Goal: Task Accomplishment & Management: Complete application form

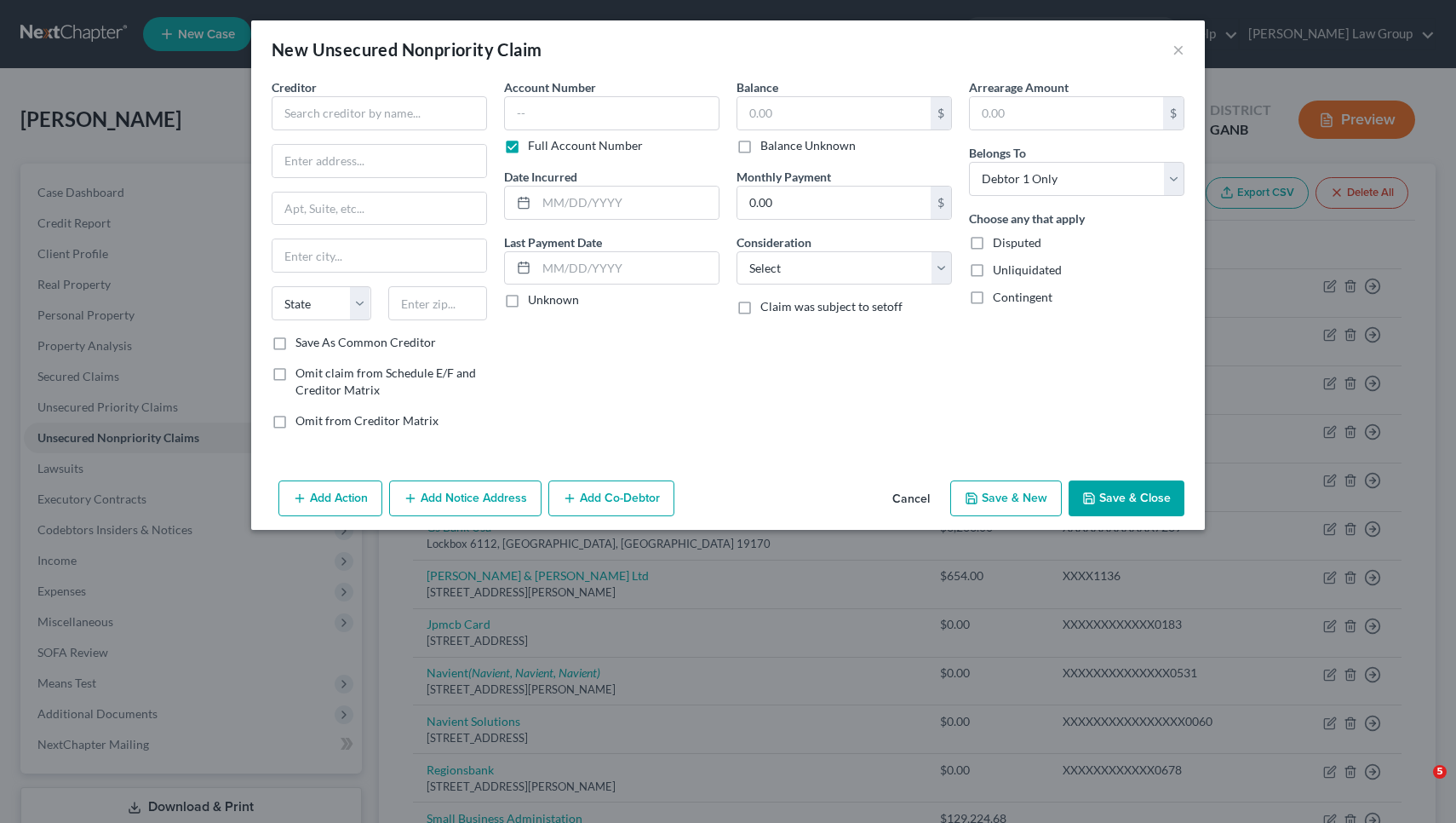
select select "0"
click at [928, 499] on button "Cancel" at bounding box center [911, 499] width 64 height 34
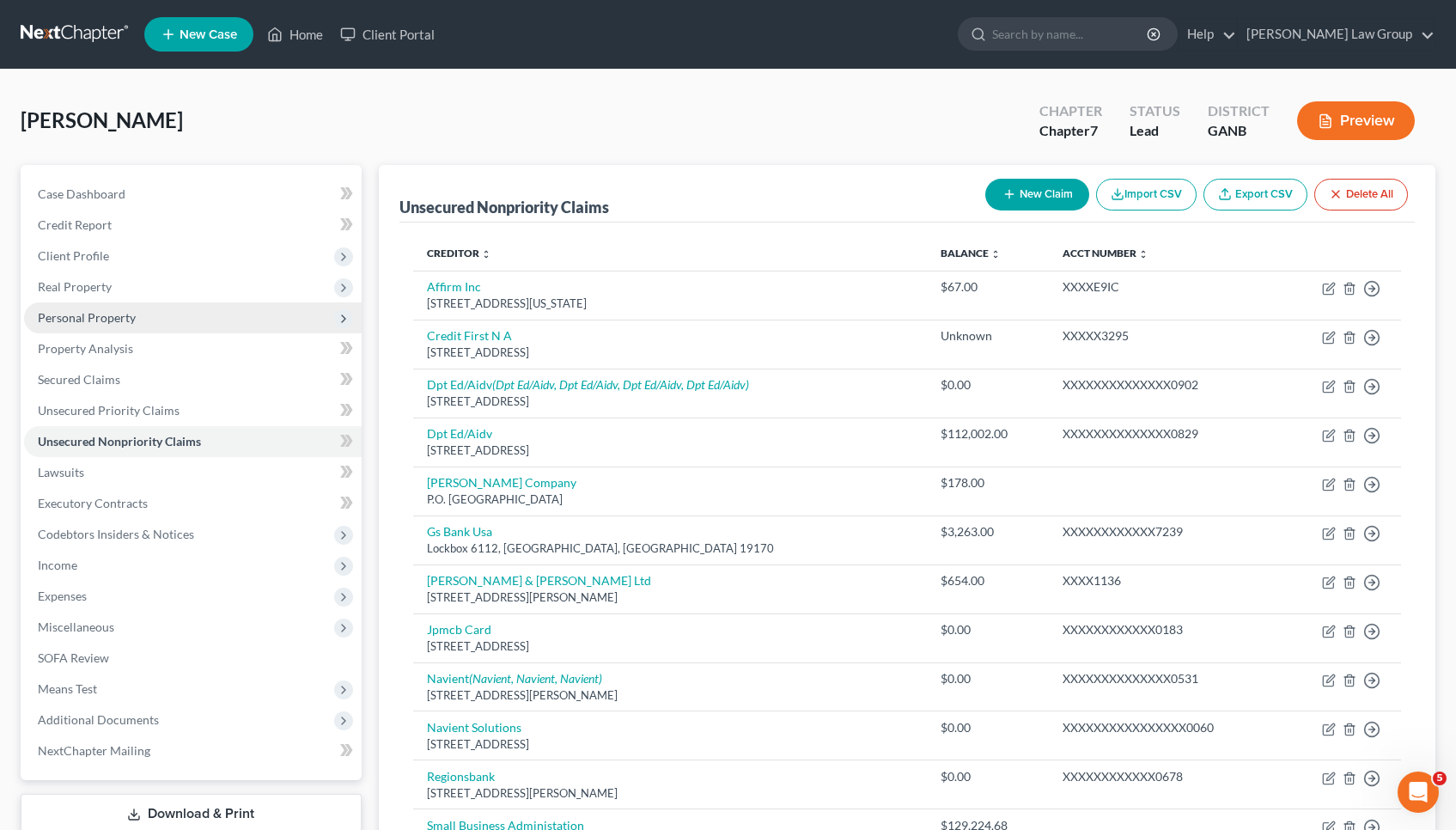
click at [194, 315] on span "Personal Property" at bounding box center [193, 317] width 338 height 31
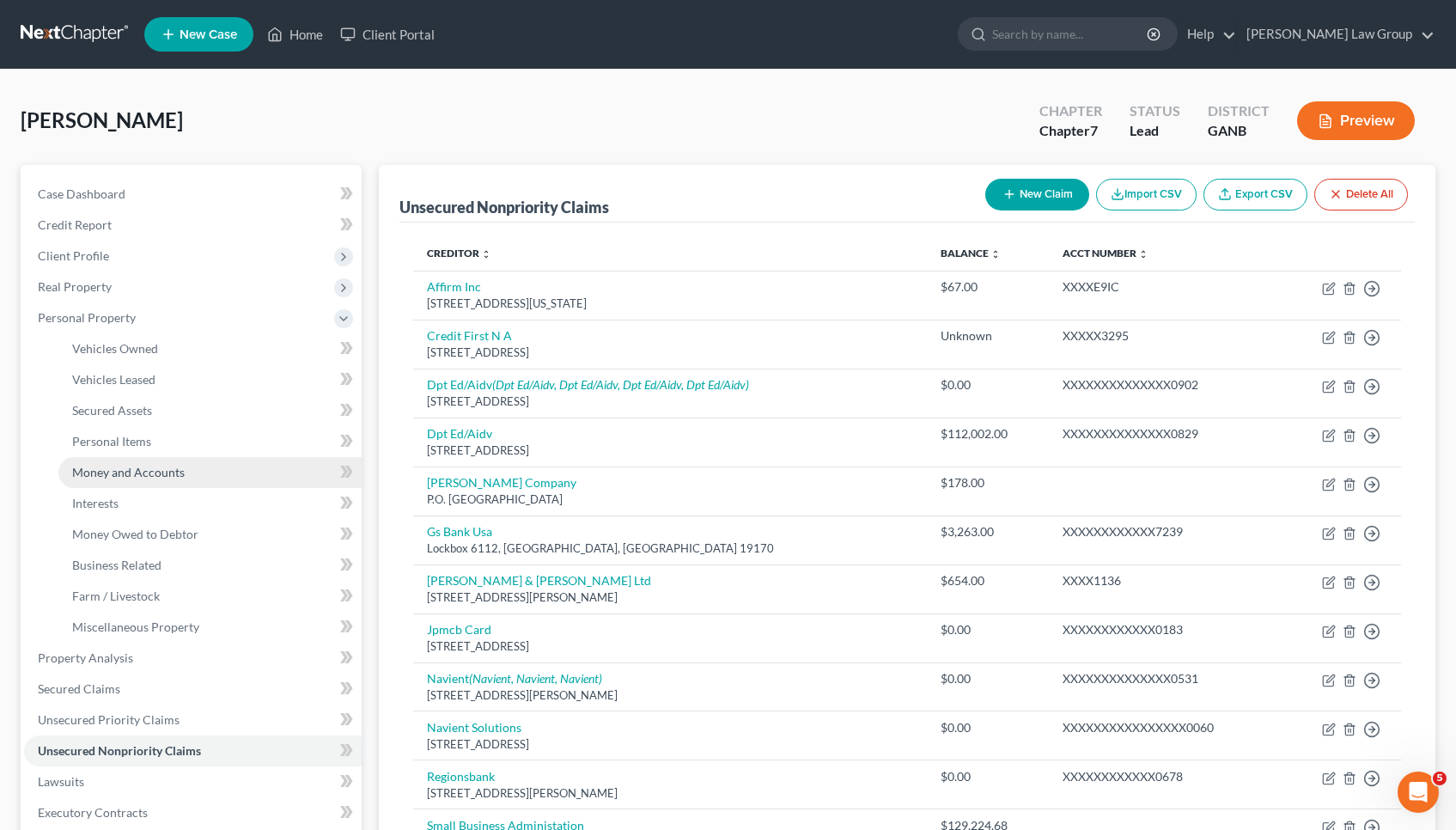
click at [181, 468] on span "Money and Accounts" at bounding box center [128, 472] width 113 height 15
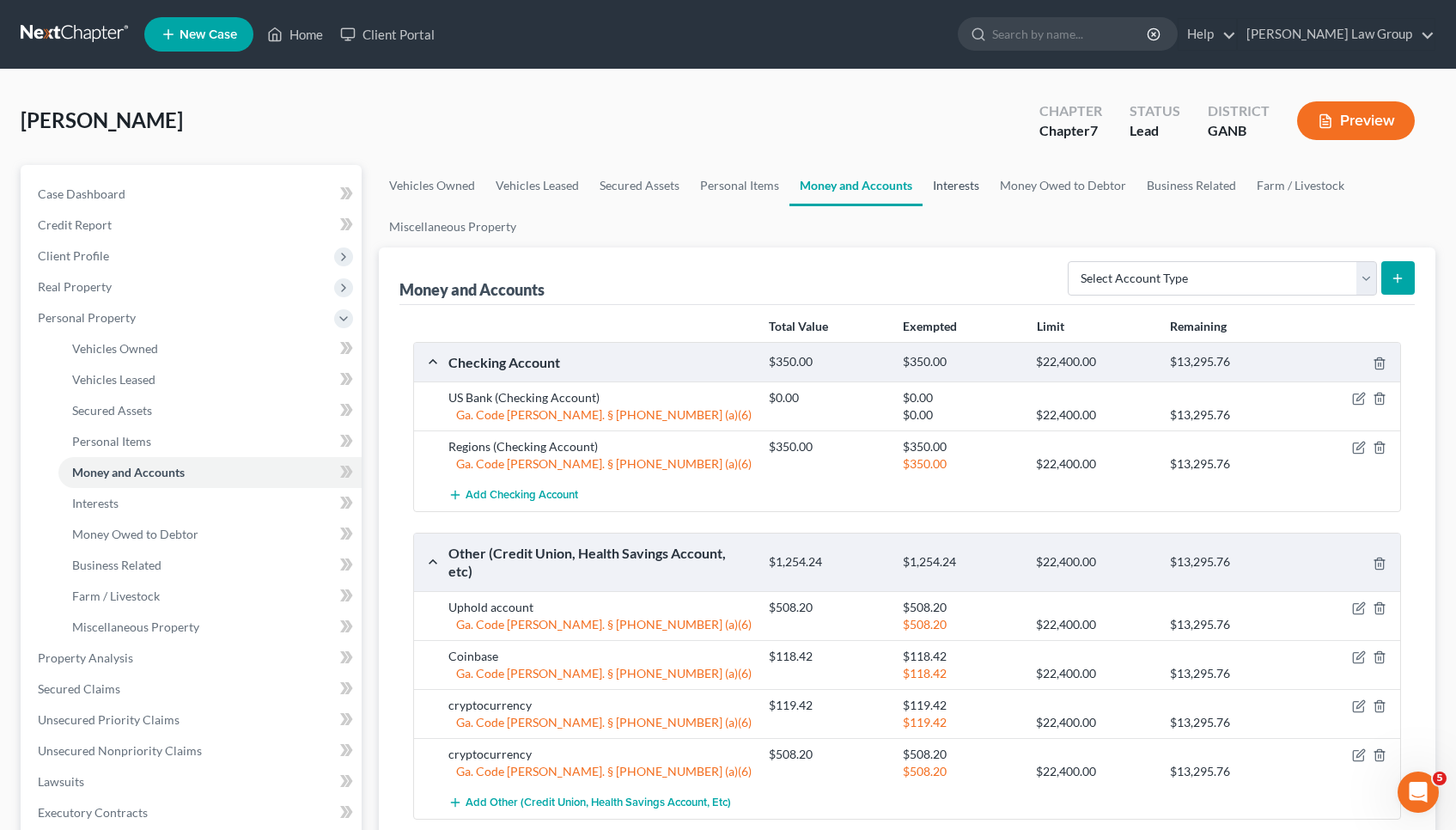
click at [973, 181] on link "Interests" at bounding box center [956, 185] width 67 height 41
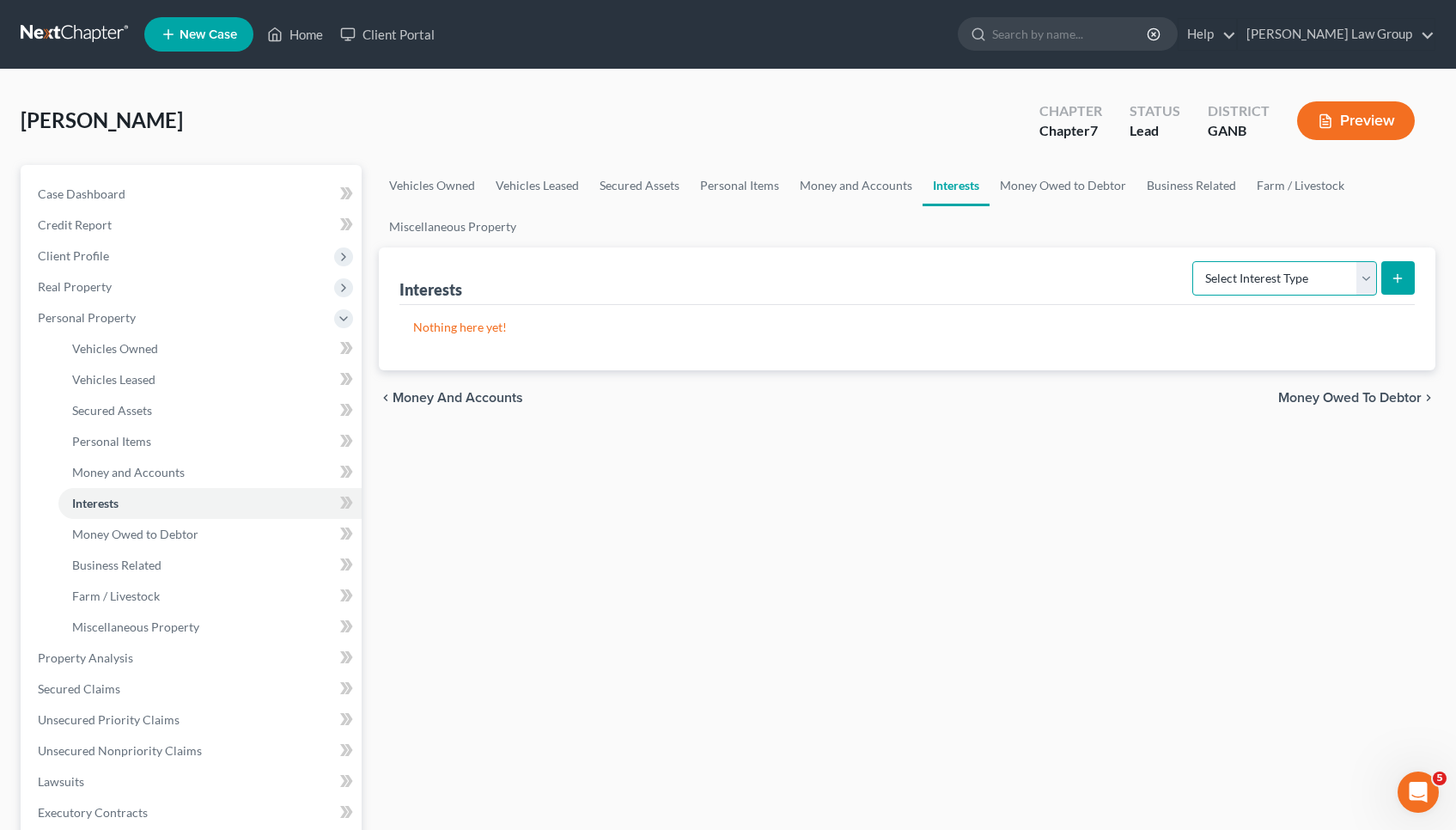
select select "other_retirement_plan"
click at [1403, 291] on button "submit" at bounding box center [1399, 278] width 34 height 34
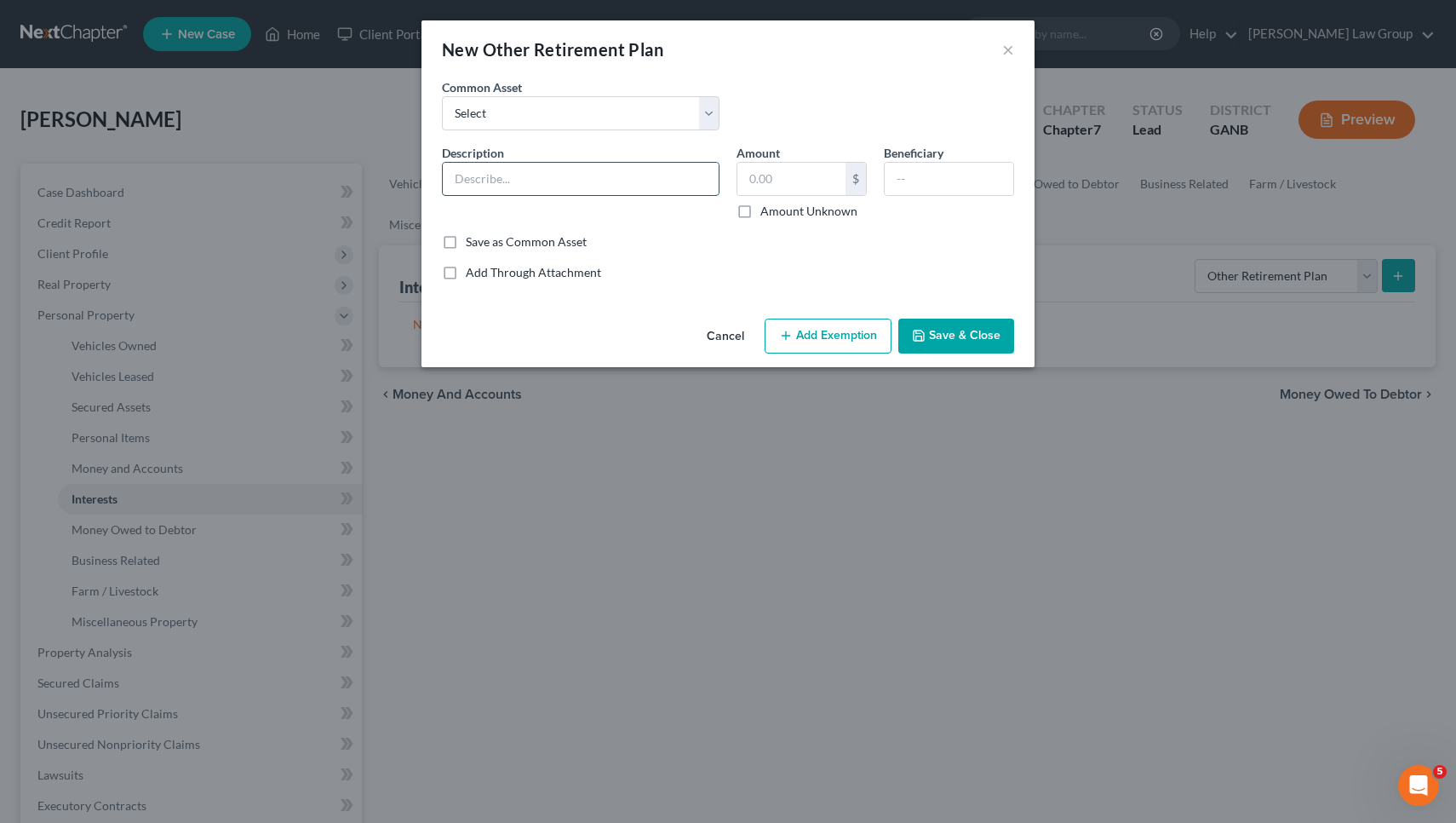
click at [695, 194] on input "text" at bounding box center [581, 178] width 276 height 33
type input "[PERSON_NAME] [PERSON_NAME]"
click at [769, 184] on input "text" at bounding box center [791, 178] width 108 height 33
type input "11.72"
click at [851, 341] on button "Add Exemption" at bounding box center [829, 336] width 127 height 36
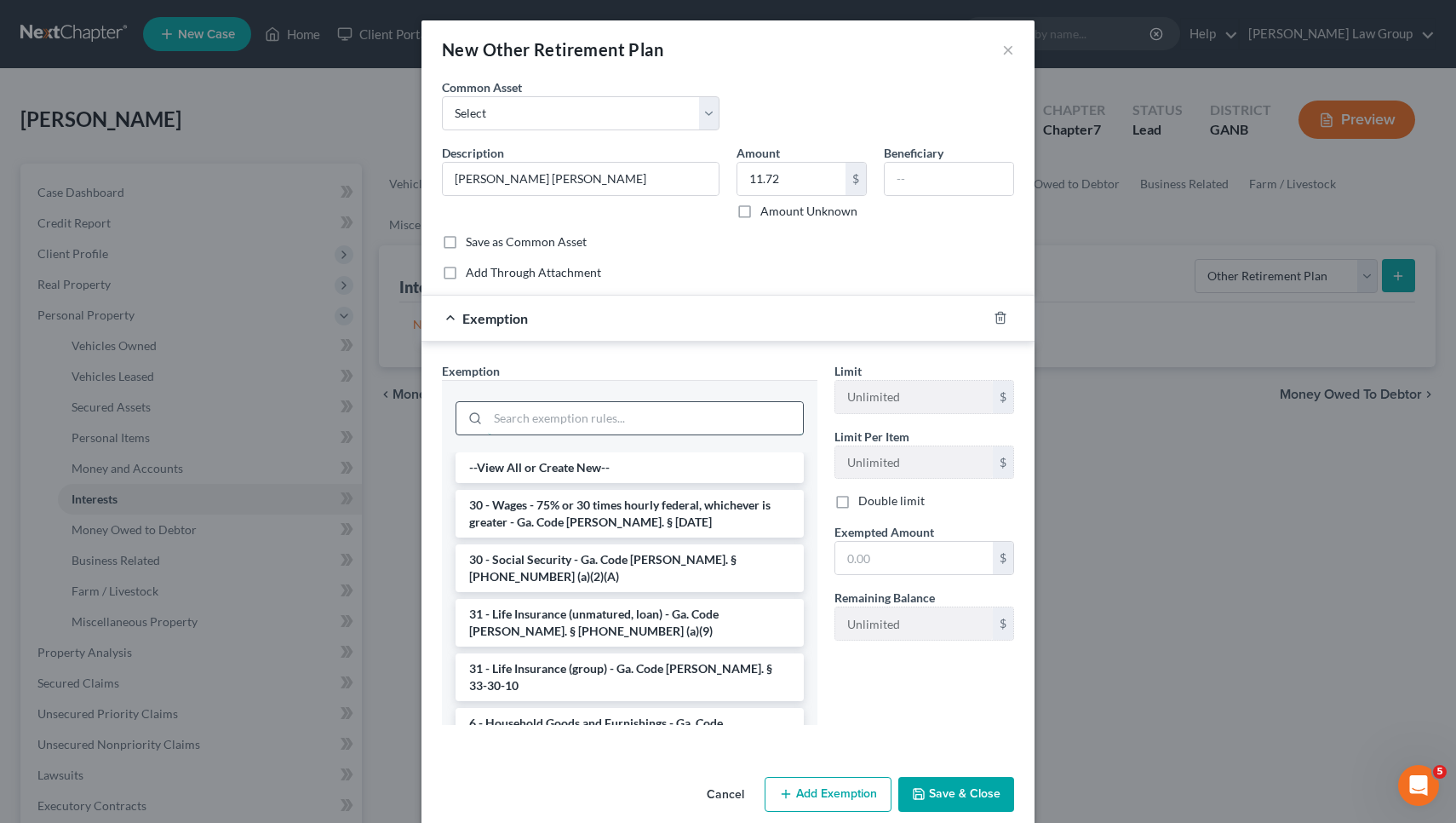
click at [619, 410] on input "search" at bounding box center [645, 418] width 315 height 33
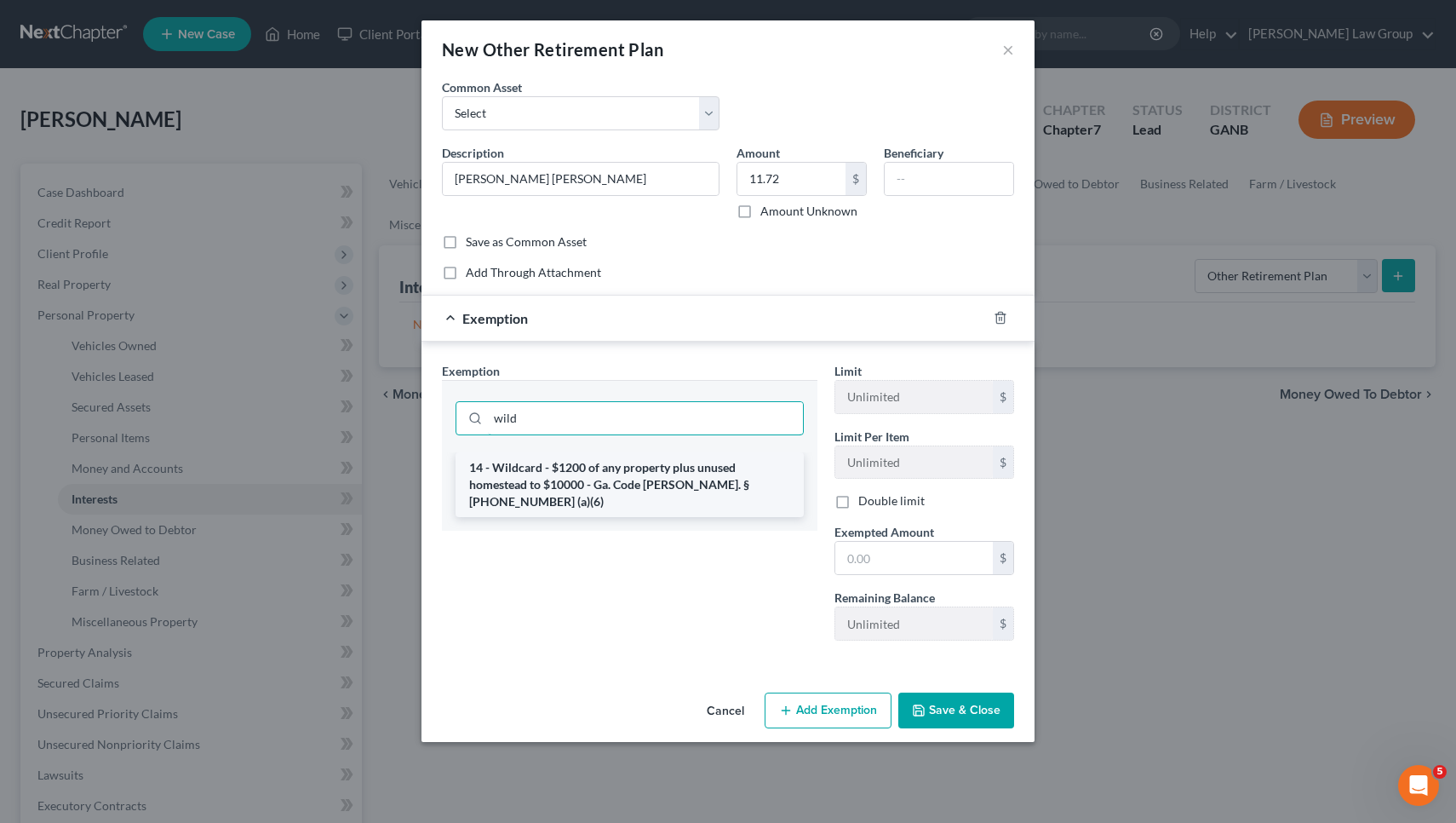
type input "wild"
click at [614, 478] on li "14 - Wildcard - $1200 of any property plus unused homestead to $10000 - Ga. Cod…" at bounding box center [629, 484] width 348 height 64
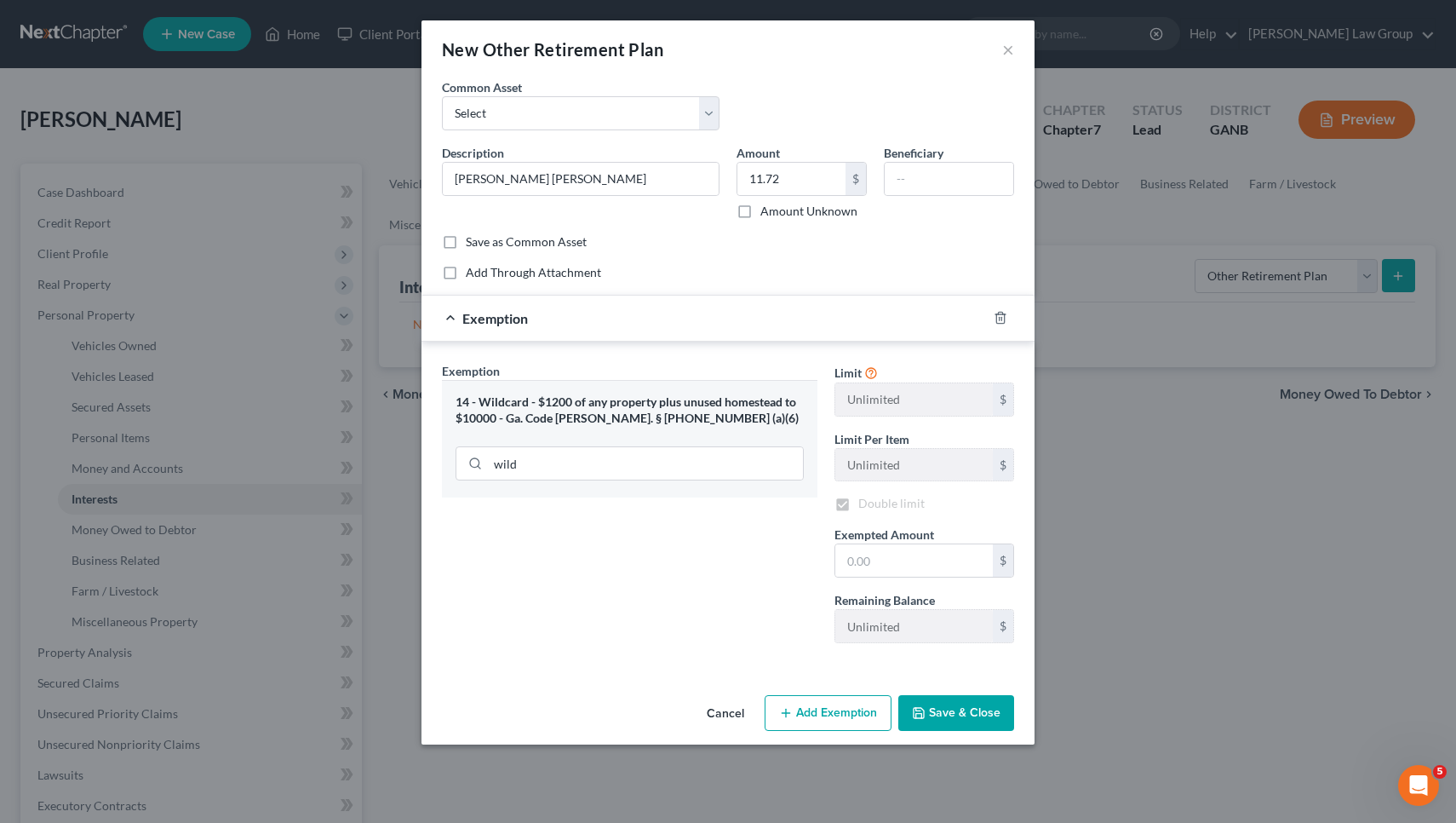
checkbox input "true"
click at [919, 576] on input "text" at bounding box center [914, 560] width 158 height 33
type input "11.72"
click at [980, 714] on button "Save & Close" at bounding box center [955, 713] width 116 height 36
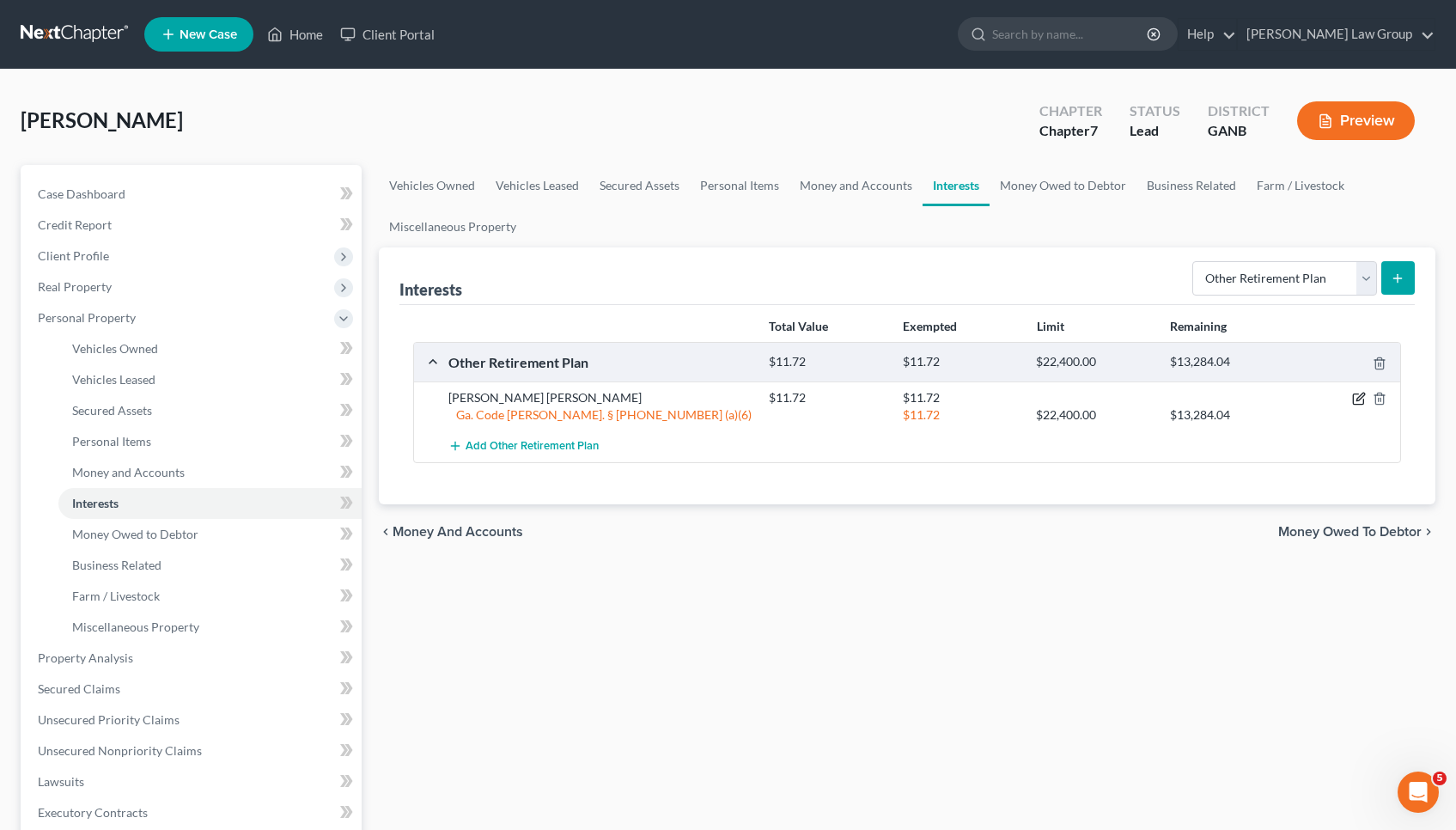
click at [1356, 401] on icon "button" at bounding box center [1359, 399] width 14 height 14
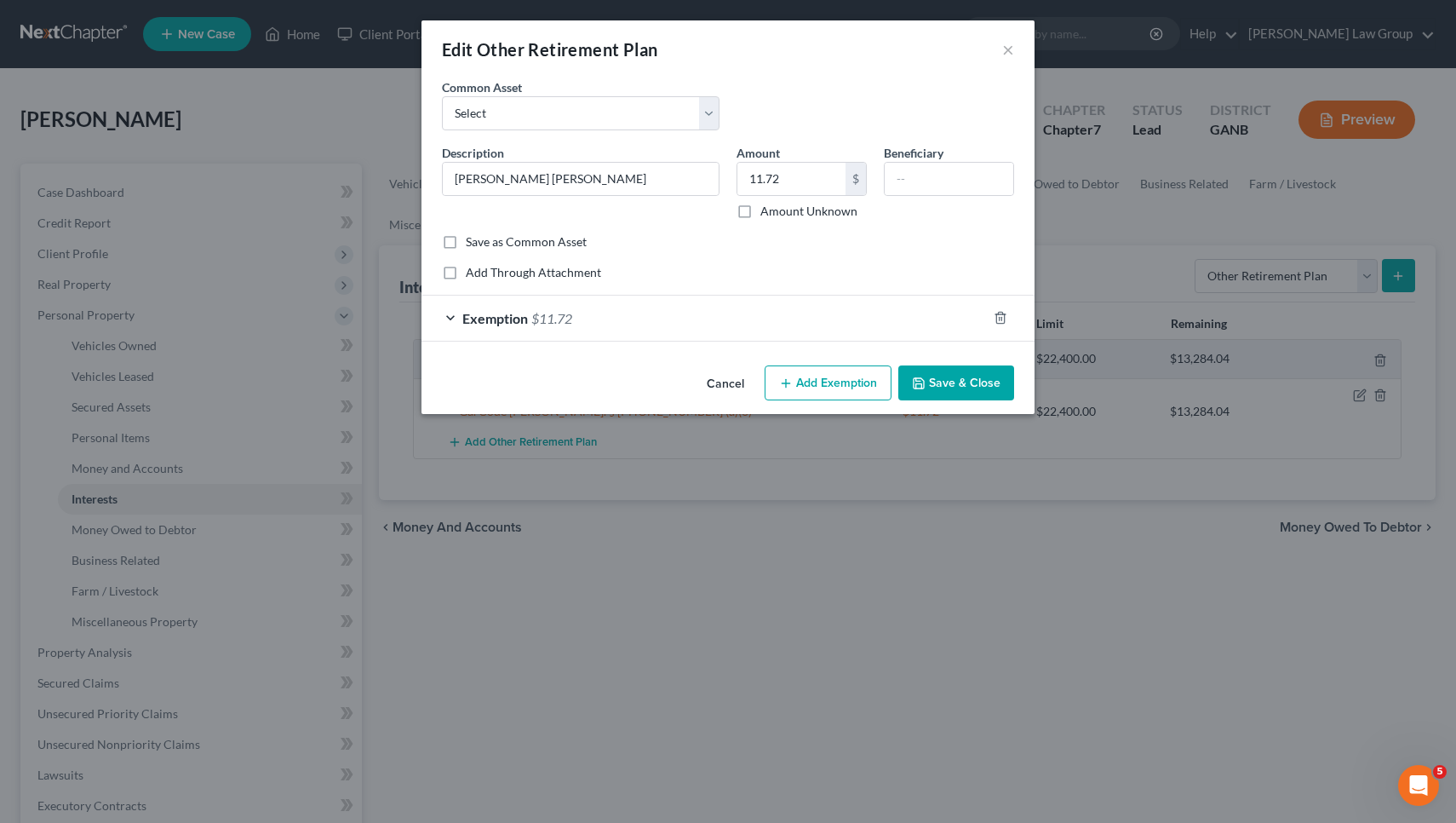
click at [941, 316] on div "Exemption $11.72" at bounding box center [704, 318] width 565 height 46
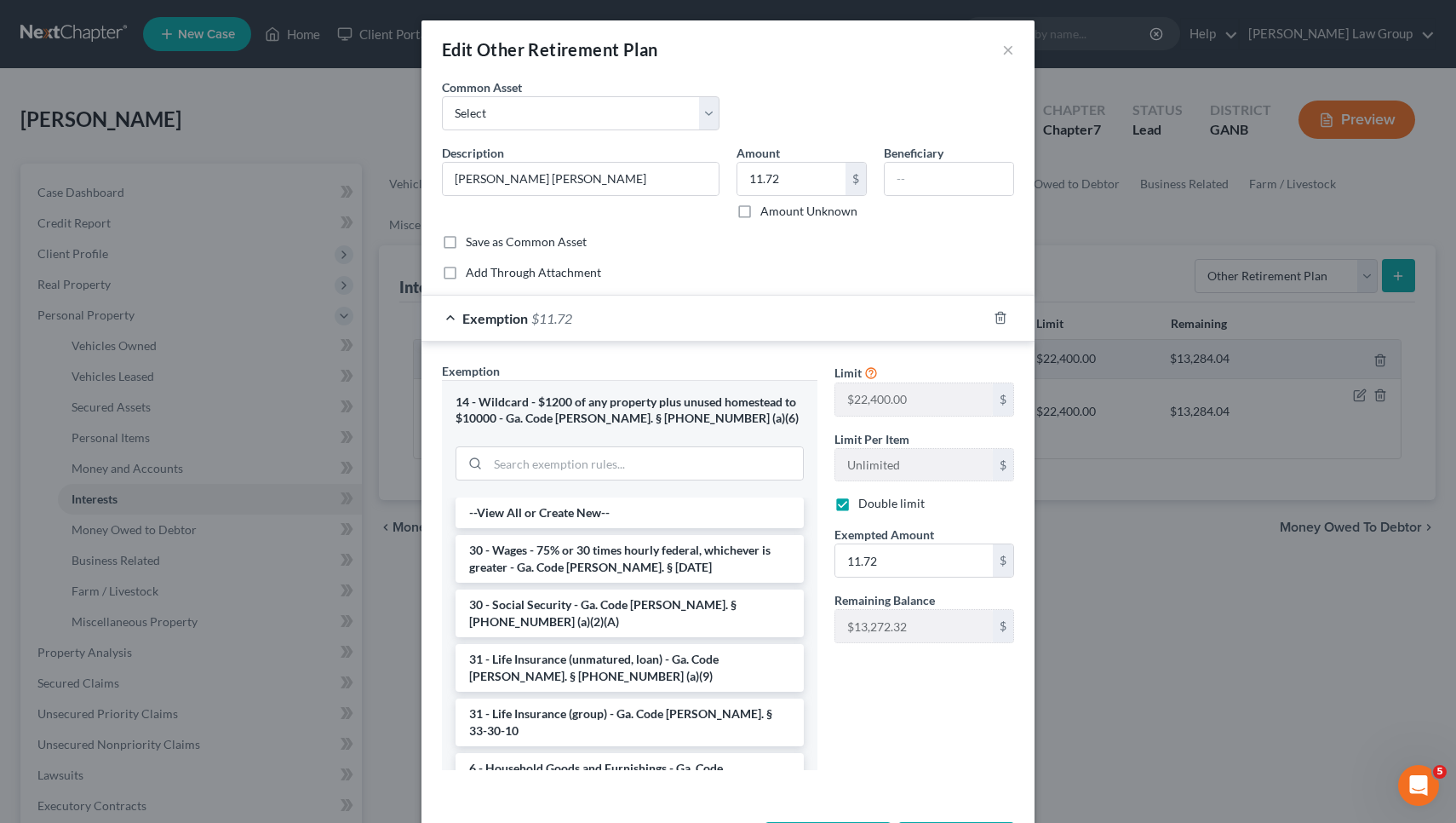
click at [1010, 46] on div "Edit Other Retirement Plan ×" at bounding box center [728, 50] width 614 height 58
click at [1002, 48] on button "×" at bounding box center [1008, 50] width 12 height 21
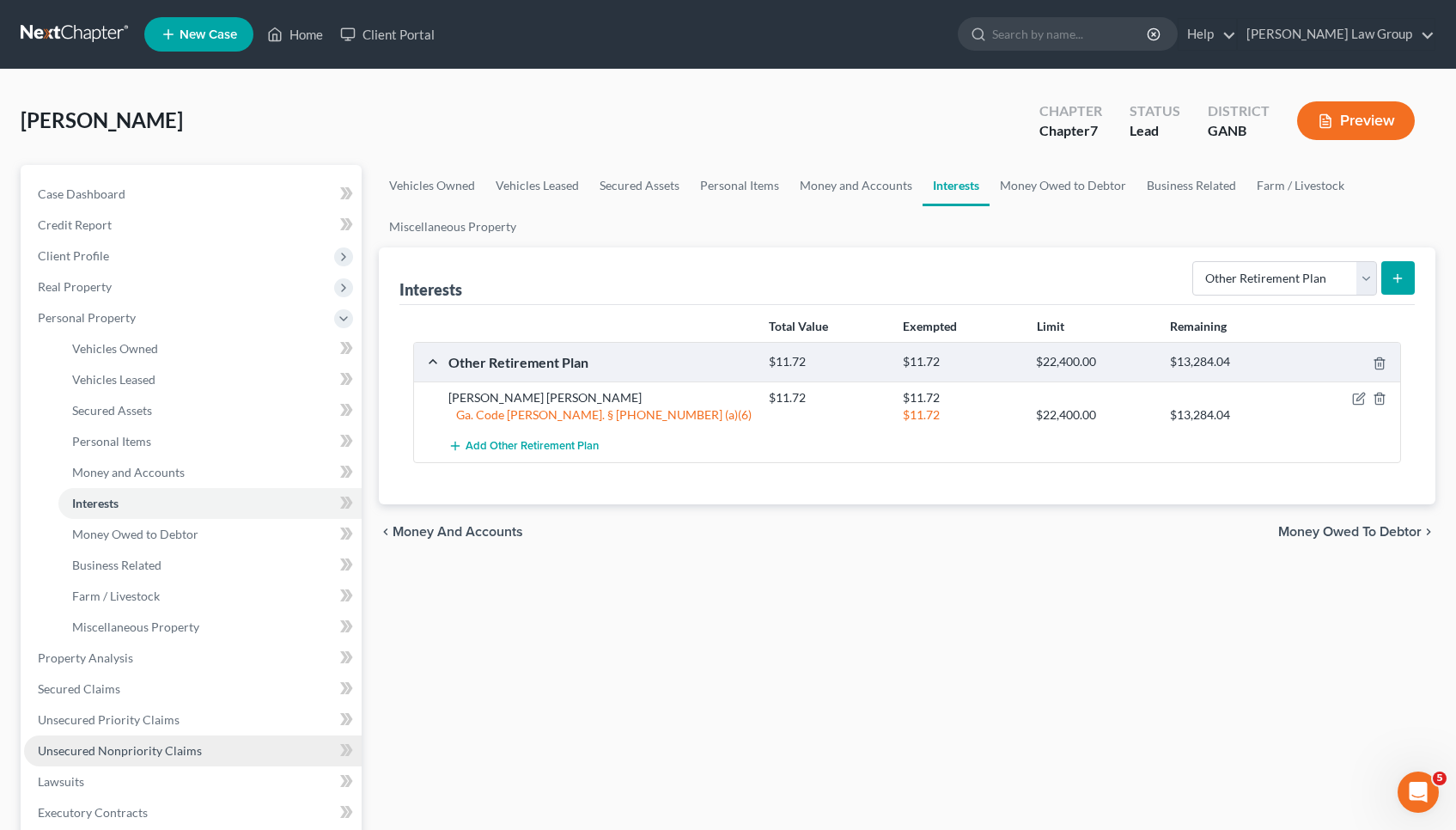
click at [132, 741] on link "Unsecured Nonpriority Claims" at bounding box center [193, 750] width 338 height 31
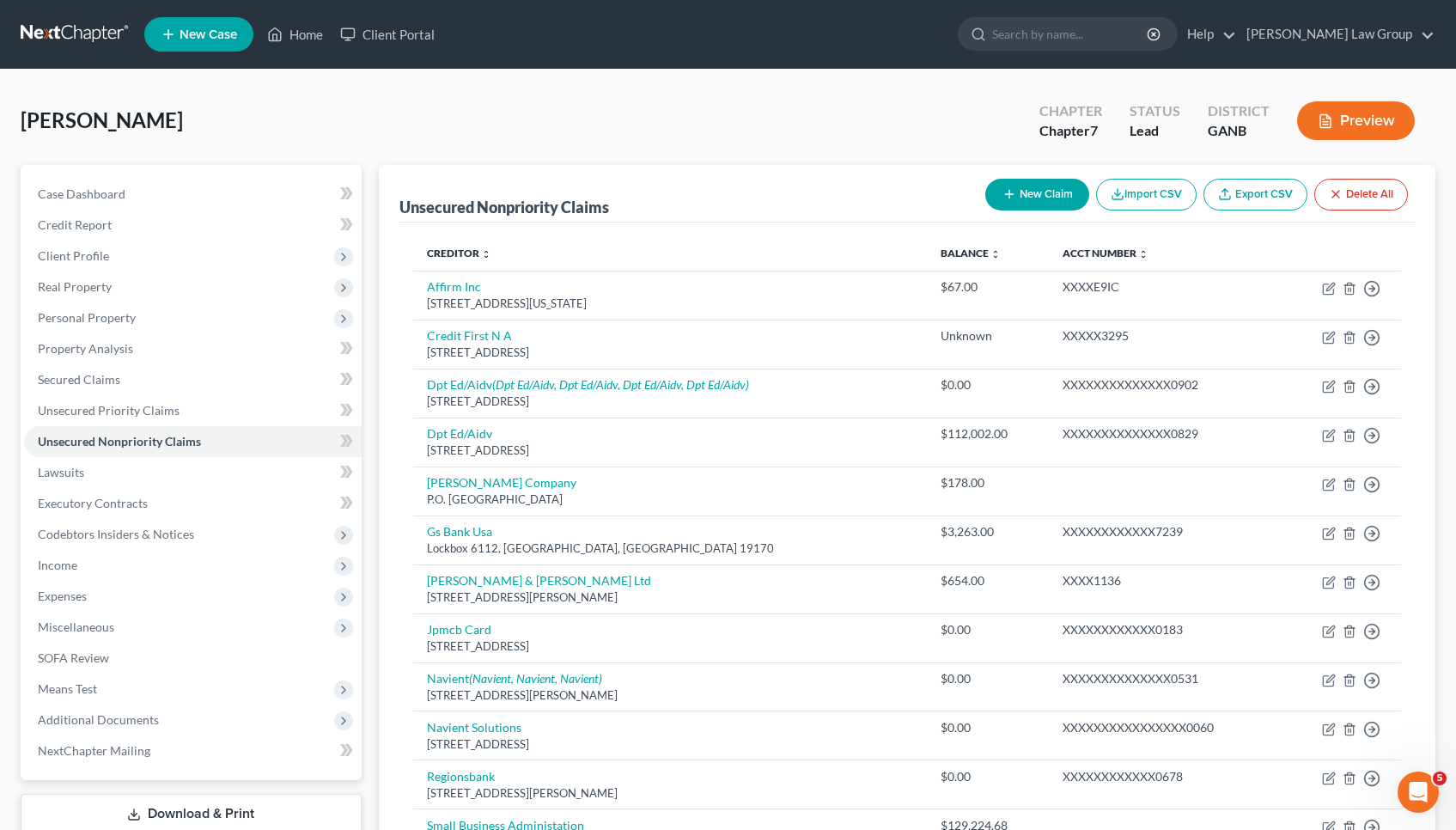
click at [1039, 186] on button "New Claim" at bounding box center [1037, 195] width 104 height 32
select select "0"
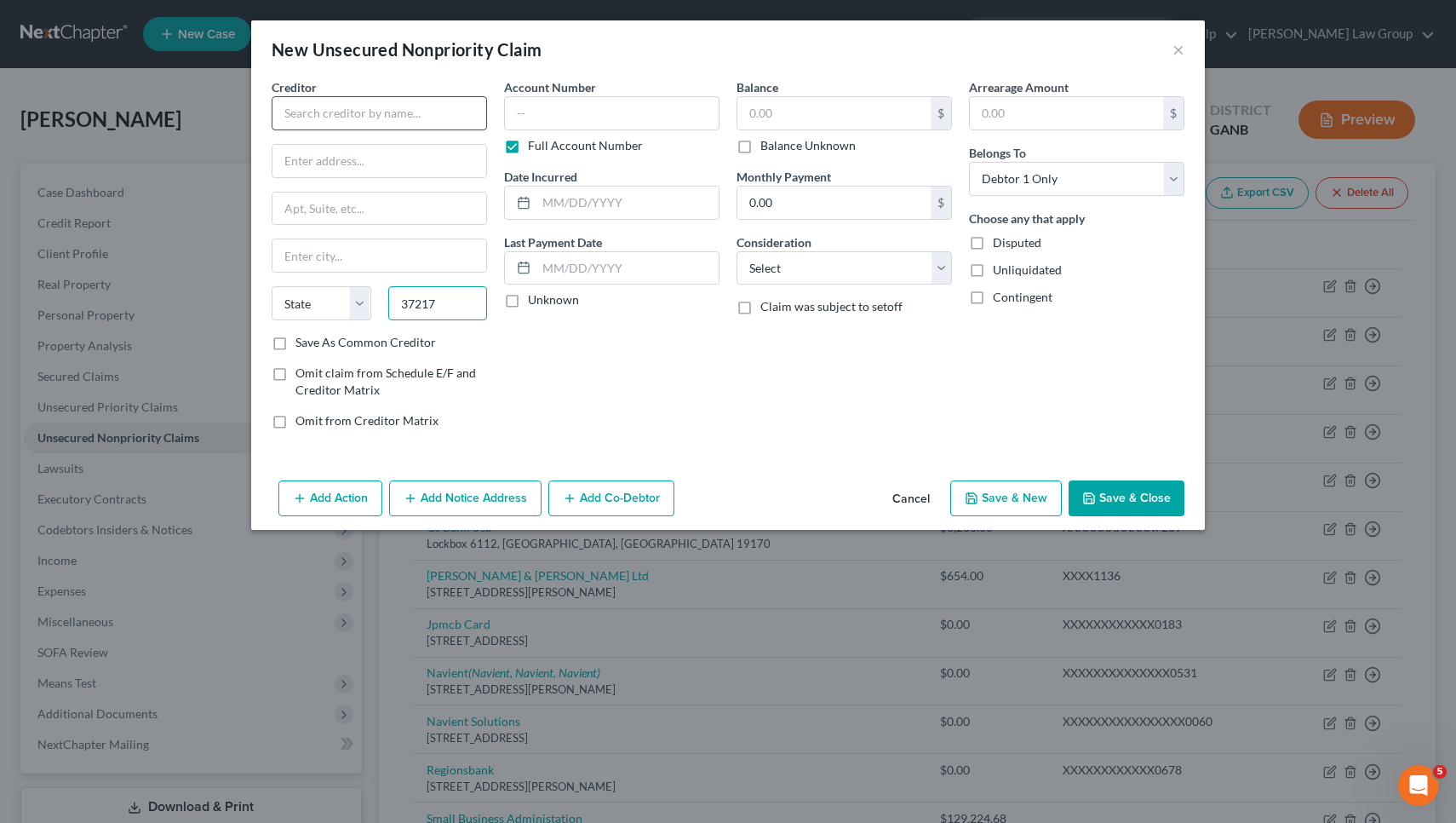
type input "37217"
type input "[GEOGRAPHIC_DATA]"
select select "44"
click at [464, 110] on input "text" at bounding box center [379, 113] width 215 height 34
paste input "[PERSON_NAME] 921 [PERSON_NAME]"
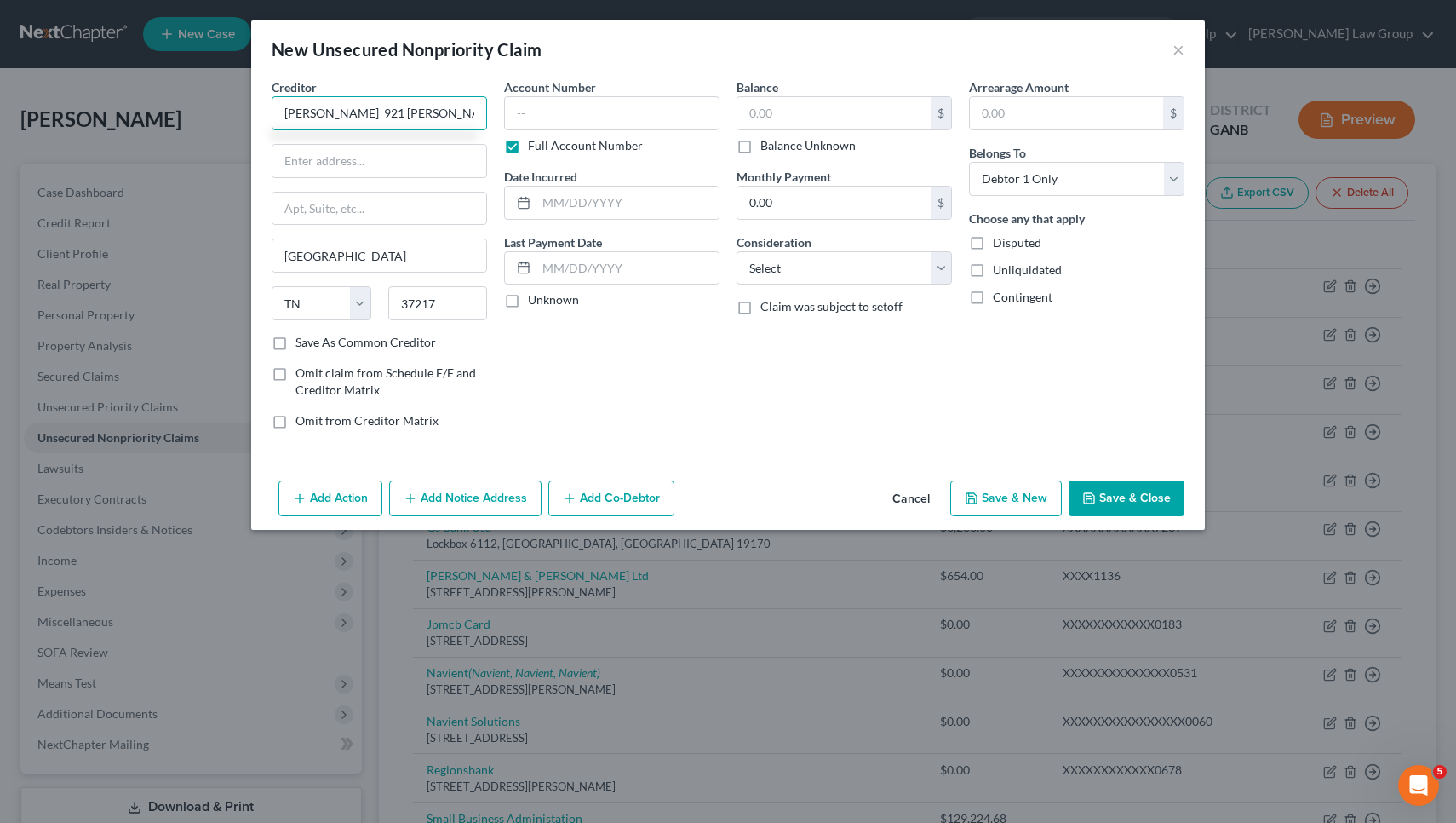
drag, startPoint x: 375, startPoint y: 113, endPoint x: 457, endPoint y: 112, distance: 82.0
click at [457, 112] on input "[PERSON_NAME] 921 [PERSON_NAME]" at bounding box center [379, 113] width 215 height 34
type input "[PERSON_NAME]"
paste input "921 [PERSON_NAME]"
type input "921 [PERSON_NAME]"
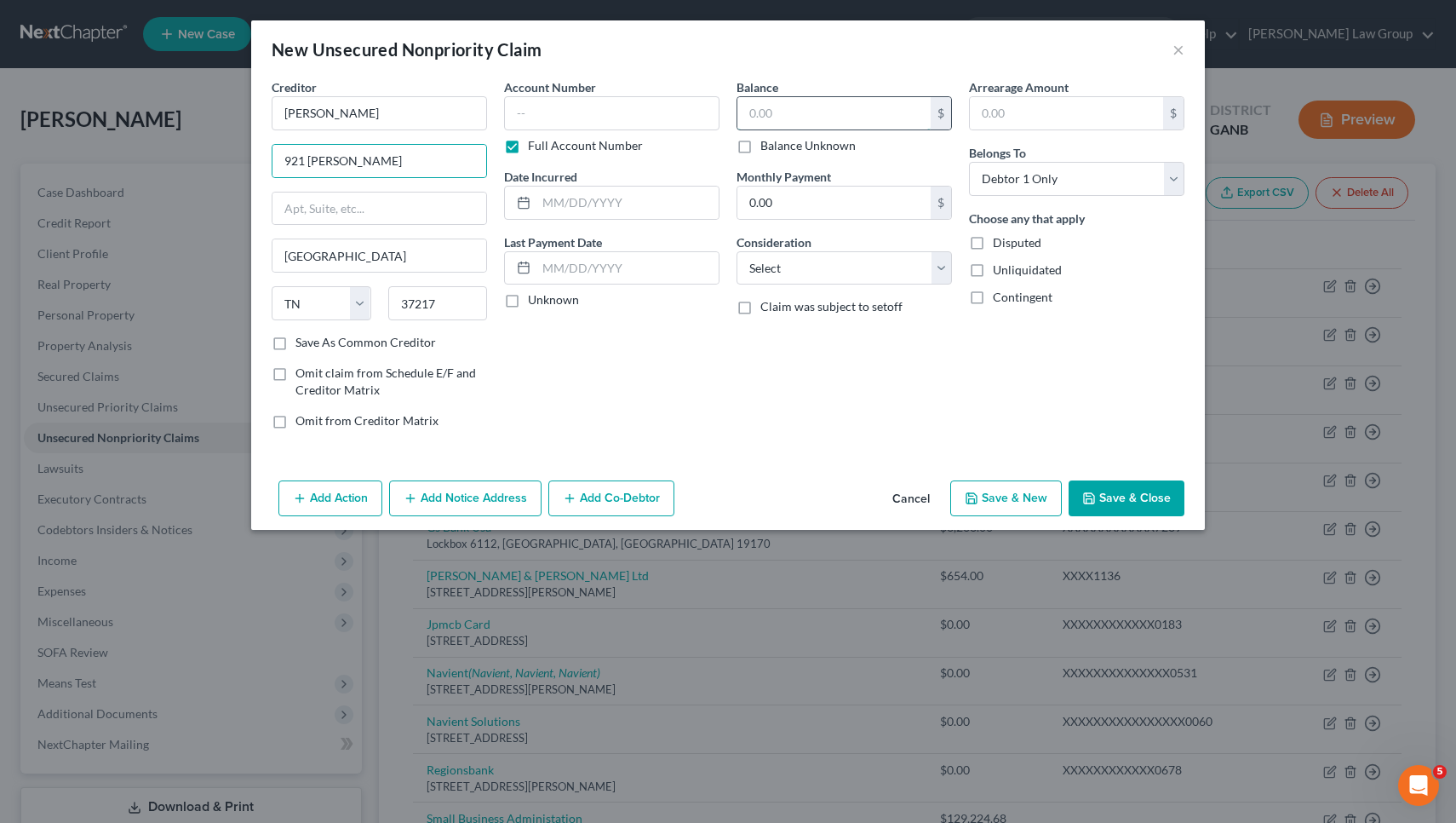
click at [801, 109] on input "text" at bounding box center [834, 113] width 193 height 33
type input "15,000"
click at [1150, 500] on button "Save & Close" at bounding box center [1126, 499] width 116 height 36
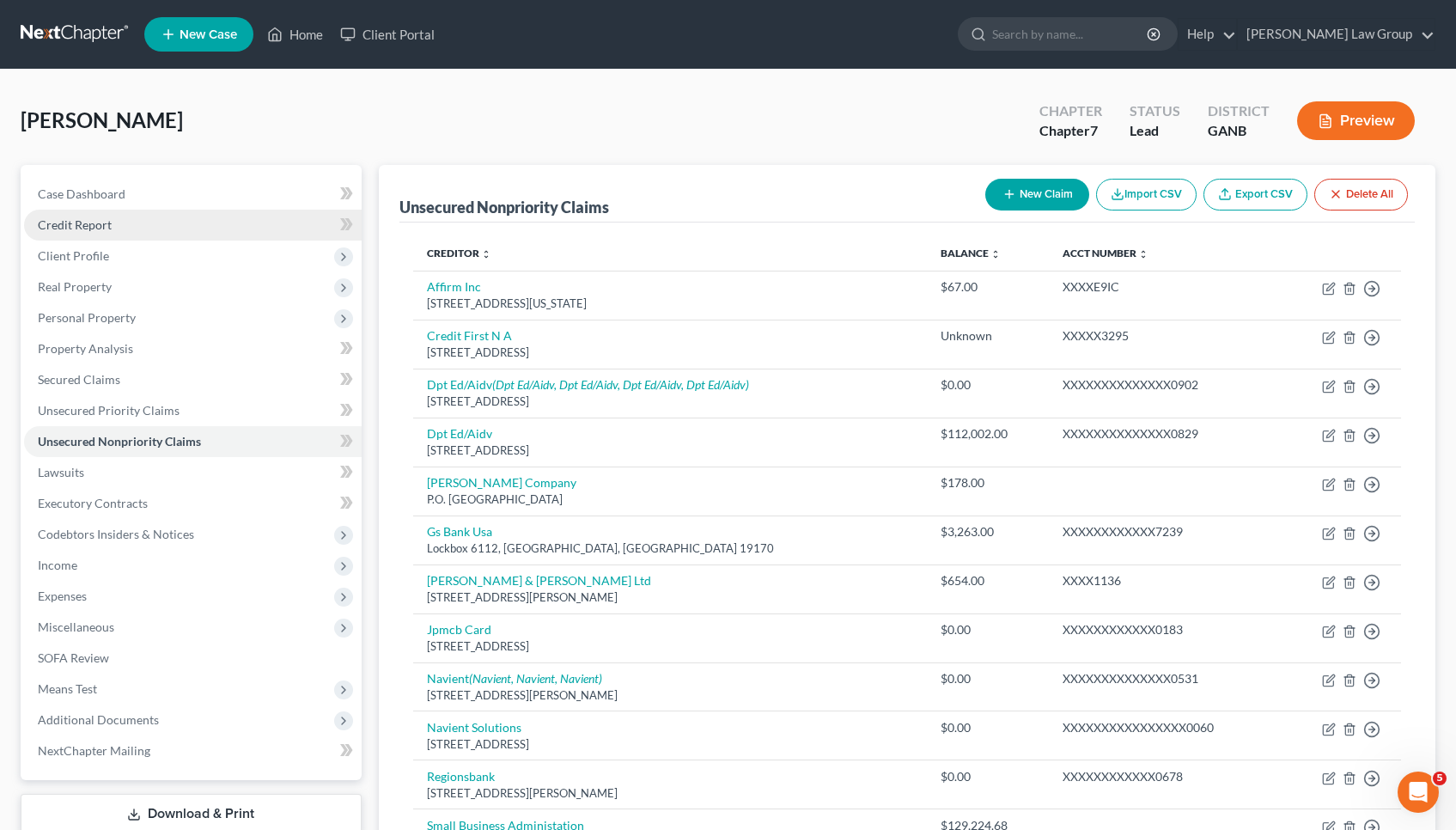
click at [161, 223] on link "Credit Report" at bounding box center [193, 225] width 338 height 31
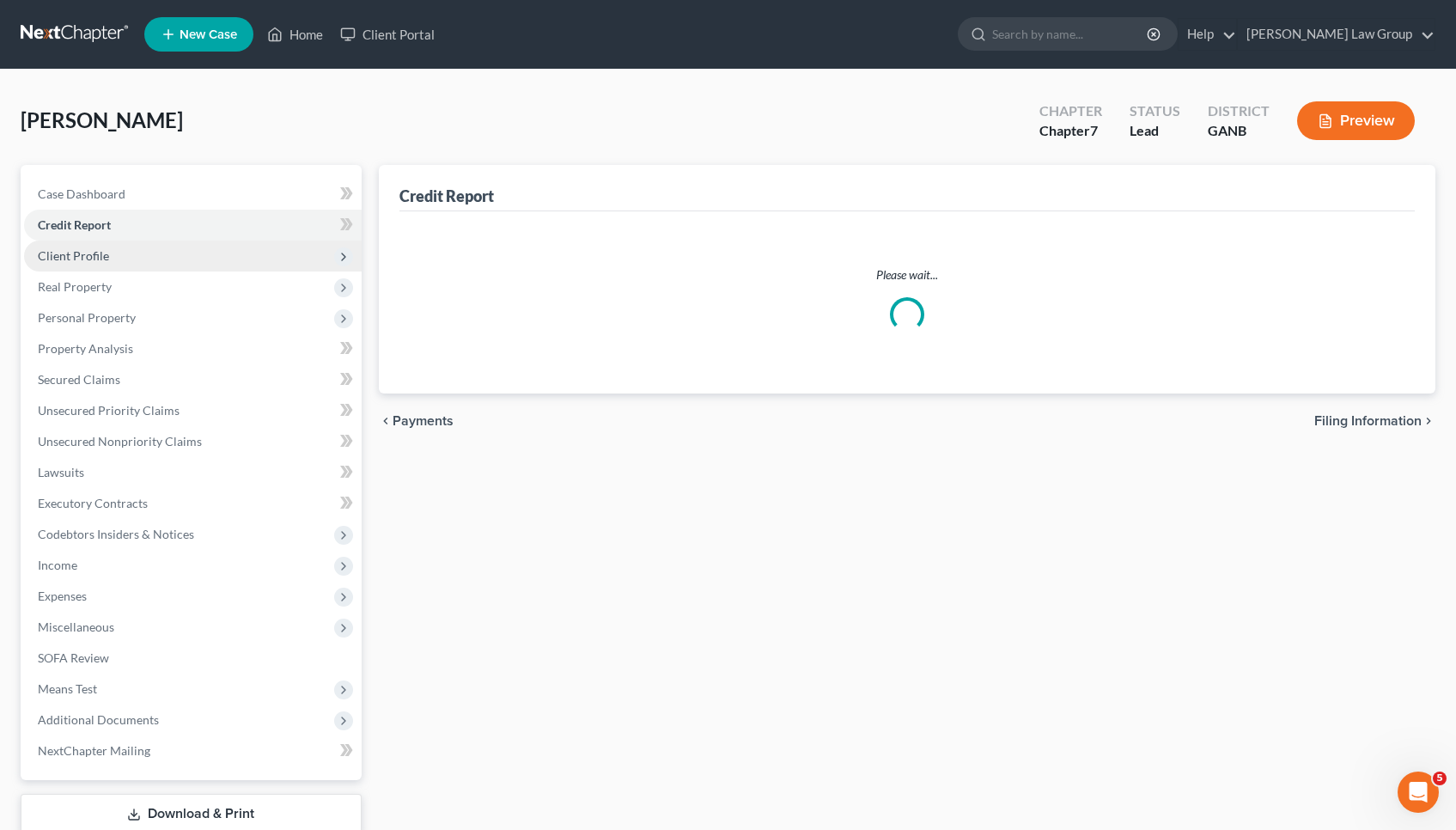
click at [187, 266] on span "Client Profile" at bounding box center [193, 256] width 338 height 31
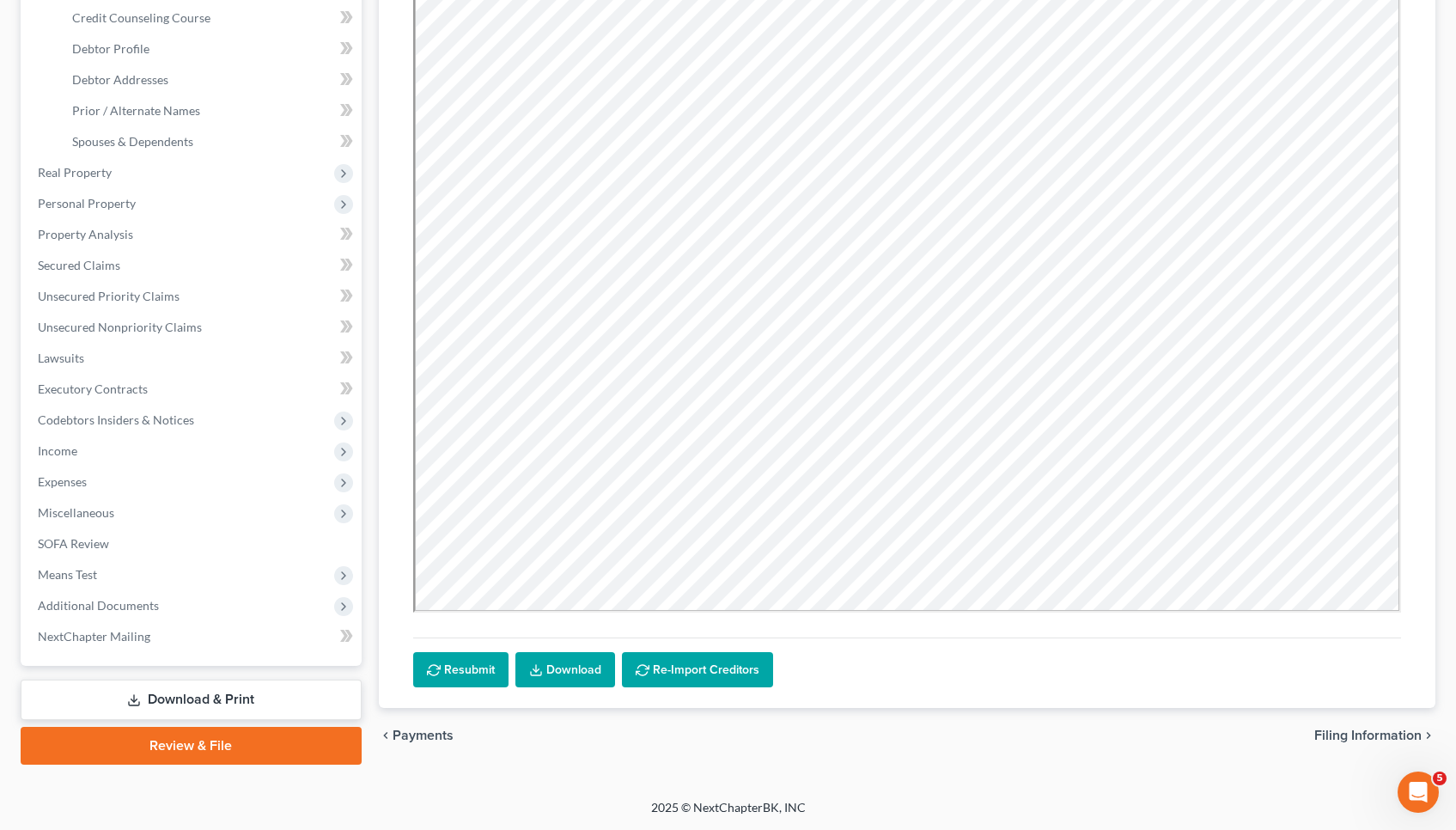
scroll to position [300, 0]
click at [1323, 731] on span "Filing Information" at bounding box center [1368, 736] width 107 height 14
select select "1"
select select "0"
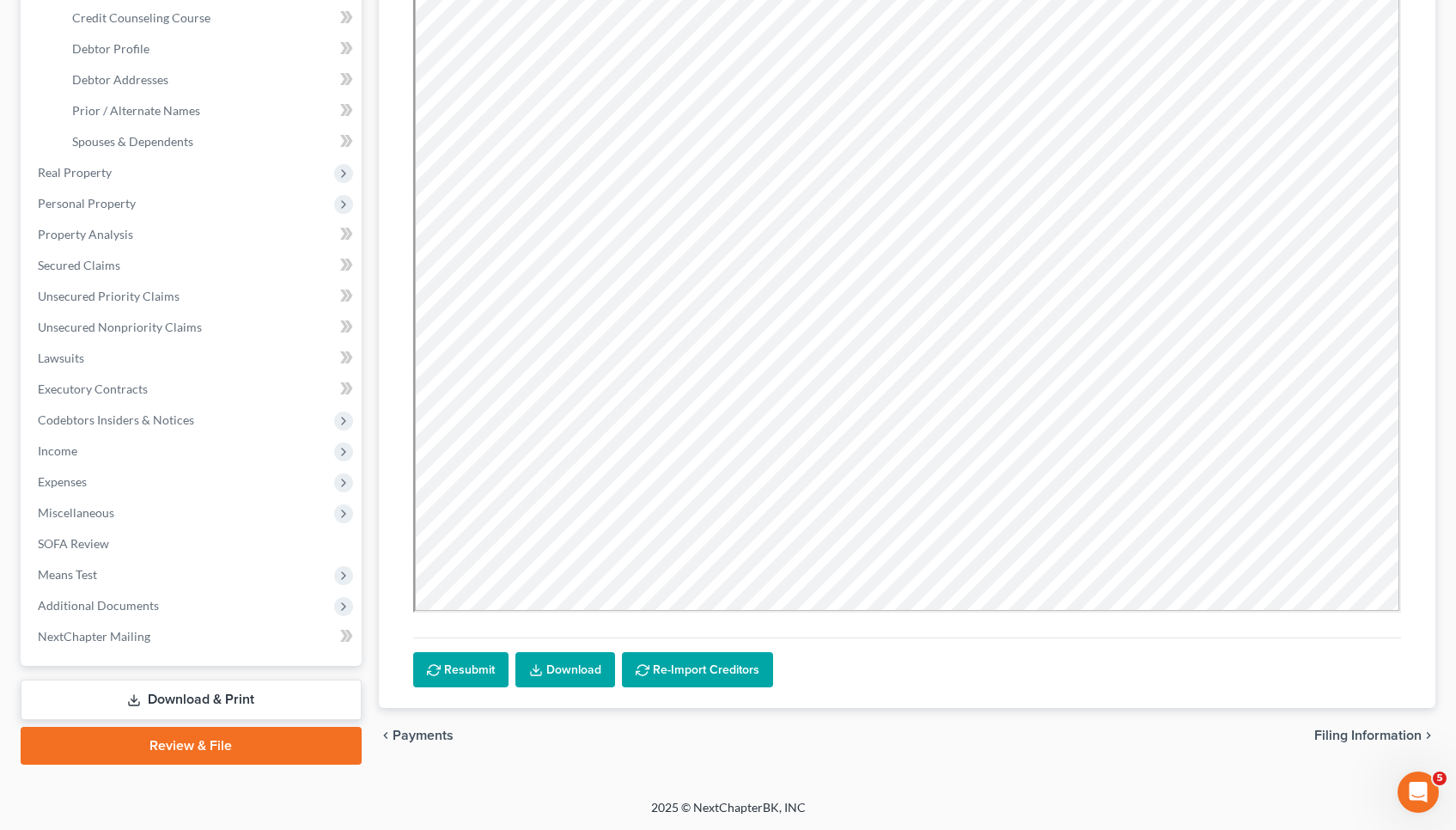
select select "19"
select select "0"
select select "10"
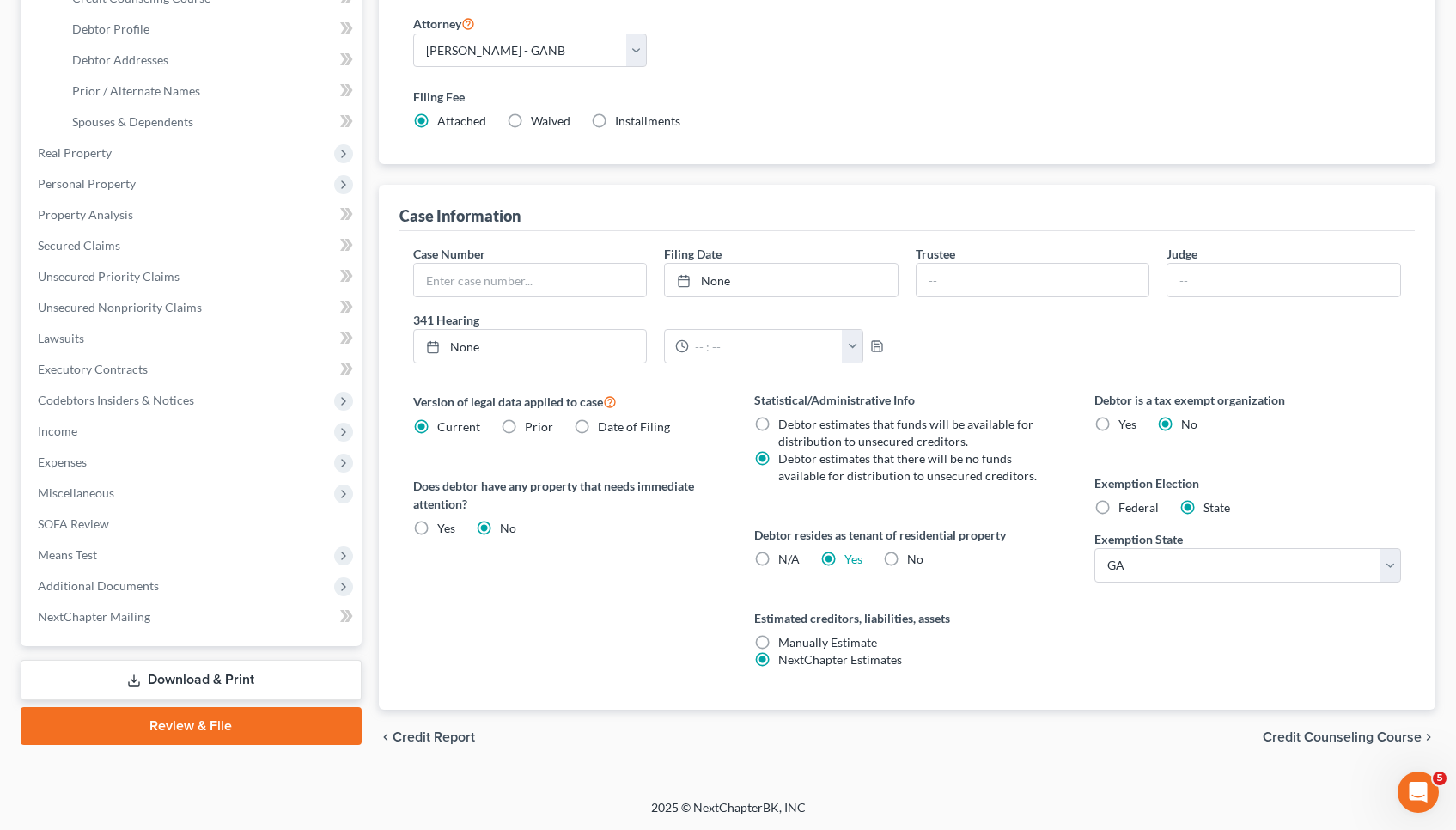
scroll to position [320, 0]
click at [1347, 735] on span "Credit Counseling Course" at bounding box center [1342, 737] width 159 height 14
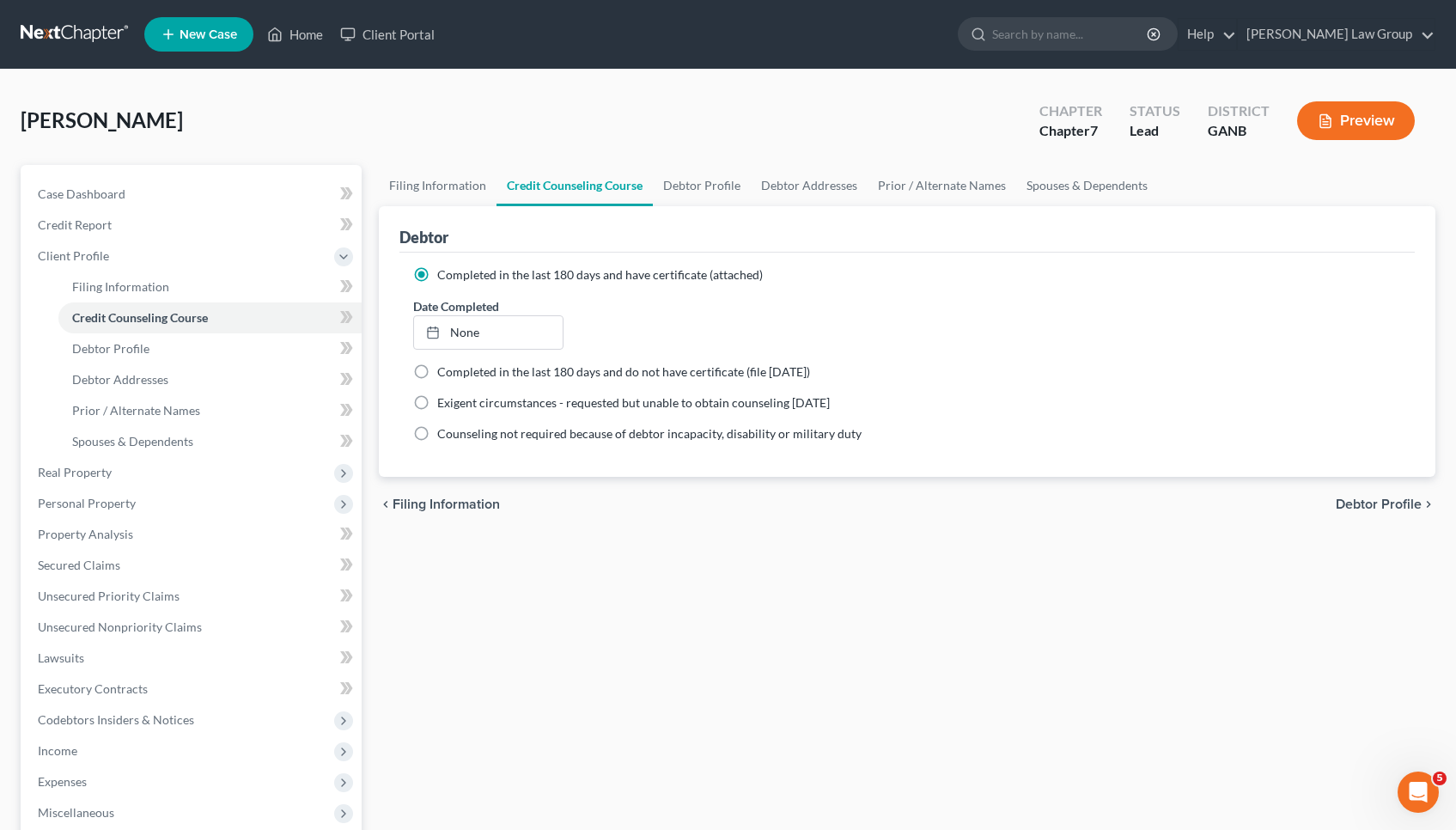
click at [1414, 506] on span "Debtor Profile" at bounding box center [1379, 504] width 86 height 14
select select "1"
select select "2"
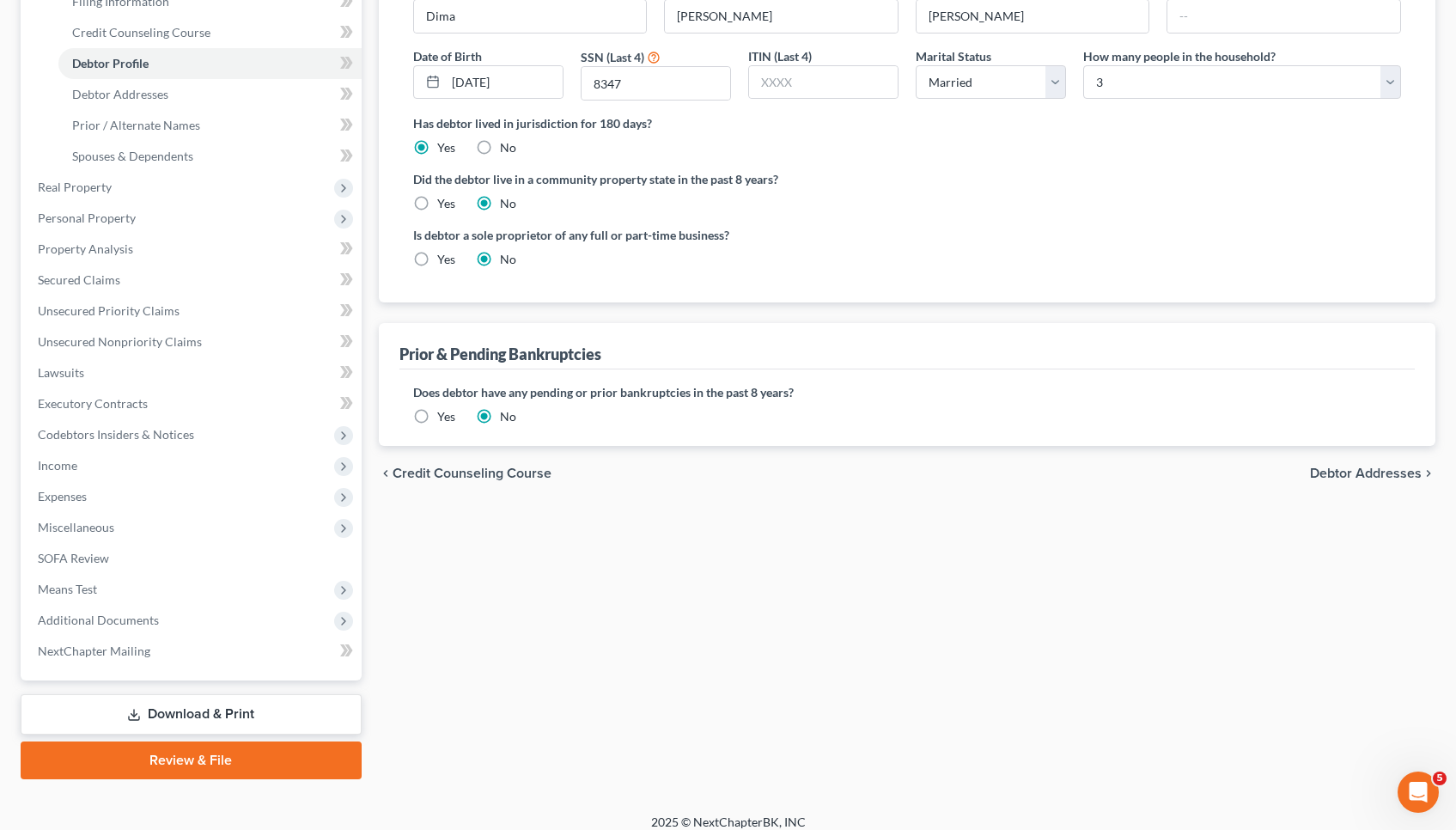
click at [1347, 474] on span "Debtor Addresses" at bounding box center [1366, 474] width 112 height 14
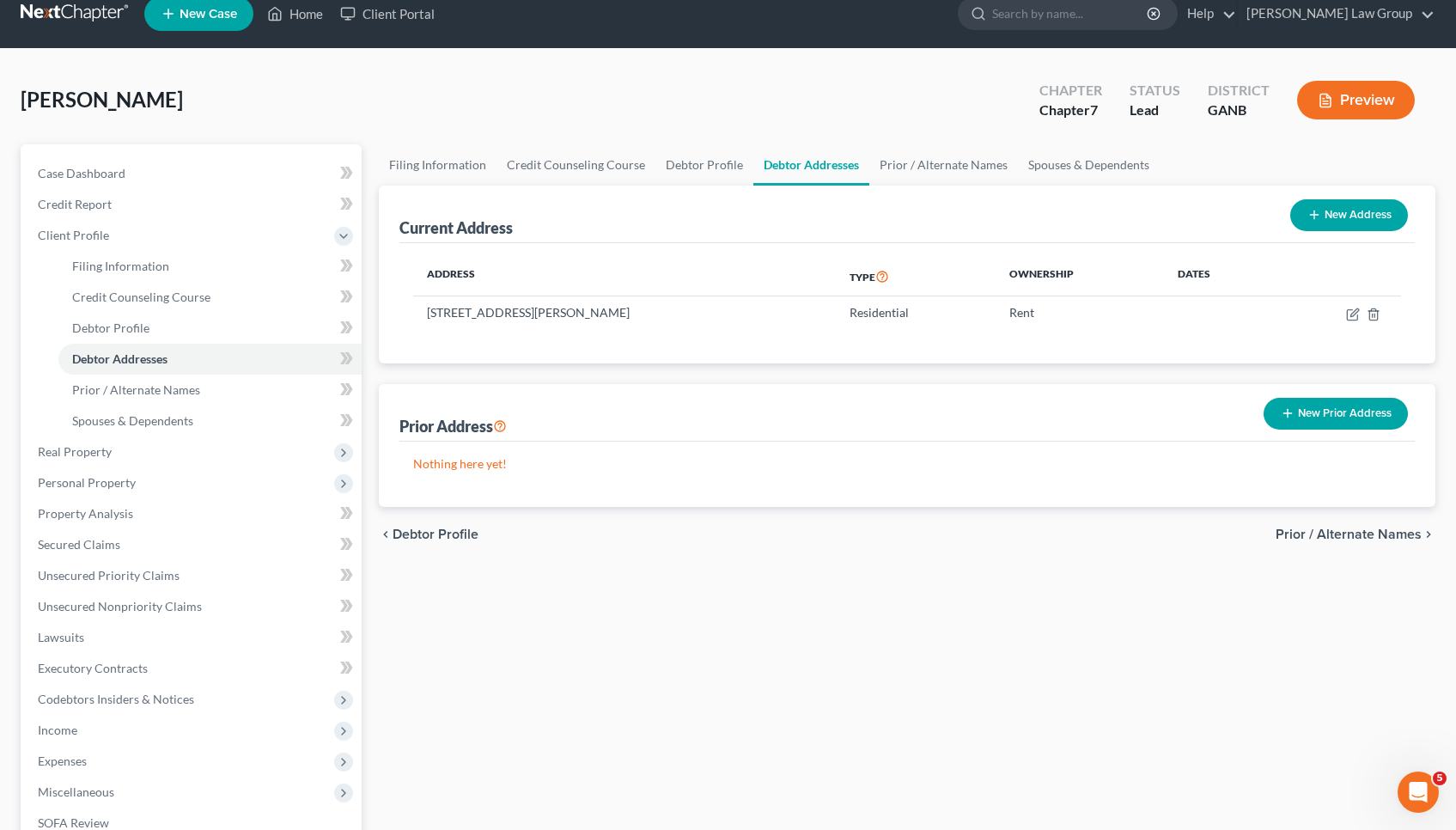
scroll to position [34, 0]
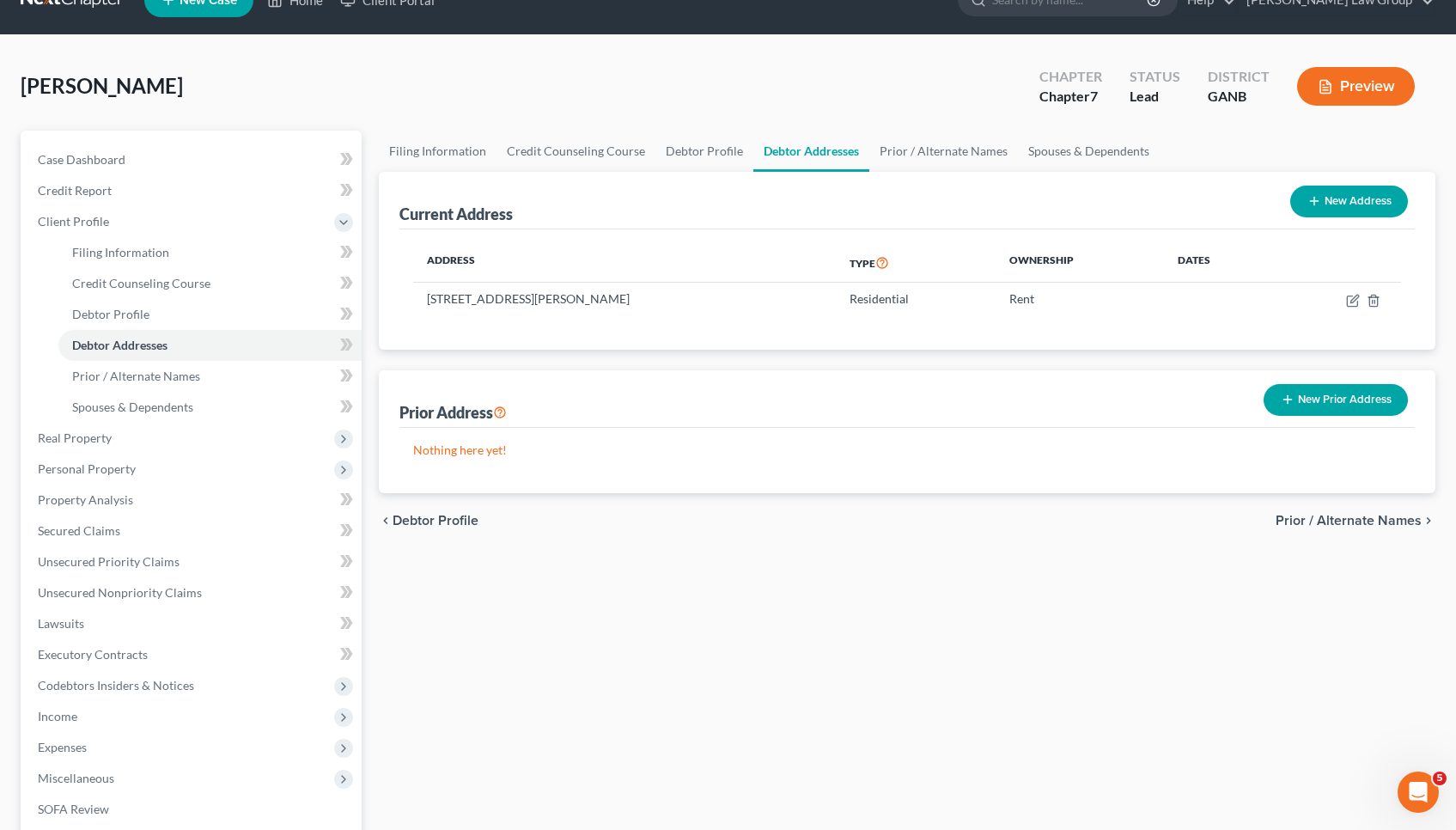
click at [1359, 514] on span "Prior / Alternate Names" at bounding box center [1349, 521] width 146 height 14
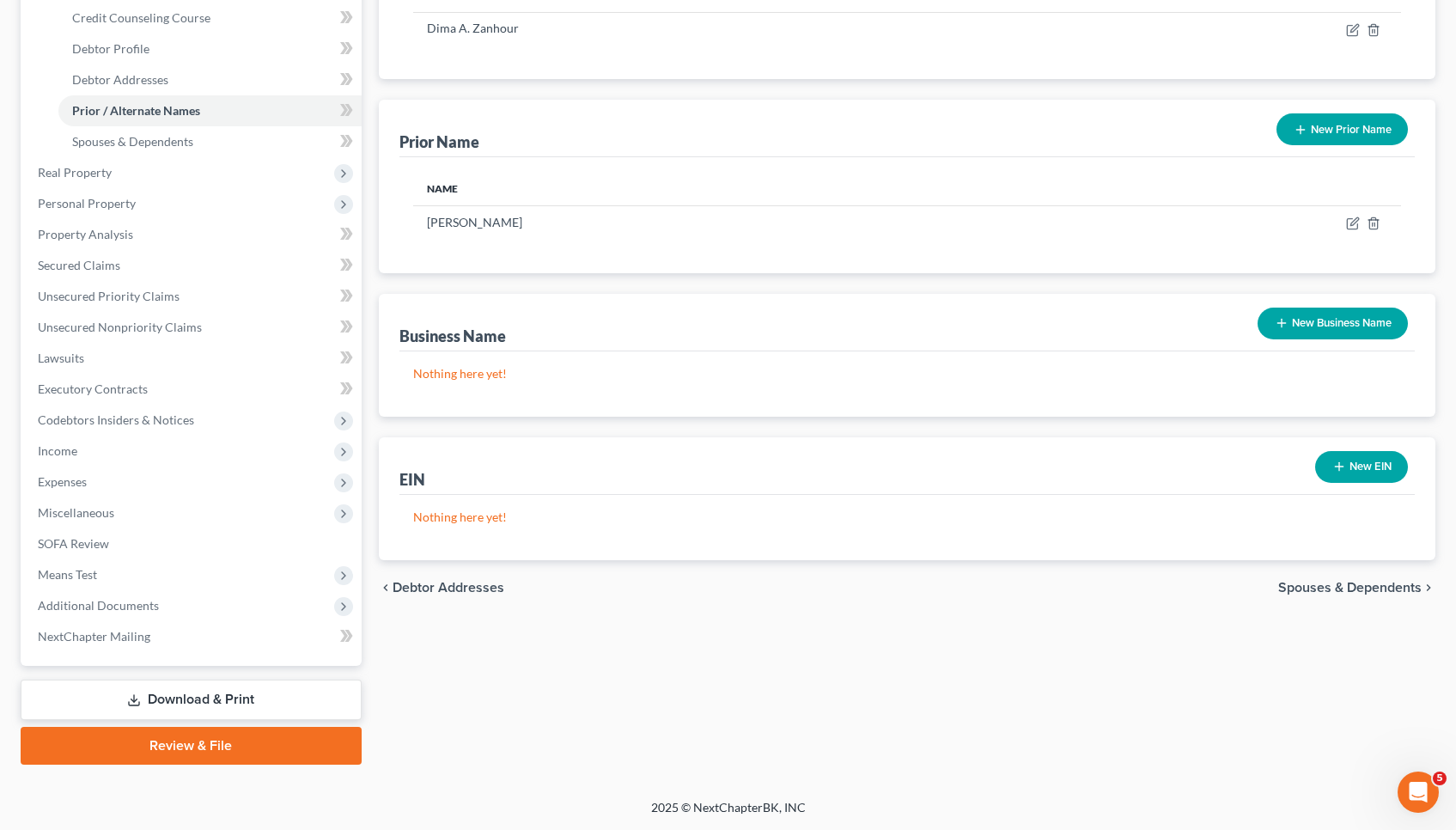
scroll to position [300, 0]
click at [1368, 587] on span "Spouses & Dependents" at bounding box center [1349, 588] width 143 height 14
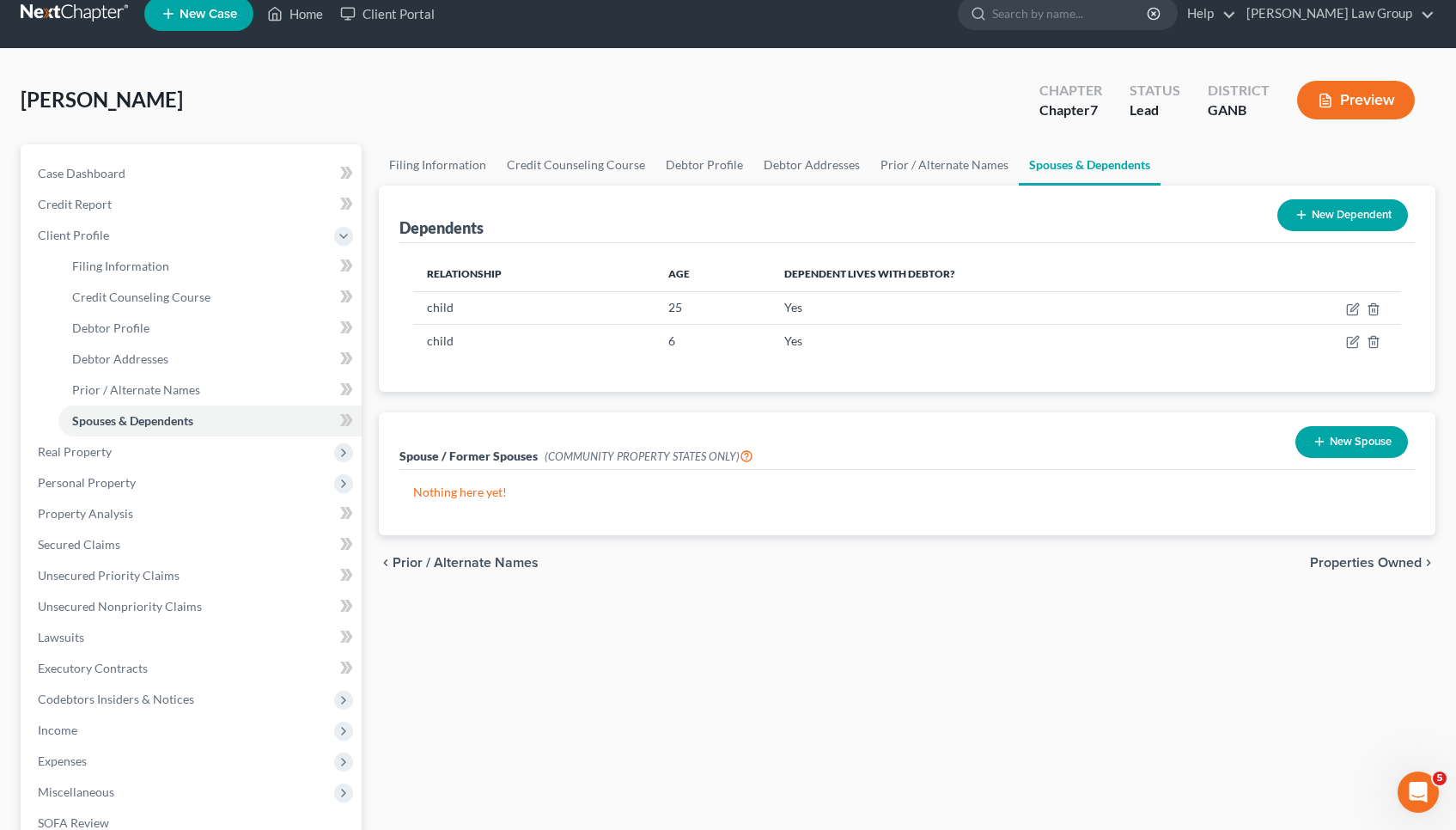
scroll to position [24, 0]
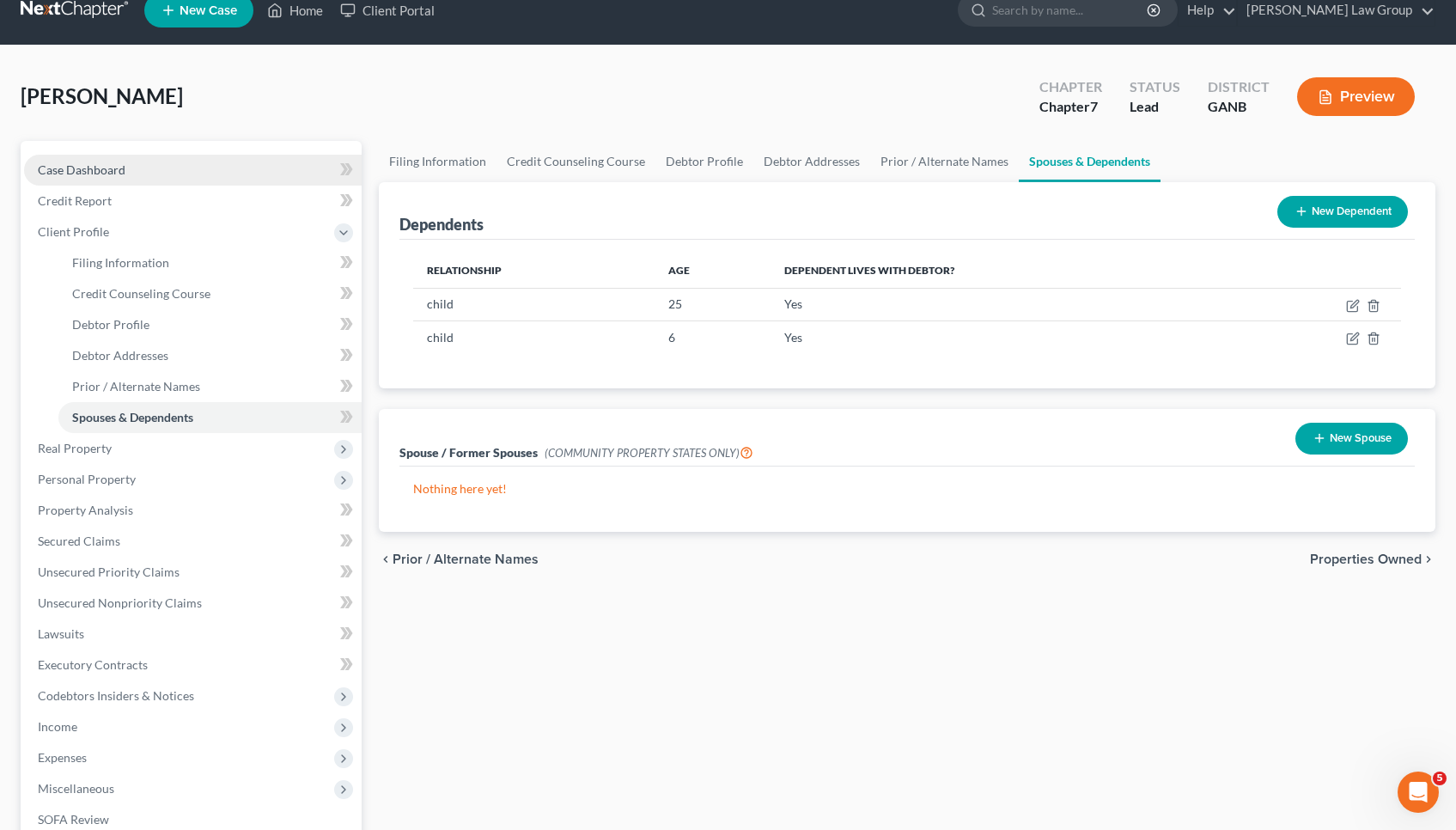
click at [290, 159] on link "Case Dashboard" at bounding box center [193, 170] width 338 height 31
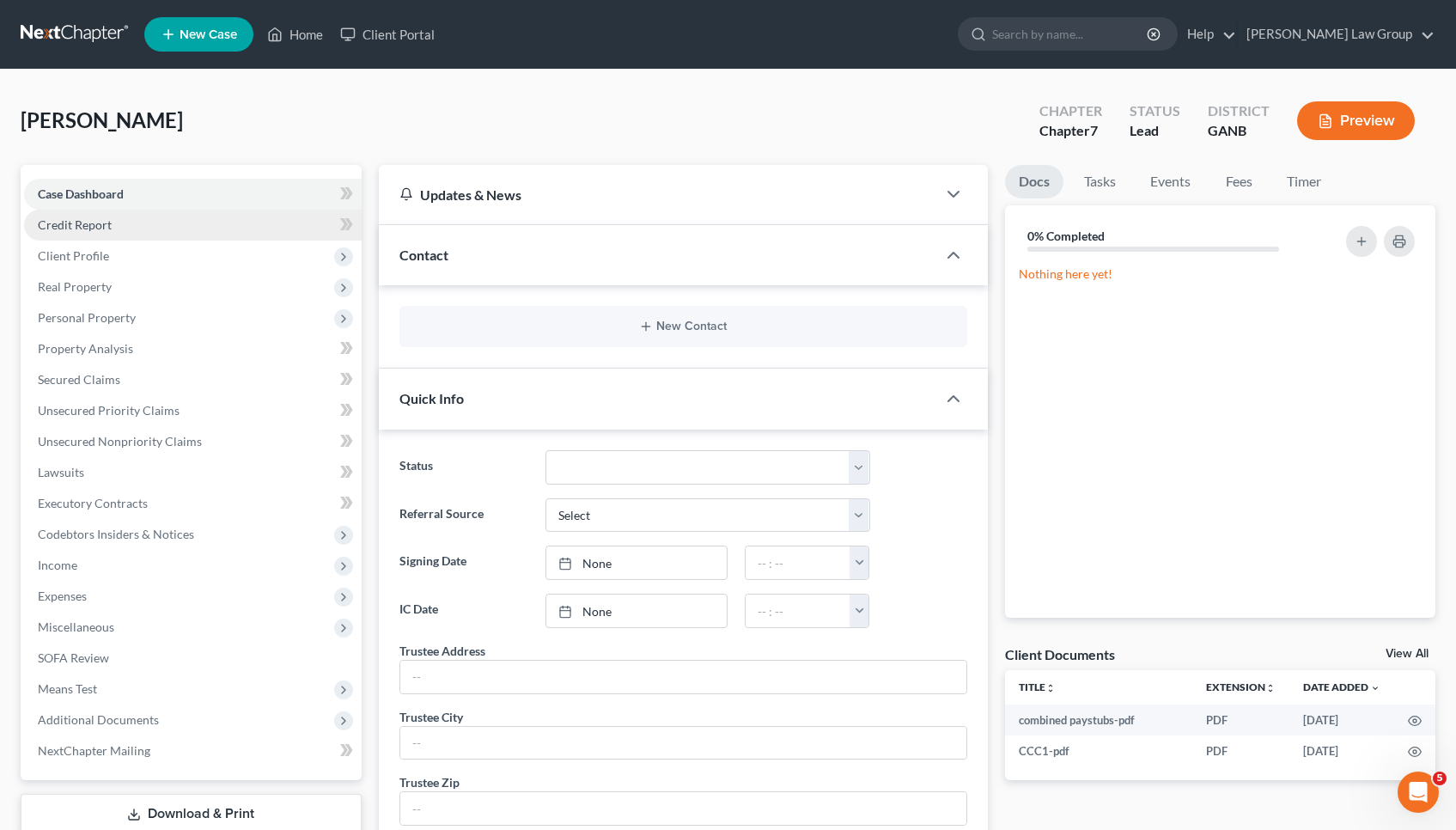
click at [194, 220] on link "Credit Report" at bounding box center [193, 225] width 338 height 31
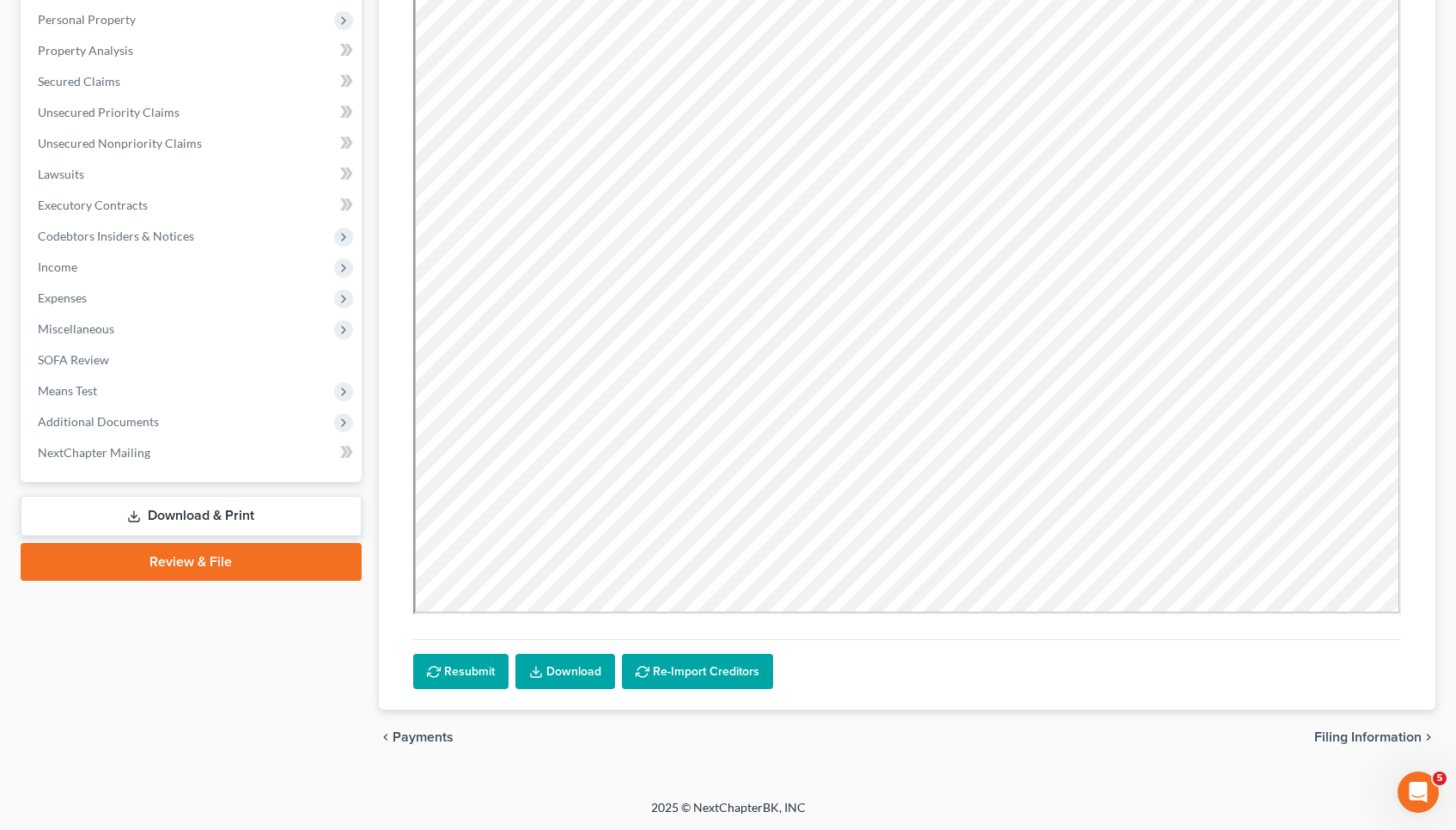
scroll to position [299, 0]
click at [1377, 739] on span "Filing Information" at bounding box center [1368, 737] width 107 height 14
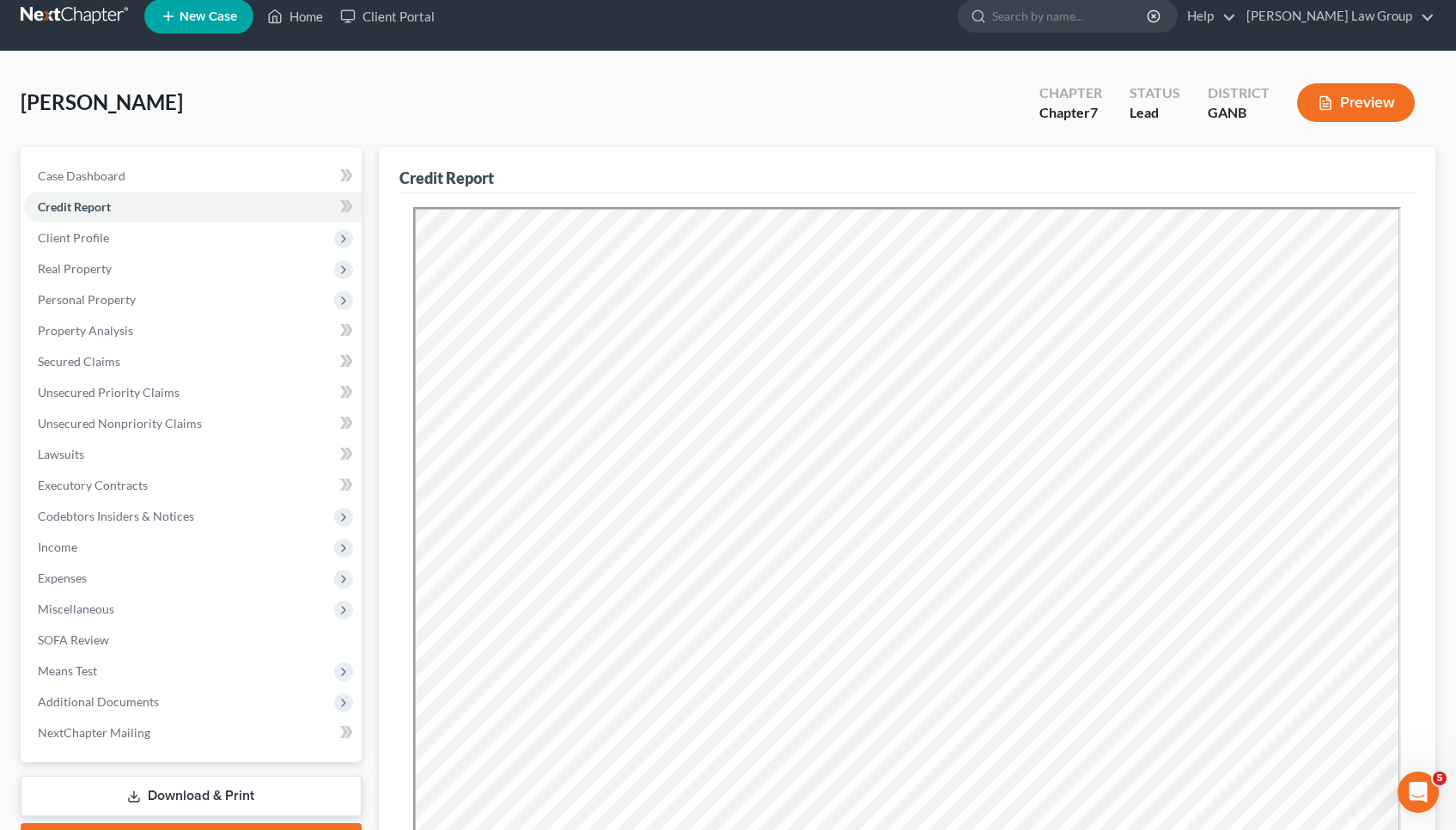
select select "1"
select select "0"
select select "19"
select select "0"
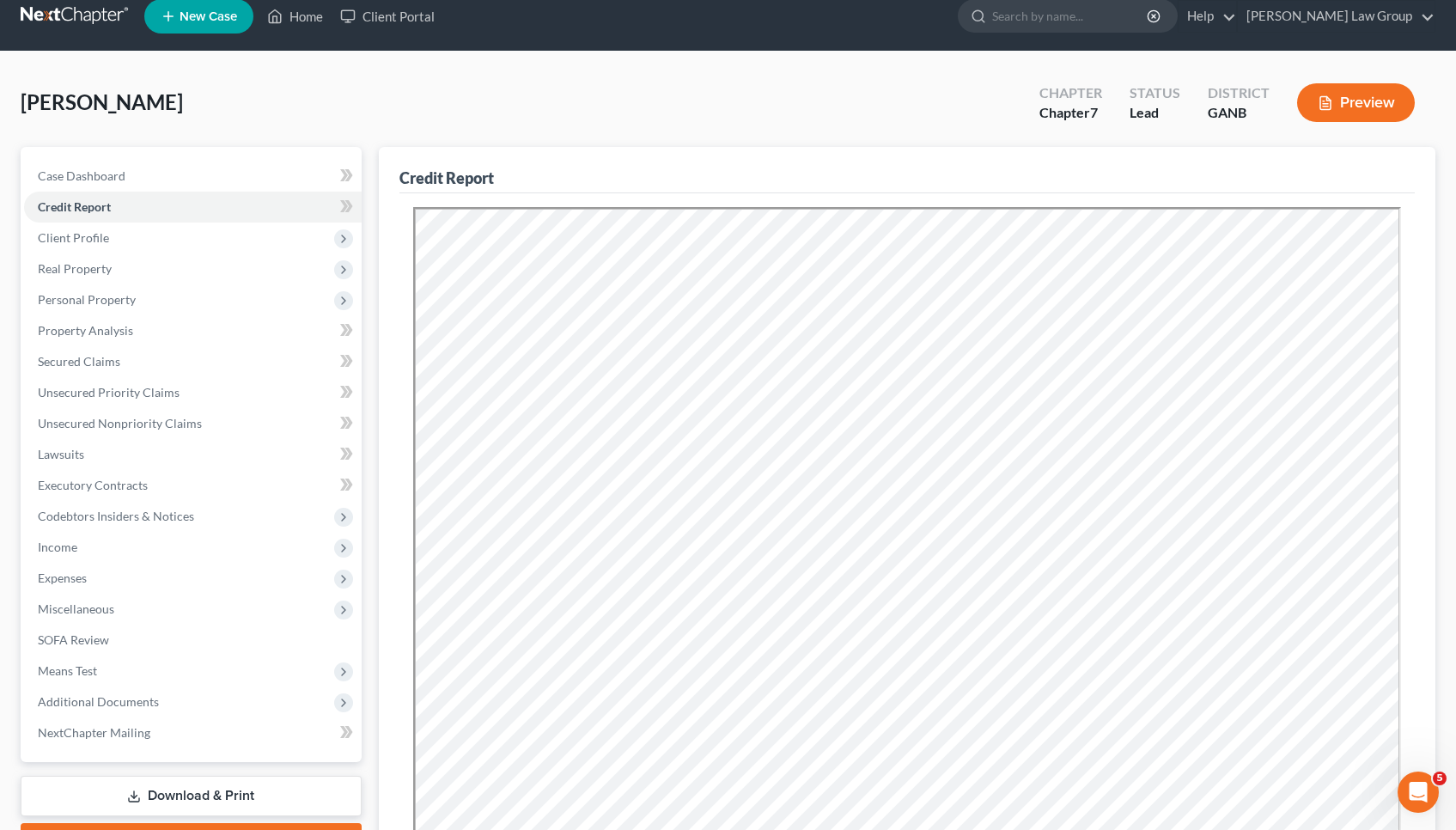
select select "10"
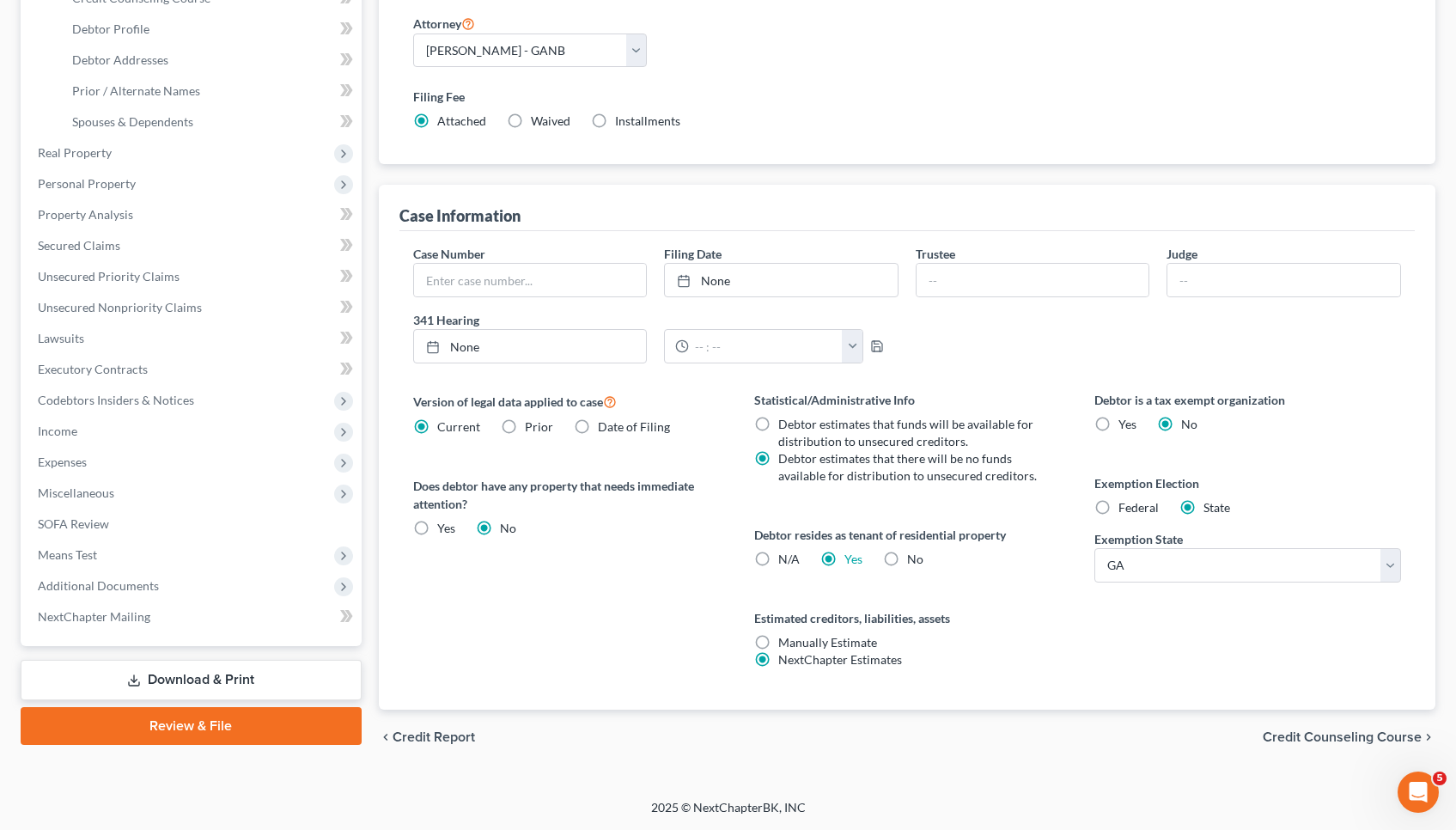
scroll to position [320, 0]
click at [1370, 735] on span "Credit Counseling Course" at bounding box center [1342, 737] width 159 height 14
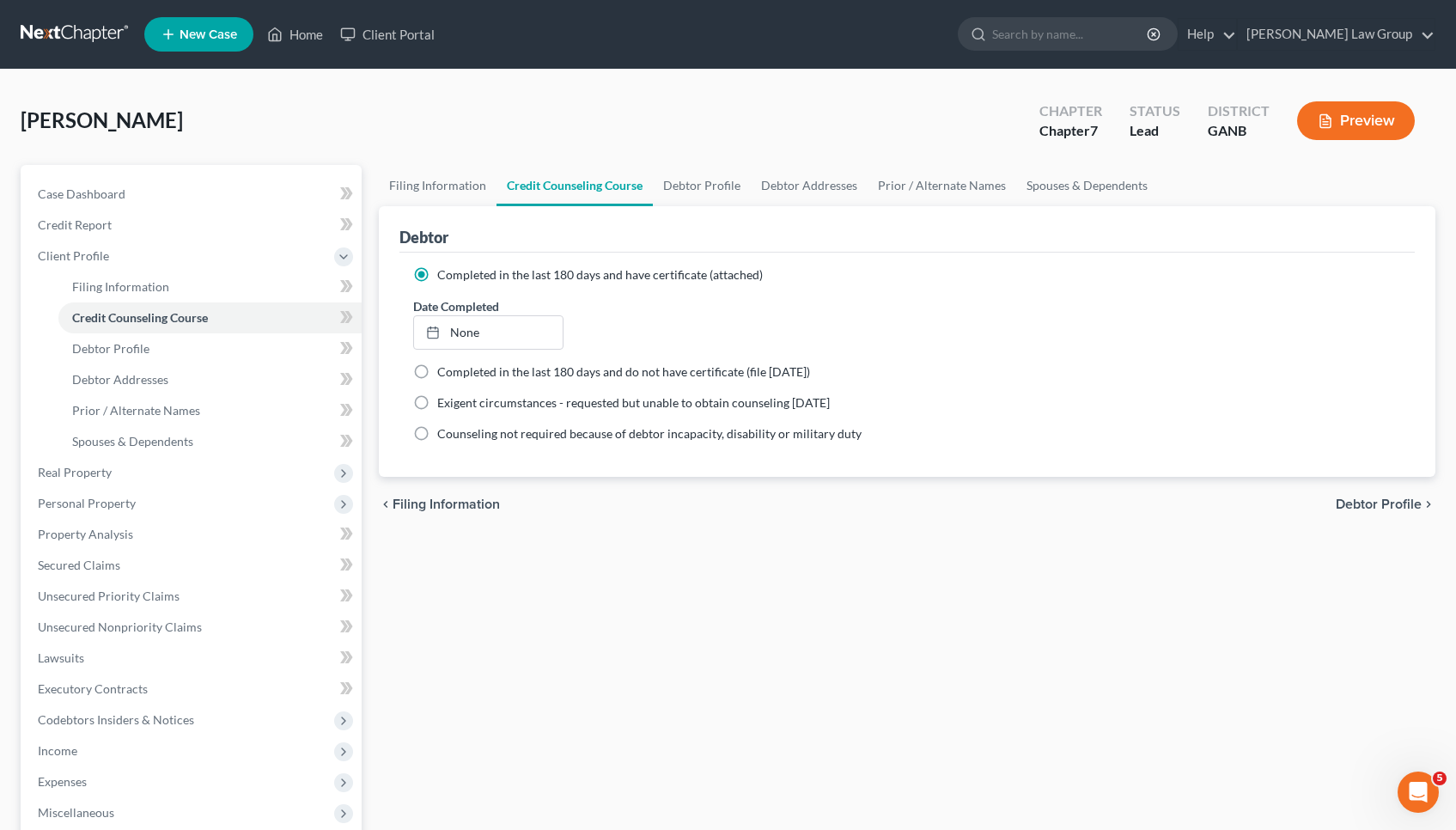
click at [1364, 510] on span "Debtor Profile" at bounding box center [1379, 504] width 86 height 14
select select "1"
select select "2"
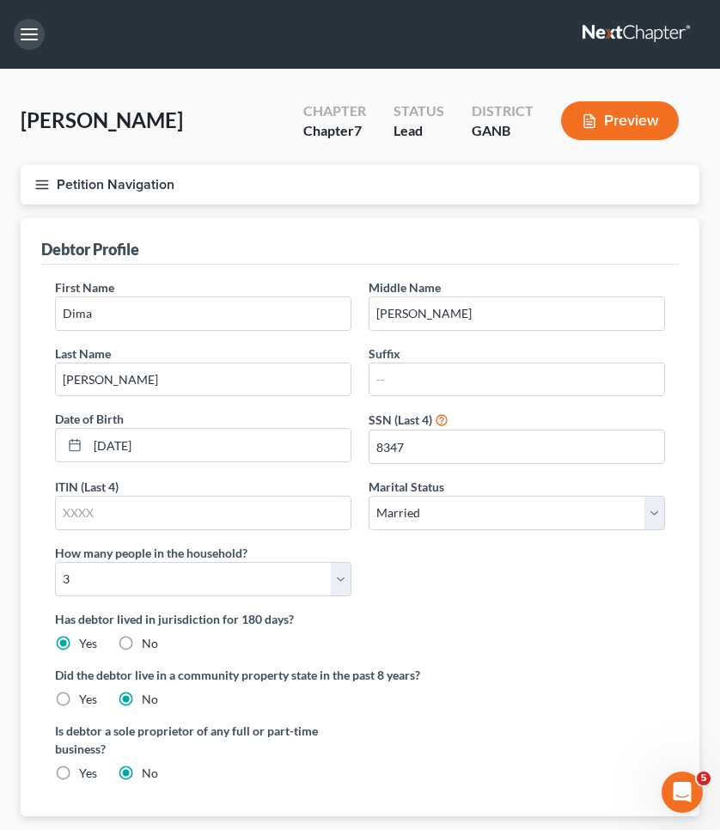
click at [41, 32] on button "button" at bounding box center [29, 34] width 31 height 31
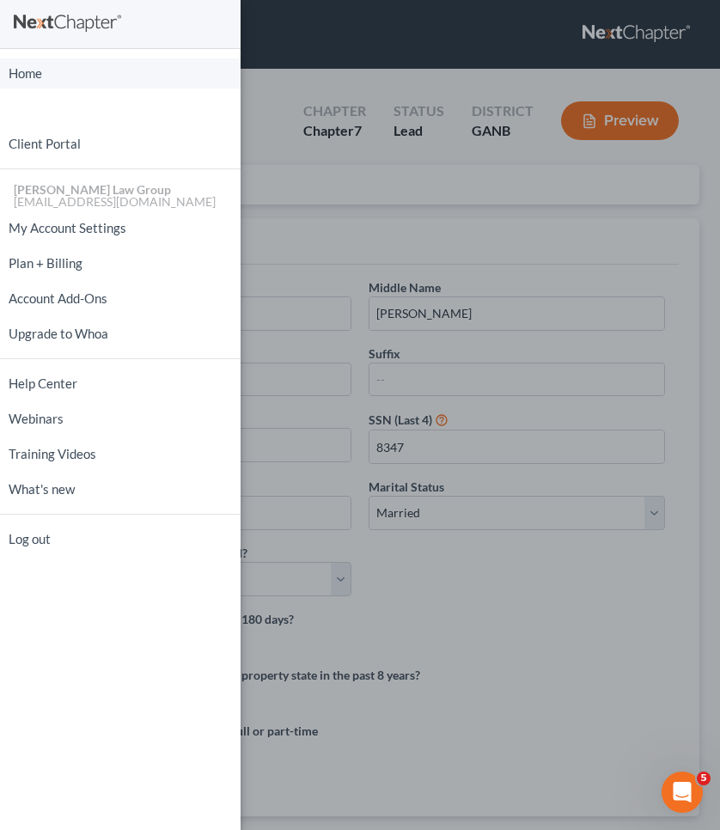
click at [51, 69] on link "Home" at bounding box center [120, 73] width 241 height 30
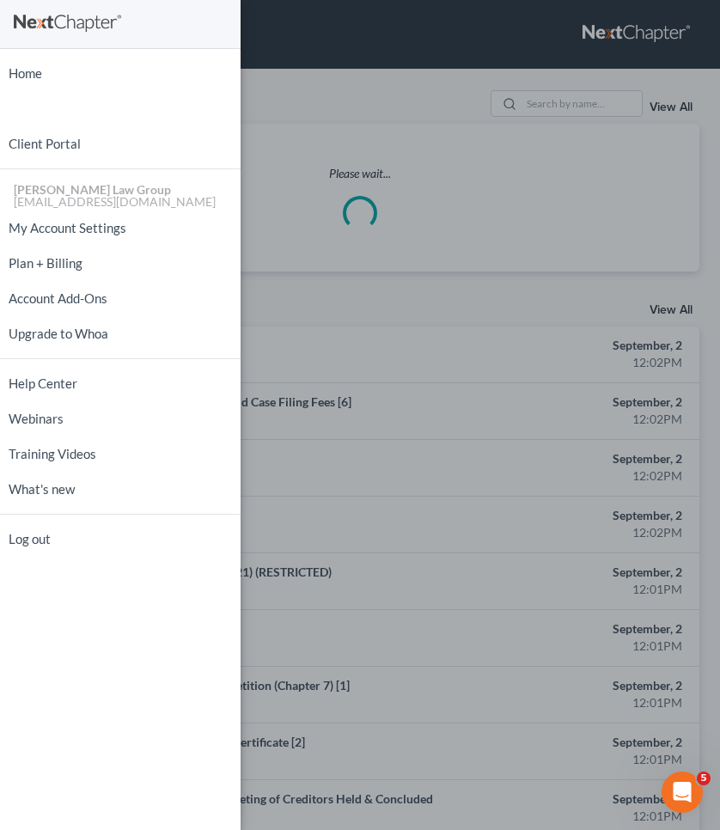
click at [400, 93] on div "Home New Case Client Portal [PERSON_NAME] Law Group [EMAIL_ADDRESS][DOMAIN_NAME…" at bounding box center [360, 415] width 720 height 830
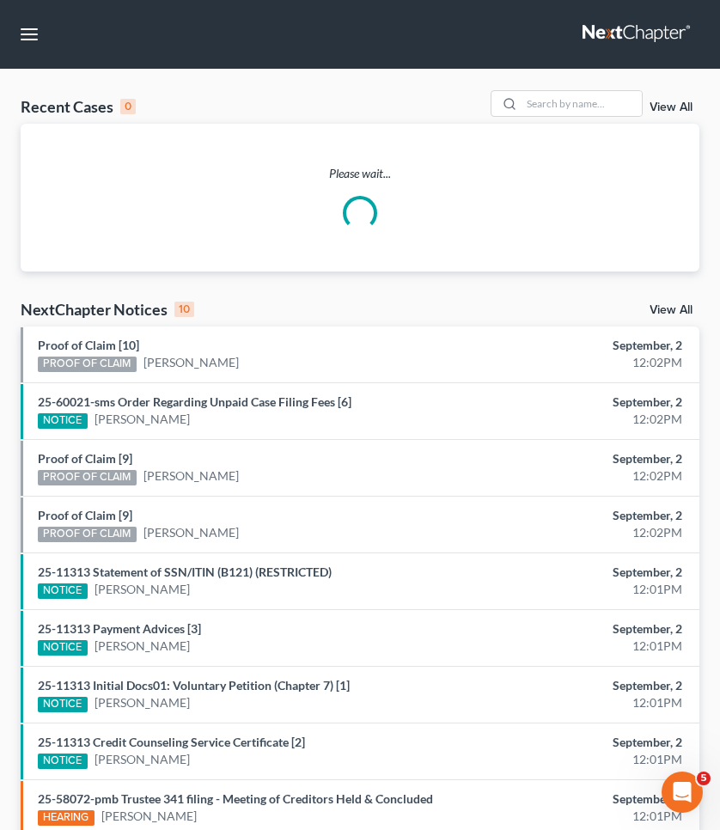
click at [579, 119] on div "Recent Cases 0 View All" at bounding box center [360, 107] width 679 height 34
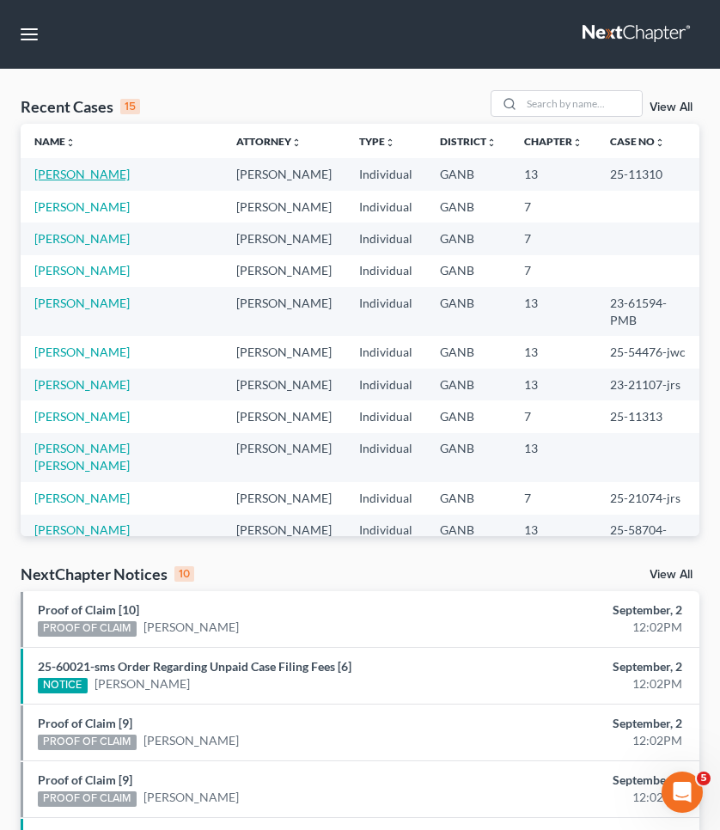
click at [110, 168] on link "[PERSON_NAME]" at bounding box center [81, 174] width 95 height 15
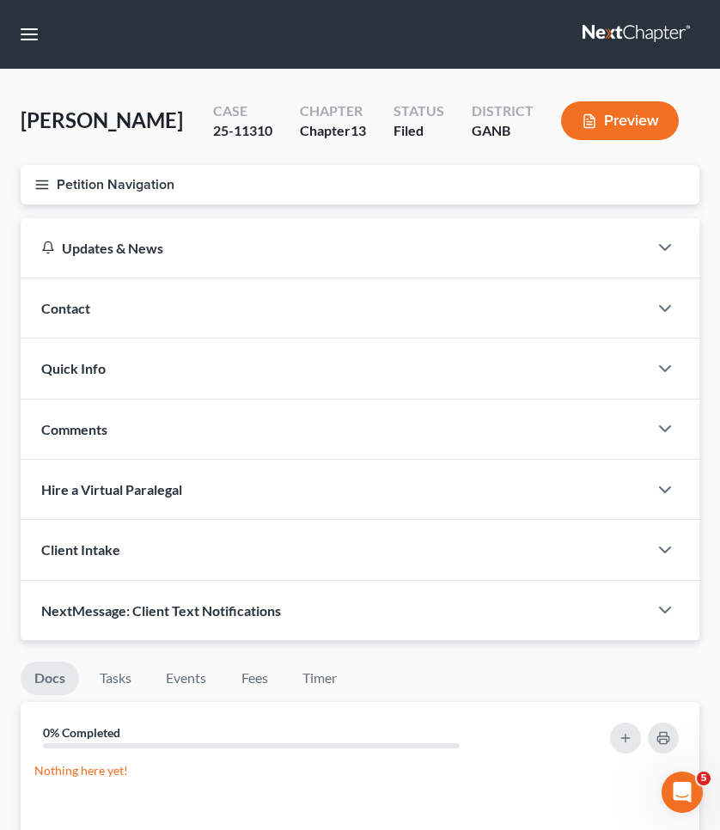
click at [116, 193] on button "Petition Navigation" at bounding box center [360, 185] width 679 height 40
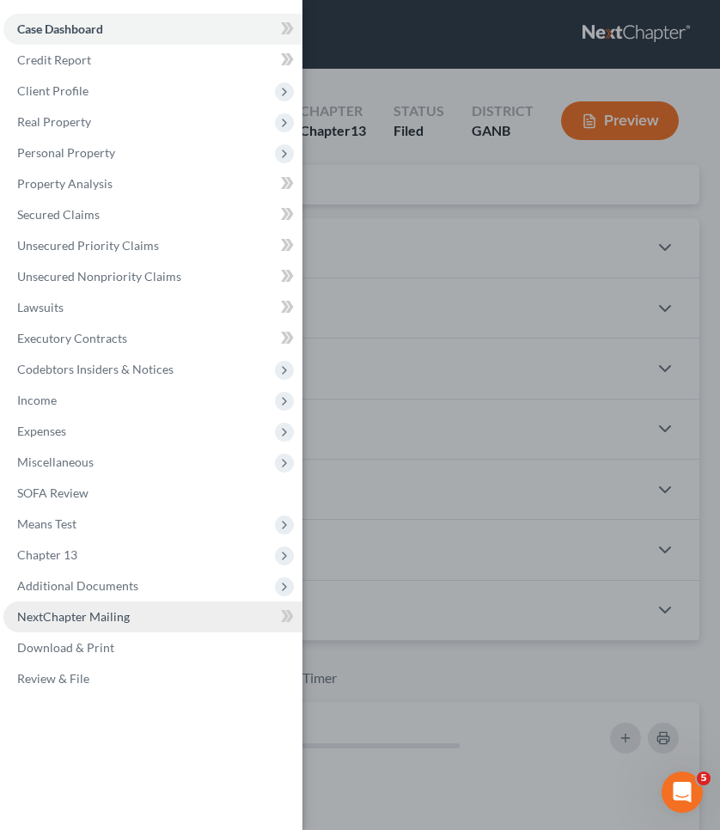
click at [115, 622] on span "NextChapter Mailing" at bounding box center [73, 616] width 113 height 15
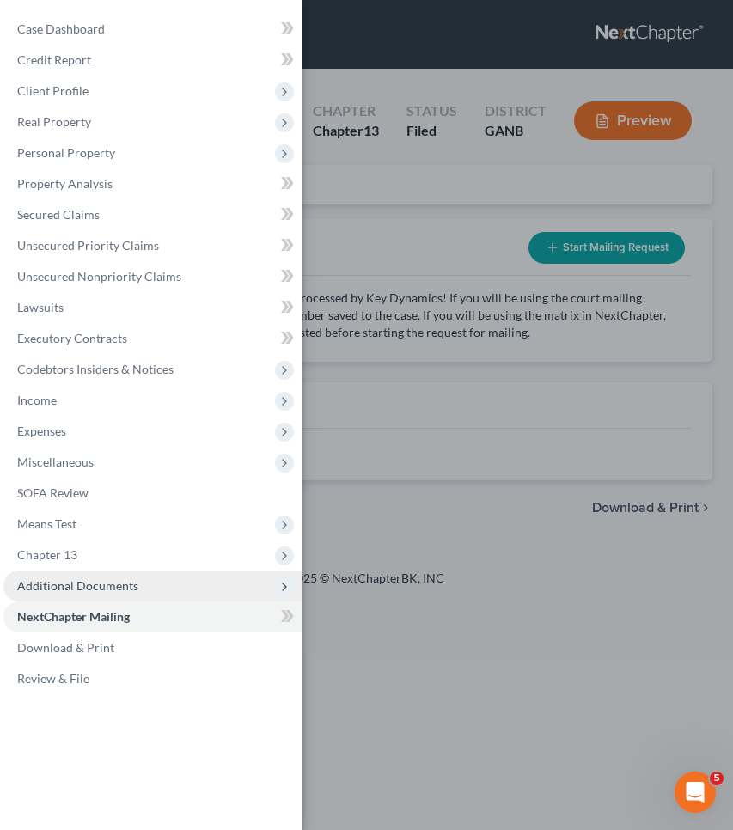
click at [107, 591] on span "Additional Documents" at bounding box center [77, 585] width 121 height 15
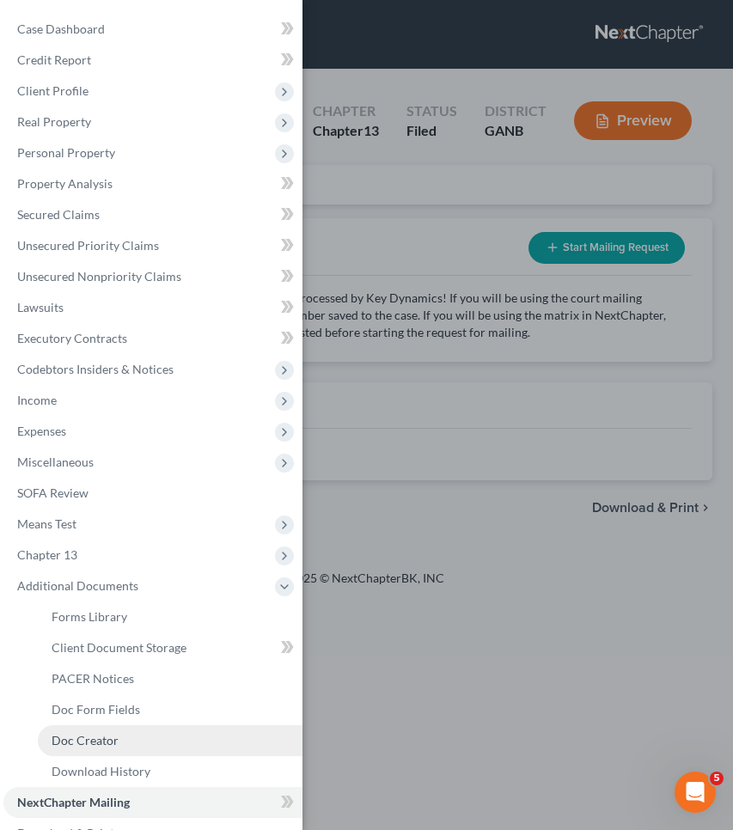
click at [136, 754] on link "Doc Creator" at bounding box center [170, 740] width 265 height 31
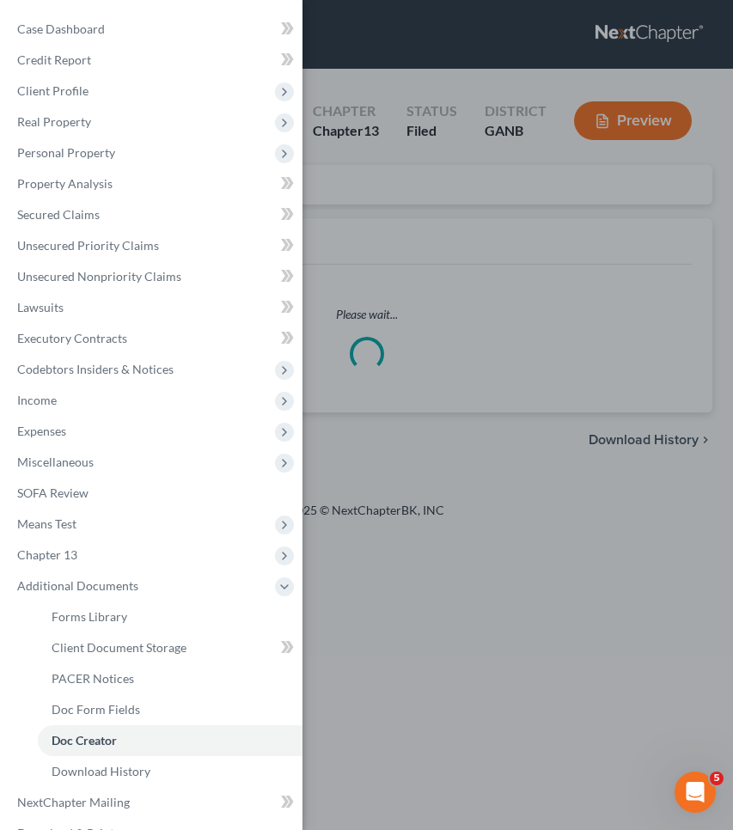
click at [428, 267] on div "Case Dashboard Payments Invoices Payments Payments Credit Report Client Profile" at bounding box center [366, 415] width 733 height 830
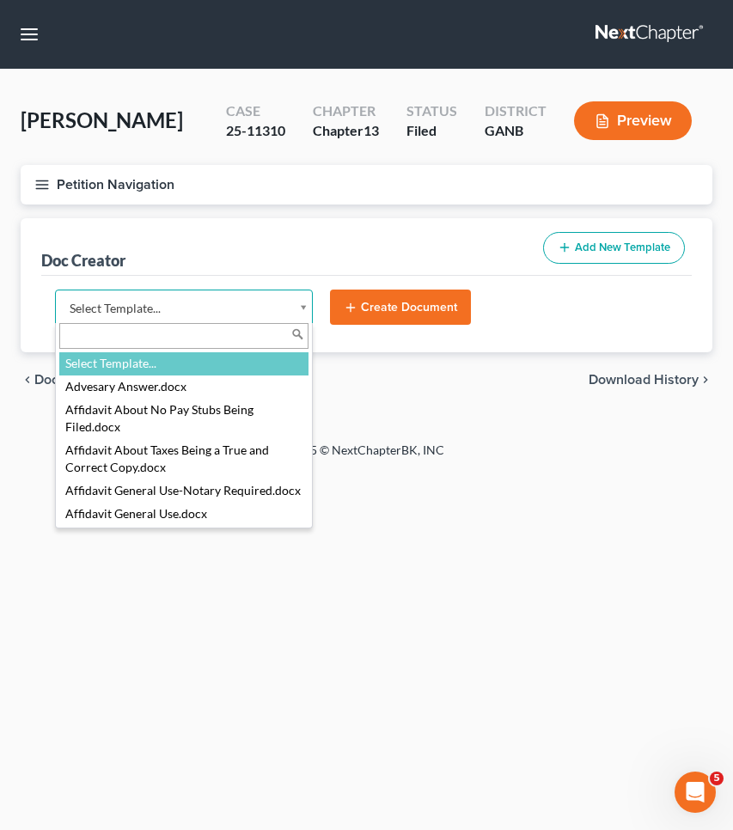
click at [246, 305] on body "Home New Case Client Portal [PERSON_NAME] Law Group [EMAIL_ADDRESS][DOMAIN_NAME…" at bounding box center [366, 415] width 733 height 830
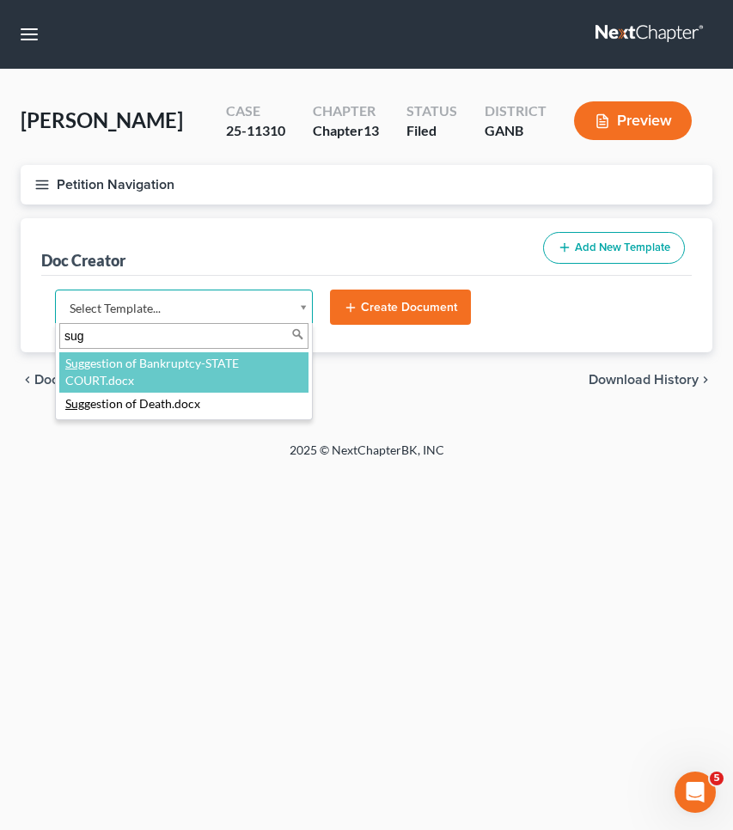
type input "sug"
select select "111670"
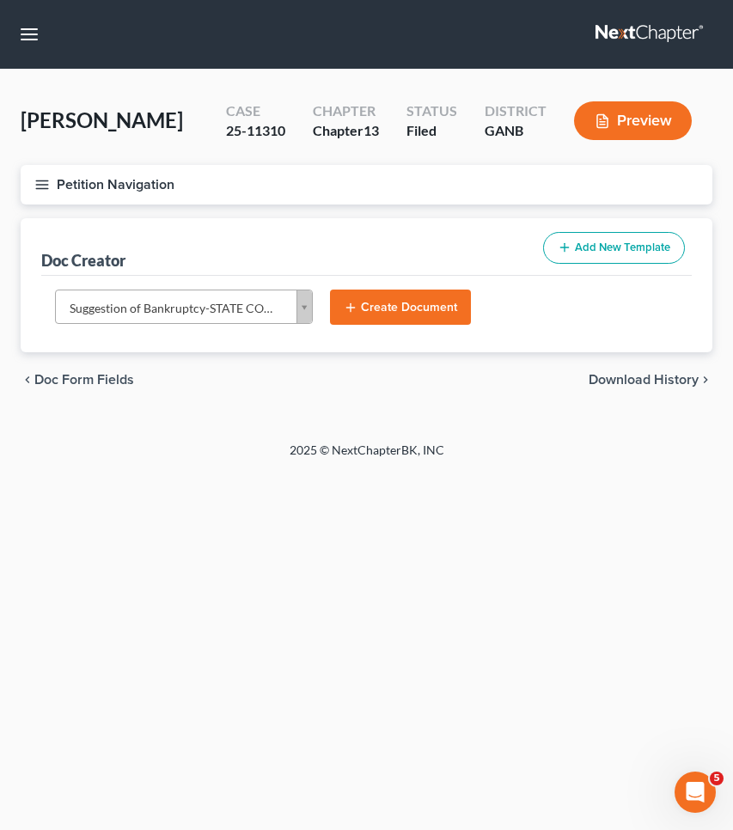
click at [417, 309] on button "Create Document" at bounding box center [400, 308] width 141 height 36
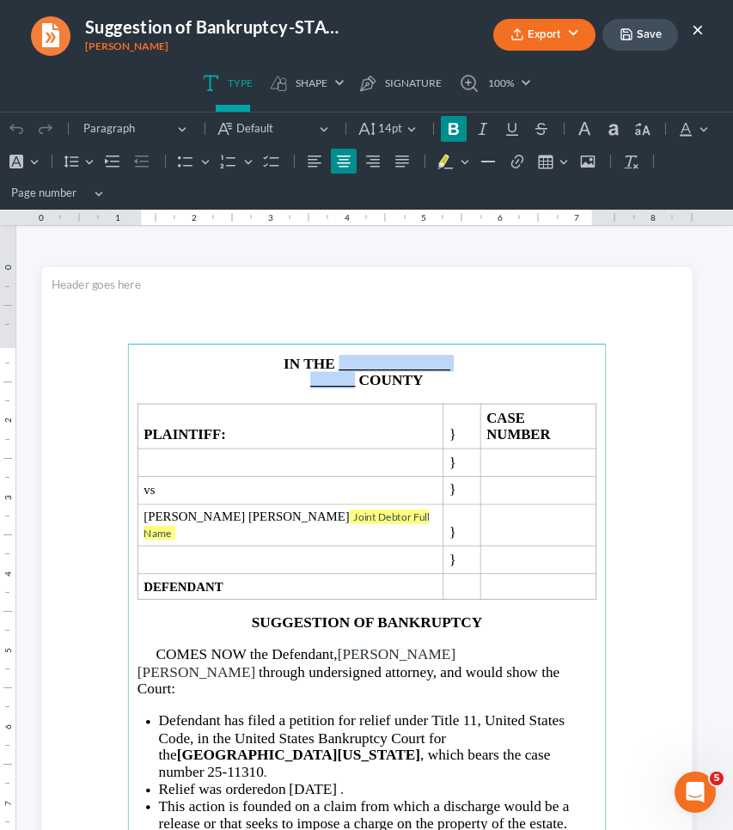
drag, startPoint x: 347, startPoint y: 386, endPoint x: 335, endPoint y: 364, distance: 24.6
click at [335, 364] on main "IN THE _______________ ______ COUNTY PLAINTIFF: } CASE NUMBER } vs } [PERSON_NA…" at bounding box center [366, 688] width 479 height 689
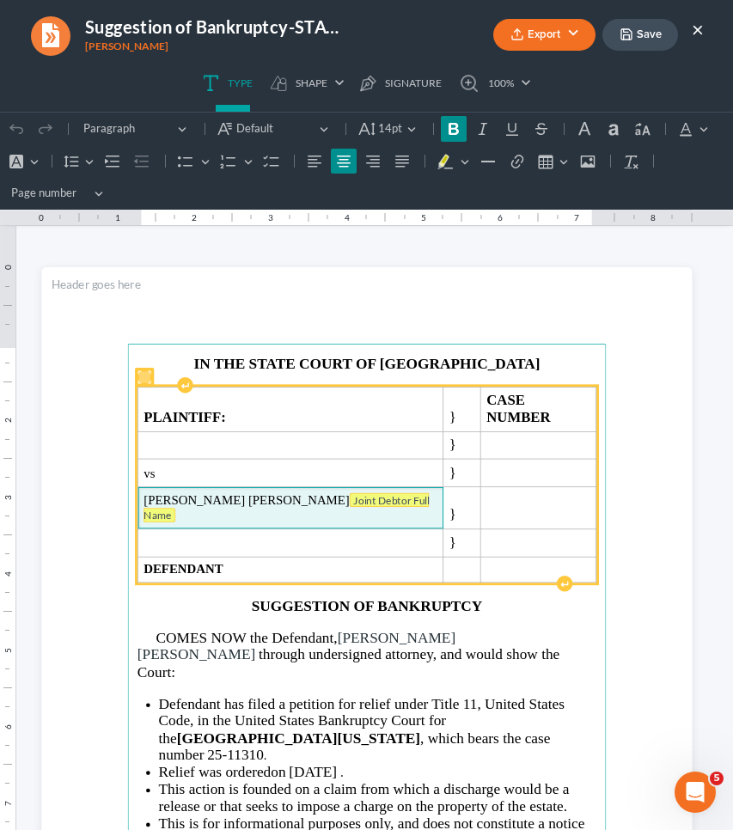
click at [339, 492] on tag "Joint Debtor Full Name" at bounding box center [285, 507] width 285 height 30
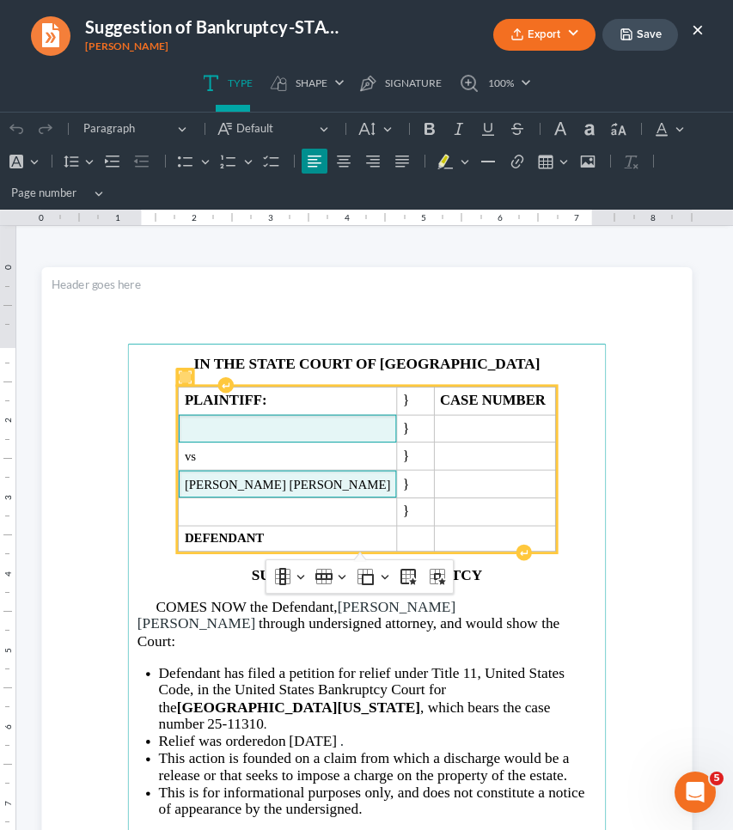
click at [306, 430] on span "Rich Text Editor, page-0-main" at bounding box center [287, 429] width 206 height 15
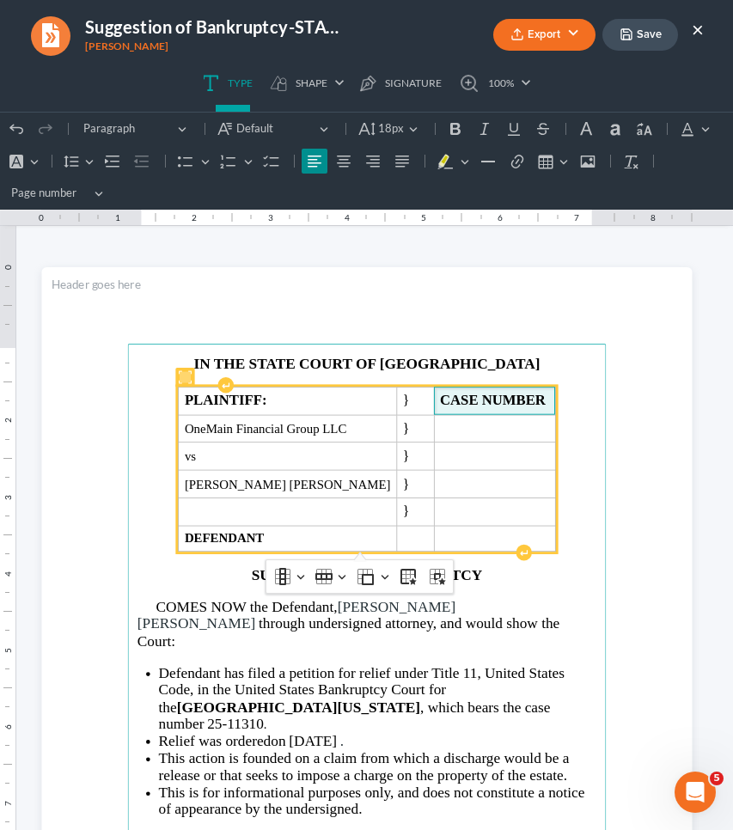
click at [519, 397] on span "CASE NUMBER" at bounding box center [493, 401] width 109 height 16
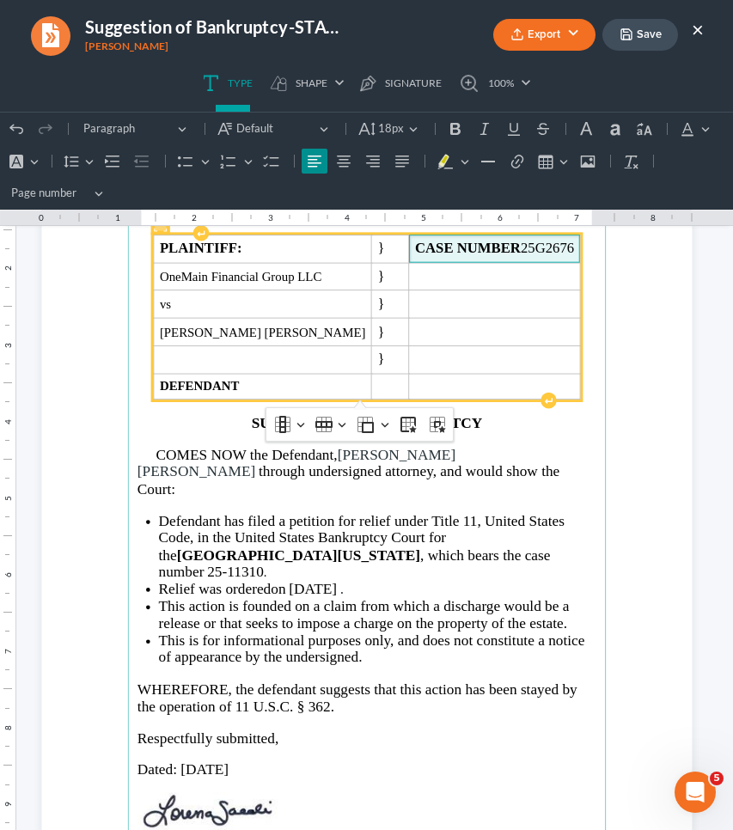
scroll to position [158, 0]
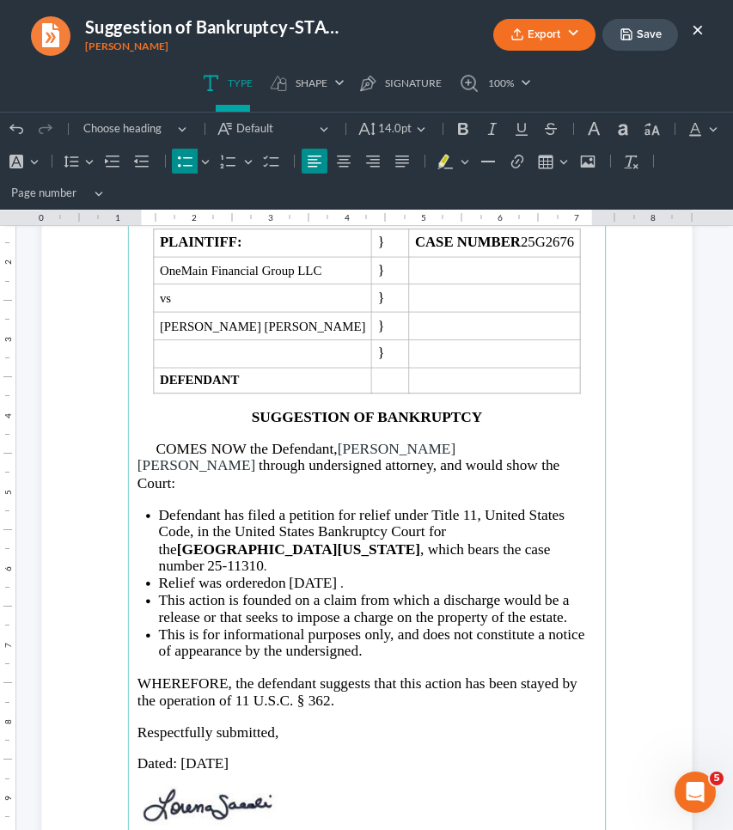
click at [328, 574] on span "[DATE]" at bounding box center [313, 582] width 48 height 16
drag, startPoint x: 288, startPoint y: 546, endPoint x: 350, endPoint y: 548, distance: 61.9
click at [350, 574] on li "Relief was ordered on [DATE] ." at bounding box center [377, 582] width 438 height 17
click at [371, 128] on icon "Editor toolbar" at bounding box center [366, 128] width 17 height 17
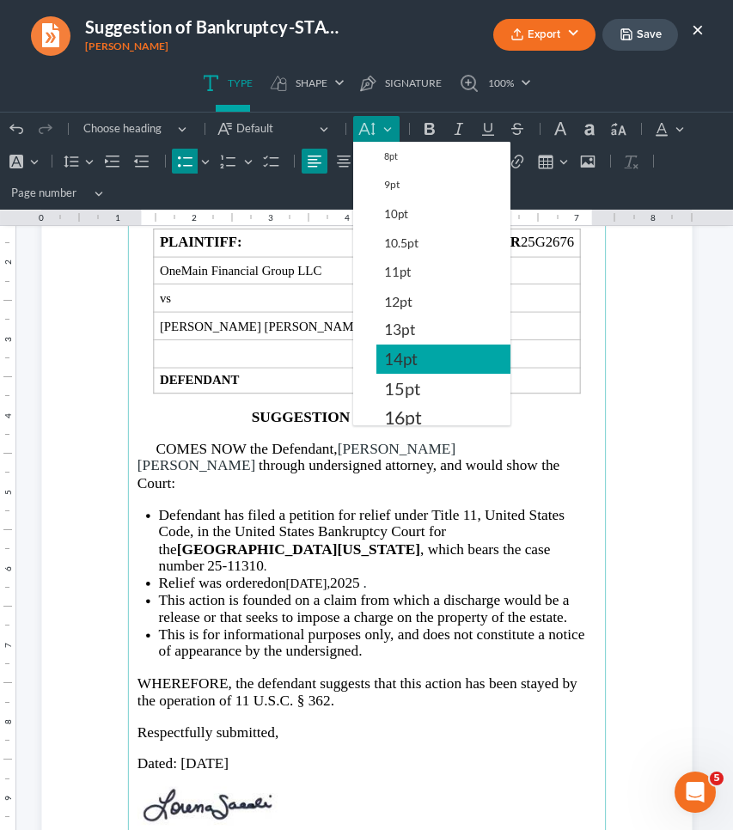
click at [403, 362] on span "14pt" at bounding box center [401, 359] width 34 height 21
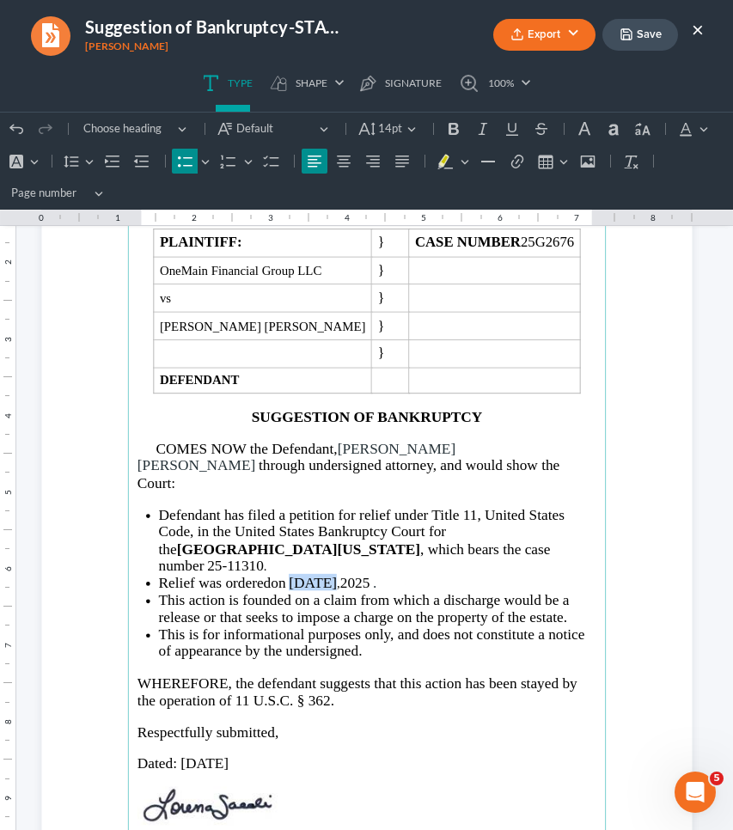
click at [400, 574] on li "Relief was ordered on [DATE] ." at bounding box center [377, 582] width 438 height 17
drag, startPoint x: 394, startPoint y: 541, endPoint x: 289, endPoint y: 546, distance: 105.8
click at [289, 574] on li "Relief was ordered on [DATE] ." at bounding box center [377, 582] width 438 height 17
copy li "[DATE]"
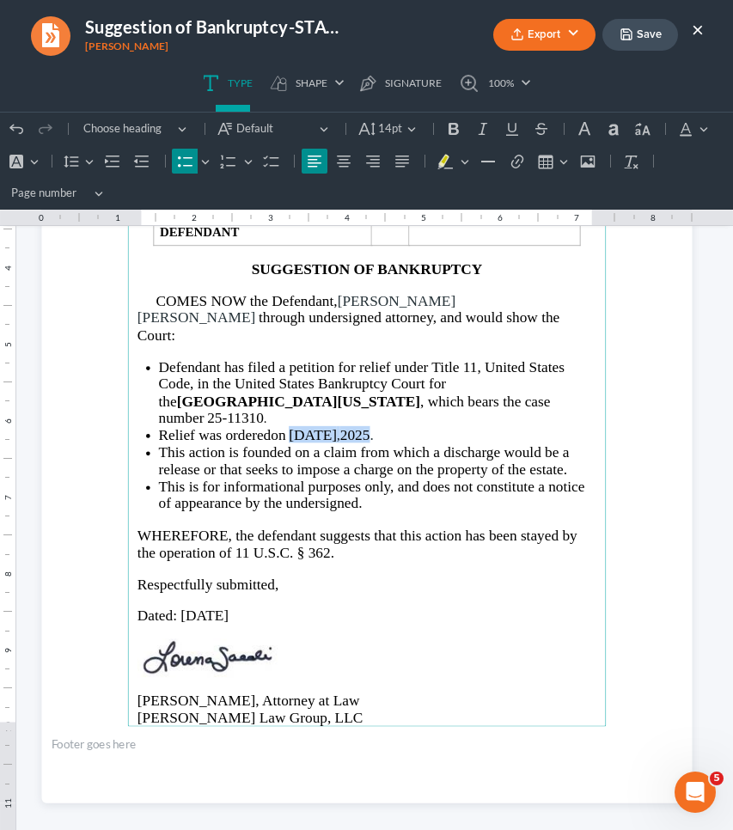
scroll to position [357, 0]
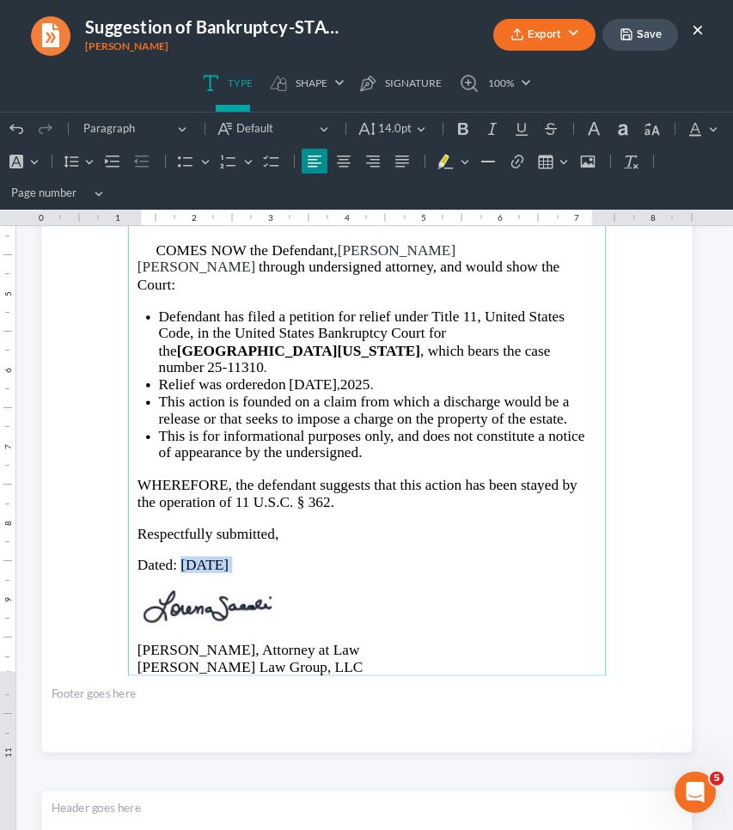
drag, startPoint x: 245, startPoint y: 526, endPoint x: 175, endPoint y: 526, distance: 69.6
click at [175, 557] on p "Dated: [DATE]" at bounding box center [366, 565] width 459 height 17
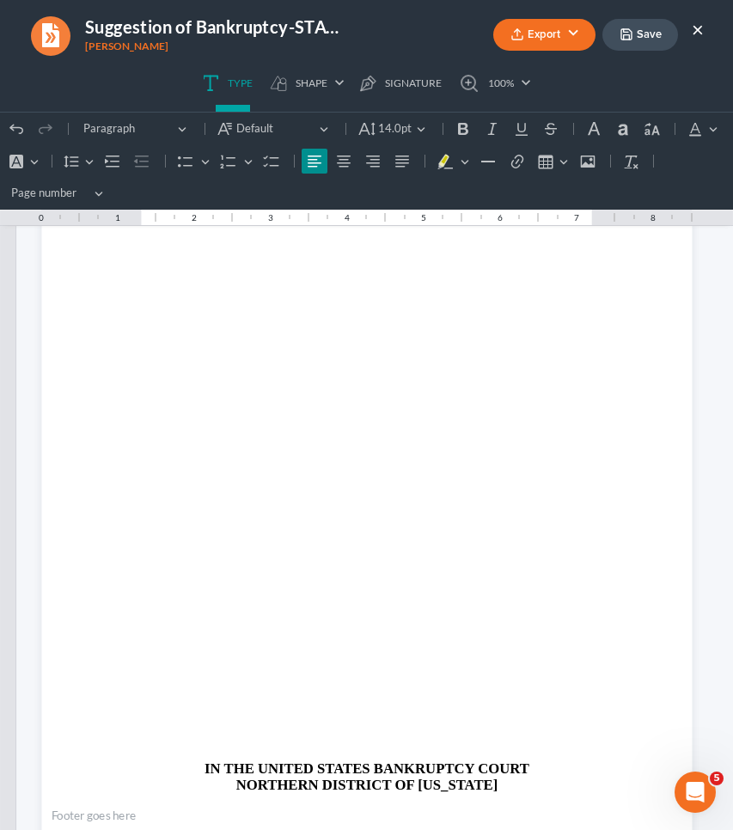
scroll to position [1342, 0]
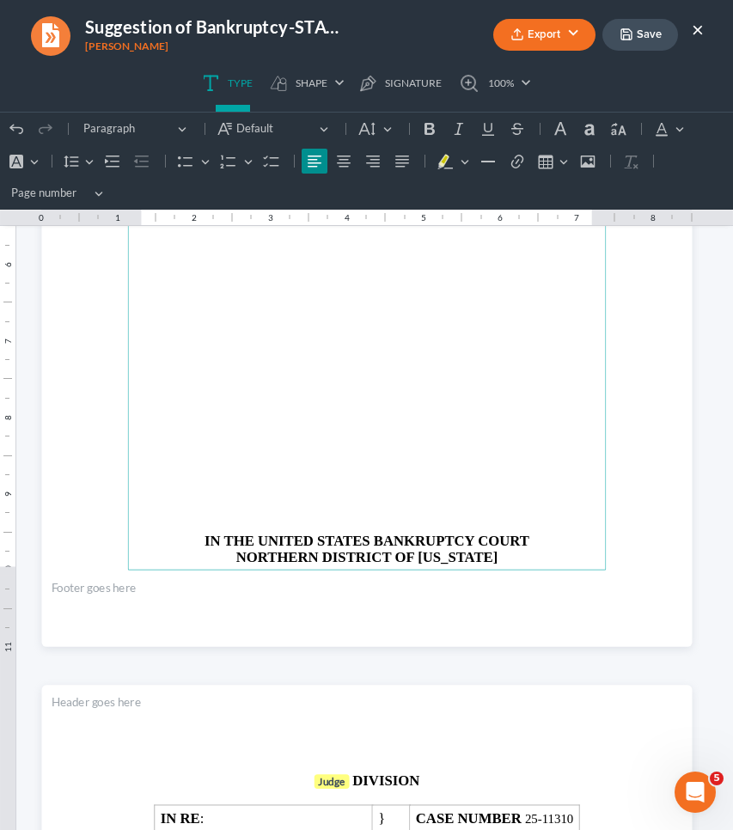
click at [164, 460] on p "Rich Text Editor, page-1-main" at bounding box center [366, 467] width 459 height 15
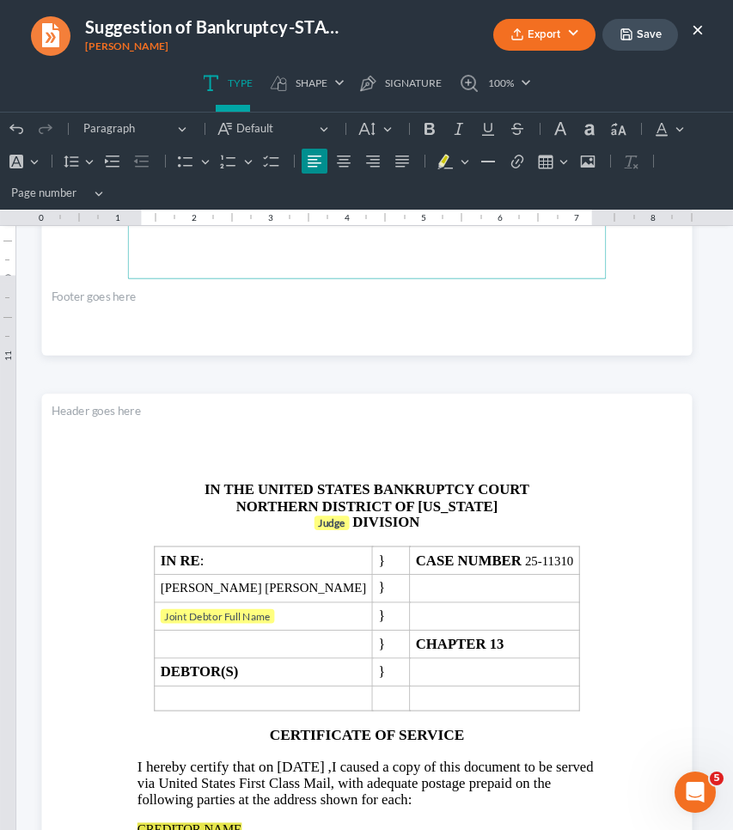
scroll to position [1940, 0]
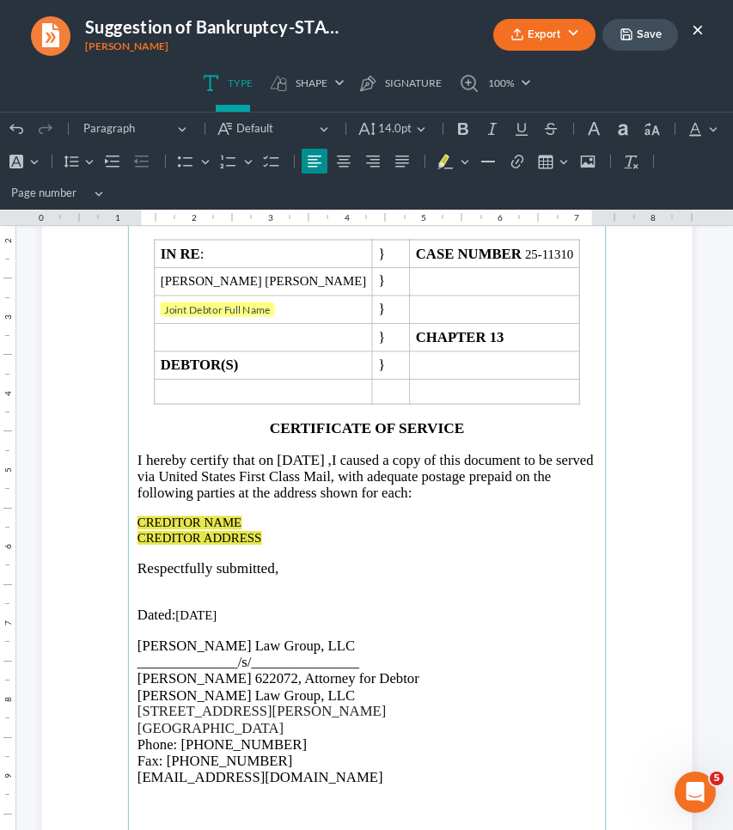
drag, startPoint x: 298, startPoint y: 454, endPoint x: 361, endPoint y: 456, distance: 62.8
click at [325, 456] on span "[DATE]" at bounding box center [301, 459] width 48 height 16
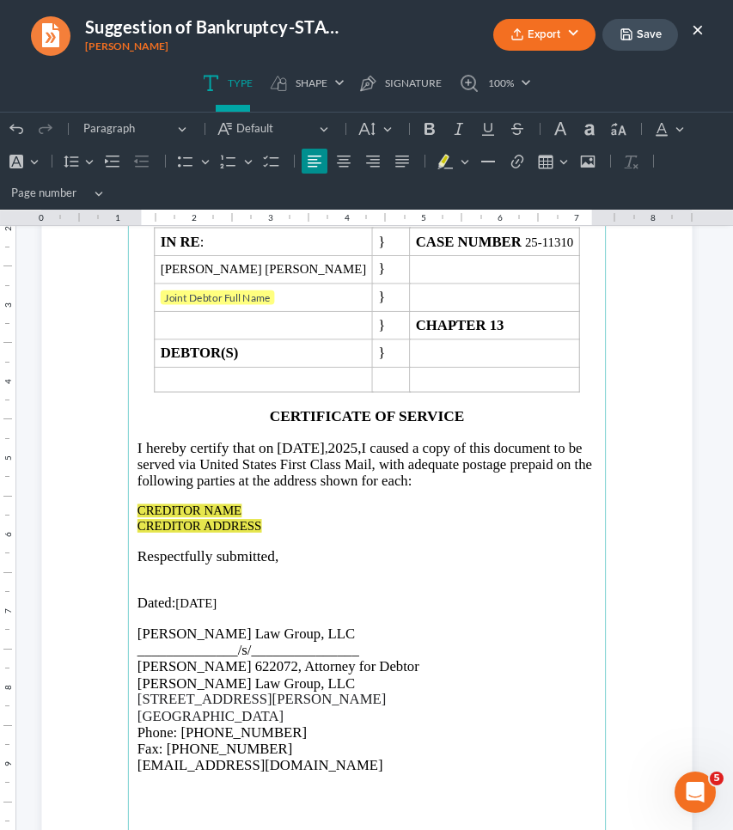
drag, startPoint x: 231, startPoint y: 598, endPoint x: 173, endPoint y: 597, distance: 58.4
click at [173, 597] on p "Dated: [DATE]" at bounding box center [366, 603] width 459 height 16
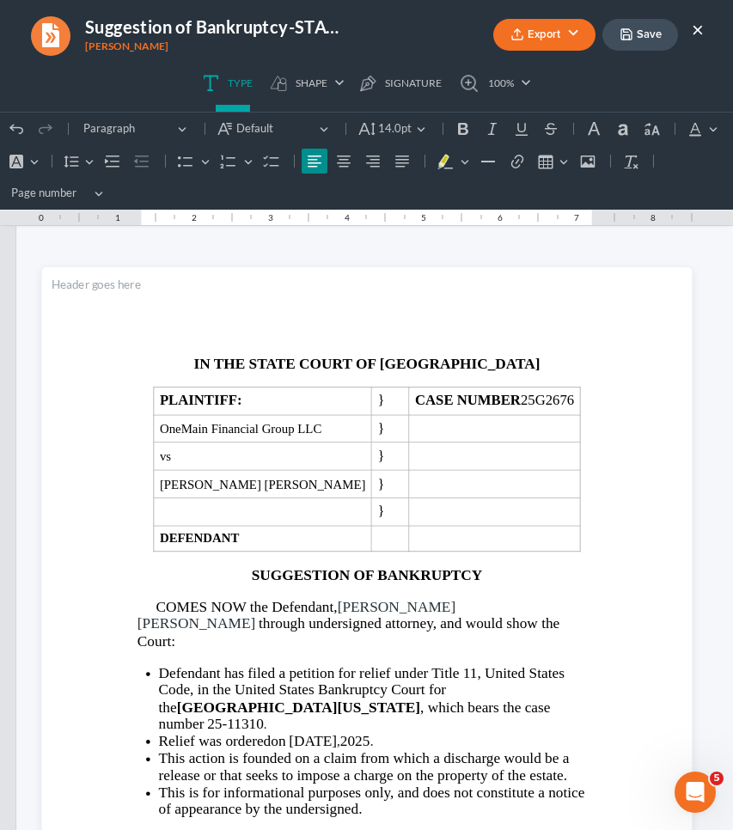
scroll to position [0, 0]
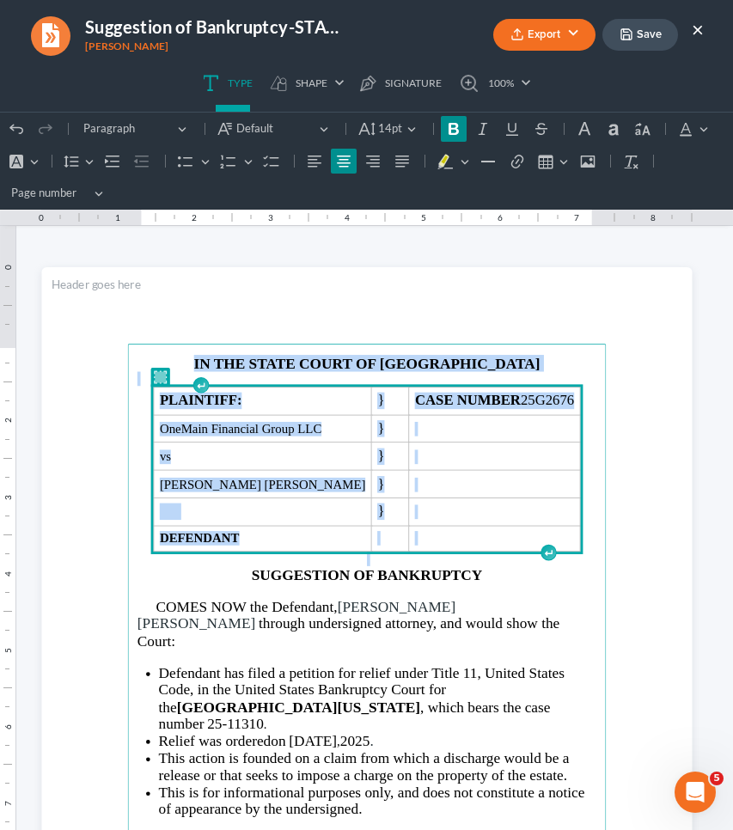
drag, startPoint x: 559, startPoint y: 539, endPoint x: 226, endPoint y: 313, distance: 402.7
click at [226, 313] on section "IN THE STATE COURT OF COBB COUNTY PLAINTIFF: } CASE NUMBER 25G2676 OneMain Fina…" at bounding box center [366, 688] width 650 height 842
copy main "IN THE STATE COURT OF COBB COUNTY PLAINTIFF: } CASE NUMBER 25G2676 OneMain Fina…"
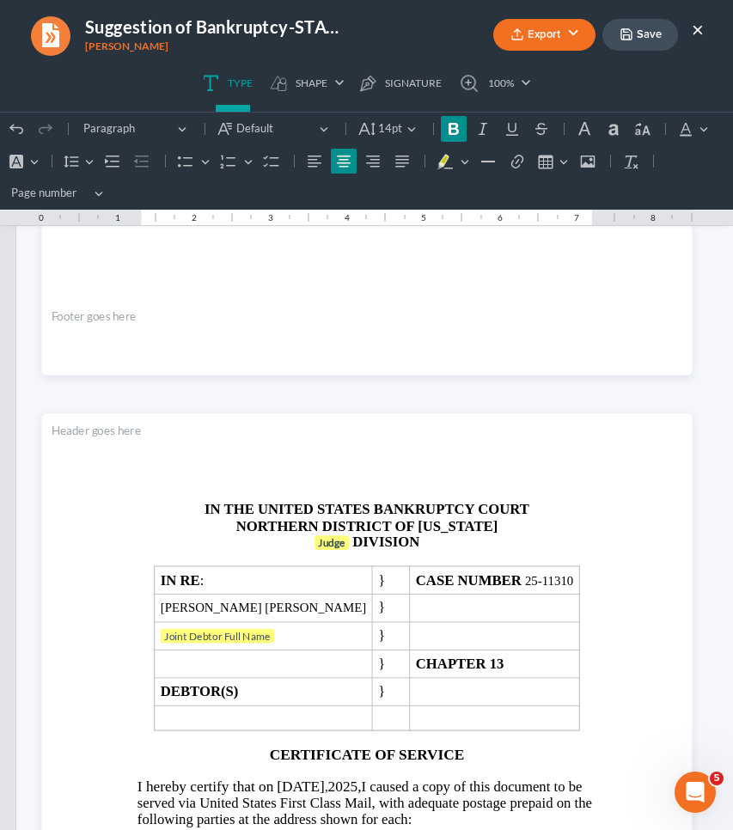
scroll to position [1621, 0]
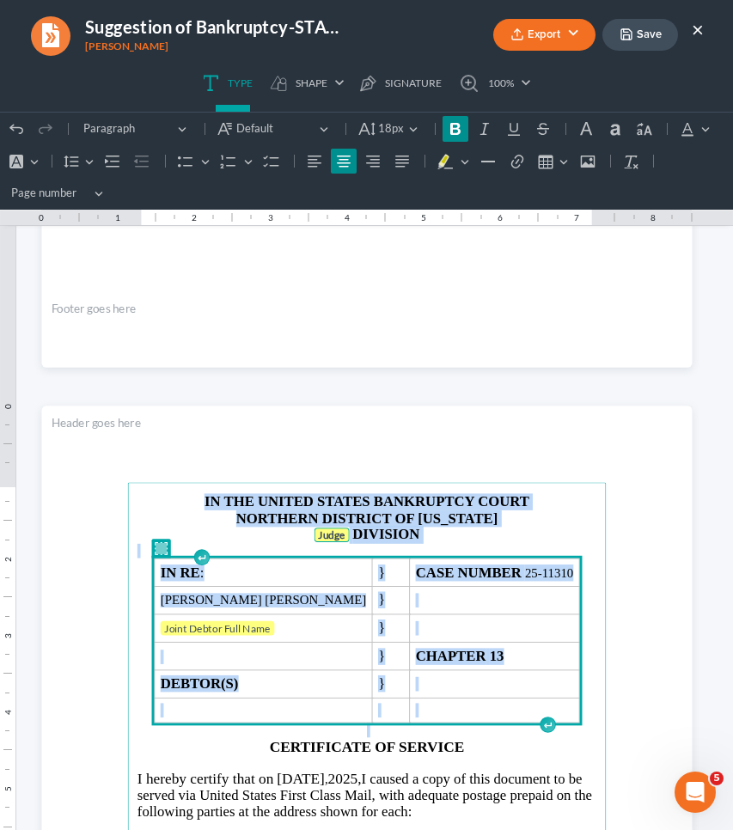
drag, startPoint x: 574, startPoint y: 715, endPoint x: 414, endPoint y: 431, distance: 325.5
click at [414, 431] on section "IN THE UNITED STATES BANKRUPTCY COURT NORTHERN DISTRICT OF [US_STATE] Judge DIV…" at bounding box center [366, 827] width 650 height 842
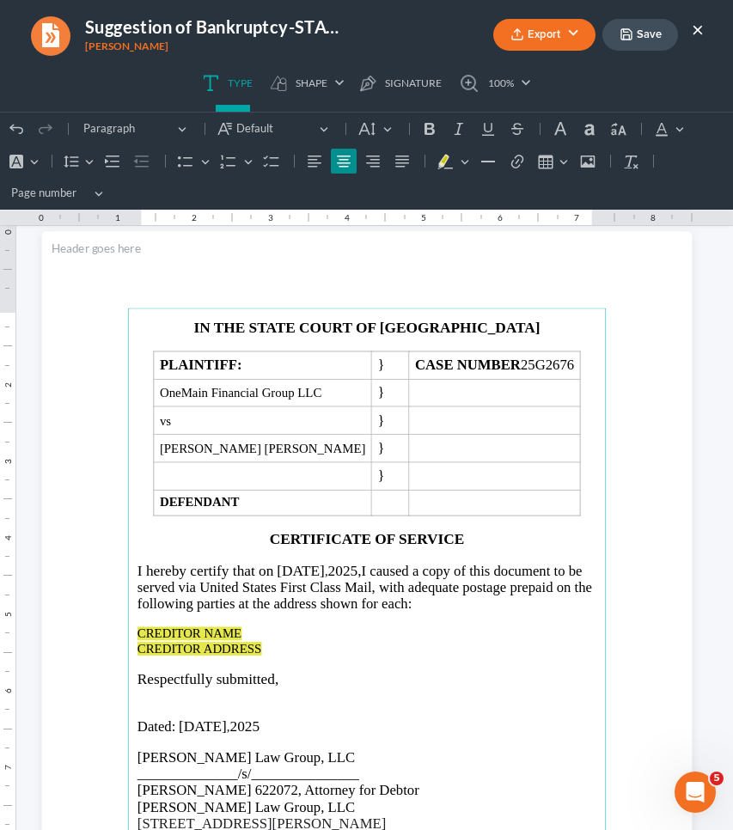
scroll to position [1806, 0]
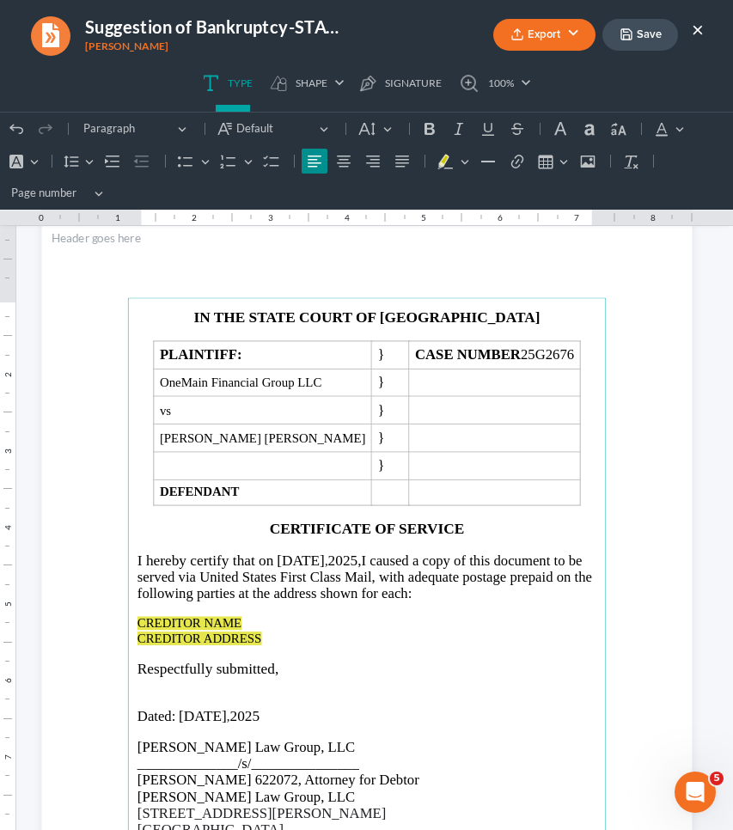
click at [253, 638] on span "CREDITOR ADDRESS" at bounding box center [199, 638] width 124 height 14
drag, startPoint x: 273, startPoint y: 636, endPoint x: 142, endPoint y: 616, distance: 132.9
click at [142, 617] on p "CREDITOR NAME CREDITOR ADDRESS" at bounding box center [366, 631] width 459 height 29
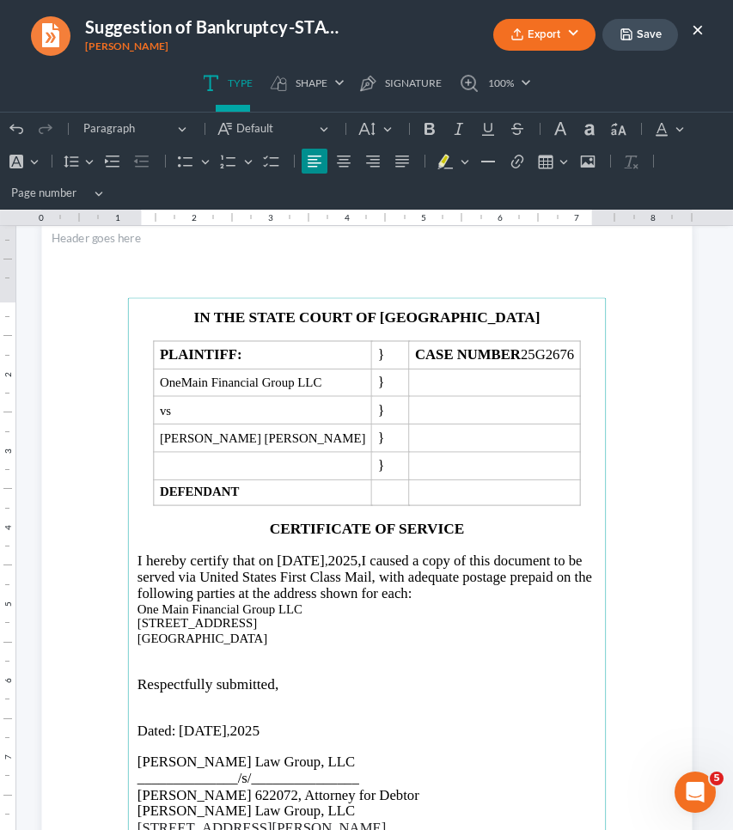
click at [137, 607] on p "One Main Financial Group LLC" at bounding box center [366, 609] width 459 height 15
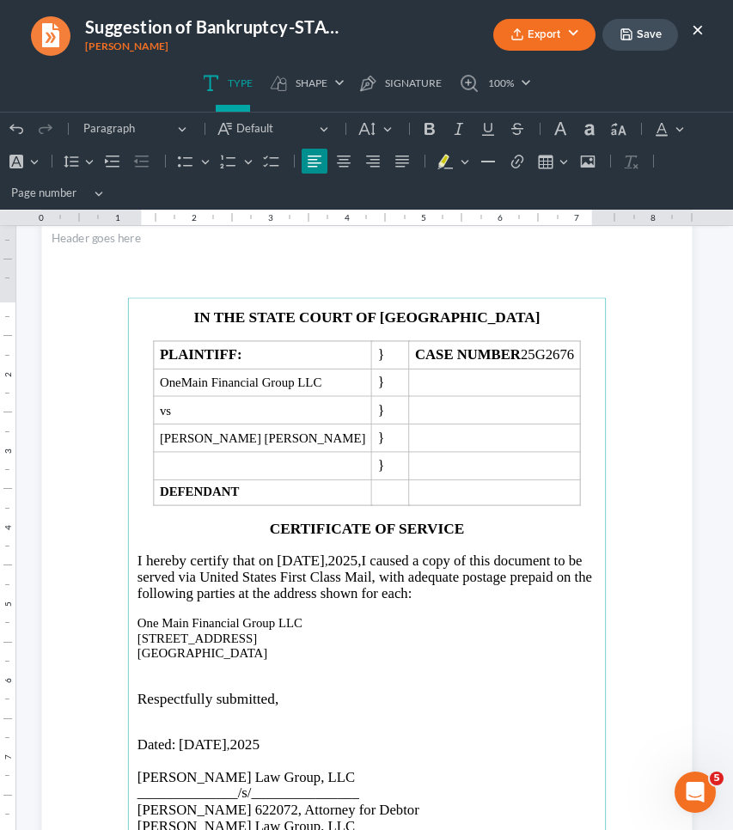
drag, startPoint x: 259, startPoint y: 650, endPoint x: 113, endPoint y: 618, distance: 149.7
click at [113, 618] on section "IN THE STATE COURT OF COBB COUNTY PLAINTIFF: } CASE NUMBER 25G2676 OneMain Fina…" at bounding box center [366, 642] width 650 height 842
click at [368, 125] on icon "Editor toolbar" at bounding box center [366, 128] width 17 height 17
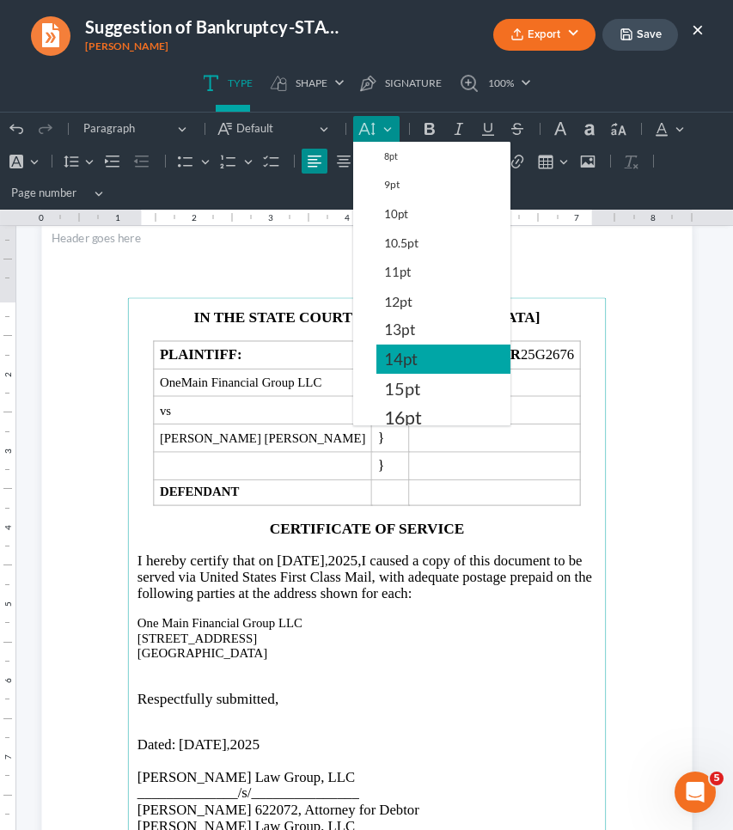
click at [412, 373] on button "14pt" at bounding box center [443, 359] width 134 height 29
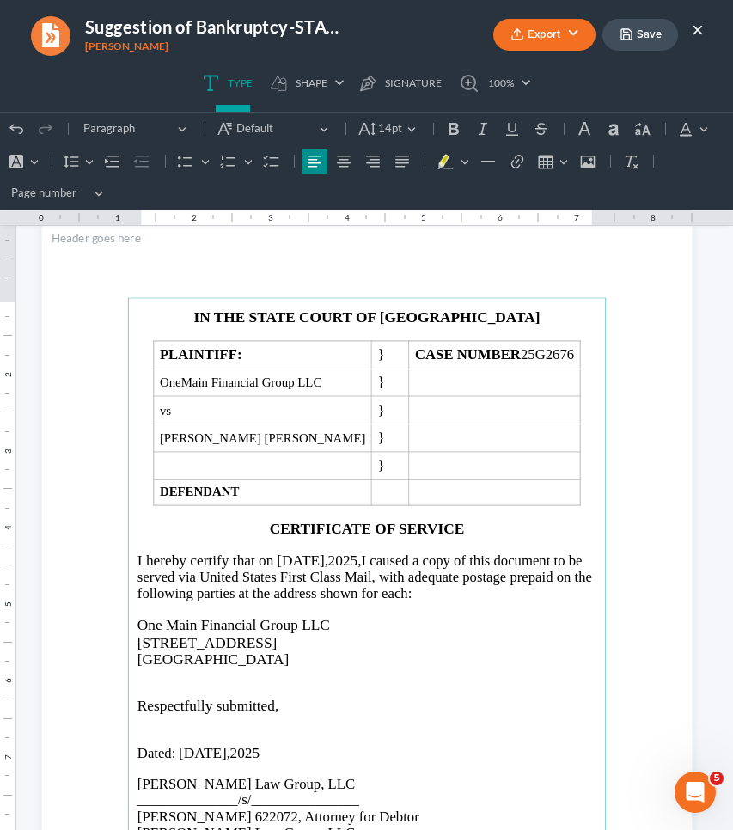
click at [316, 683] on p "Rich Text Editor, page-2-main" at bounding box center [366, 690] width 459 height 15
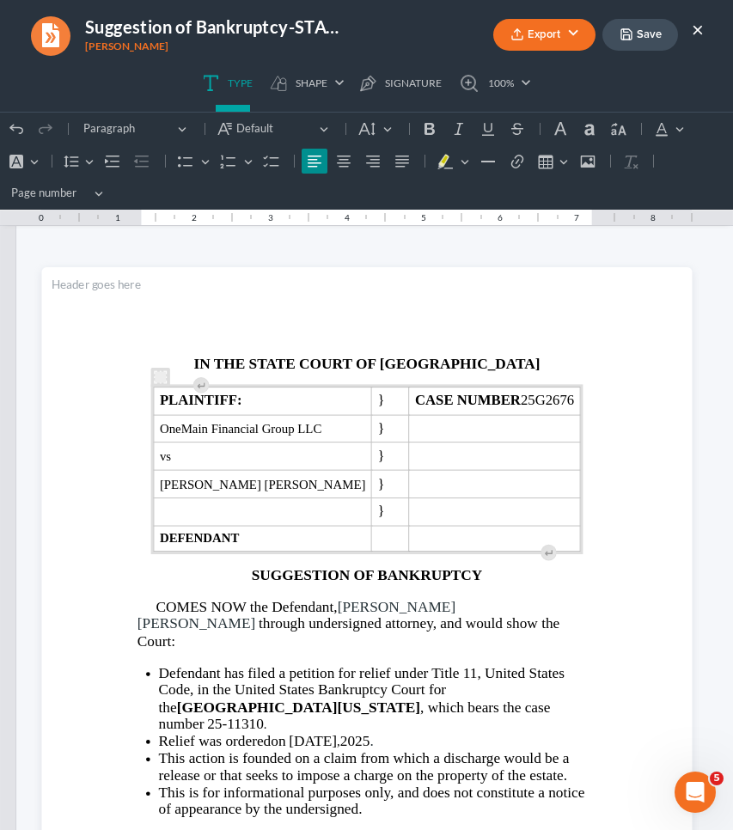
scroll to position [0, 0]
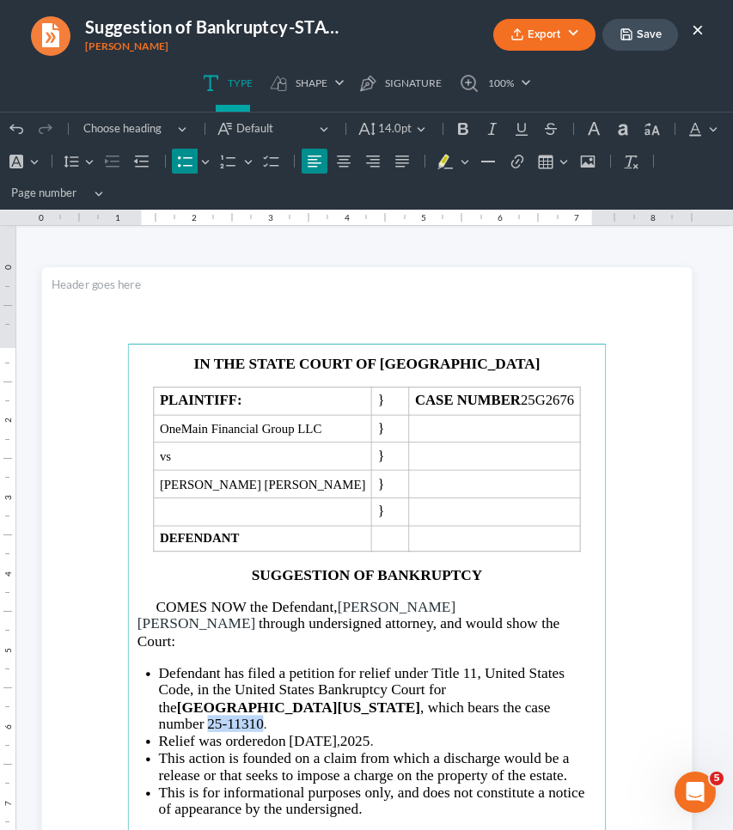
drag, startPoint x: 460, startPoint y: 686, endPoint x: 405, endPoint y: 688, distance: 55.0
click at [264, 715] on span "25-11310" at bounding box center [235, 723] width 57 height 16
copy li "25-11310"
click at [651, 39] on button "Save" at bounding box center [640, 35] width 76 height 32
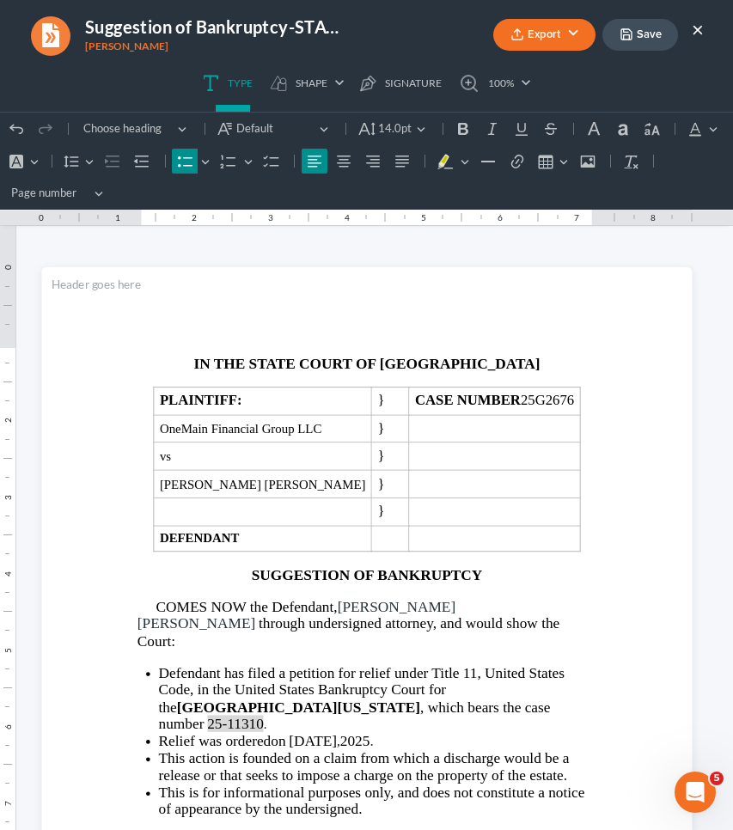
click at [570, 34] on button "Export" at bounding box center [544, 35] width 102 height 32
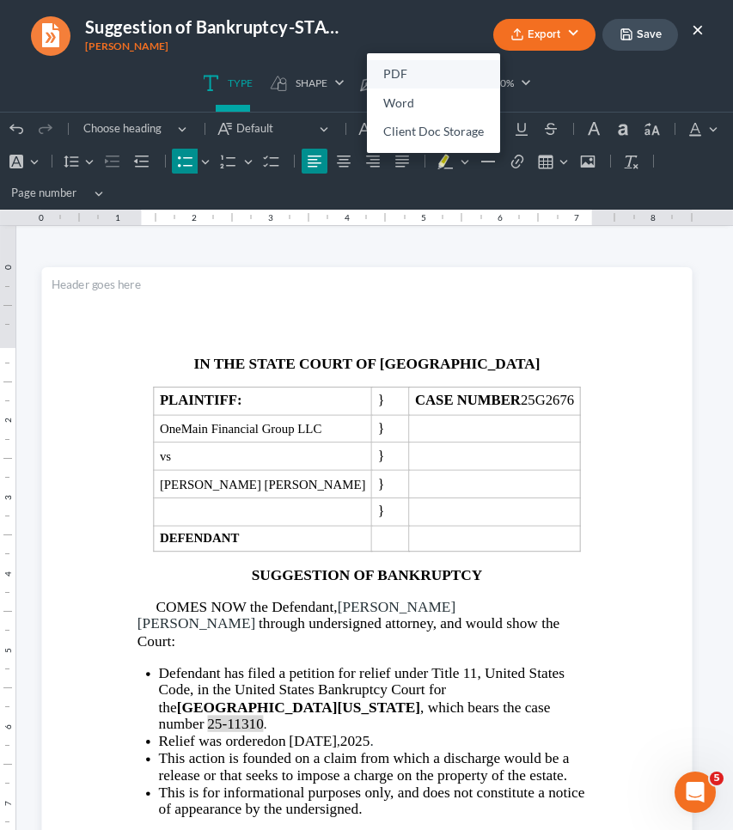
click at [480, 76] on link "PDF" at bounding box center [433, 74] width 133 height 29
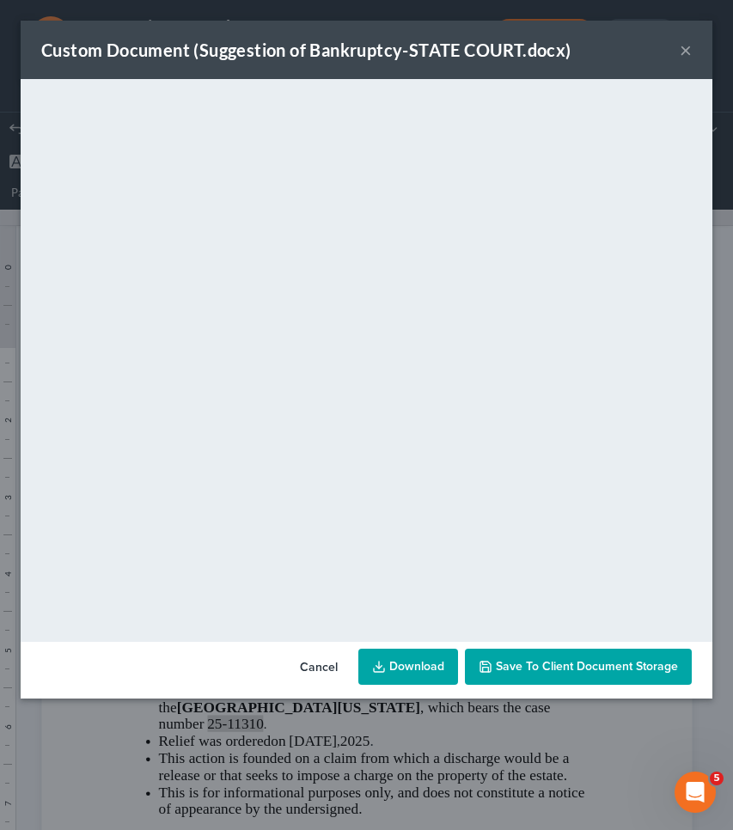
click at [686, 47] on button "×" at bounding box center [686, 50] width 12 height 21
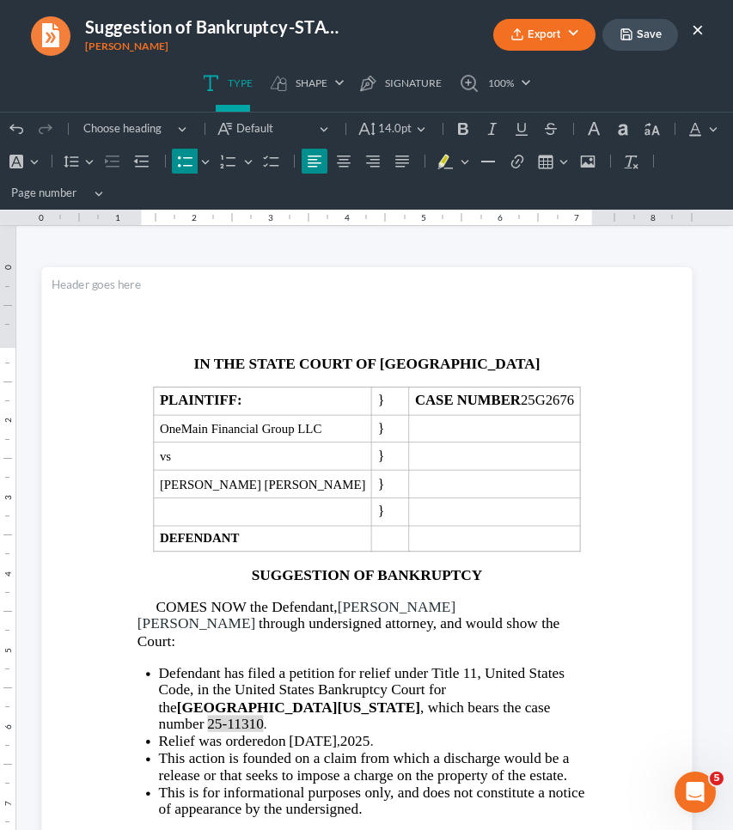
click at [698, 32] on button "×" at bounding box center [698, 29] width 12 height 21
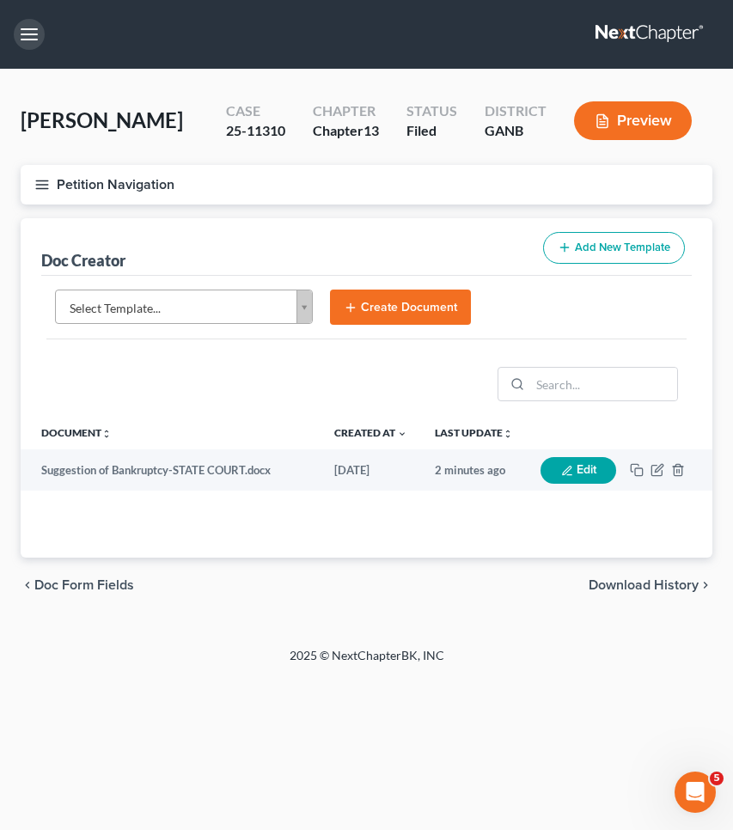
click at [30, 33] on button "button" at bounding box center [29, 34] width 31 height 31
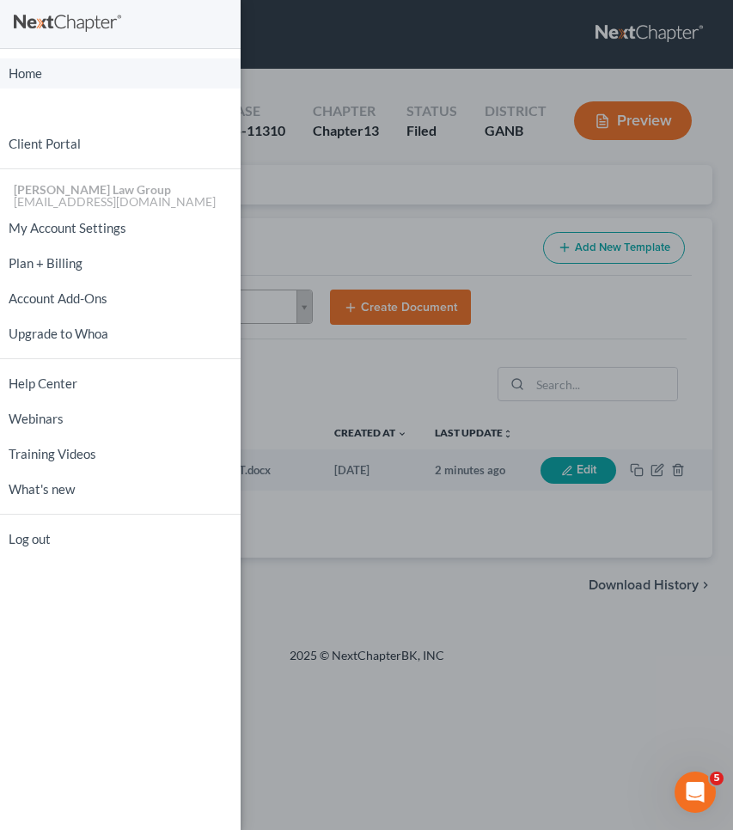
click at [40, 68] on link "Home" at bounding box center [120, 73] width 241 height 30
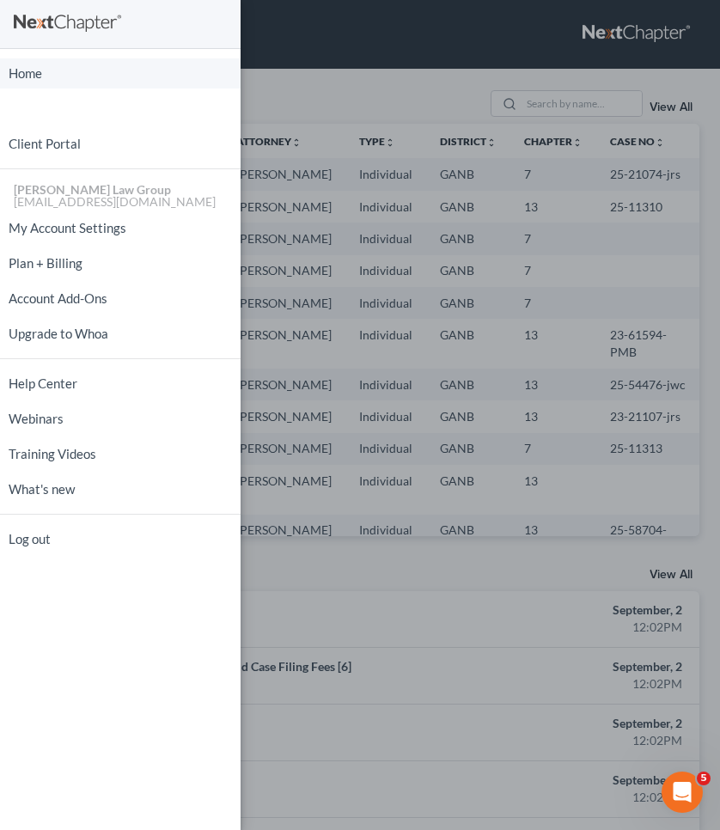
click at [42, 77] on link "Home" at bounding box center [120, 73] width 241 height 30
click at [500, 113] on div "Home New Case Client Portal [PERSON_NAME] Law Group [EMAIL_ADDRESS][DOMAIN_NAME…" at bounding box center [360, 415] width 720 height 830
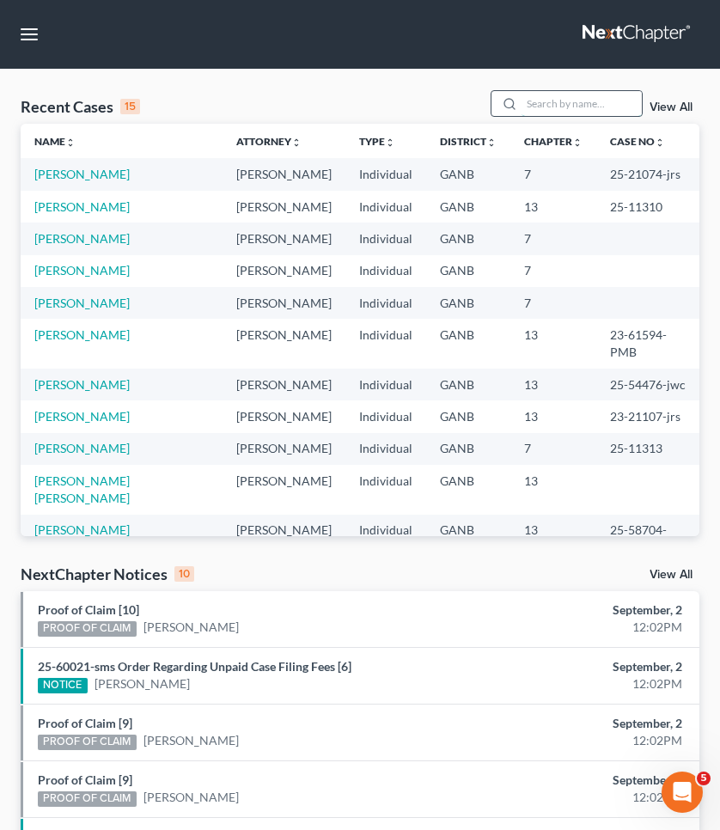
click at [552, 101] on input "search" at bounding box center [582, 103] width 120 height 25
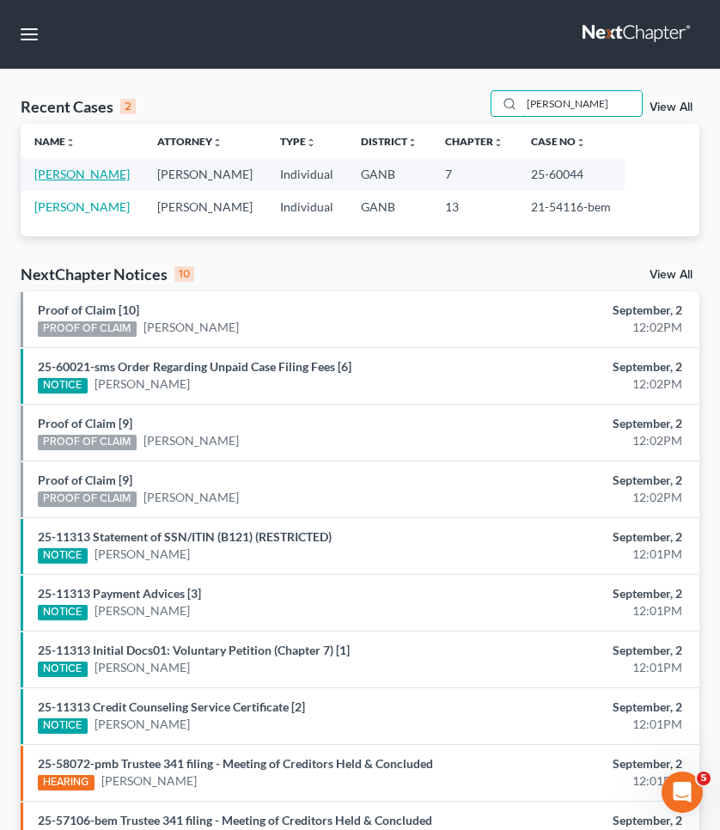
type input "[PERSON_NAME]"
click at [102, 175] on link "[PERSON_NAME]" at bounding box center [81, 174] width 95 height 15
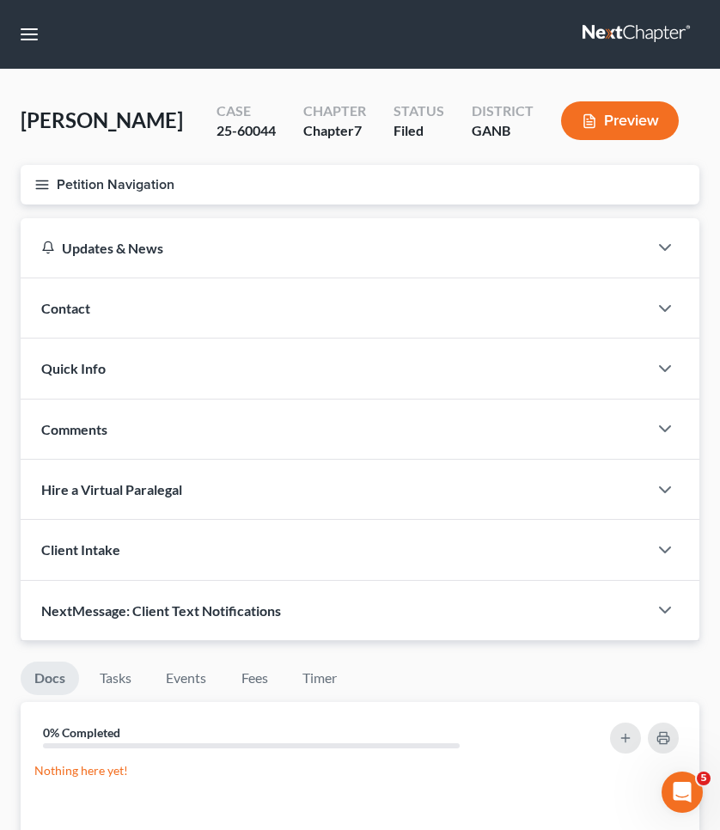
click at [102, 175] on button "Petition Navigation" at bounding box center [360, 185] width 679 height 40
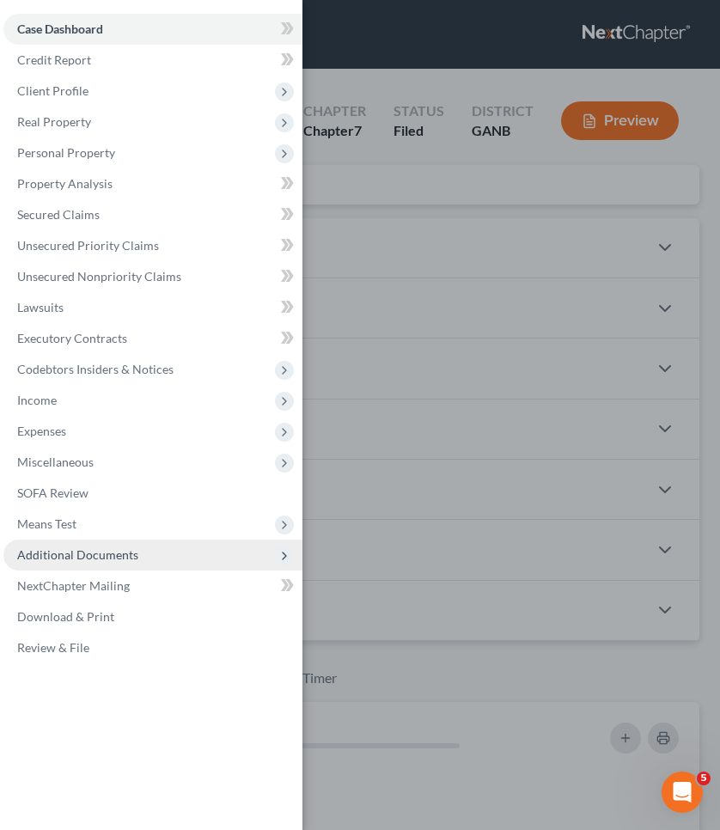
click at [109, 554] on span "Additional Documents" at bounding box center [77, 554] width 121 height 15
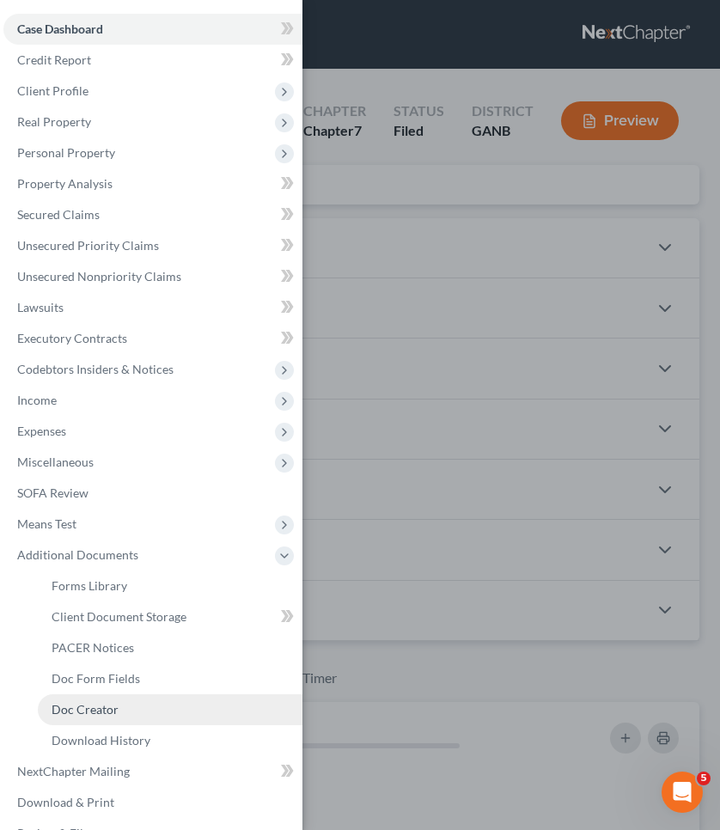
click at [135, 720] on link "Doc Creator" at bounding box center [170, 709] width 265 height 31
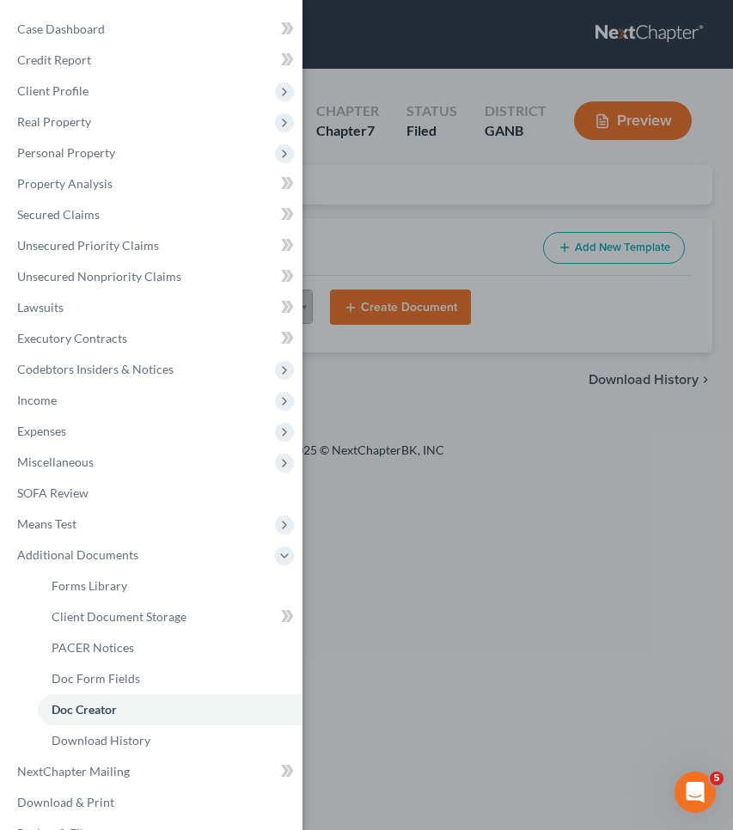
click at [433, 243] on div "Case Dashboard Payments Invoices Payments Payments Credit Report Client Profile" at bounding box center [366, 415] width 733 height 830
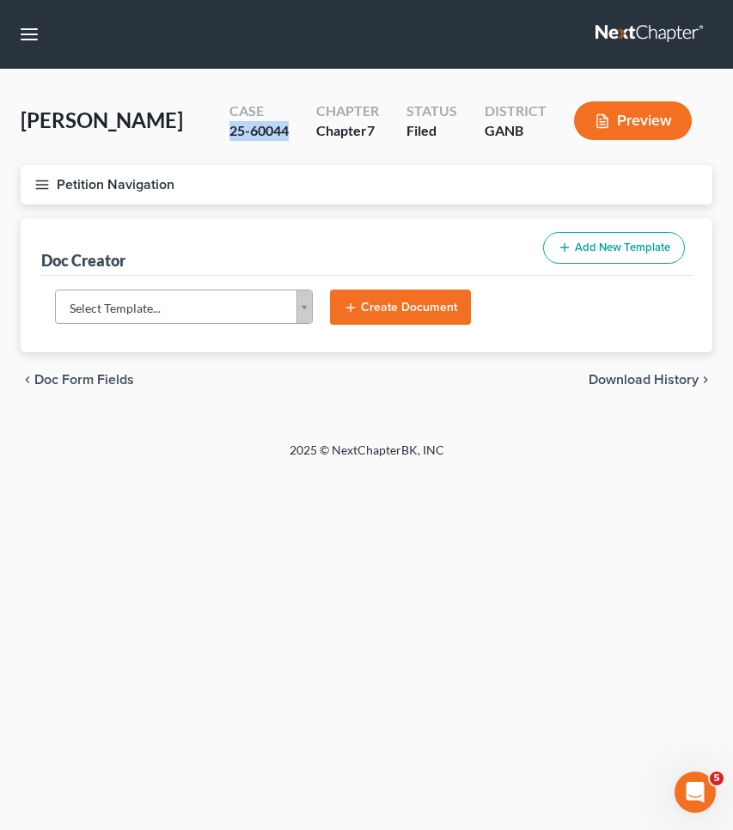
drag, startPoint x: 290, startPoint y: 129, endPoint x: 230, endPoint y: 125, distance: 59.4
click at [230, 125] on div "25-60044" at bounding box center [258, 131] width 59 height 20
copy div "25-60044"
click at [162, 186] on button "Petition Navigation" at bounding box center [367, 185] width 692 height 40
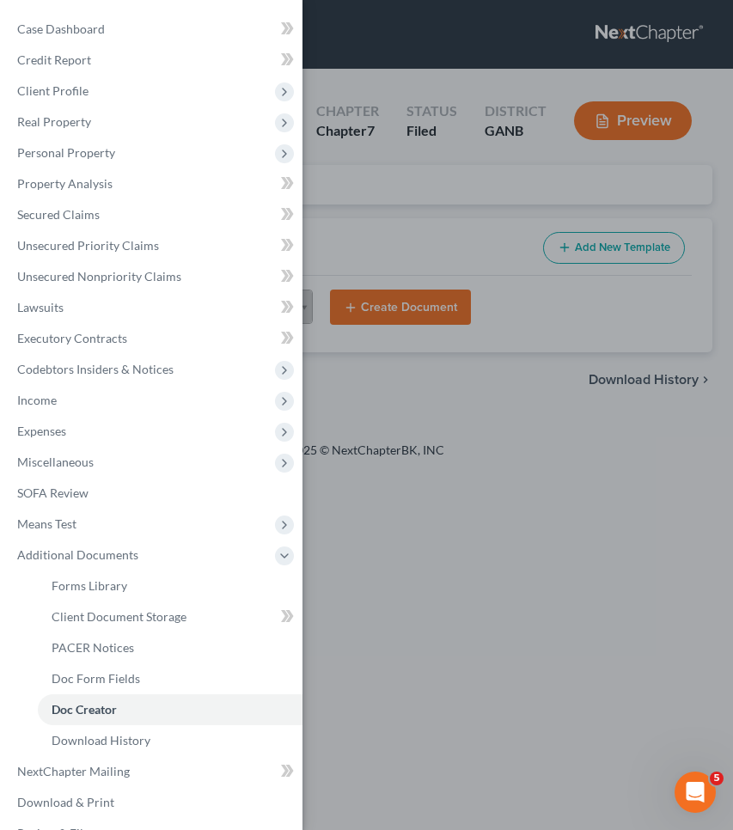
click at [392, 198] on div "Case Dashboard Payments Invoices Payments Payments Credit Report Client Profile" at bounding box center [366, 415] width 733 height 830
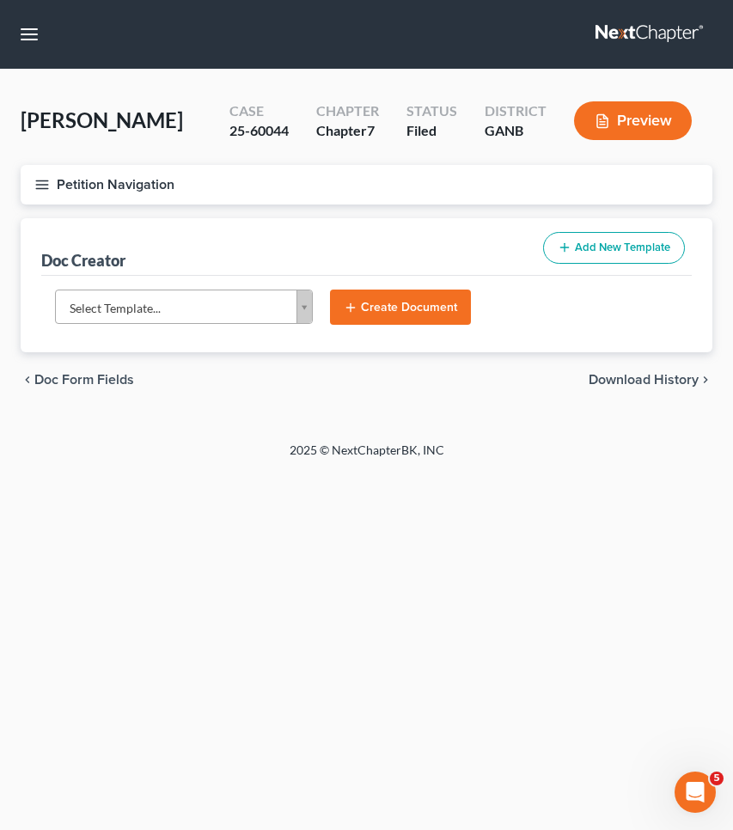
click at [271, 302] on body "Home New Case Client Portal [PERSON_NAME] Law Group [EMAIL_ADDRESS][DOMAIN_NAME…" at bounding box center [366, 415] width 733 height 830
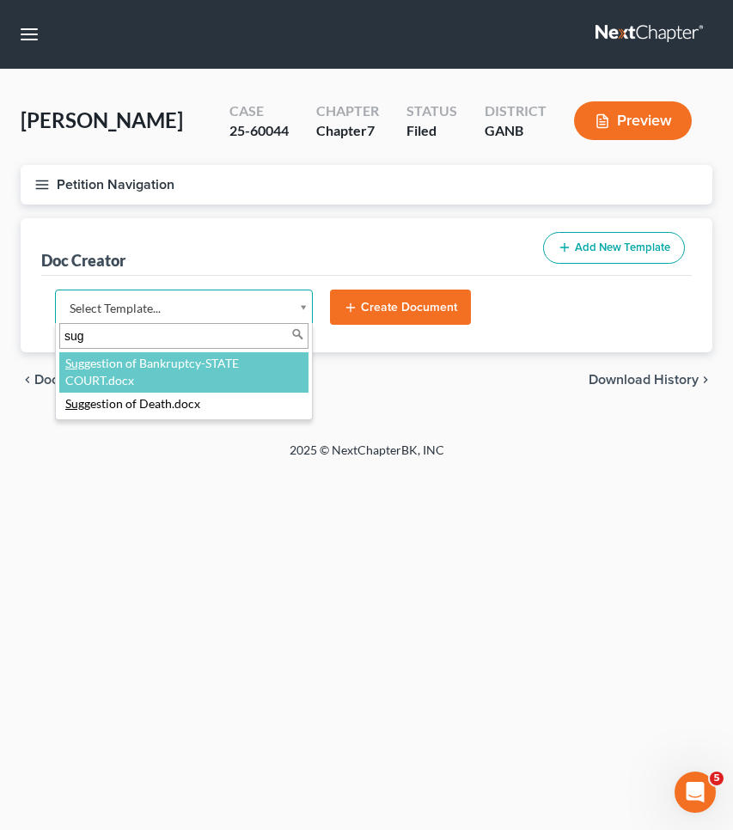
type input "sug"
select select "111670"
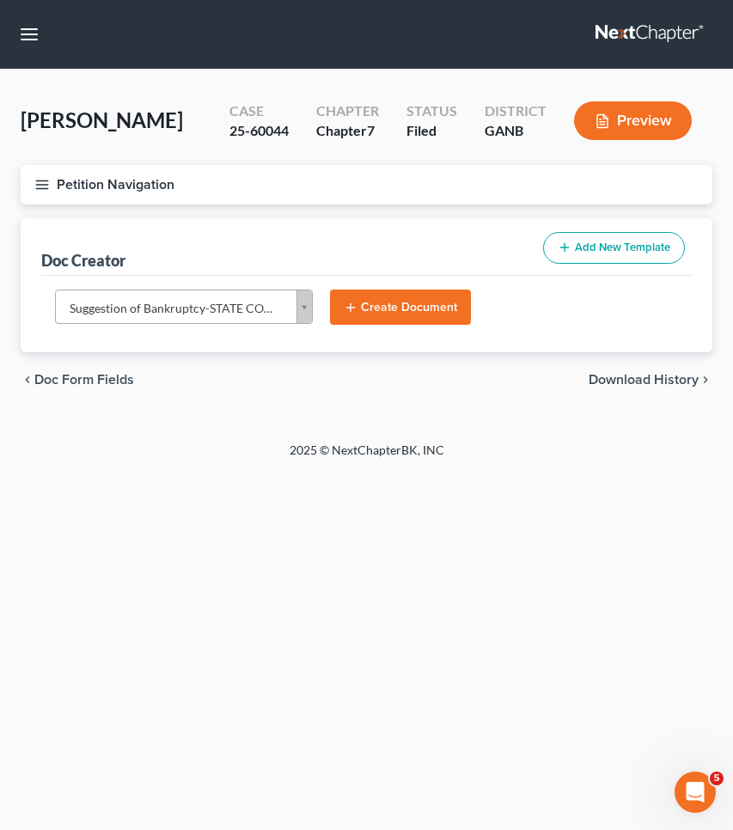
click at [406, 304] on button "Create Document" at bounding box center [400, 308] width 141 height 36
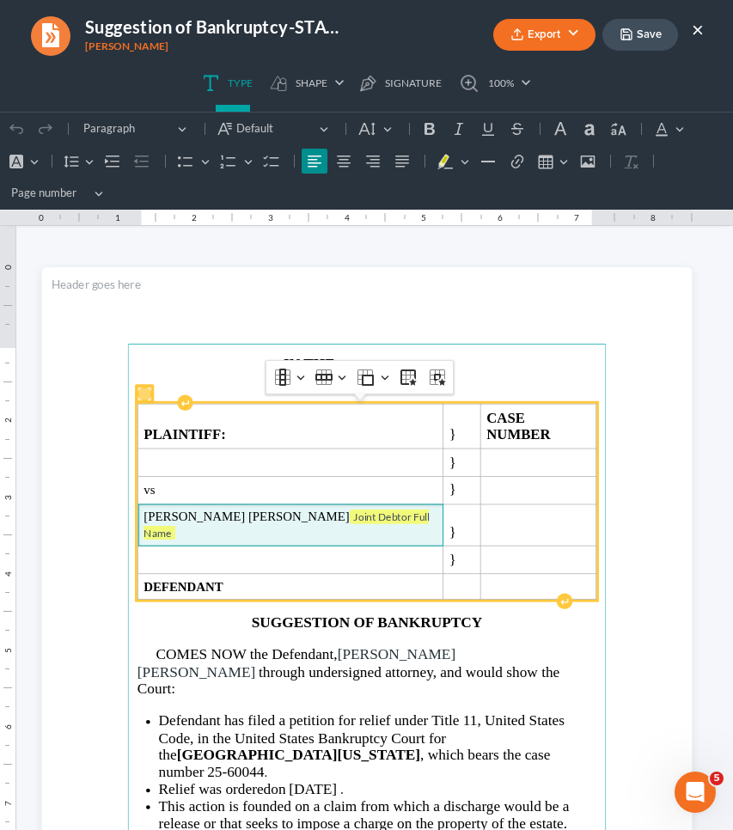
click at [334, 512] on td "[PERSON_NAME] [PERSON_NAME] Joint Debtor Full Name ⁠⁠⁠⁠⁠⁠⁠" at bounding box center [289, 525] width 305 height 42
click at [335, 509] on tag "Joint Debtor Full Name" at bounding box center [285, 524] width 285 height 30
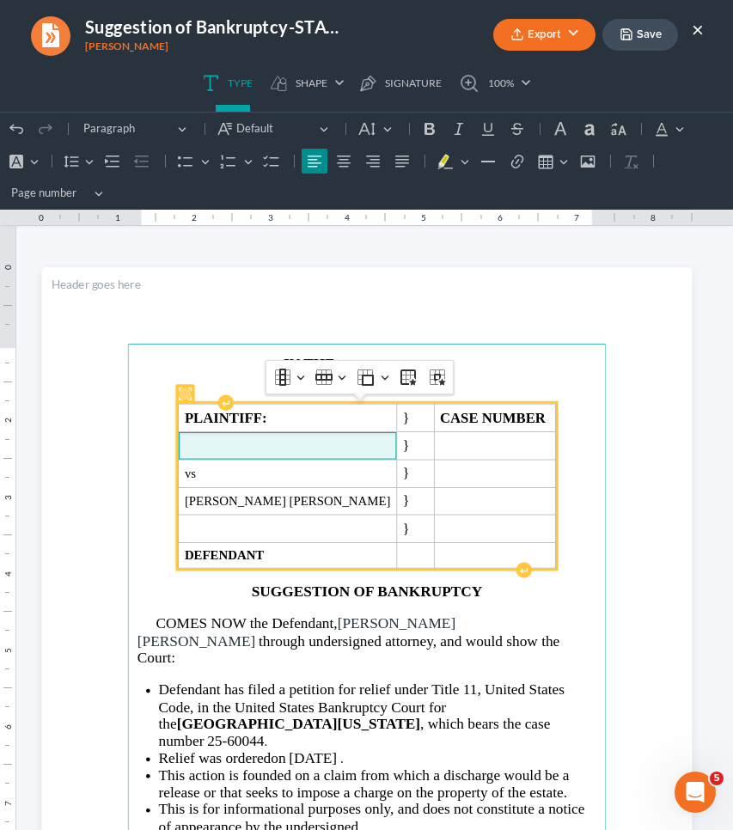
click at [326, 442] on span "Rich Text Editor, page-0-main" at bounding box center [287, 446] width 206 height 15
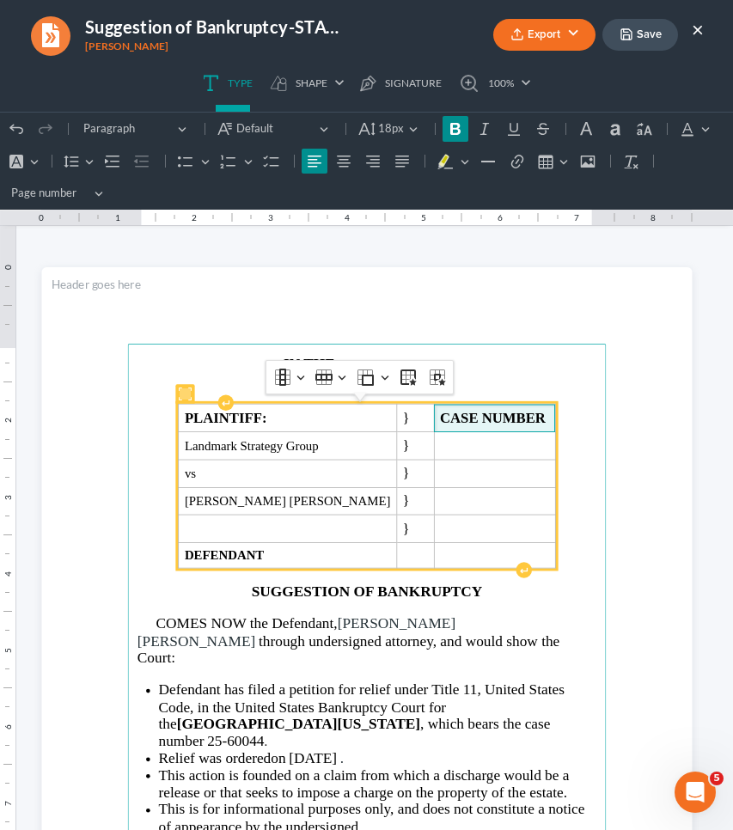
click at [504, 413] on span "CASE NUMBER" at bounding box center [493, 418] width 109 height 16
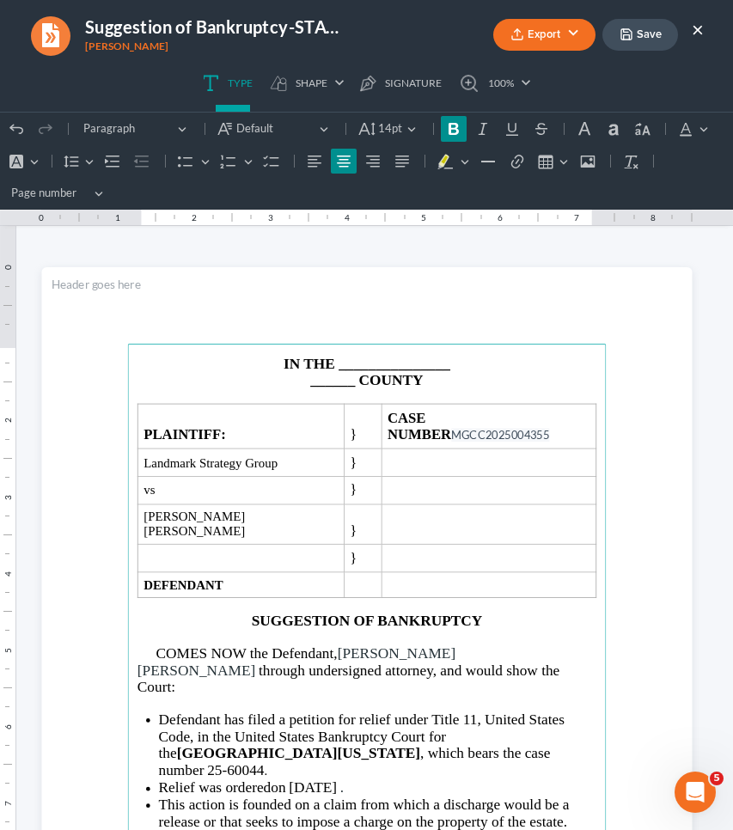
click at [468, 358] on p "IN THE _______________" at bounding box center [366, 363] width 459 height 17
drag, startPoint x: 347, startPoint y: 387, endPoint x: 333, endPoint y: 370, distance: 21.9
click at [333, 370] on main "IN THE _______________ ______ COUNTY PLAINTIFF: } CASE NUMBER MGCC2025004355 La…" at bounding box center [366, 688] width 479 height 689
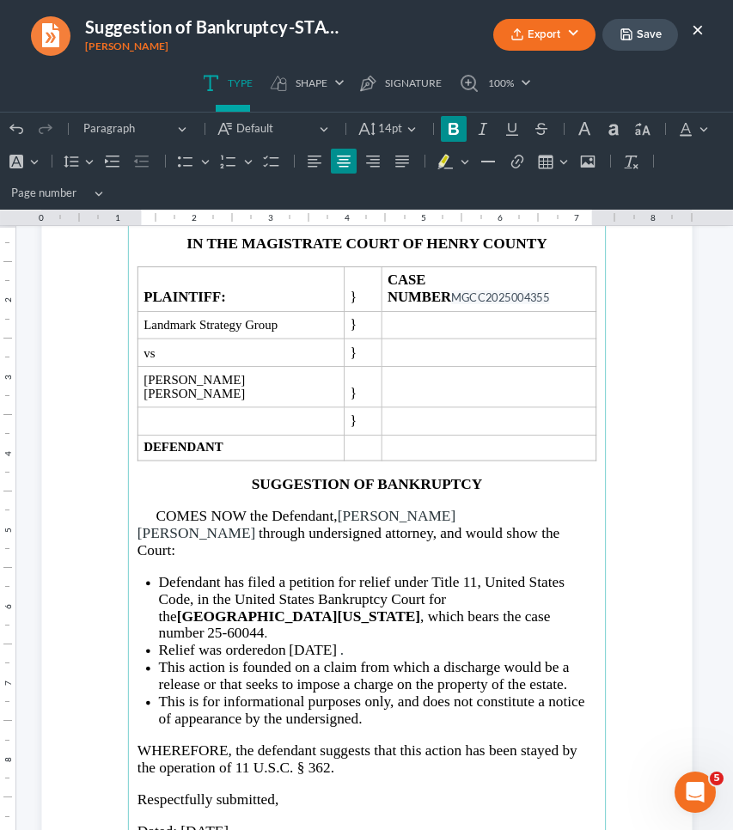
scroll to position [136, 0]
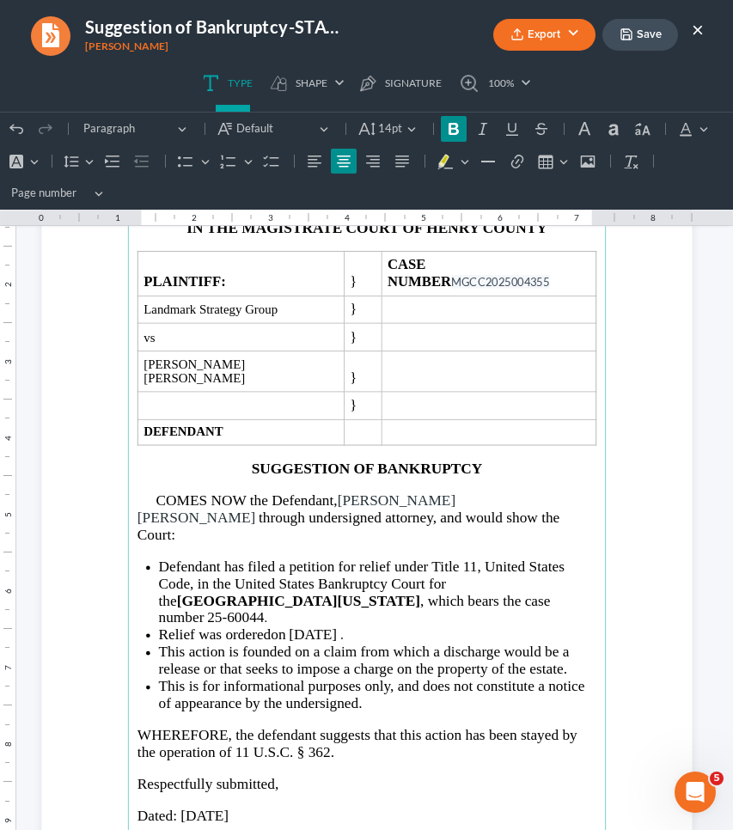
click at [357, 626] on li "Relief was ordered on [DATE] ." at bounding box center [377, 634] width 438 height 17
click at [328, 626] on span "[DATE]" at bounding box center [313, 634] width 48 height 16
click at [305, 626] on span "09/02, 2025" at bounding box center [324, 634] width 71 height 16
click at [292, 626] on span "0[DATE]" at bounding box center [316, 634] width 55 height 16
drag, startPoint x: 288, startPoint y: 567, endPoint x: 404, endPoint y: 564, distance: 116.0
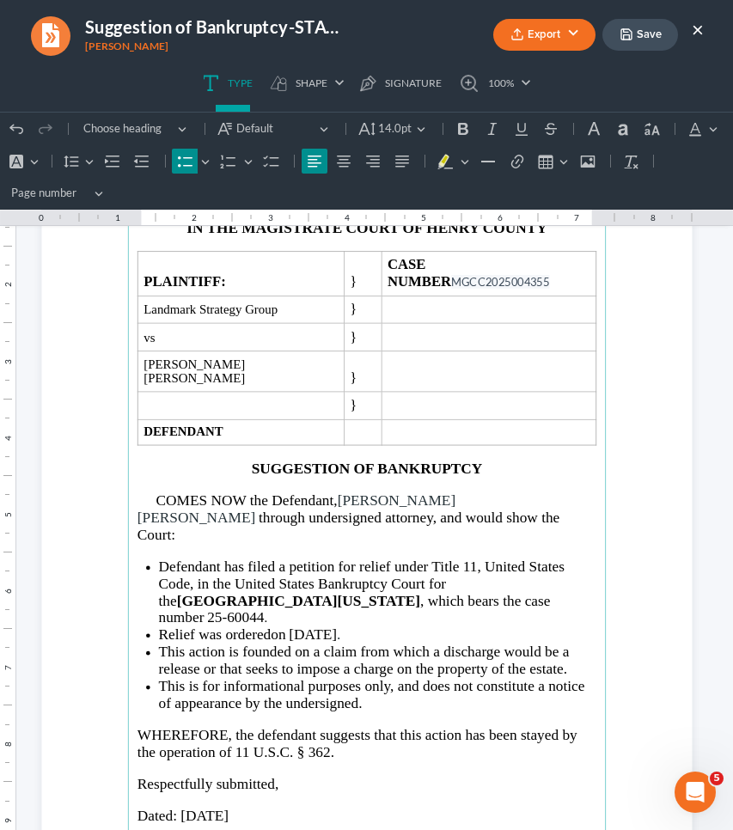
click at [337, 626] on span "[DATE]" at bounding box center [313, 634] width 48 height 16
copy li "[DATE]"
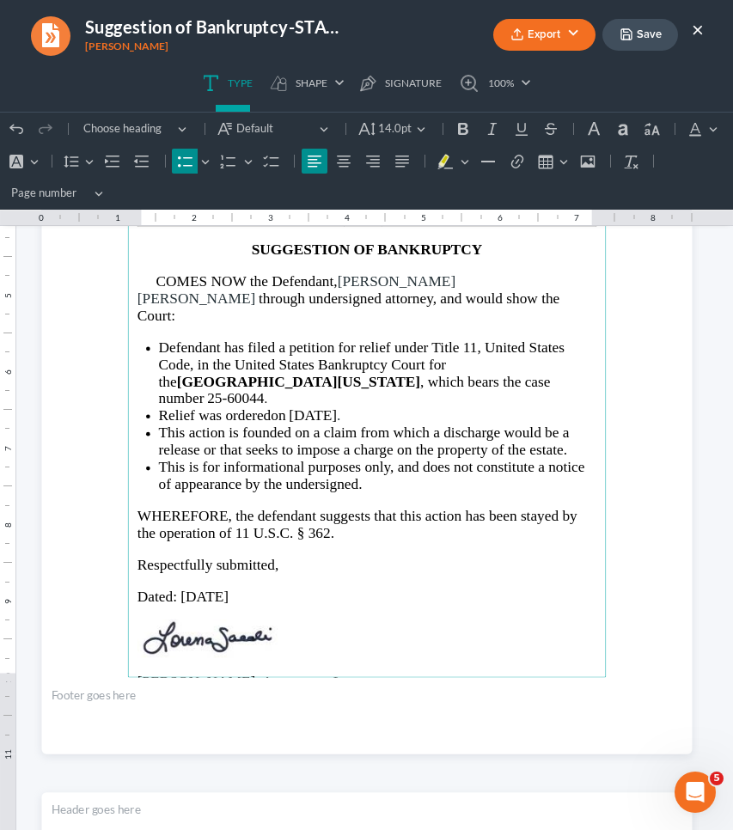
scroll to position [400, 0]
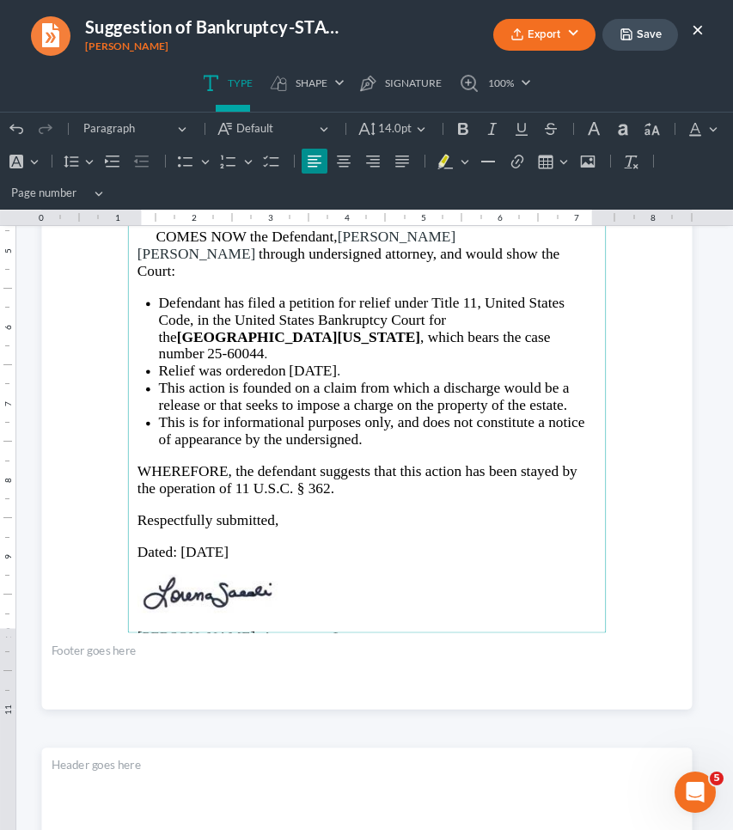
drag, startPoint x: 242, startPoint y: 482, endPoint x: 175, endPoint y: 481, distance: 67.0
click at [175, 543] on p "Dated: [DATE]" at bounding box center [366, 551] width 459 height 17
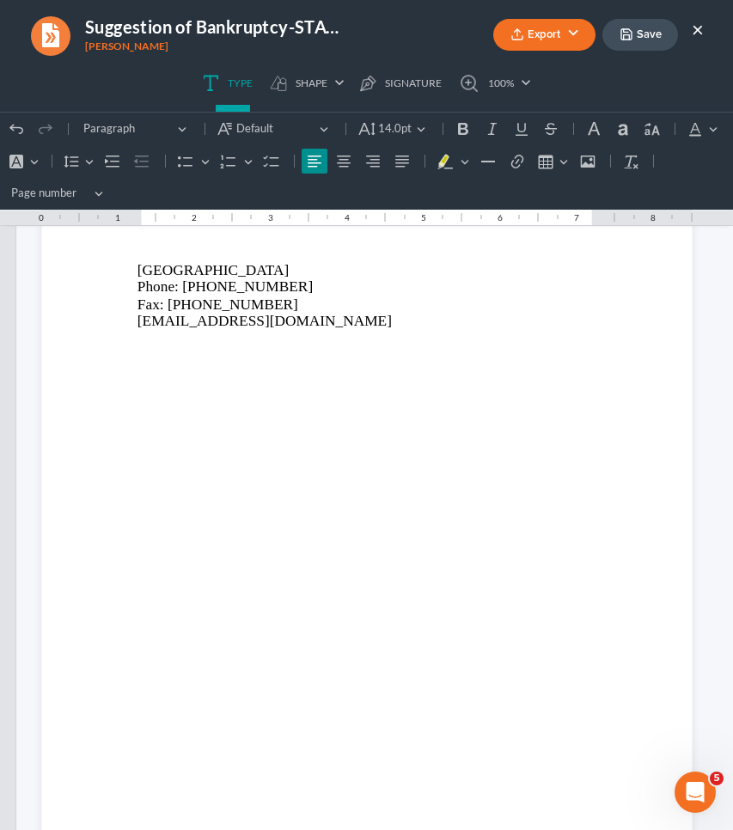
scroll to position [1057, 0]
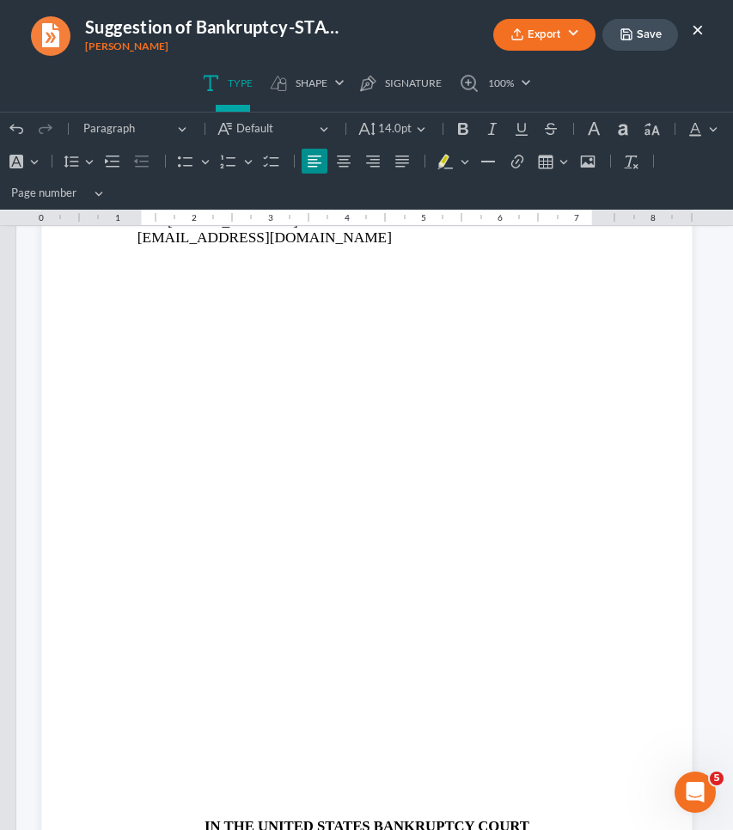
click at [175, 481] on p "Rich Text Editor, page-1-main" at bounding box center [366, 488] width 459 height 15
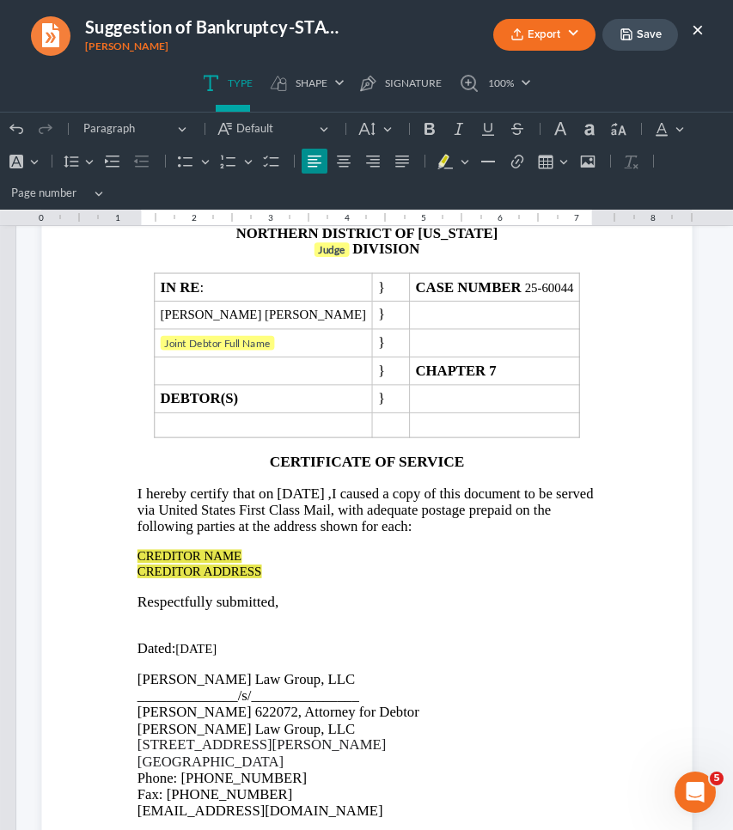
scroll to position [1907, 0]
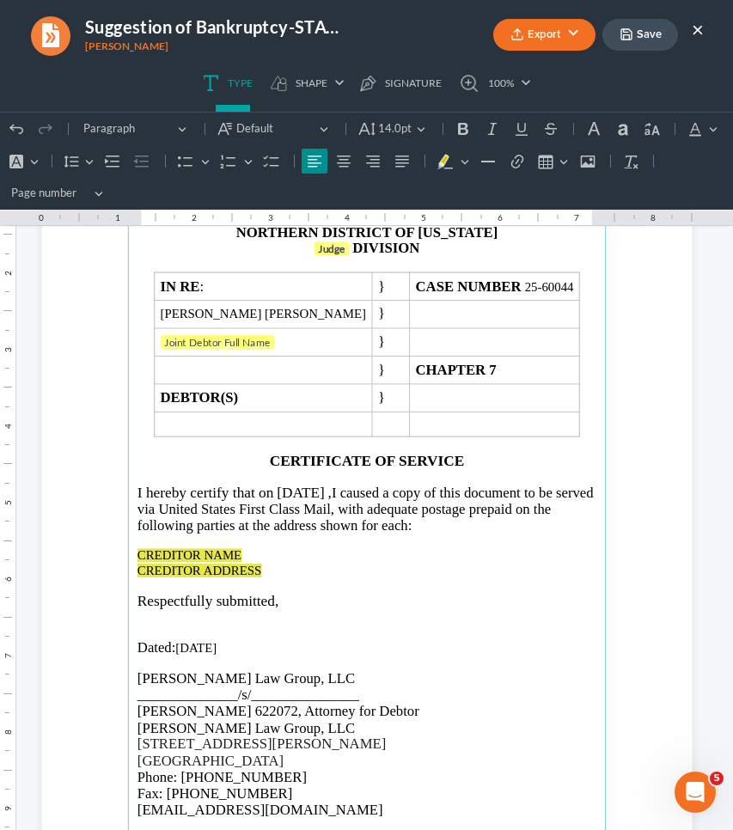
drag, startPoint x: 365, startPoint y: 491, endPoint x: 296, endPoint y: 490, distance: 68.7
click at [296, 490] on p "I hereby certify that on [DATE] , I caused a copy of this document to be served…" at bounding box center [366, 509] width 459 height 51
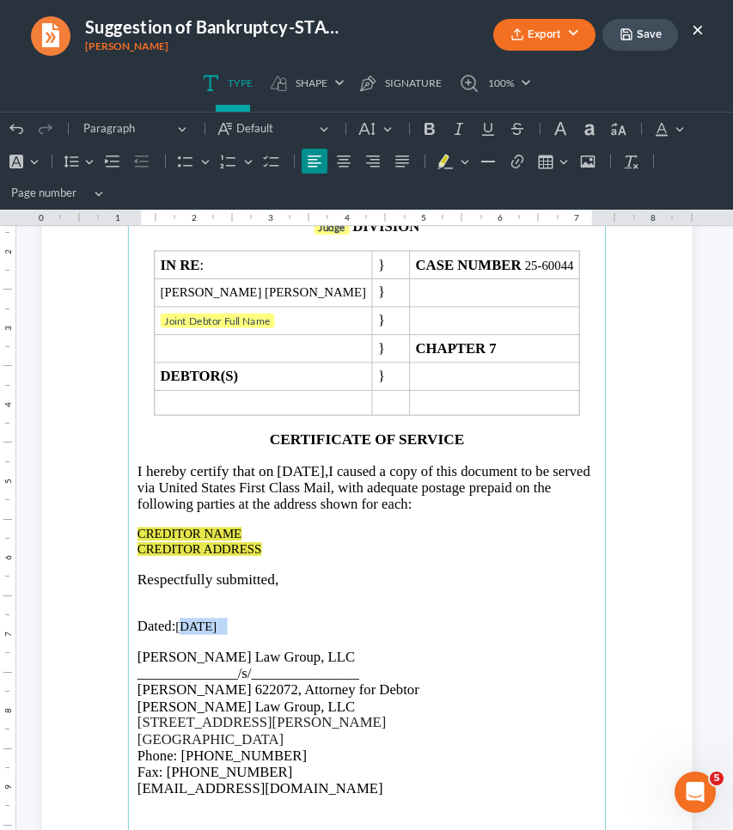
drag, startPoint x: 243, startPoint y: 614, endPoint x: 173, endPoint y: 618, distance: 70.5
click at [173, 618] on p "Dated: [DATE]" at bounding box center [366, 626] width 459 height 16
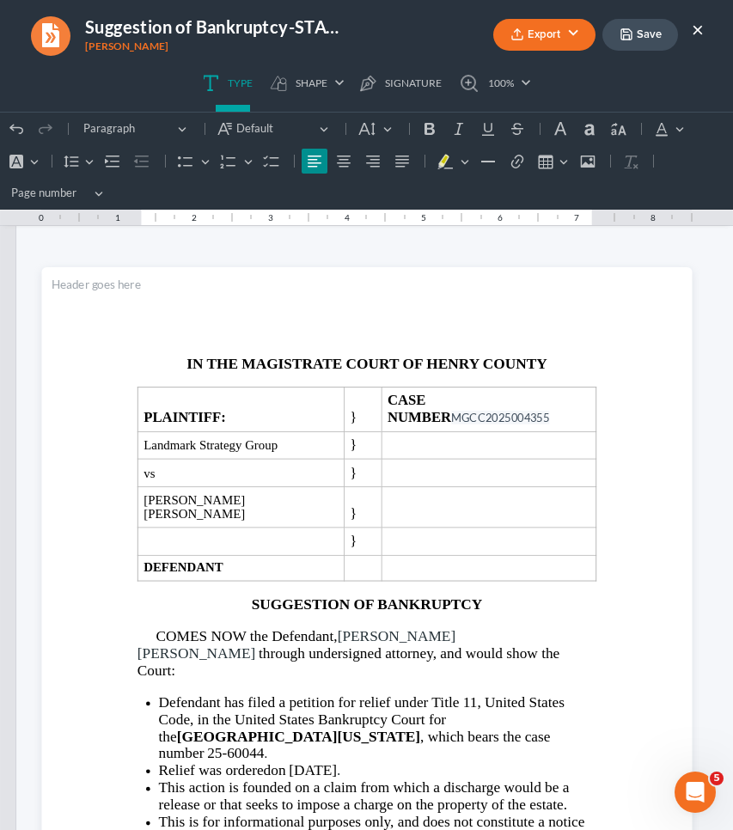
scroll to position [0, 0]
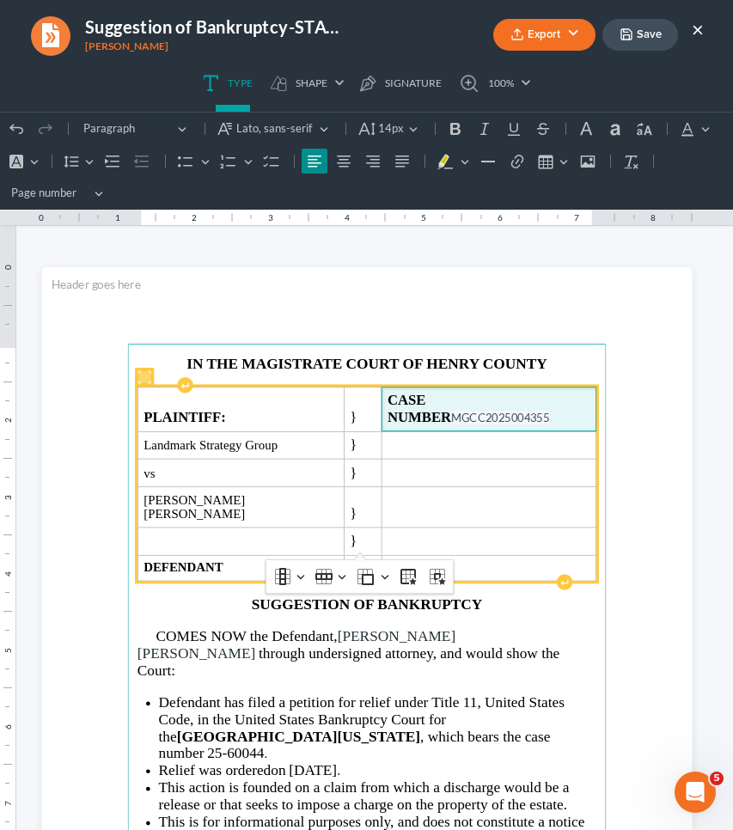
drag, startPoint x: 554, startPoint y: 400, endPoint x: 457, endPoint y: 396, distance: 97.2
click at [457, 396] on span "CASE NUMBER MGCC2025004355" at bounding box center [488, 410] width 203 height 34
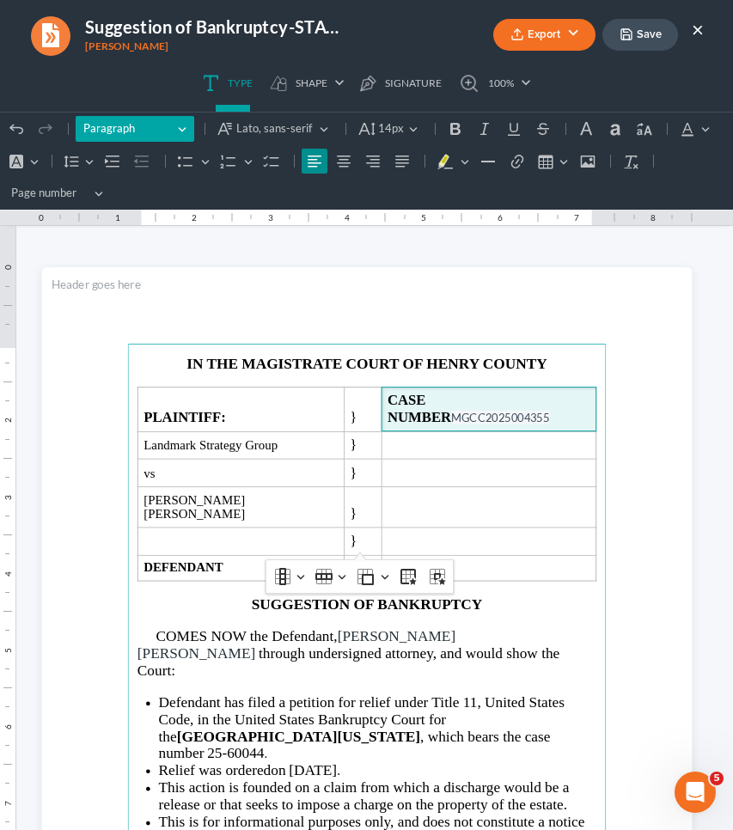
click at [178, 129] on button "Heading Paragraph" at bounding box center [135, 129] width 119 height 26
click at [249, 125] on span "Lato, sans-serif" at bounding box center [275, 128] width 78 height 17
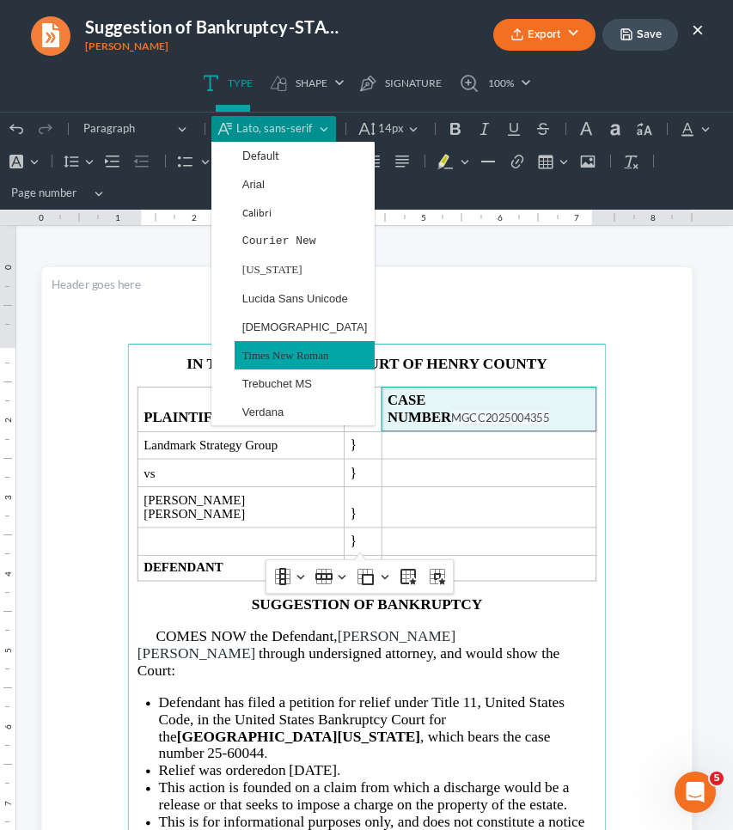
click at [270, 352] on span "Times New Roman" at bounding box center [285, 355] width 87 height 20
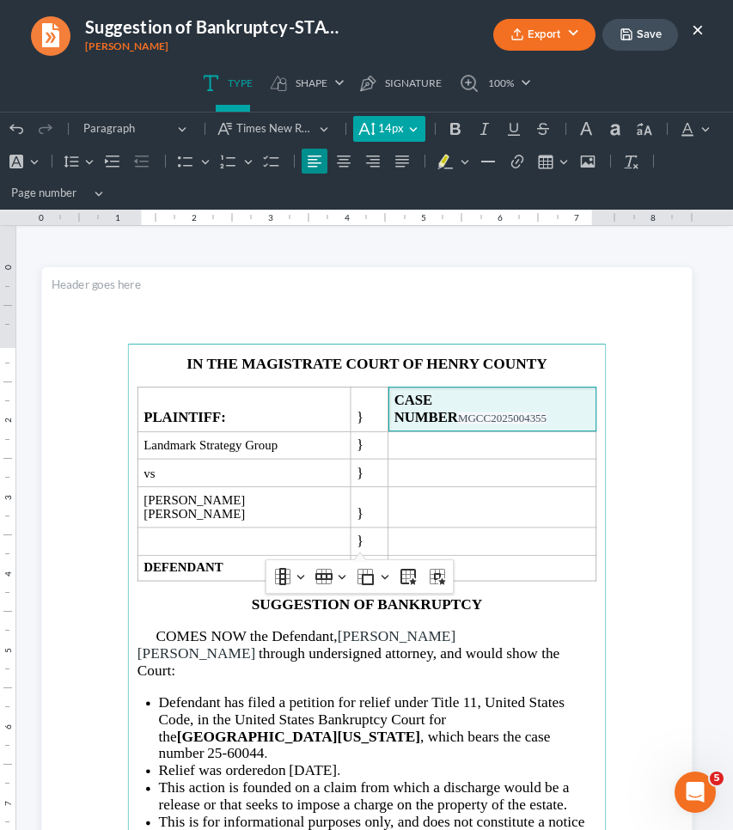
click at [382, 126] on span "14px" at bounding box center [391, 128] width 26 height 17
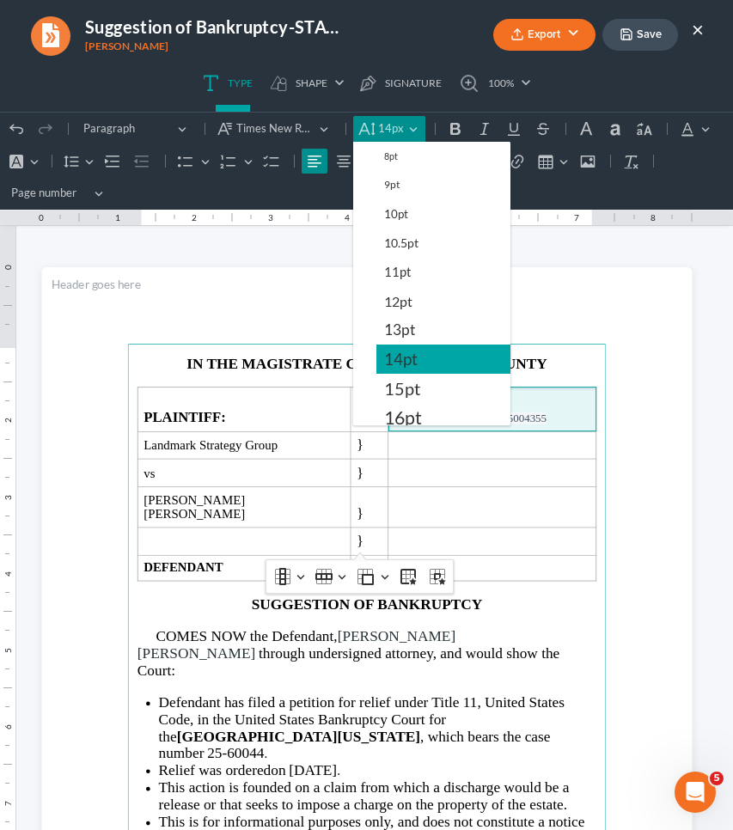
click at [416, 362] on span "14pt" at bounding box center [401, 359] width 34 height 21
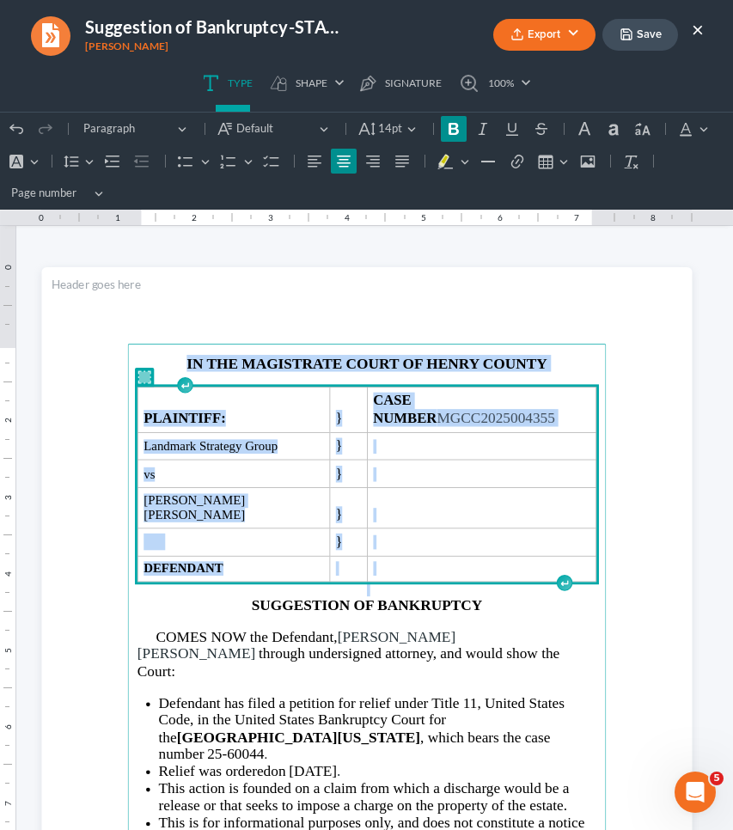
drag, startPoint x: 585, startPoint y: 539, endPoint x: 461, endPoint y: 320, distance: 250.9
click at [461, 320] on section "IN THE MAGISTRATE COURT OF HENRY COUNTY PLAINTIFF: } CASE NUMBER MGCC2025004355…" at bounding box center [366, 688] width 650 height 842
copy main "IN THE MAGISTRATE COURT OF HENRY COUNTY PLAINTIFF: } CASE NUMBER MGCC2025004355…"
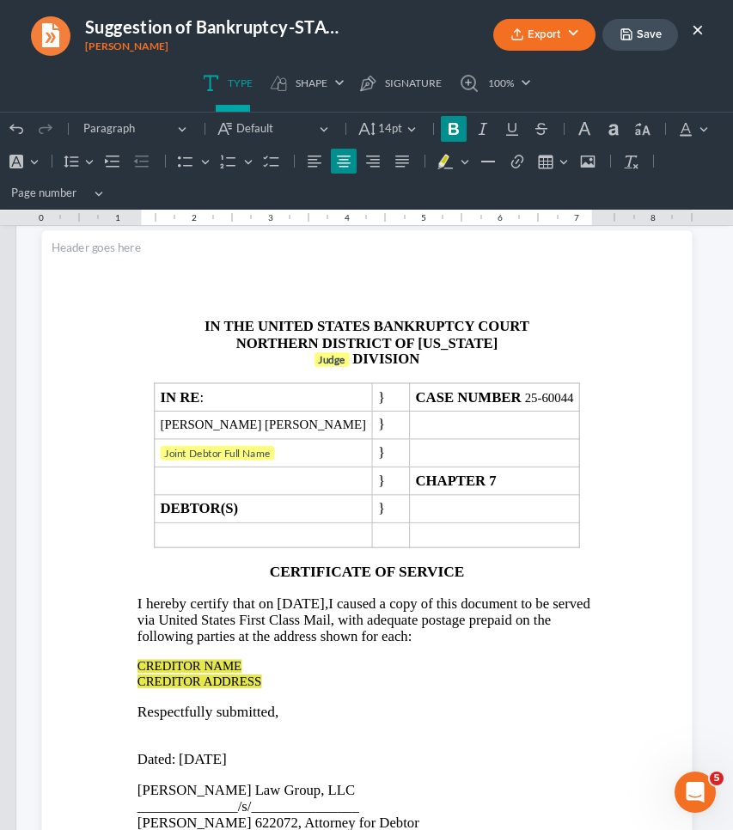
scroll to position [1857, 0]
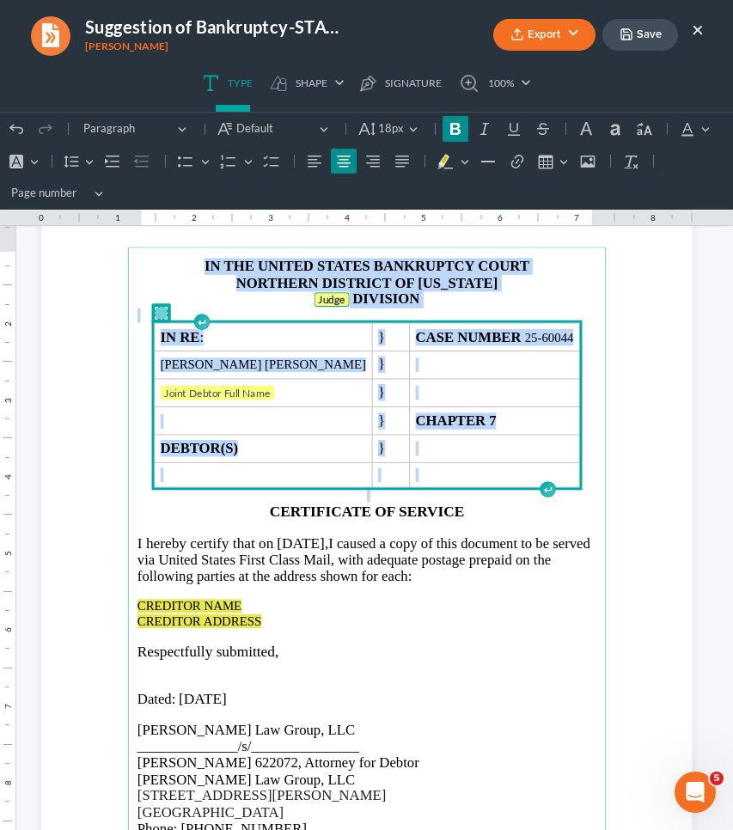
drag, startPoint x: 577, startPoint y: 463, endPoint x: 267, endPoint y: 253, distance: 374.1
click at [267, 253] on main "IN THE UNITED STATES BANKRUPTCY COURT NORTHERN DISTRICT OF [US_STATE] Judge DIV…" at bounding box center [366, 591] width 479 height 689
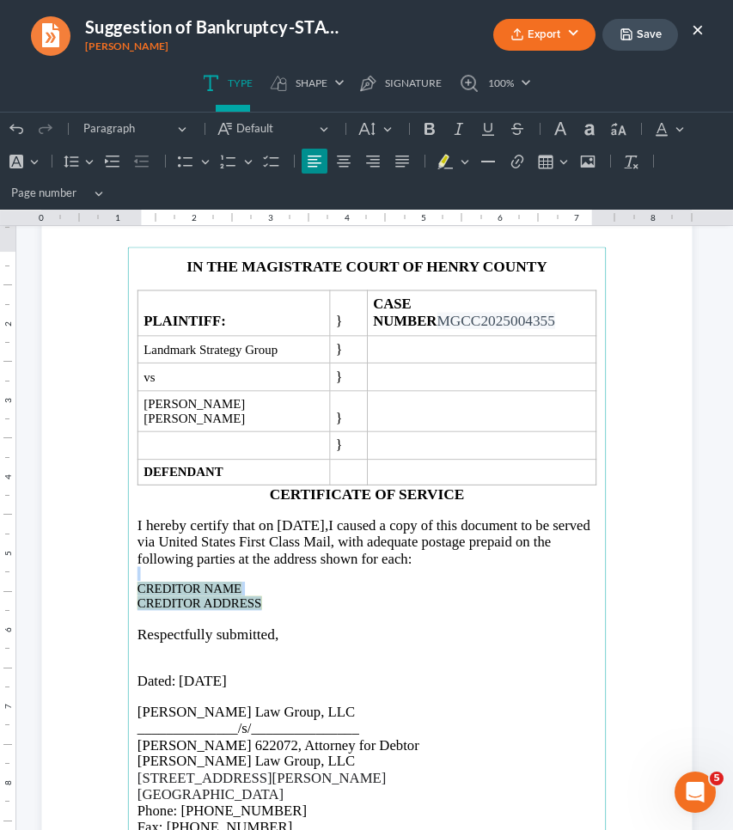
drag, startPoint x: 277, startPoint y: 575, endPoint x: 118, endPoint y: 544, distance: 161.9
click at [118, 544] on section "IN THE MAGISTRATE COURT OF HENRY COUNTY PLAINTIFF: } CASE NUMBER MGCC2025004355…" at bounding box center [366, 591] width 650 height 842
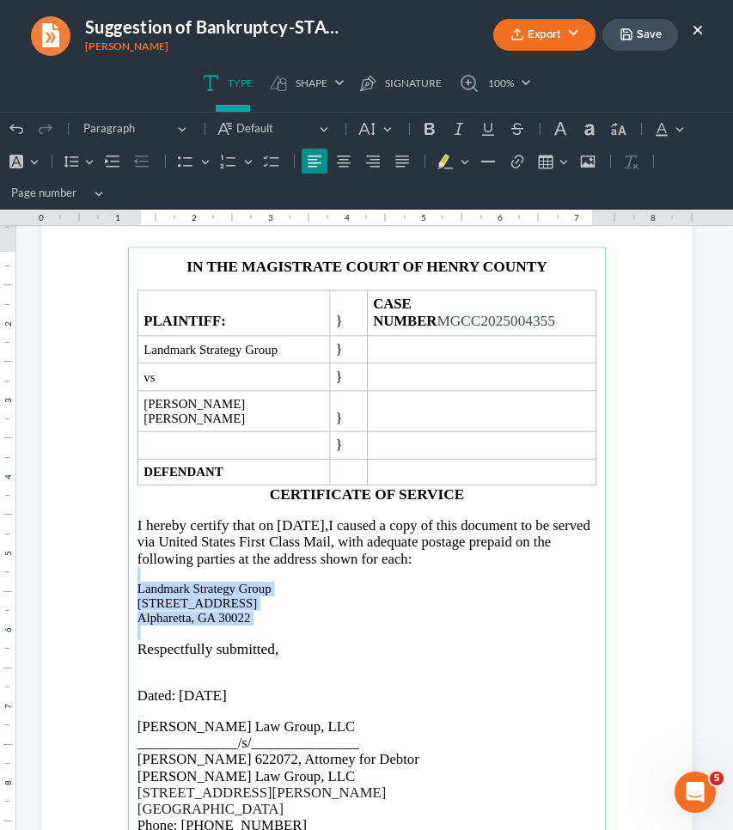
drag, startPoint x: 248, startPoint y: 595, endPoint x: 132, endPoint y: 548, distance: 124.9
click at [132, 548] on main "IN THE MAGISTRATE COURT OF HENRY COUNTY PLAINTIFF: } CASE NUMBER MGCC2025004355…" at bounding box center [366, 591] width 479 height 689
click at [362, 135] on icon "Editor toolbar" at bounding box center [366, 128] width 17 height 17
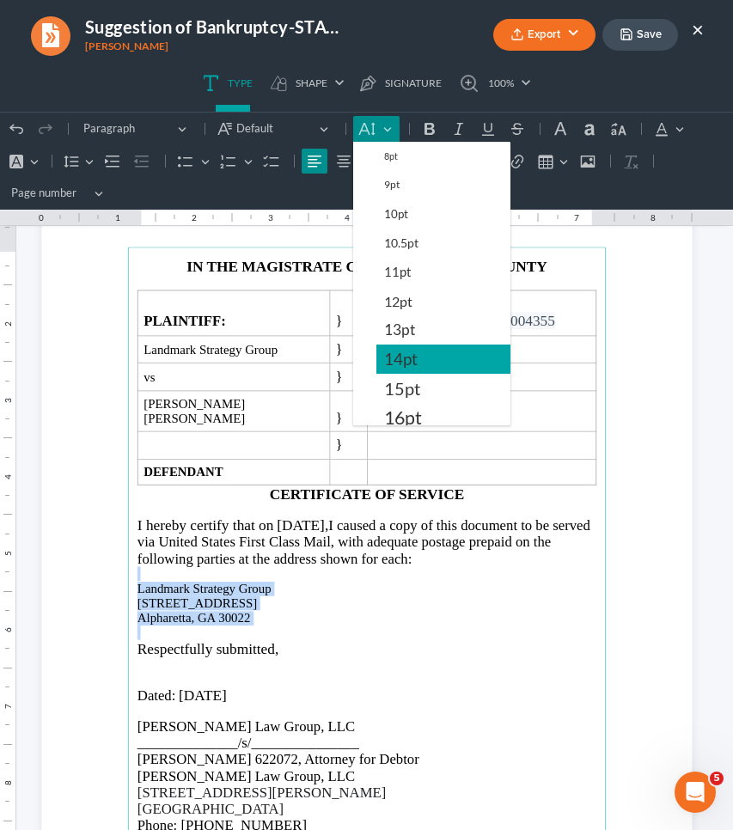
click at [382, 356] on button "14pt" at bounding box center [443, 359] width 134 height 29
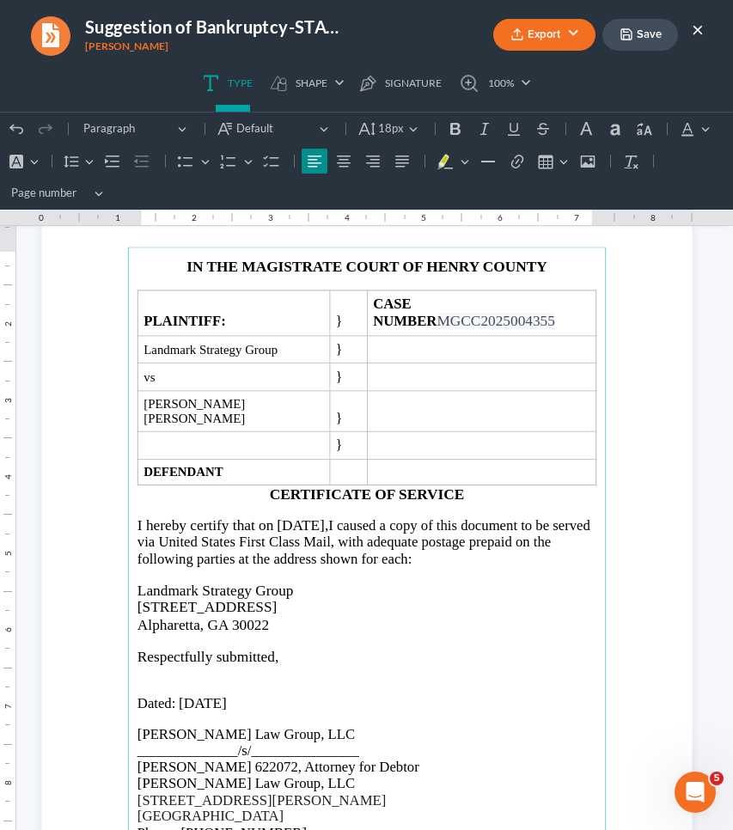
click at [406, 694] on p "Dated: [DATE]" at bounding box center [366, 702] width 459 height 17
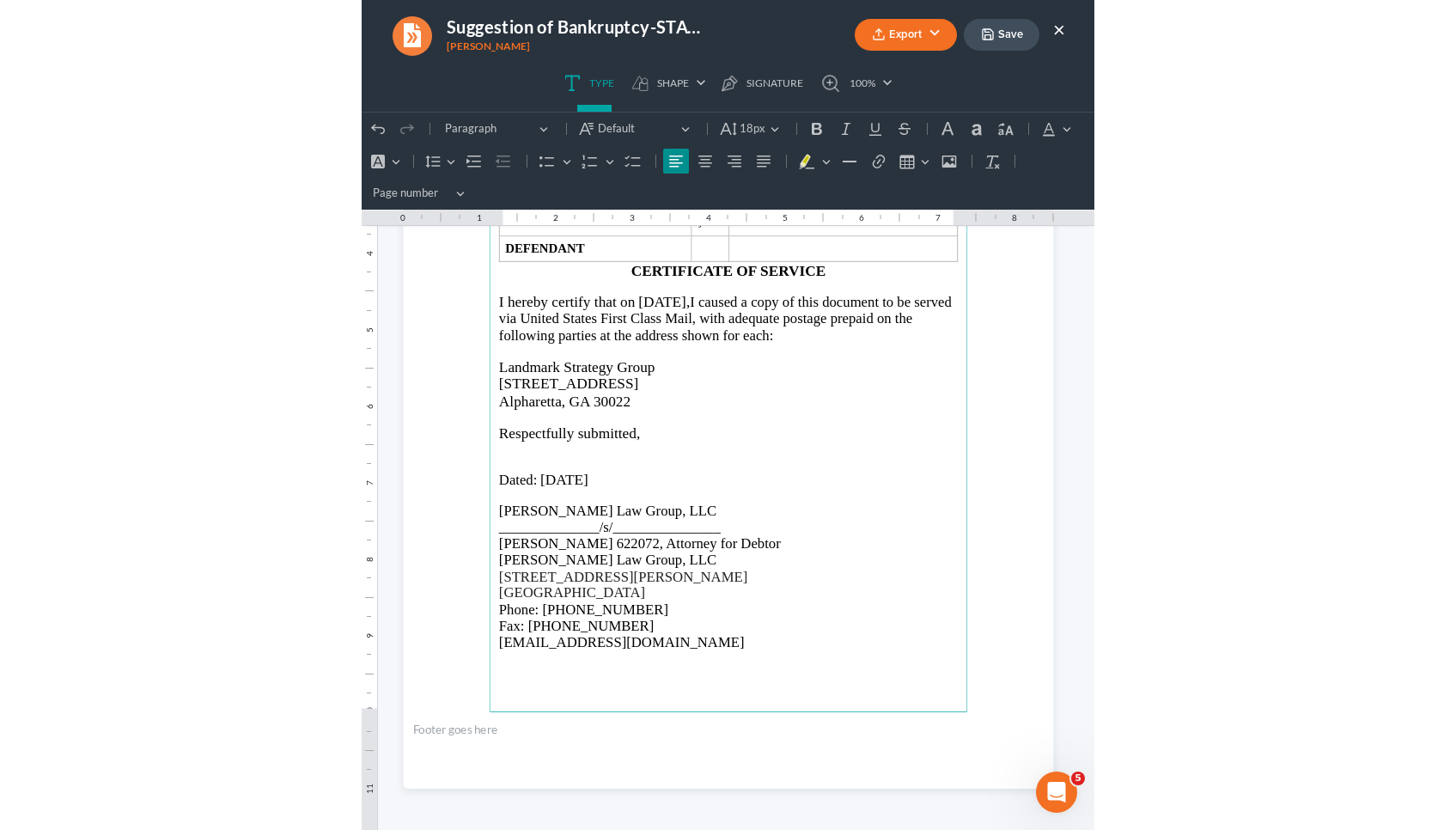
scroll to position [2080, 0]
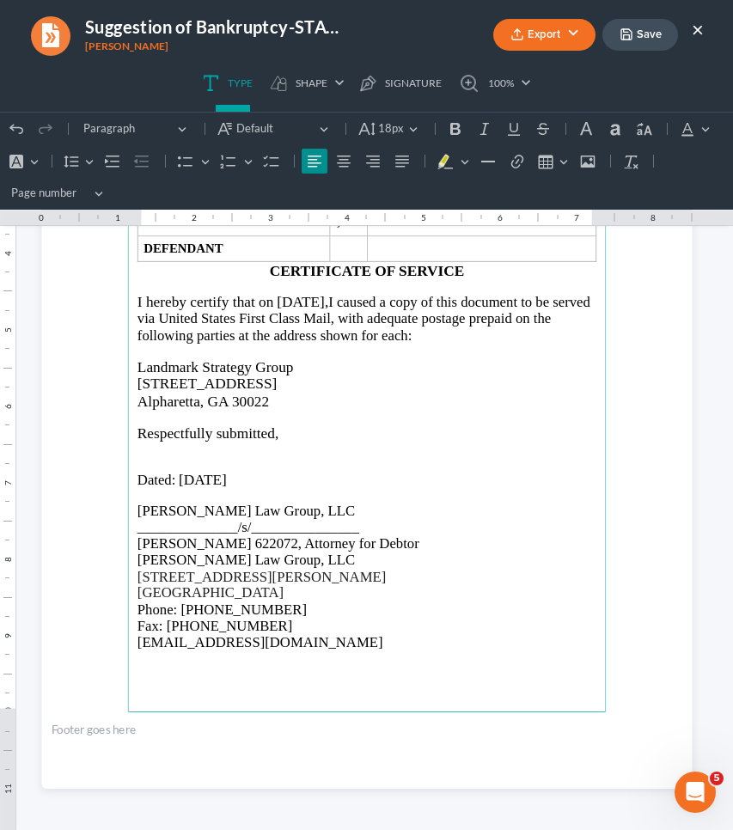
click at [643, 29] on button "Save" at bounding box center [640, 35] width 76 height 32
click at [567, 40] on button "Export" at bounding box center [544, 35] width 102 height 32
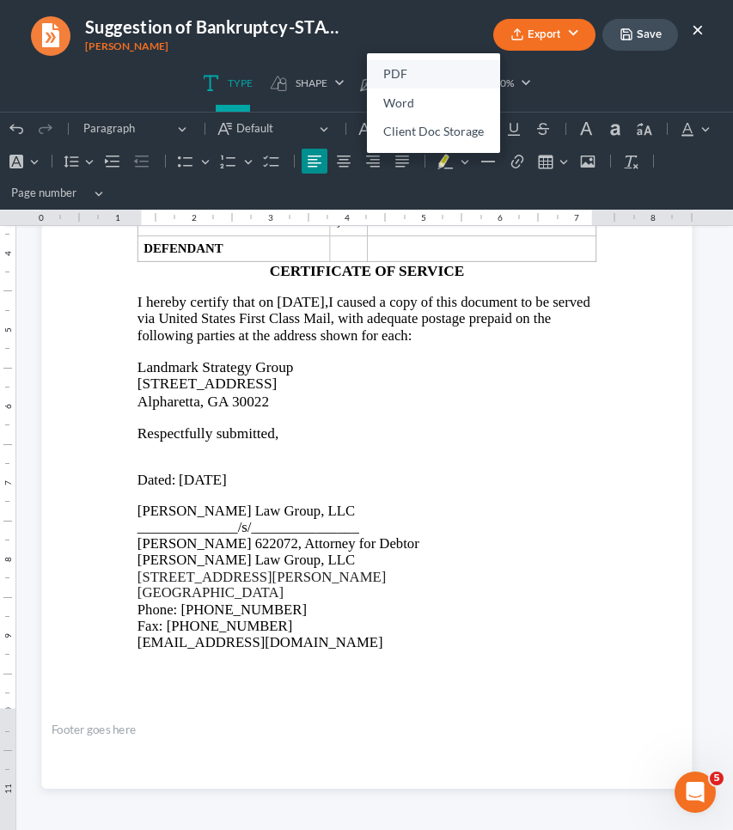
click at [459, 64] on link "PDF" at bounding box center [433, 74] width 133 height 29
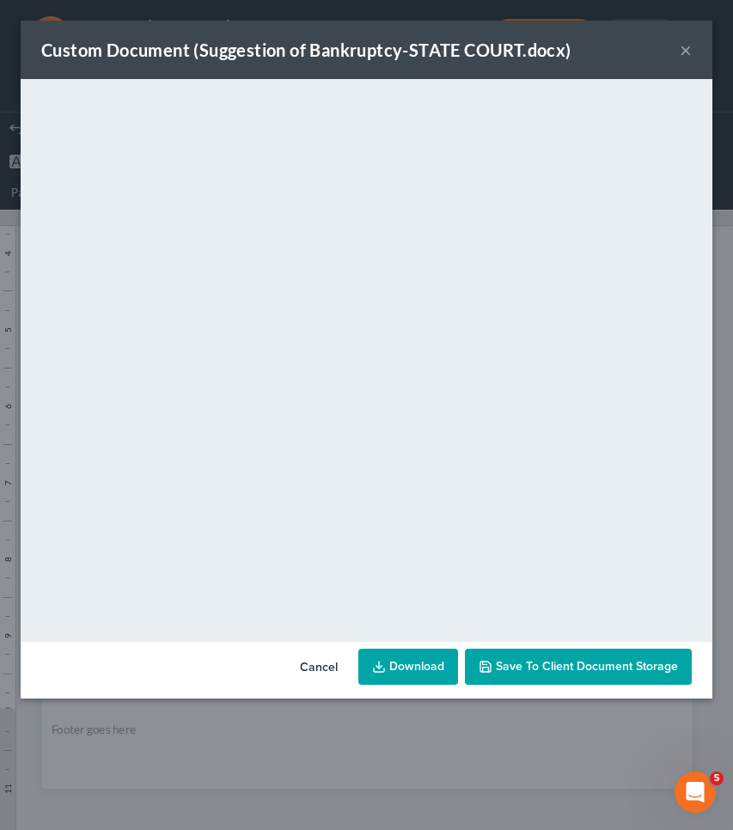
click at [683, 50] on button "×" at bounding box center [686, 50] width 12 height 21
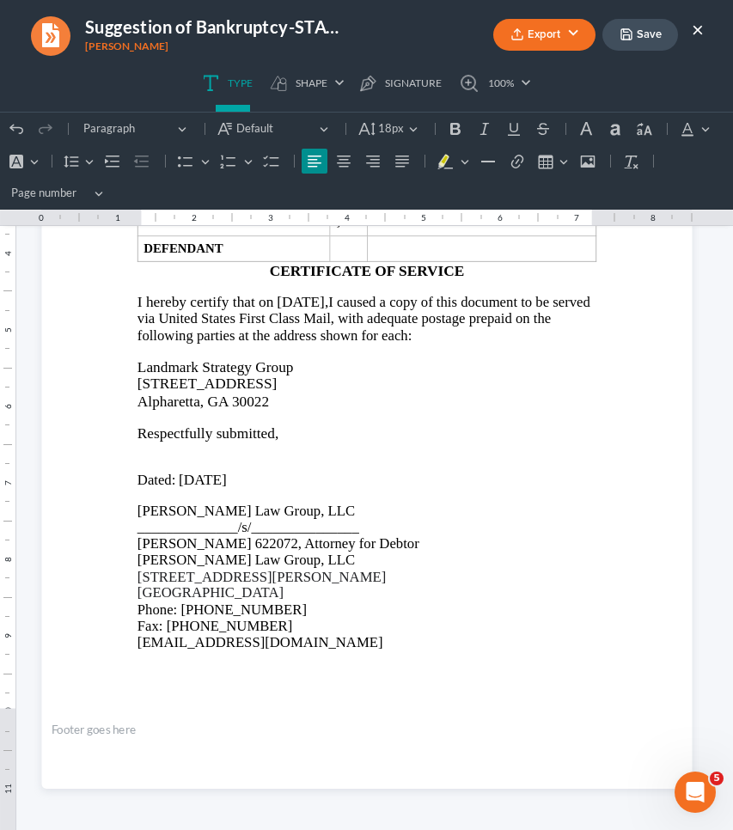
click at [700, 27] on button "×" at bounding box center [698, 29] width 12 height 21
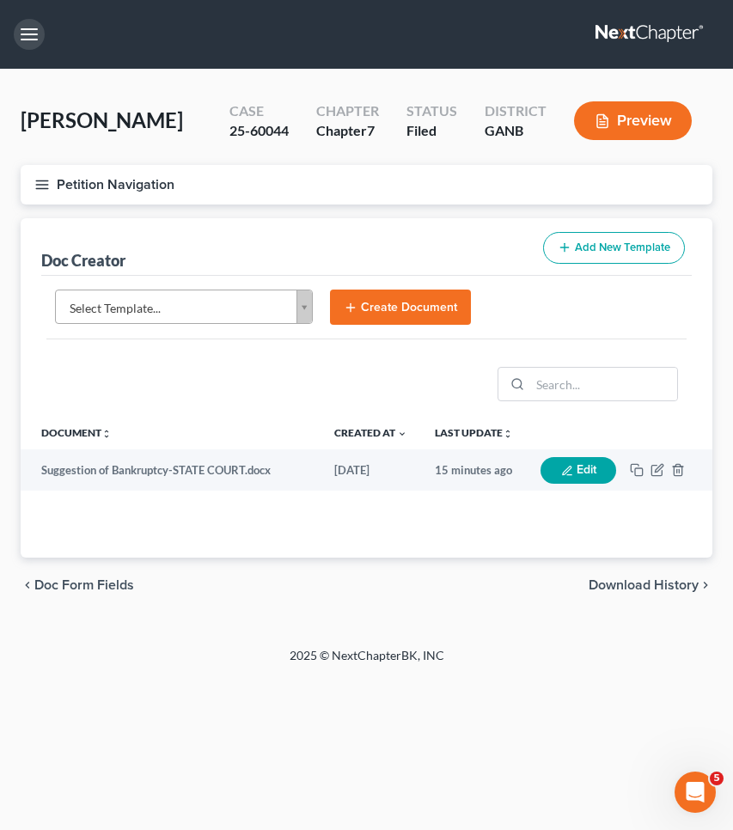
click at [33, 40] on button "button" at bounding box center [29, 34] width 31 height 31
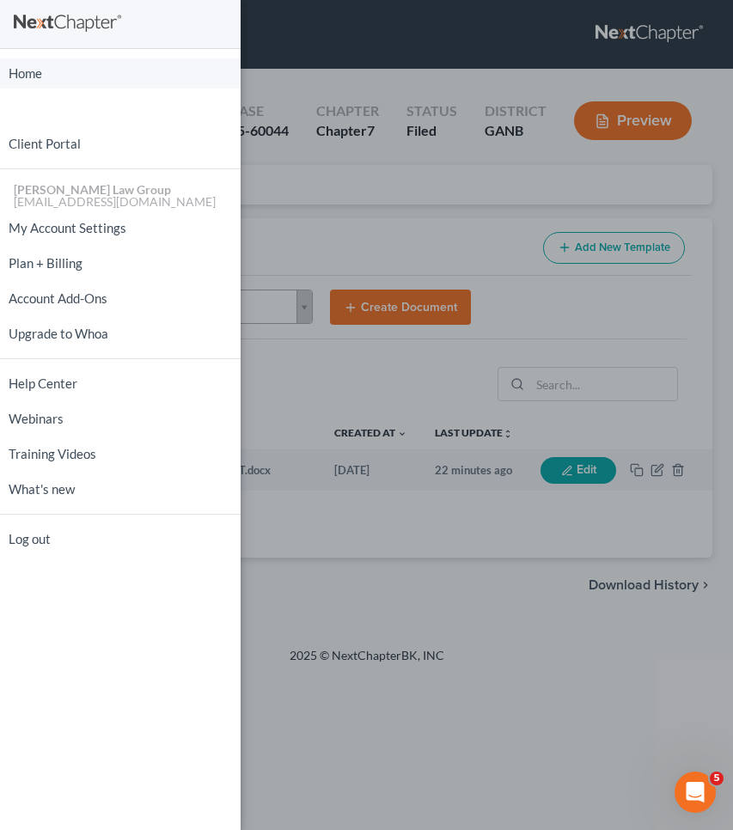
click at [34, 80] on link "Home" at bounding box center [120, 73] width 241 height 30
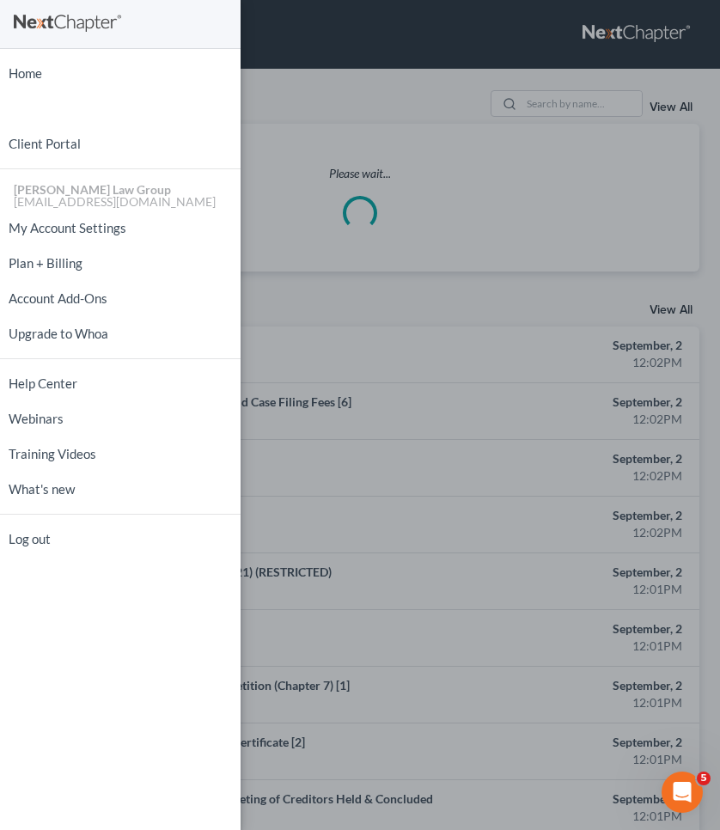
click at [595, 108] on div "Home New Case Client Portal [PERSON_NAME] Law Group [EMAIL_ADDRESS][DOMAIN_NAME…" at bounding box center [360, 415] width 720 height 830
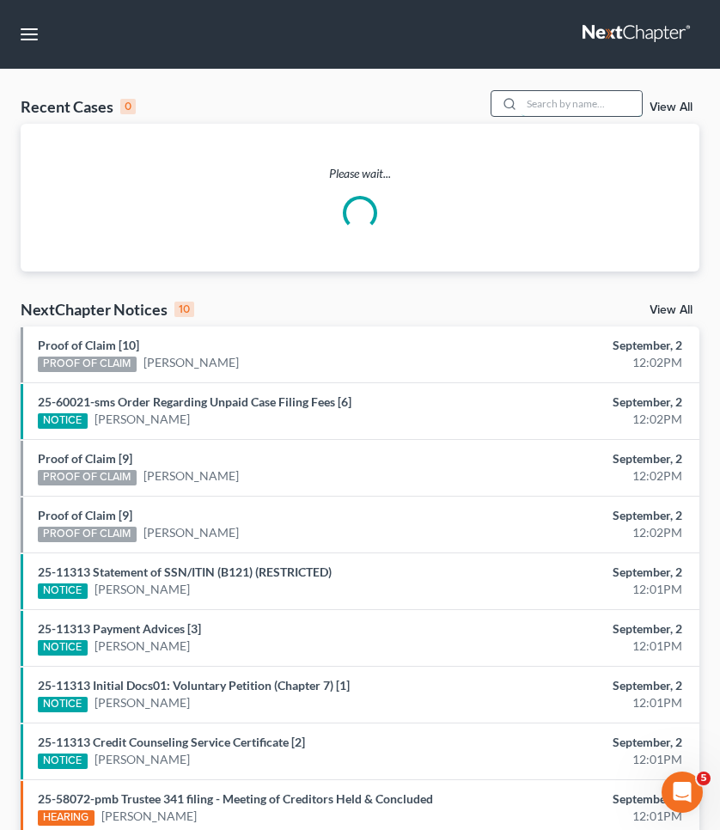
click at [591, 102] on input "search" at bounding box center [582, 103] width 120 height 25
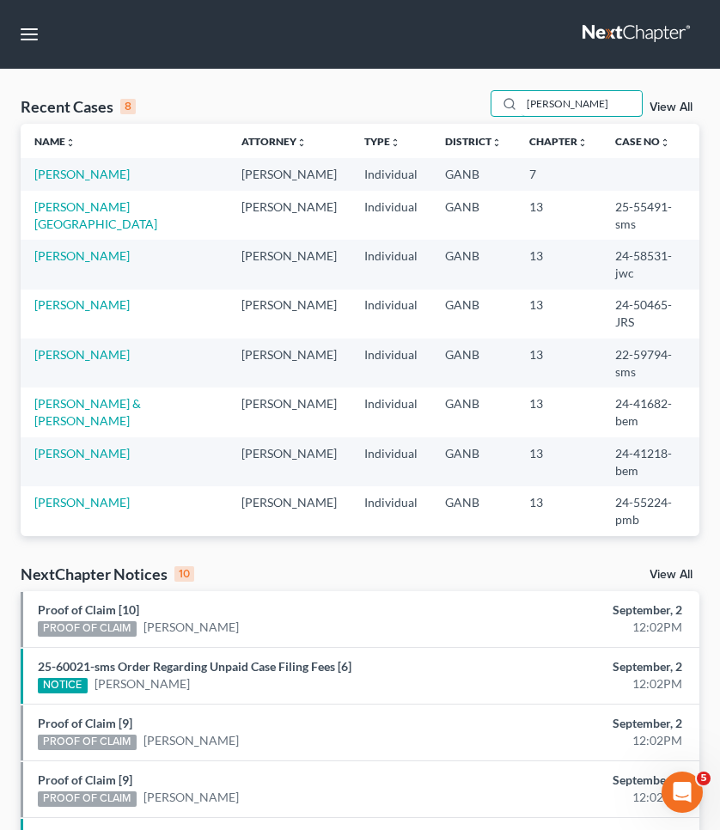
type input "[PERSON_NAME]"
drag, startPoint x: 514, startPoint y: 127, endPoint x: 47, endPoint y: 267, distance: 487.1
click at [47, 297] on link "[PERSON_NAME]" at bounding box center [81, 304] width 95 height 15
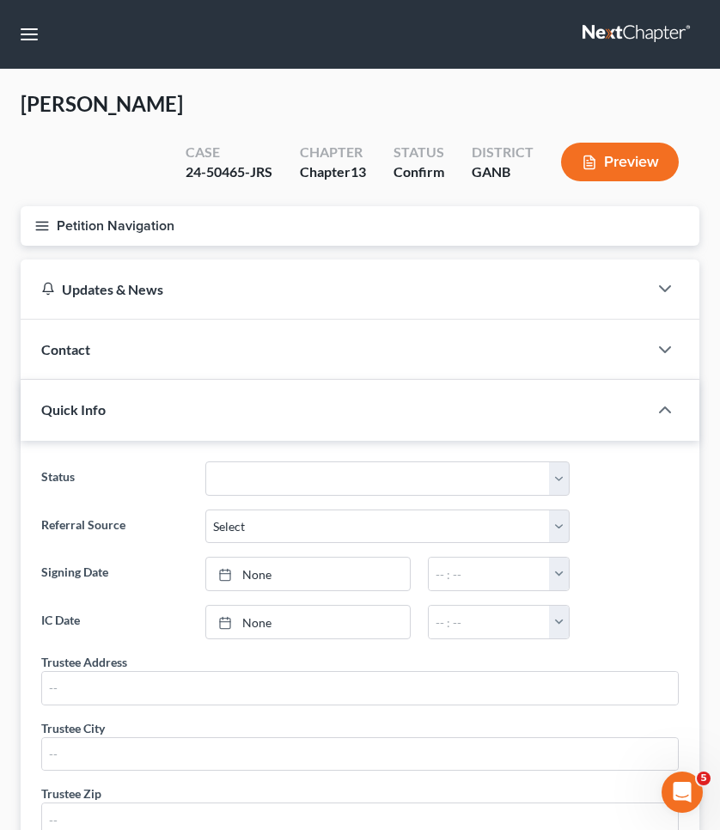
click at [78, 206] on button "Petition Navigation" at bounding box center [360, 226] width 679 height 40
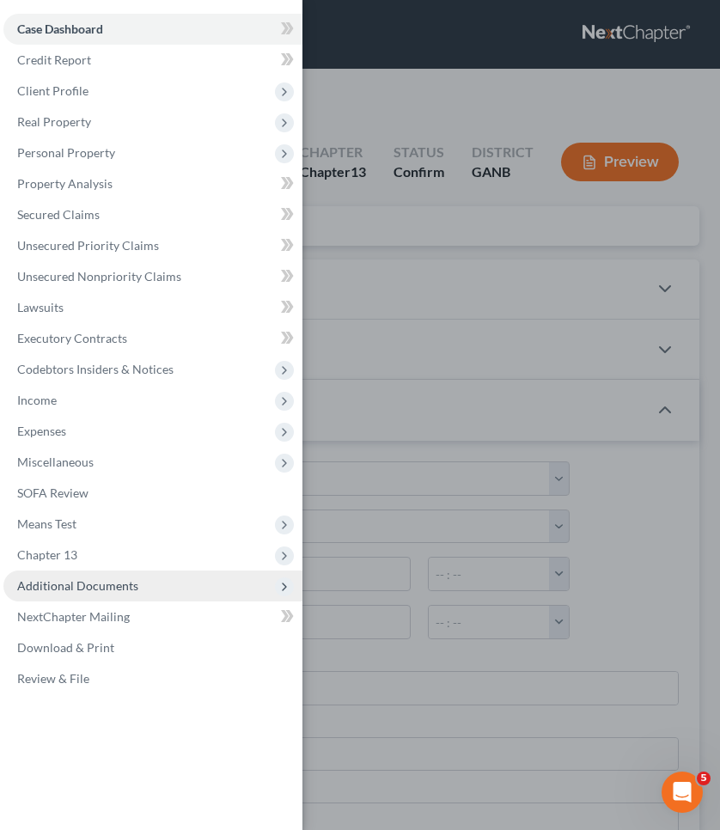
click at [76, 577] on span "Additional Documents" at bounding box center [152, 585] width 299 height 31
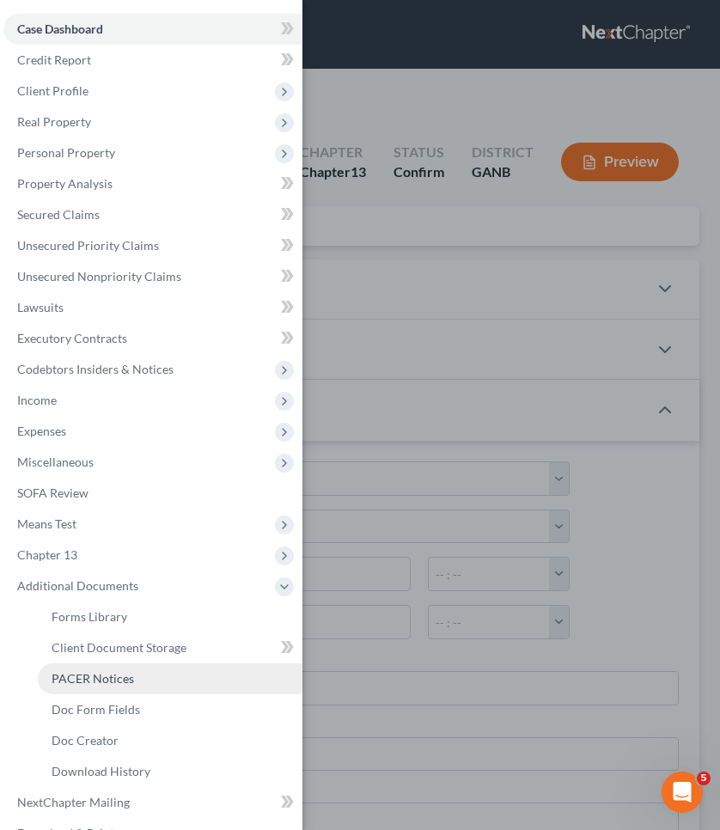
click at [92, 681] on span "PACER Notices" at bounding box center [93, 678] width 82 height 15
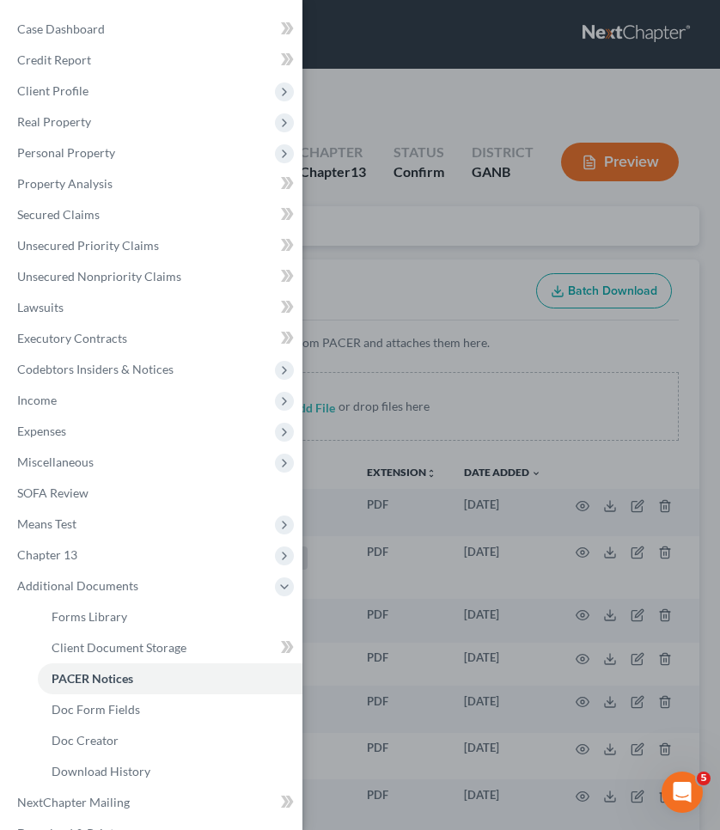
click at [552, 339] on div "Case Dashboard Payments Invoices Payments Payments Credit Report Client Profile" at bounding box center [360, 415] width 720 height 830
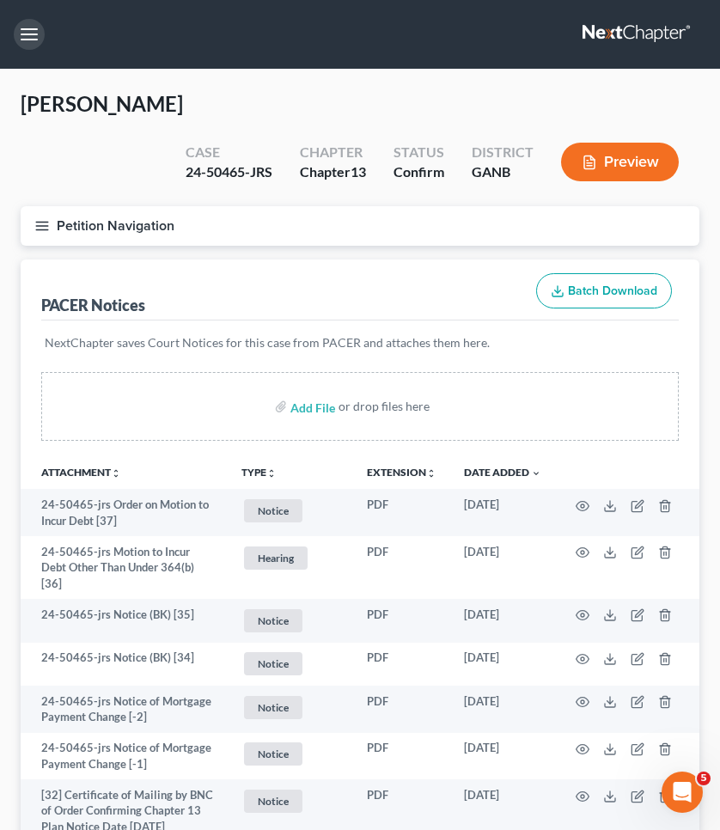
click at [33, 39] on button "button" at bounding box center [29, 34] width 31 height 31
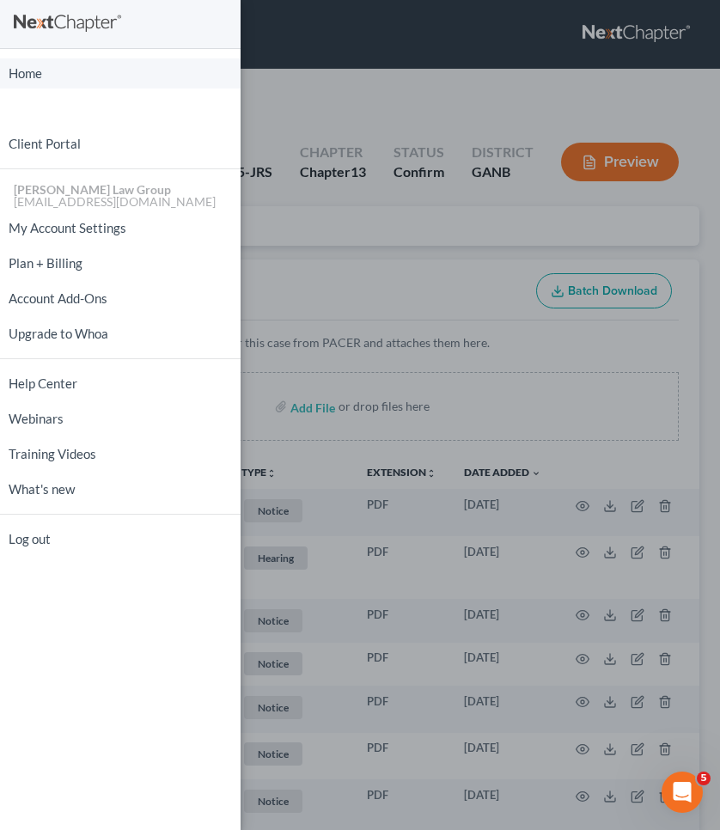
click at [34, 76] on link "Home" at bounding box center [120, 73] width 241 height 30
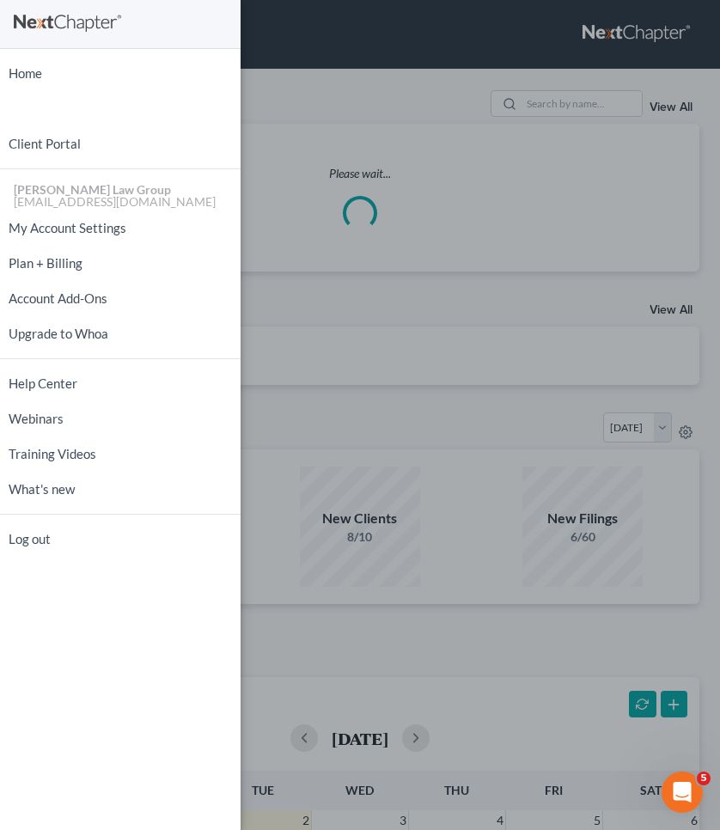
click at [391, 58] on div "Home New Case Client Portal [PERSON_NAME] Law Group [EMAIL_ADDRESS][DOMAIN_NAME…" at bounding box center [360, 415] width 720 height 830
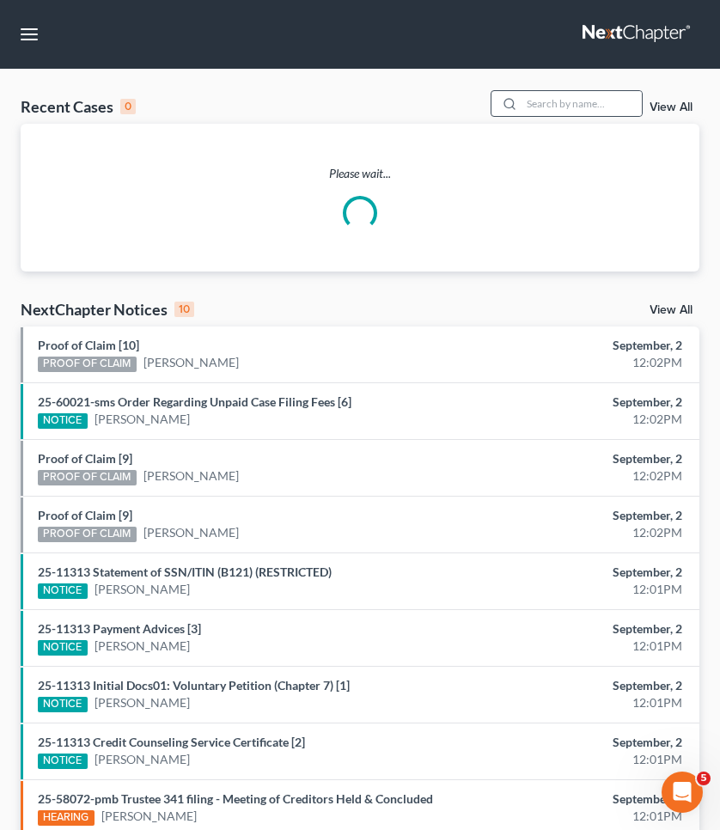
click at [558, 116] on div at bounding box center [567, 103] width 153 height 27
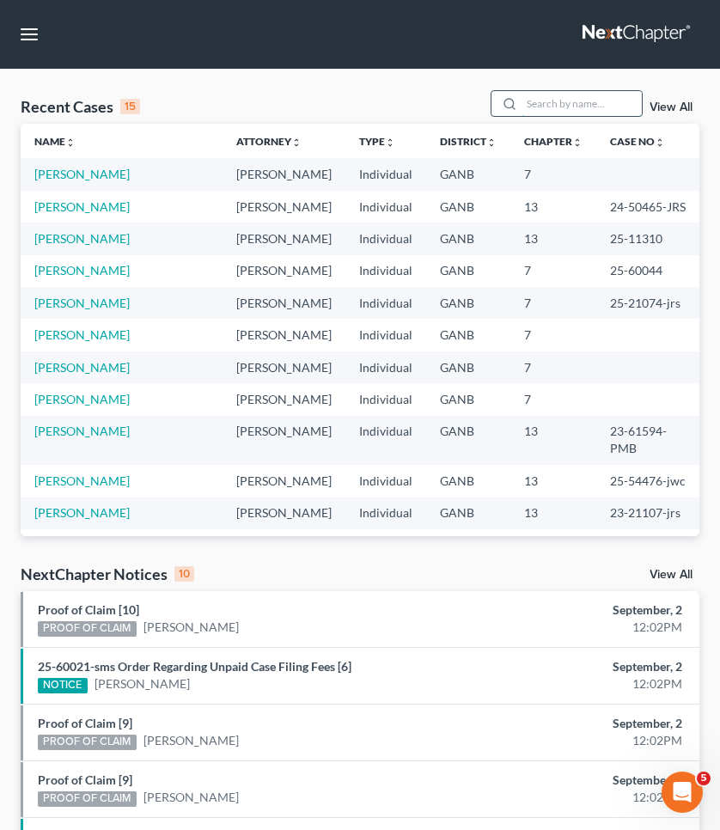
click at [558, 95] on input "search" at bounding box center [582, 103] width 120 height 25
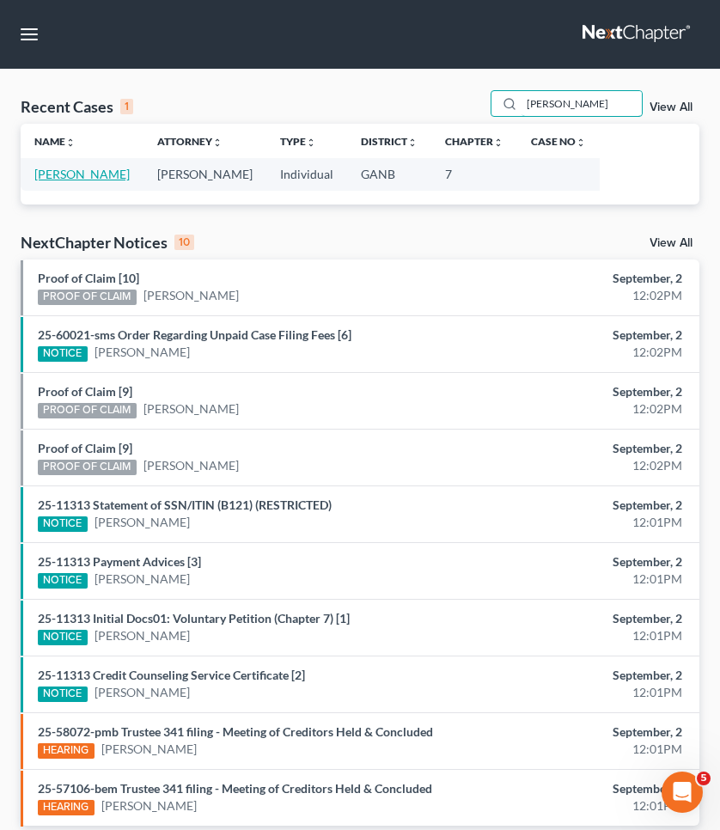
type input "[PERSON_NAME]"
click at [98, 173] on link "[PERSON_NAME]" at bounding box center [81, 174] width 95 height 15
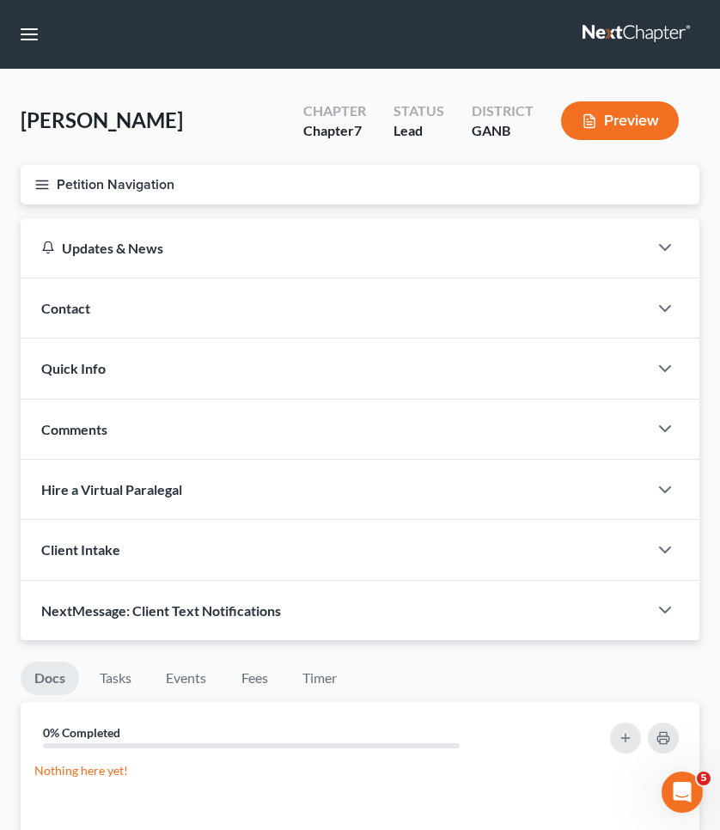
click at [88, 185] on button "Petition Navigation" at bounding box center [360, 185] width 679 height 40
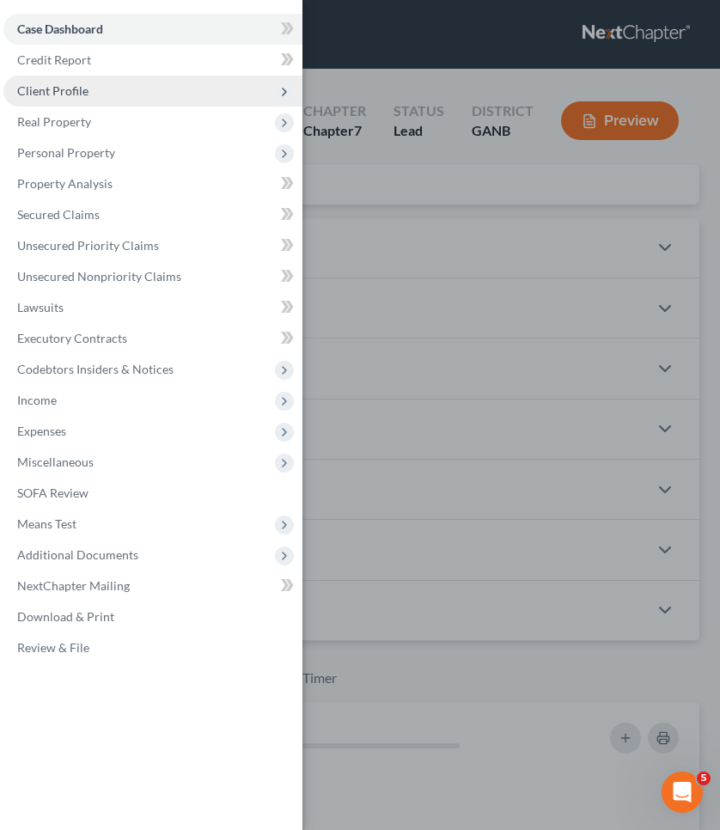
click at [101, 96] on span "Client Profile" at bounding box center [152, 91] width 299 height 31
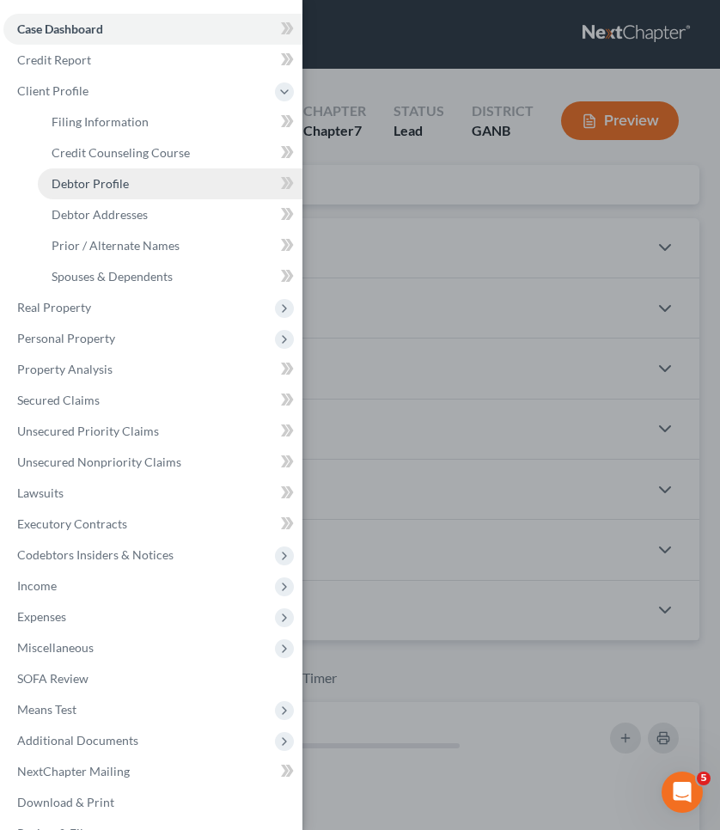
click at [99, 186] on span "Debtor Profile" at bounding box center [90, 183] width 77 height 15
select select "0"
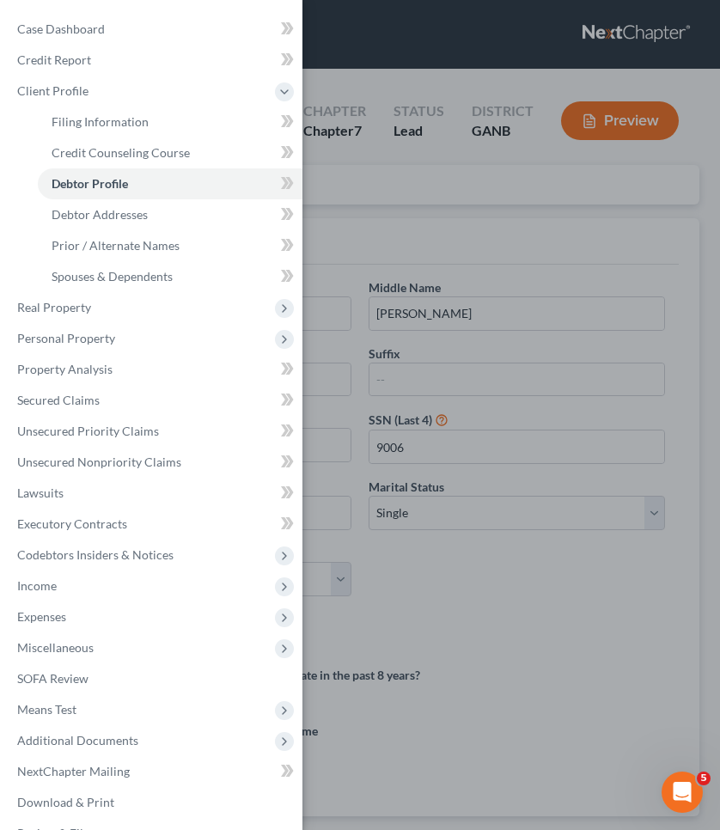
click at [360, 232] on div "Case Dashboard Payments Invoices Payments Payments Credit Report Client Profile" at bounding box center [360, 415] width 720 height 830
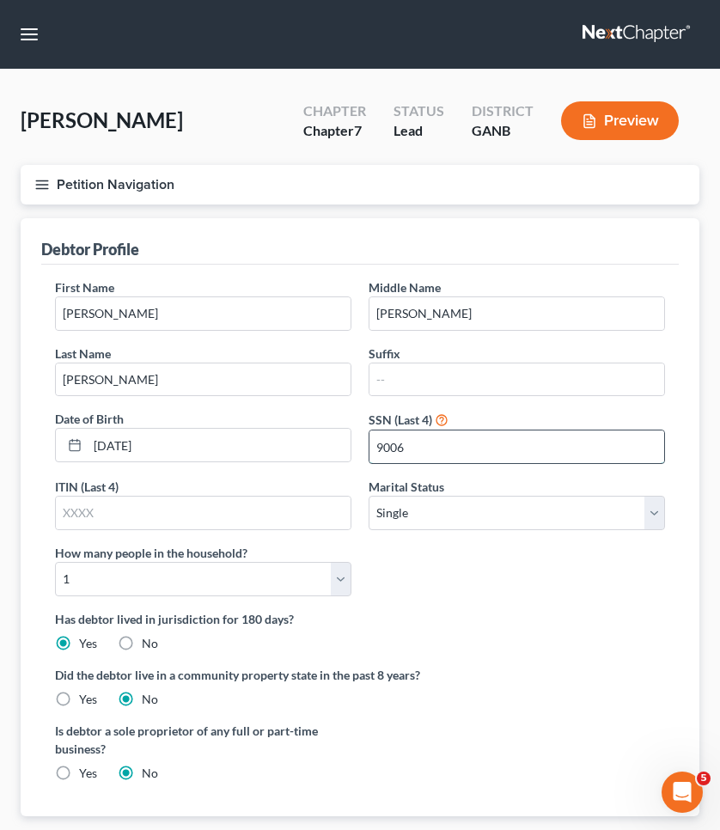
click at [425, 442] on input "9006" at bounding box center [516, 446] width 295 height 33
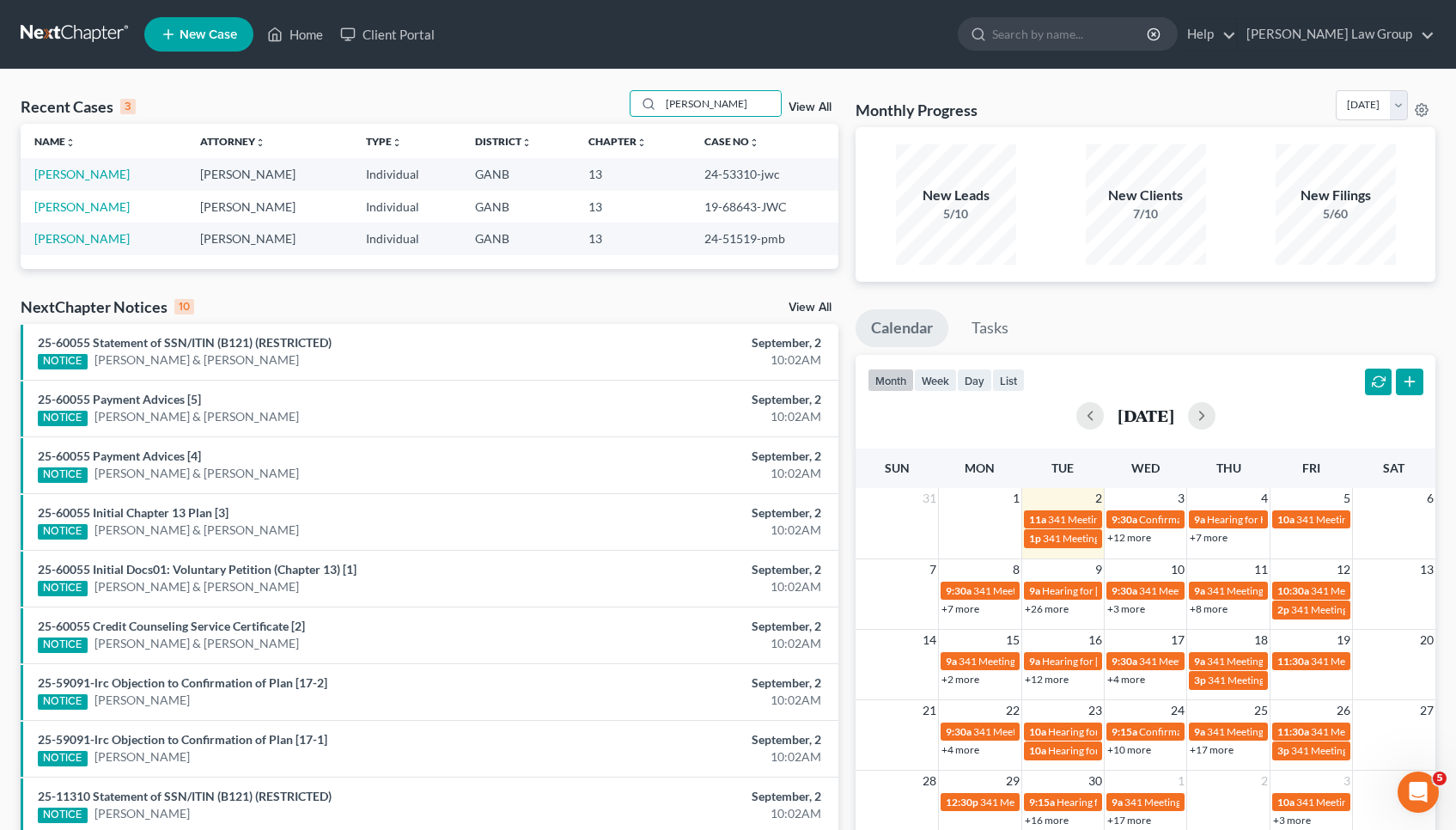
drag, startPoint x: 714, startPoint y: 95, endPoint x: 615, endPoint y: 92, distance: 98.8
click at [615, 92] on div "Recent Cases 3 clark View All" at bounding box center [430, 107] width 818 height 34
click at [705, 111] on input "clark" at bounding box center [721, 103] width 120 height 25
type input "piercy"
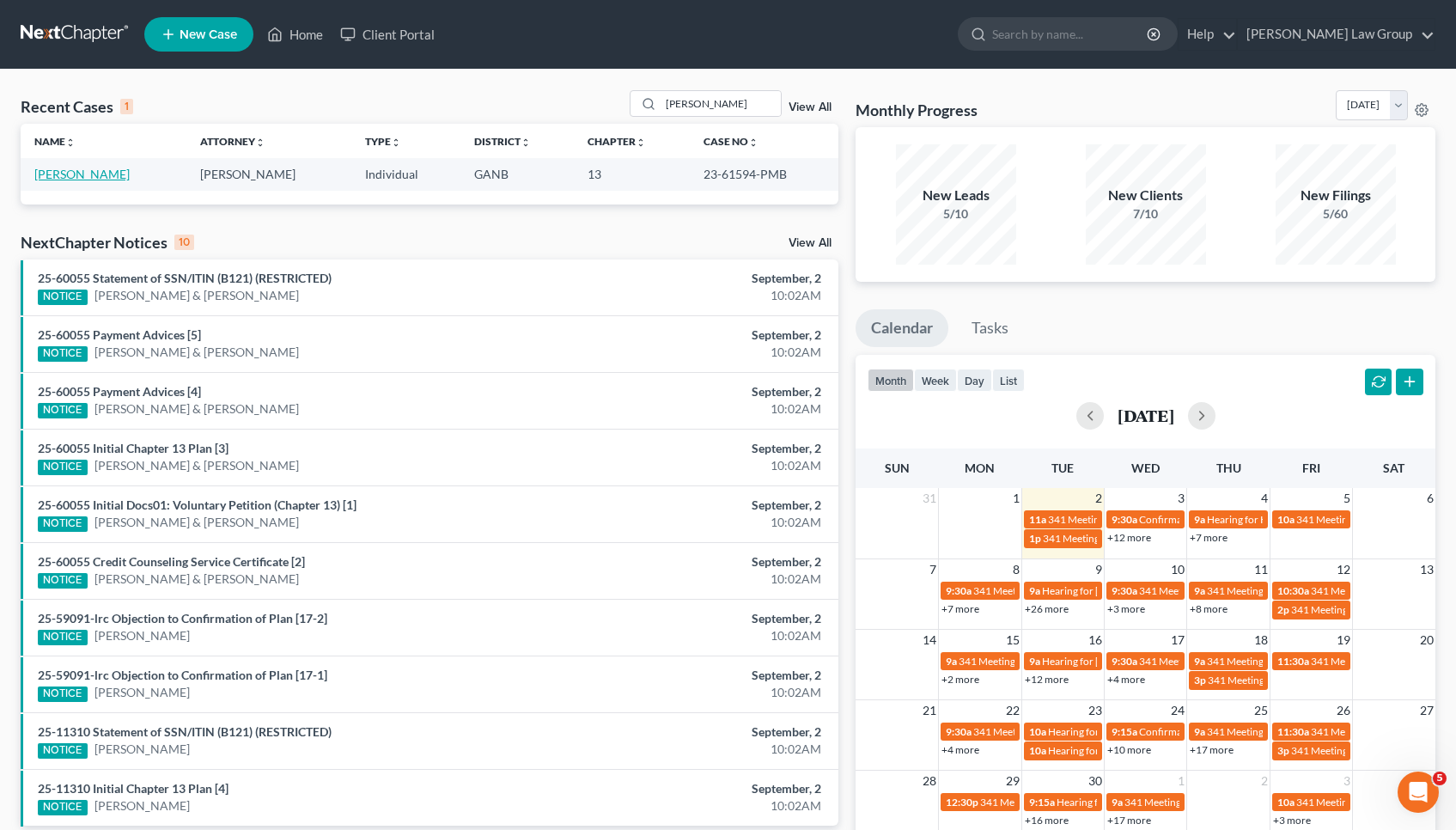
click at [106, 171] on link "[PERSON_NAME]" at bounding box center [81, 174] width 95 height 15
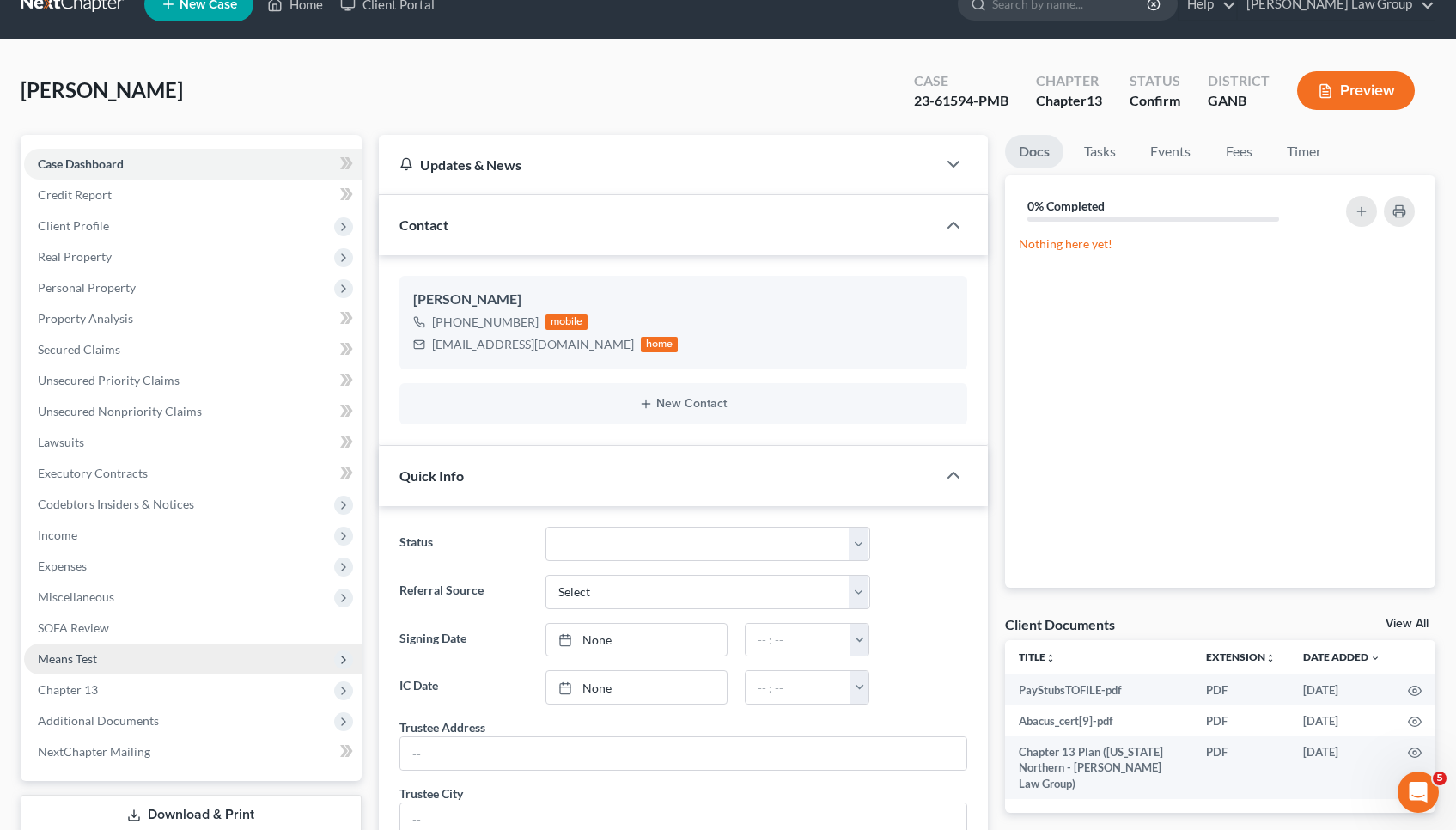
scroll to position [34, 0]
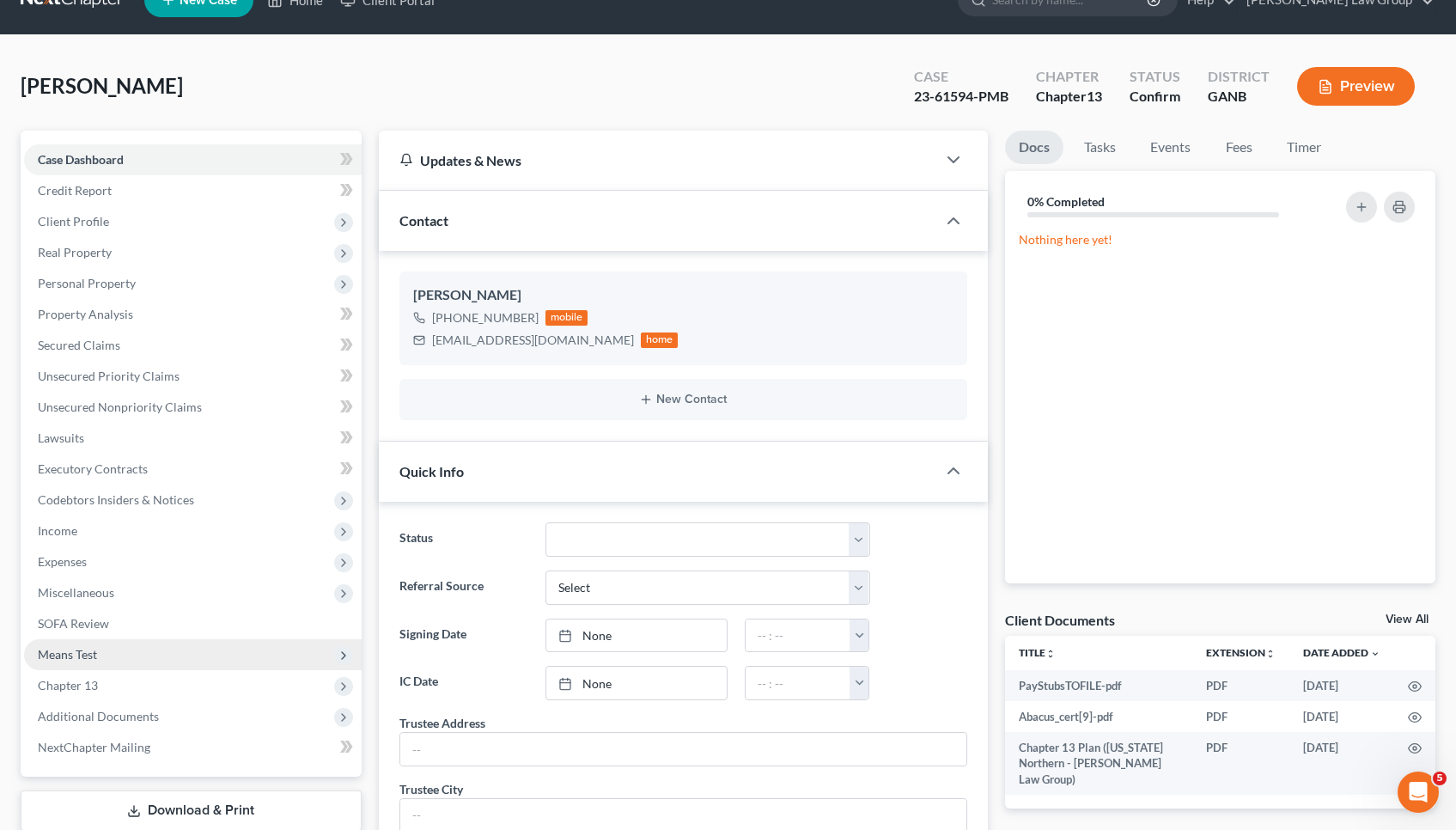
click at [70, 704] on span "Additional Documents" at bounding box center [193, 716] width 338 height 31
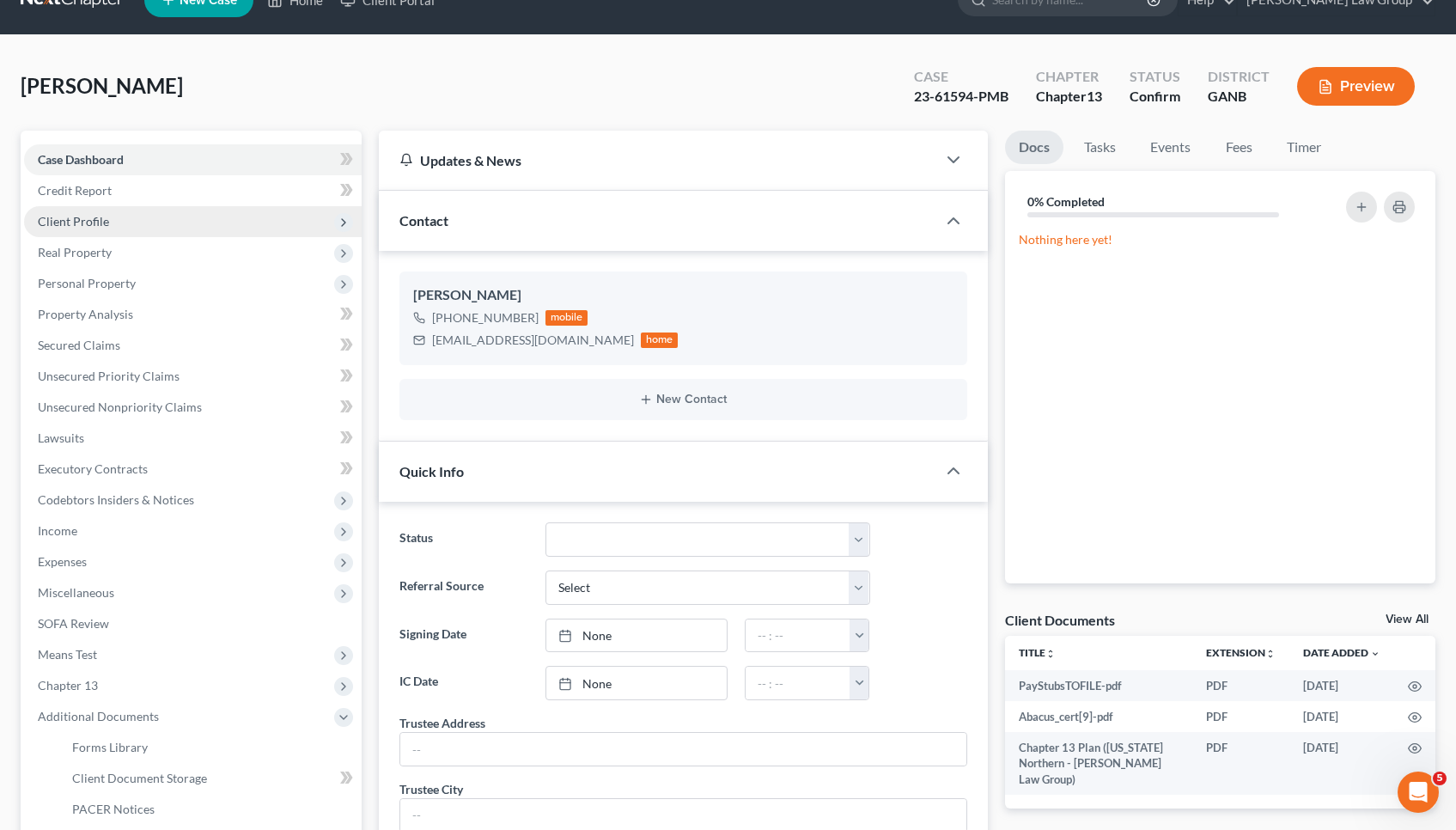
click at [148, 230] on span "Client Profile" at bounding box center [193, 221] width 338 height 31
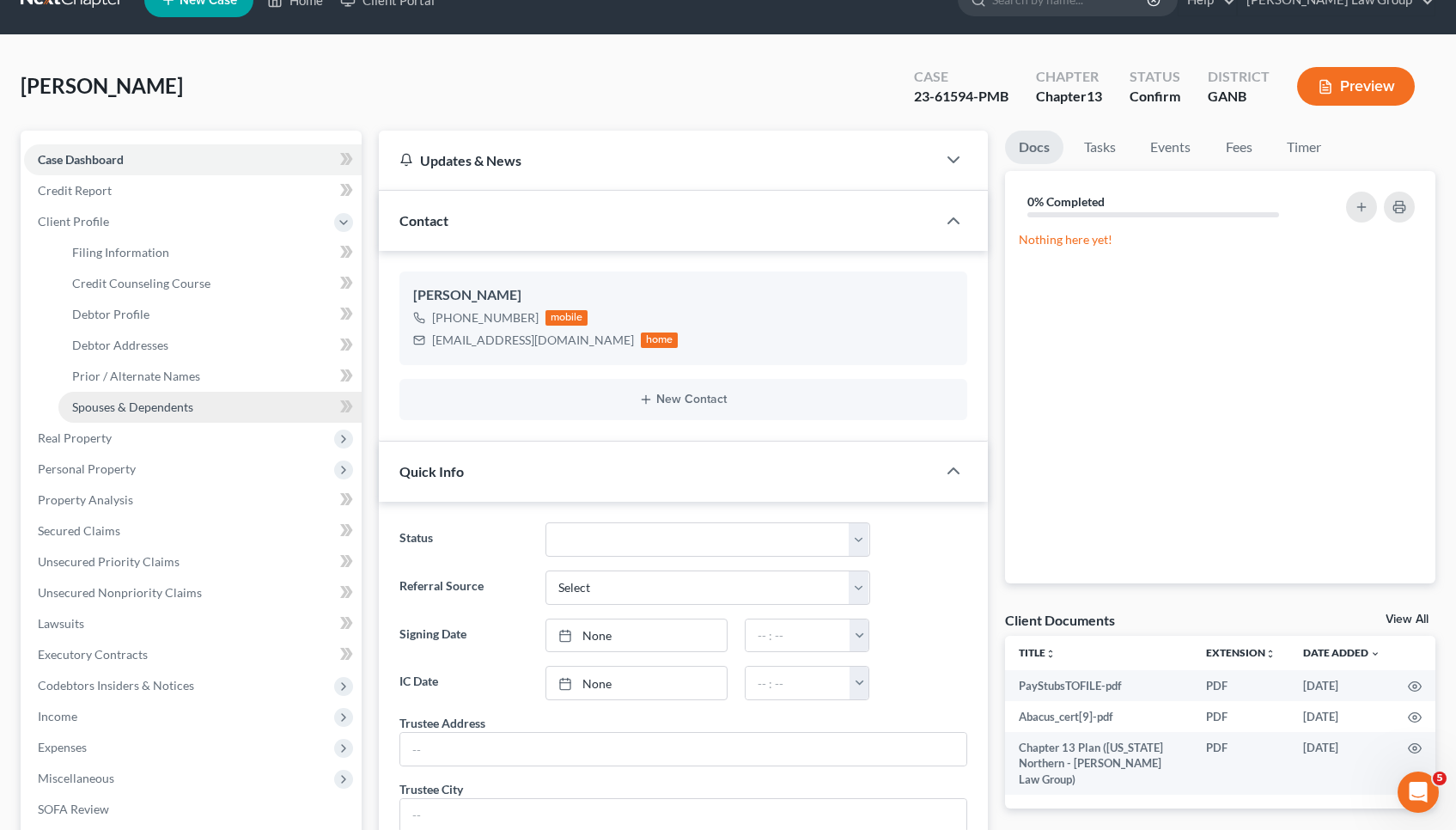
click at [146, 408] on span "Spouses & Dependents" at bounding box center [132, 407] width 121 height 15
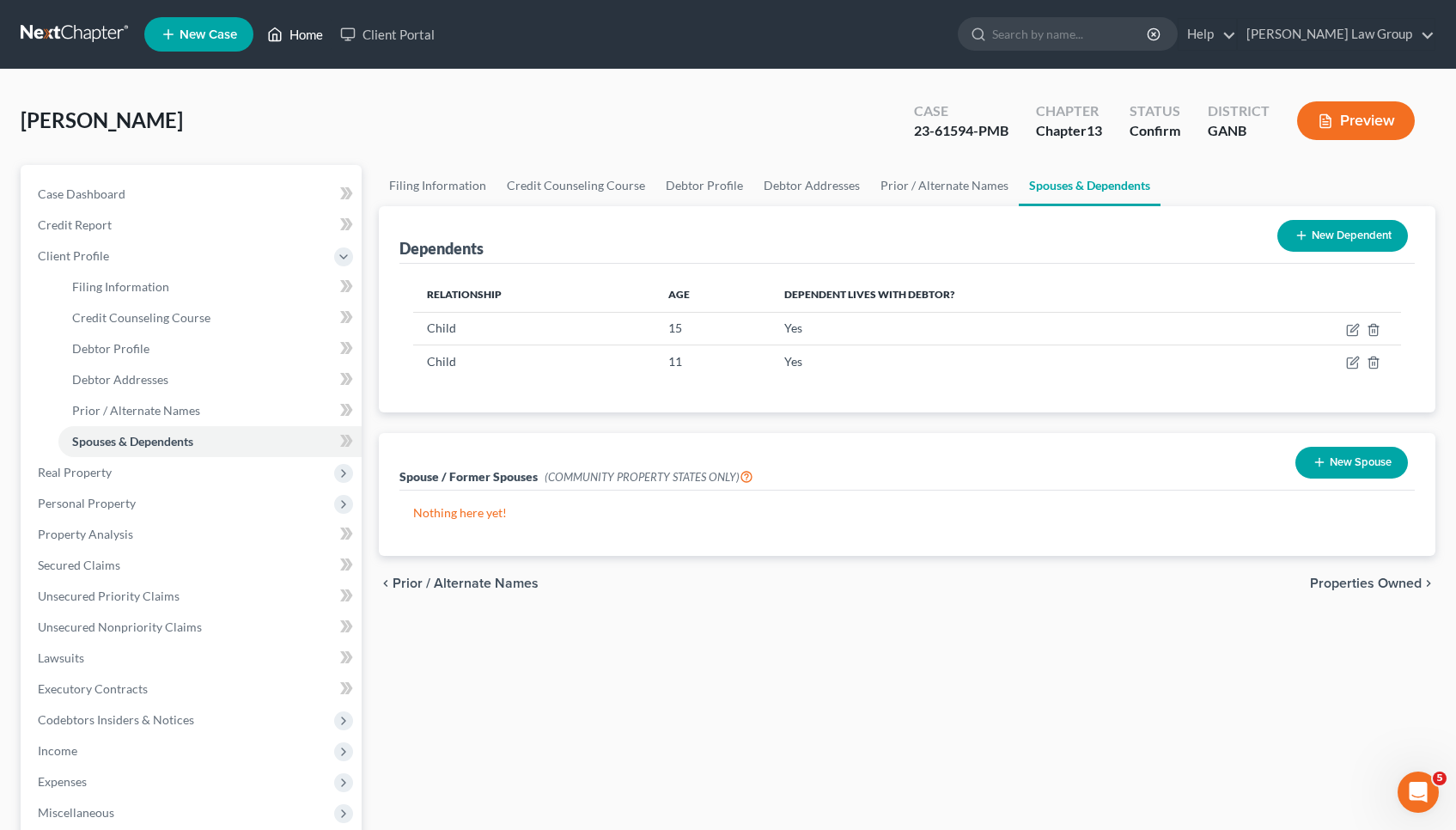
click at [291, 34] on link "Home" at bounding box center [295, 34] width 73 height 31
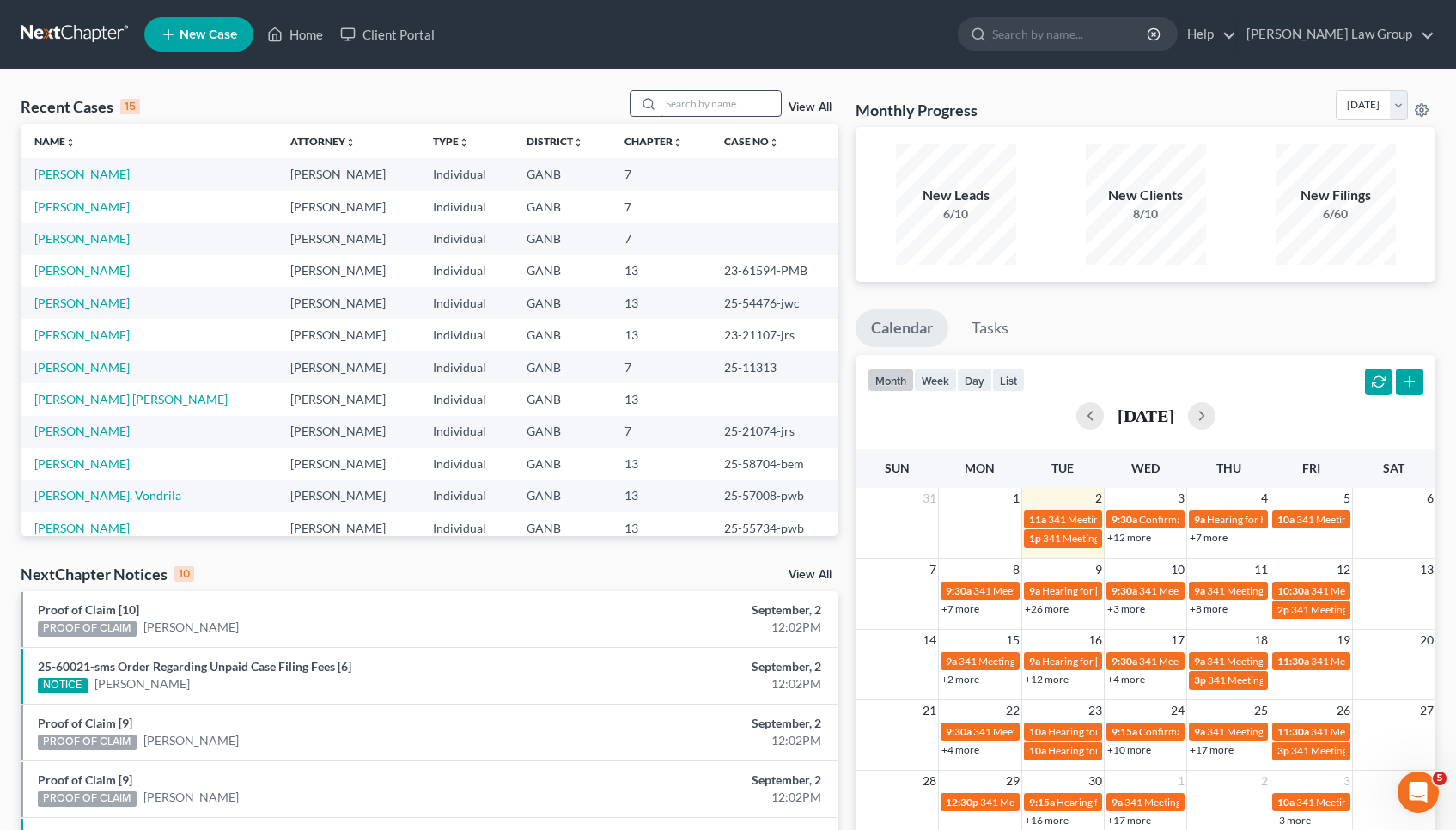
click at [690, 110] on input "search" at bounding box center [721, 103] width 120 height 25
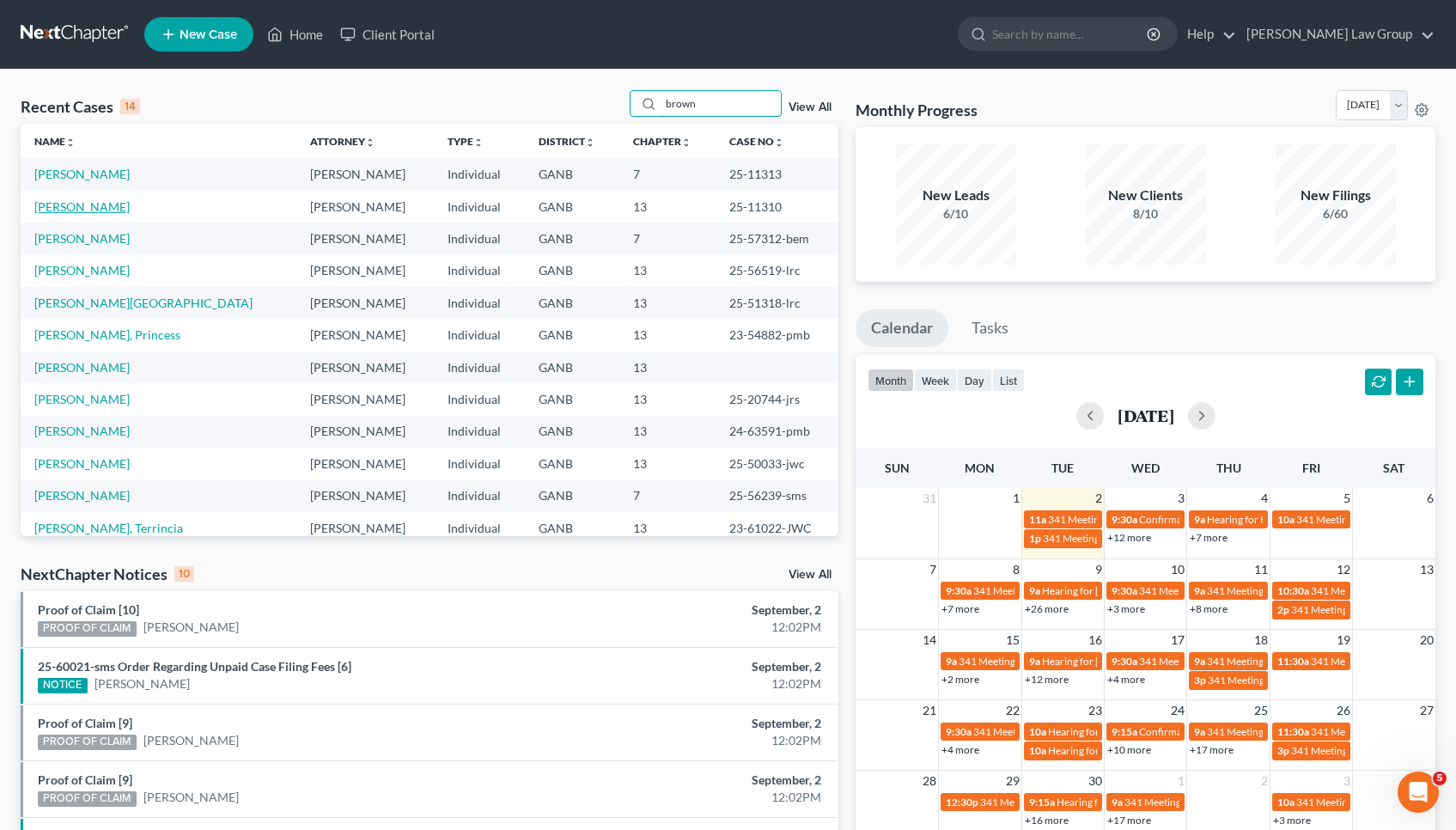
type input "brown"
click at [107, 207] on link "[PERSON_NAME]" at bounding box center [81, 206] width 95 height 15
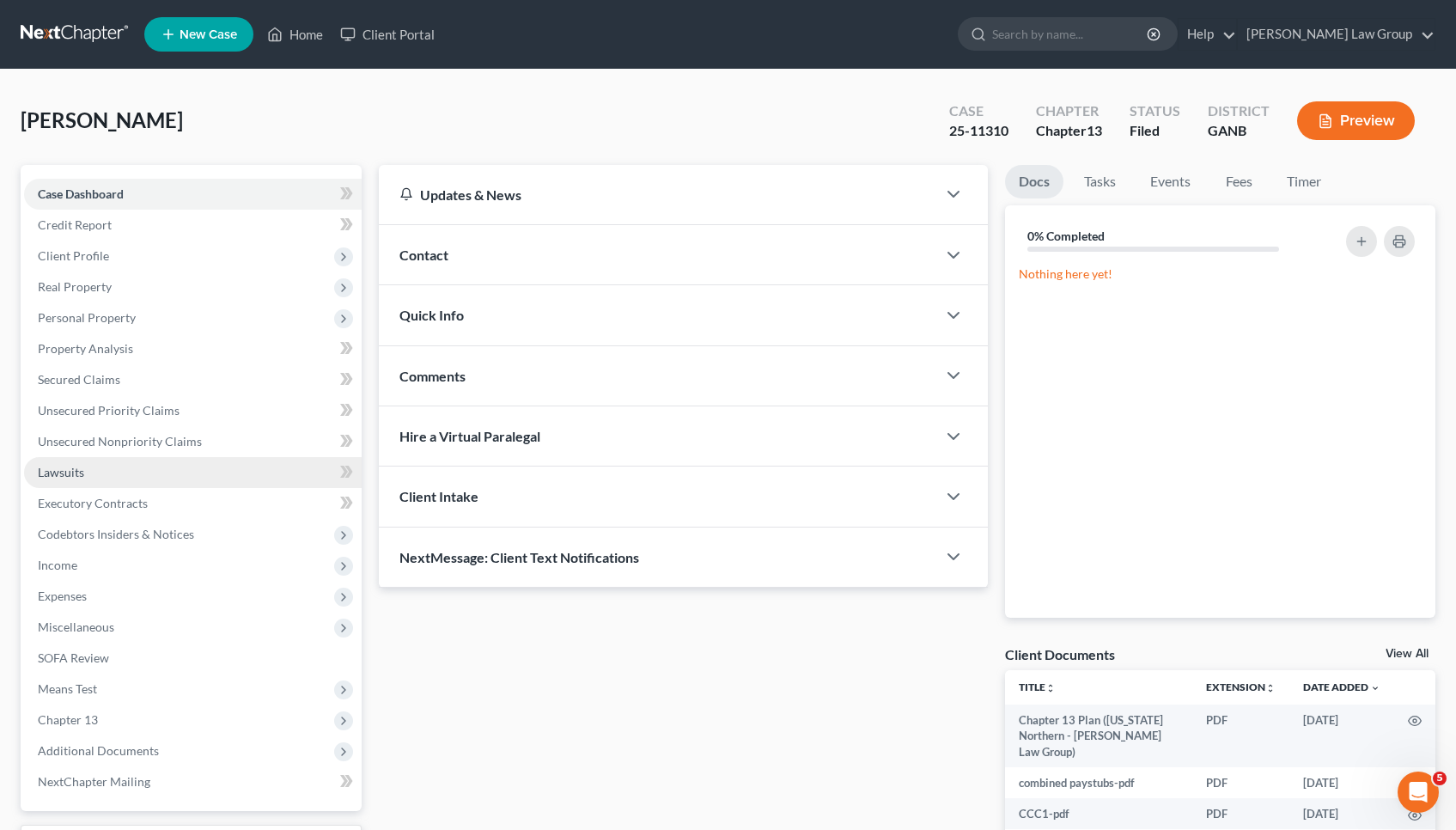
click at [112, 464] on link "Lawsuits" at bounding box center [193, 472] width 338 height 31
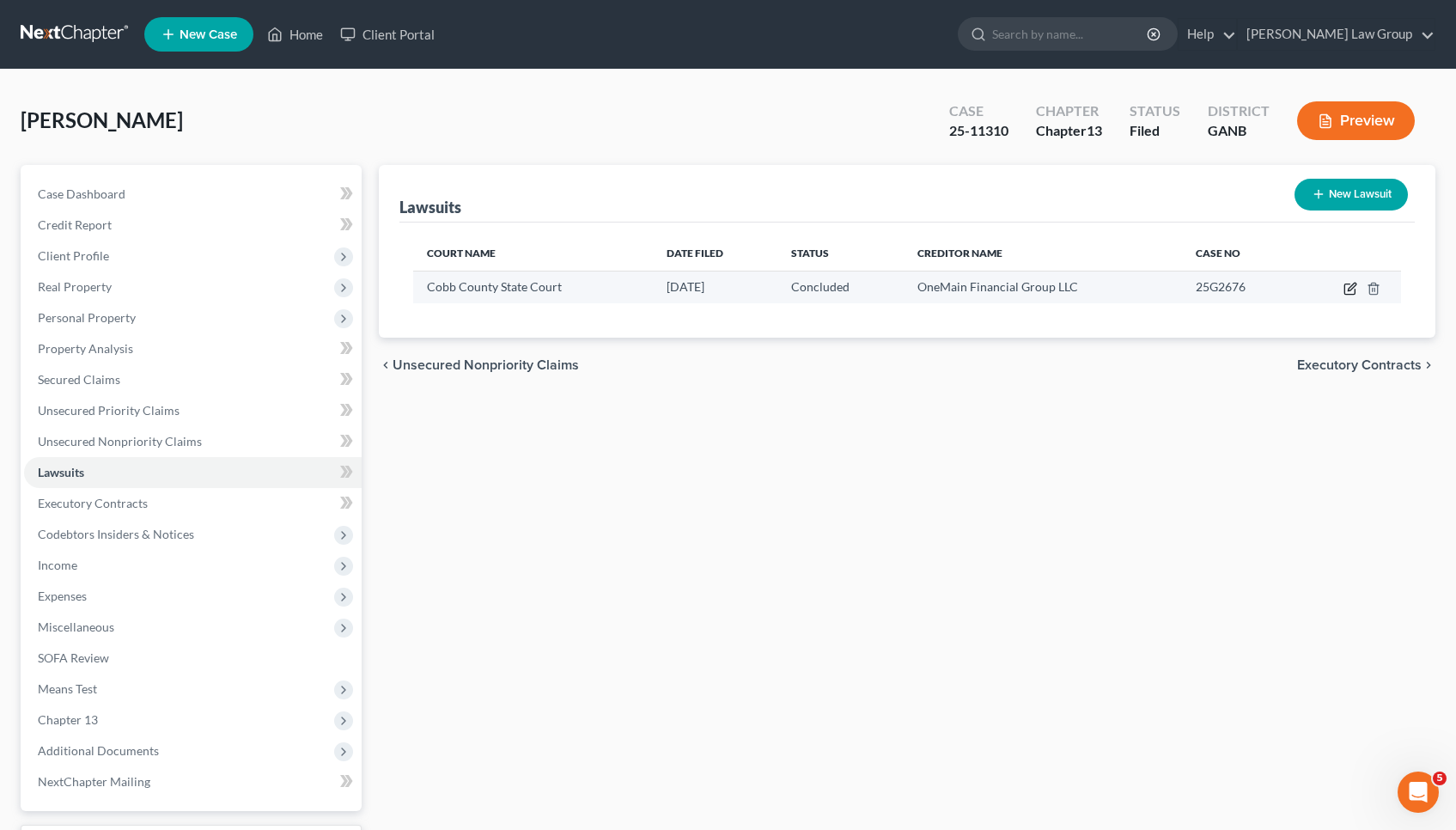
click at [1353, 290] on icon "button" at bounding box center [1351, 289] width 14 height 14
select select "10"
select select "2"
select select "1"
select select "21"
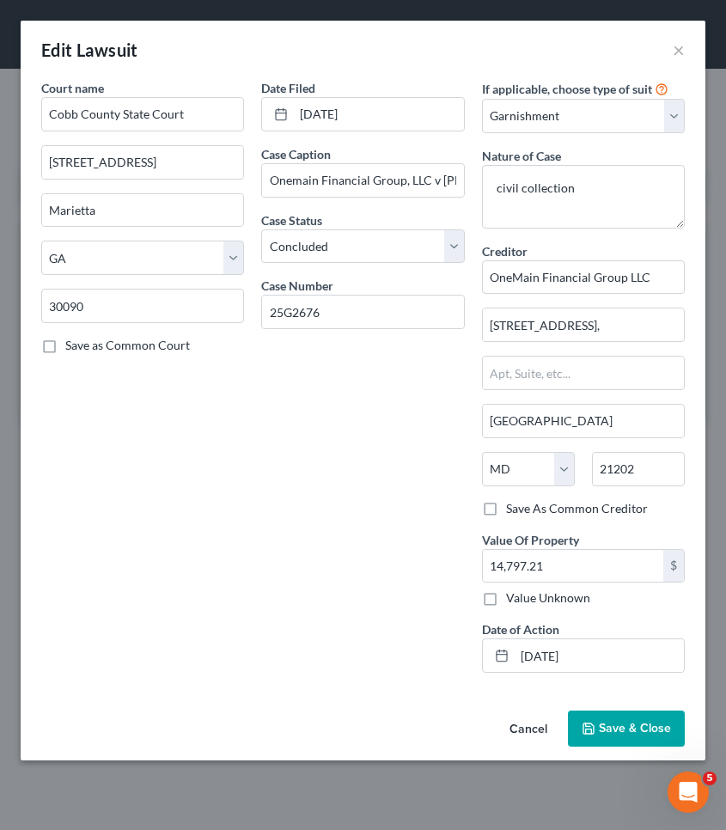
click at [670, 56] on div "Edit Lawsuit ×" at bounding box center [363, 50] width 685 height 58
click at [679, 50] on button "×" at bounding box center [679, 50] width 12 height 21
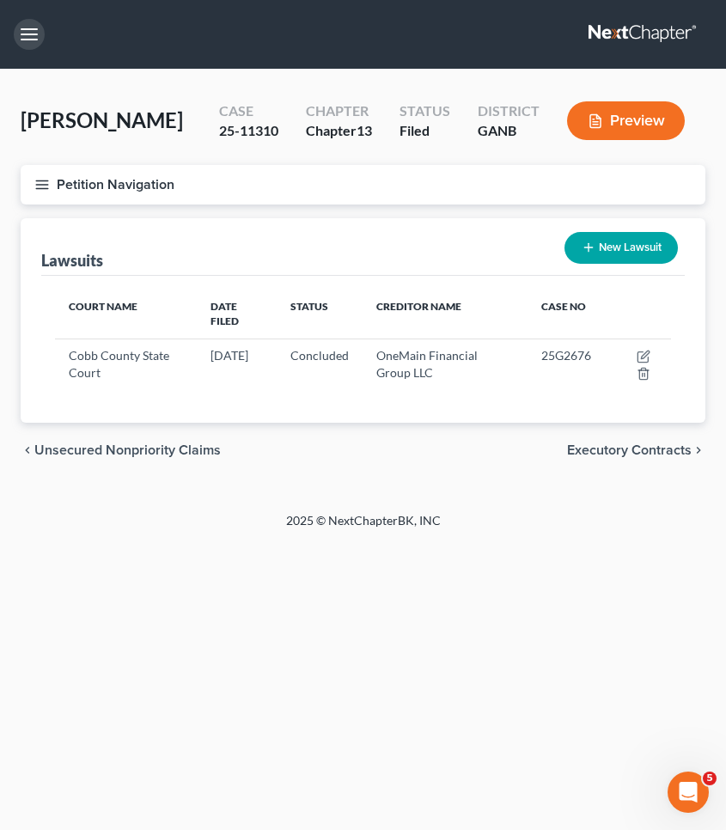
click at [34, 32] on button "button" at bounding box center [29, 34] width 31 height 31
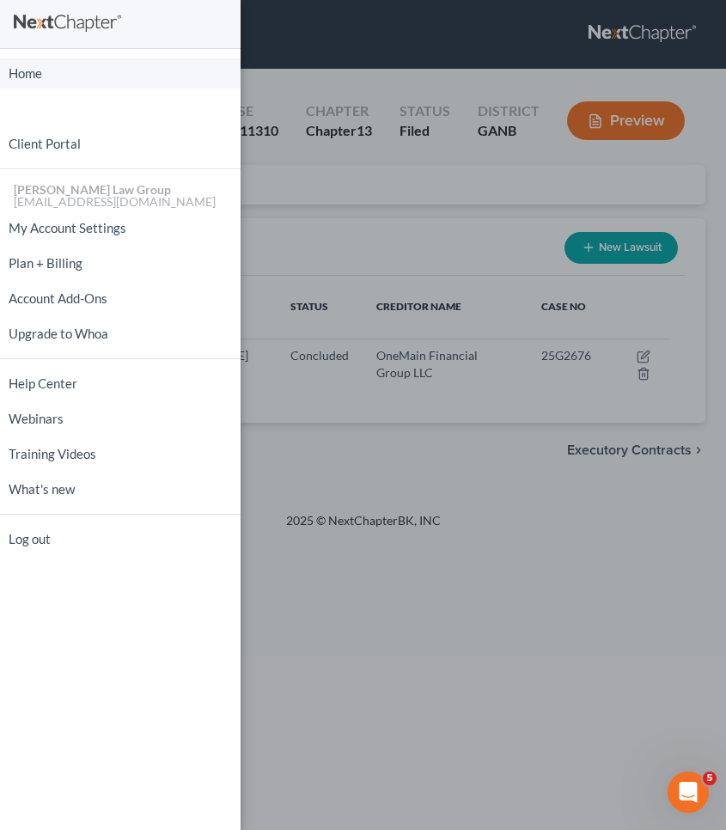
click at [44, 70] on link "Home" at bounding box center [120, 73] width 241 height 30
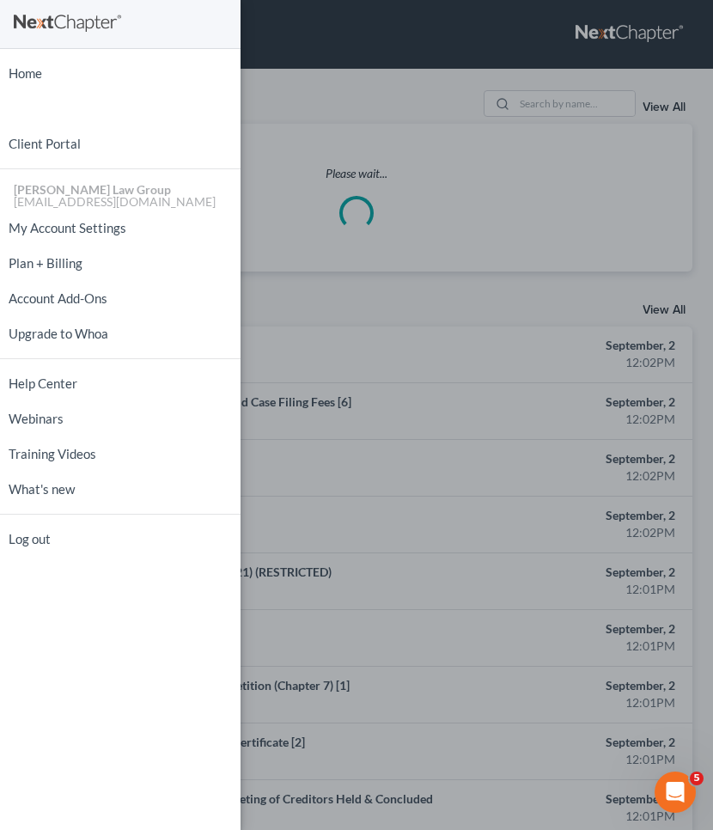
click at [340, 123] on div "Home New Case Client Portal [PERSON_NAME] Law Group [EMAIL_ADDRESS][DOMAIN_NAME…" at bounding box center [356, 415] width 713 height 830
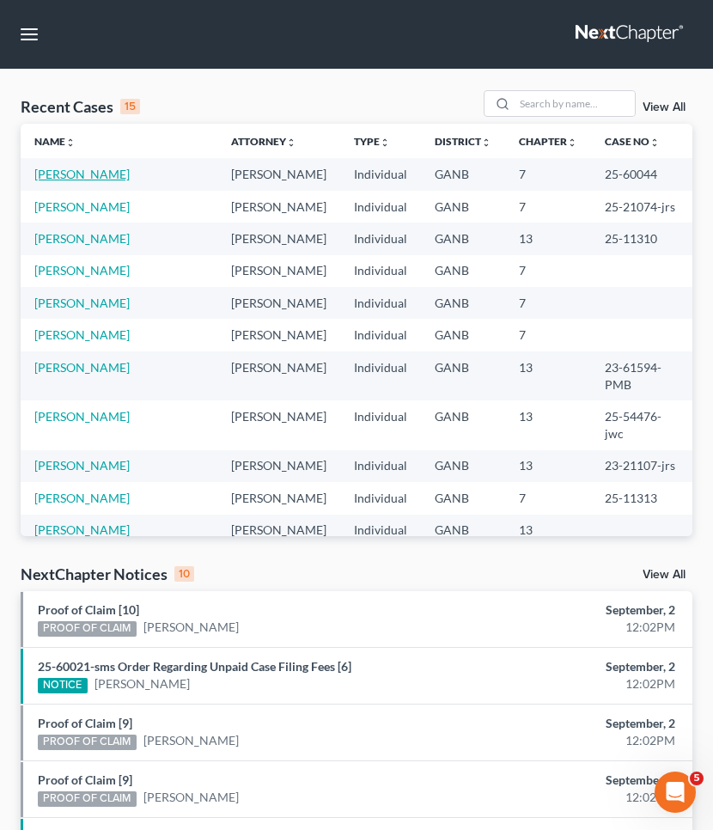
click at [94, 173] on link "[PERSON_NAME]" at bounding box center [81, 174] width 95 height 15
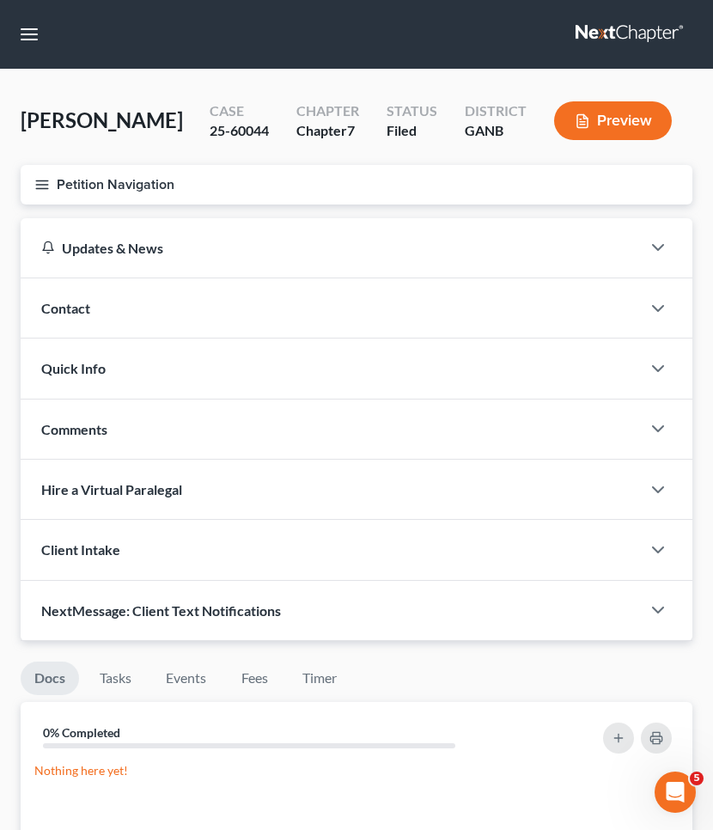
click at [100, 182] on button "Petition Navigation" at bounding box center [357, 185] width 672 height 40
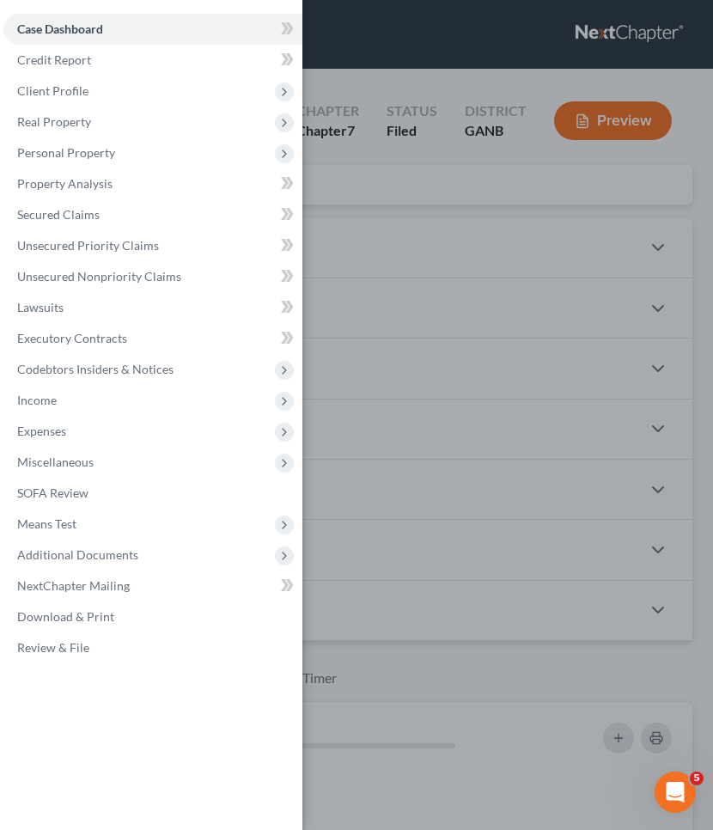
click at [100, 182] on span "Property Analysis" at bounding box center [64, 183] width 95 height 15
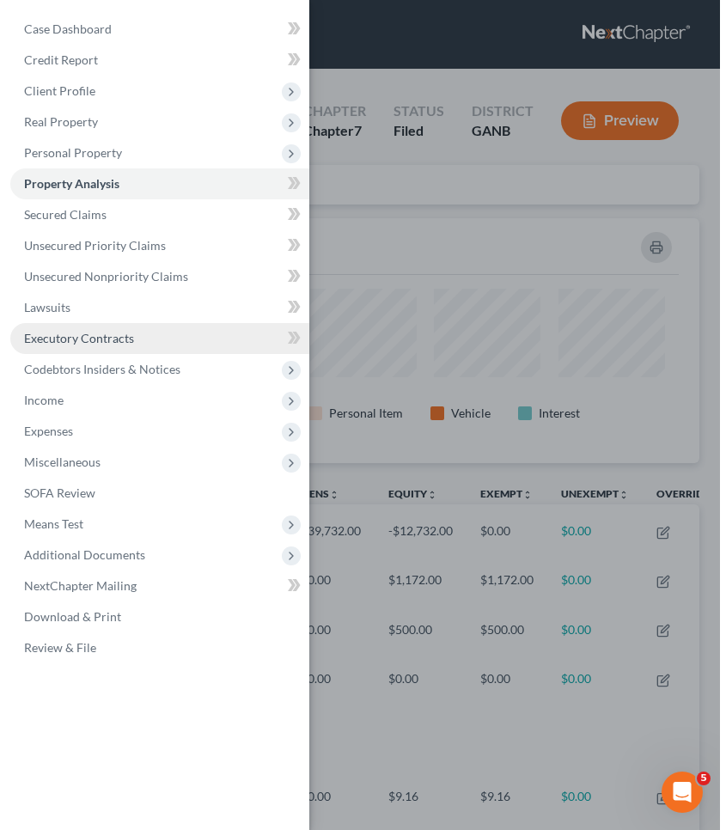
scroll to position [245, 672]
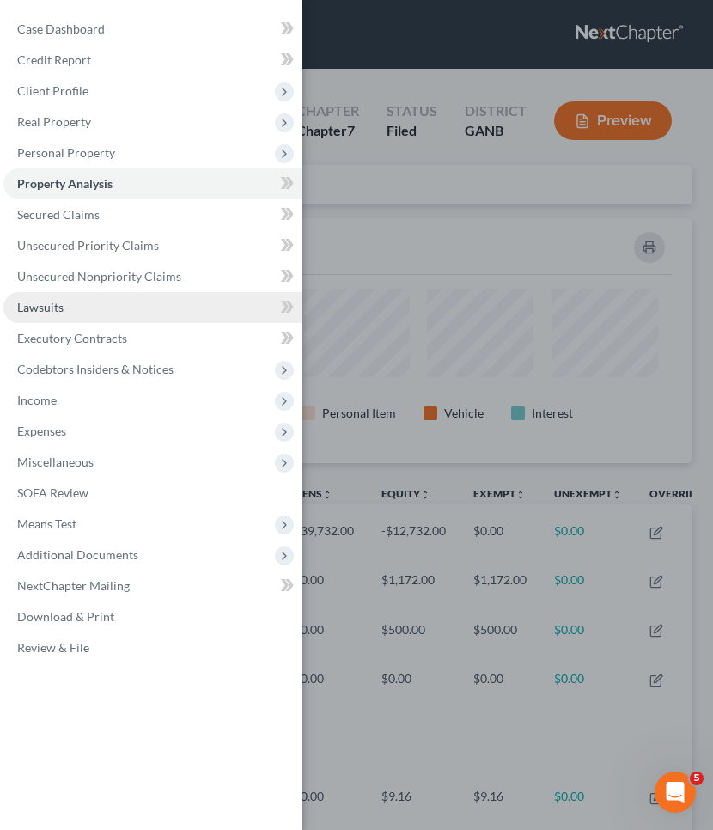
click at [58, 302] on span "Lawsuits" at bounding box center [40, 307] width 46 height 15
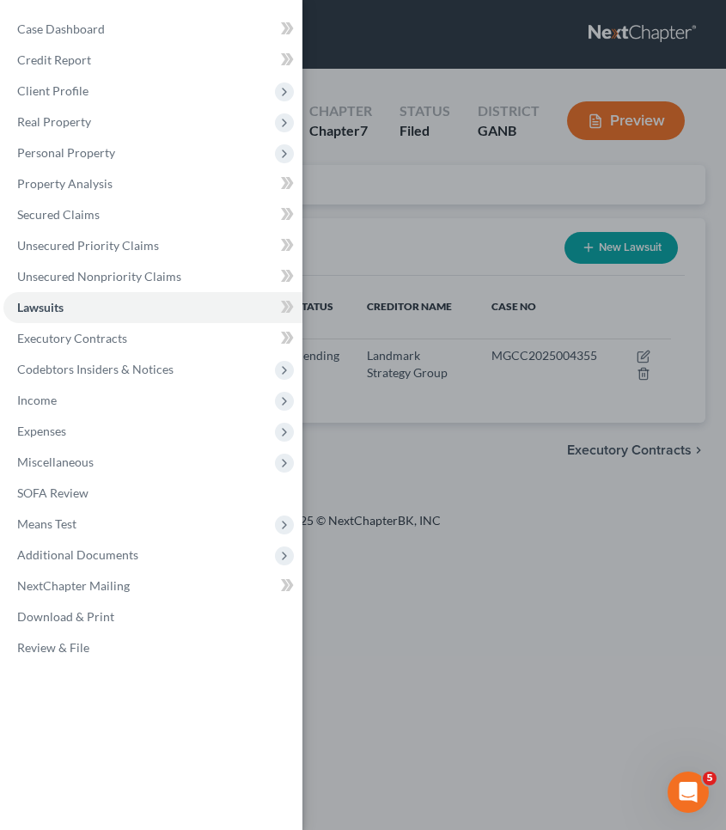
click at [418, 210] on div "Case Dashboard Payments Invoices Payments Payments Credit Report Client Profile" at bounding box center [363, 415] width 726 height 830
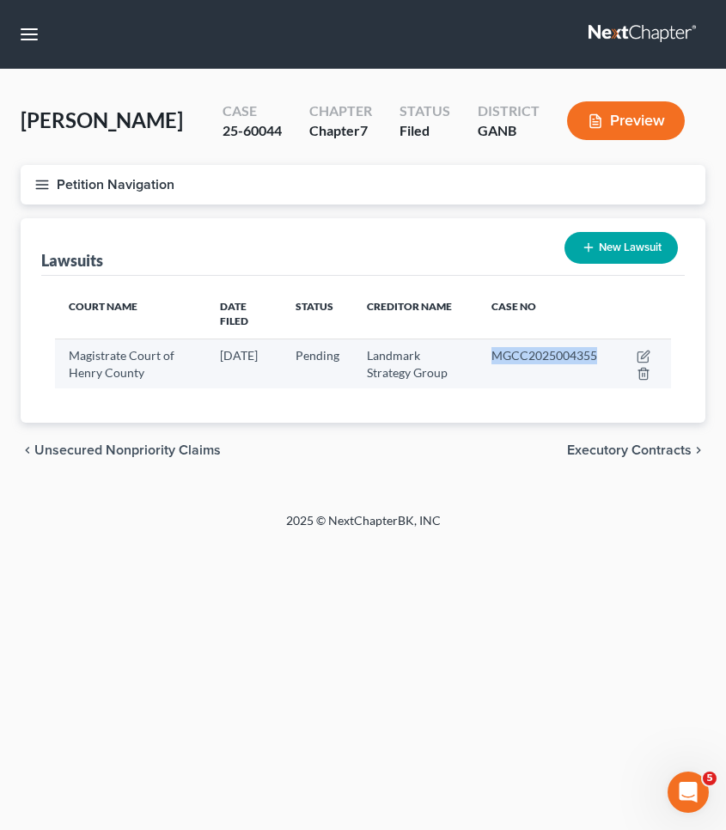
drag, startPoint x: 610, startPoint y: 340, endPoint x: 500, endPoint y: 339, distance: 110.0
click at [500, 339] on td "MGCC2025004355" at bounding box center [544, 364] width 133 height 50
copy span "MGCC2025004355"
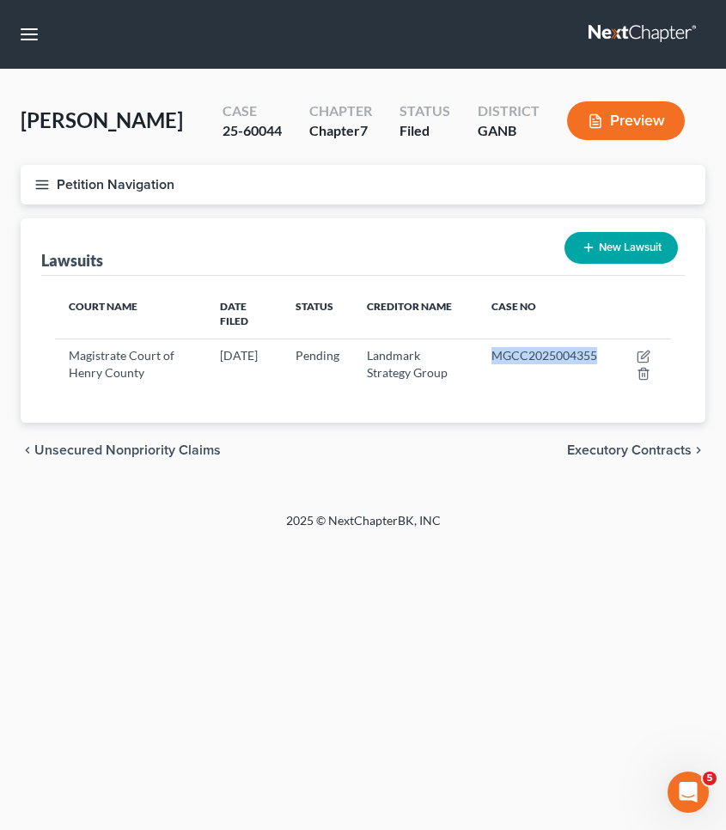
click at [642, 350] on icon "button" at bounding box center [644, 357] width 14 height 14
select select "10"
select select "0"
select select "4"
select select "10"
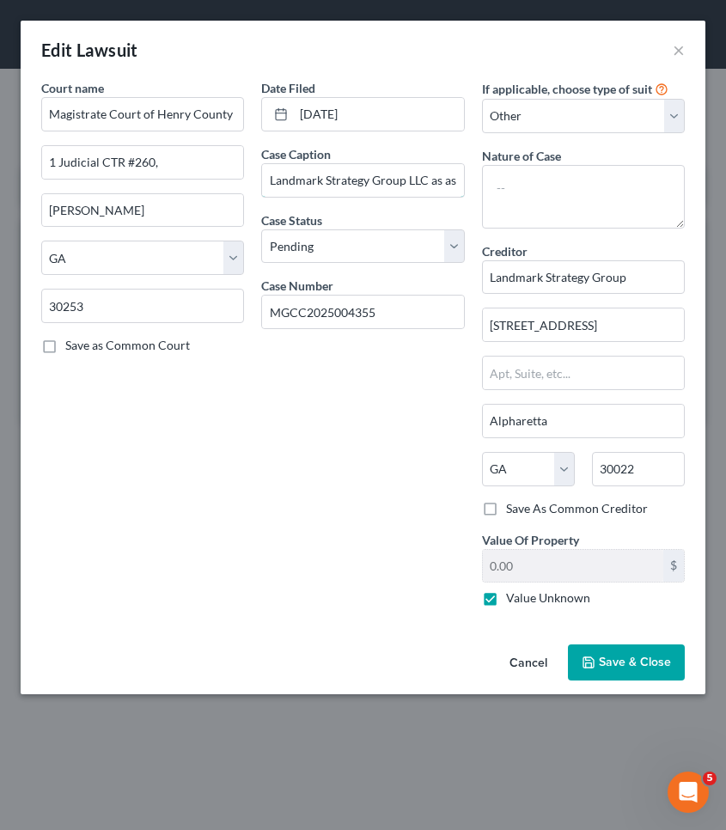
click at [343, 185] on input "Landmark Strategy Group LLC as assignee of Pentagon Federal Credit Union" at bounding box center [362, 180] width 201 height 33
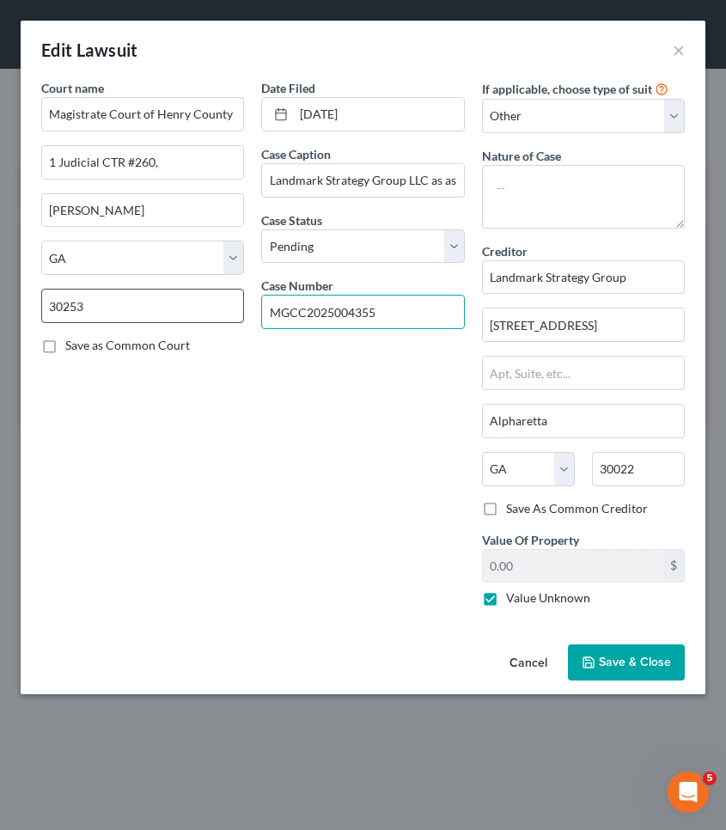
drag, startPoint x: 388, startPoint y: 315, endPoint x: 78, endPoint y: 314, distance: 310.2
click at [78, 314] on div "Court name * Magistrate Court of Henry County 1 Judicial CTR #260, Mcdonough St…" at bounding box center [363, 349] width 661 height 541
click at [603, 674] on button "Save & Close" at bounding box center [626, 662] width 117 height 36
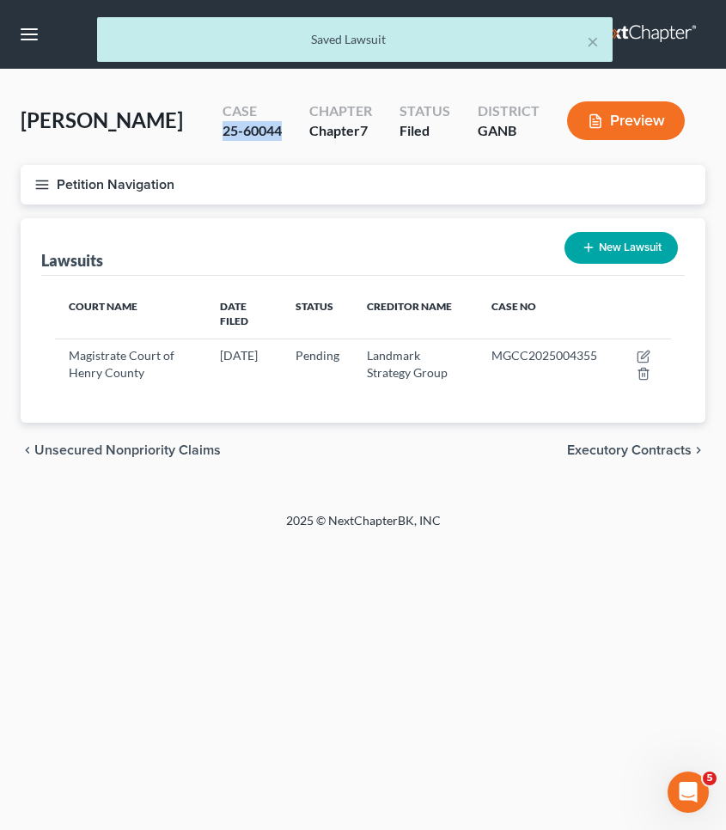
drag, startPoint x: 223, startPoint y: 127, endPoint x: 288, endPoint y: 125, distance: 64.5
click at [288, 125] on div "Case 25-60044" at bounding box center [252, 122] width 87 height 51
copy div "25-60044"
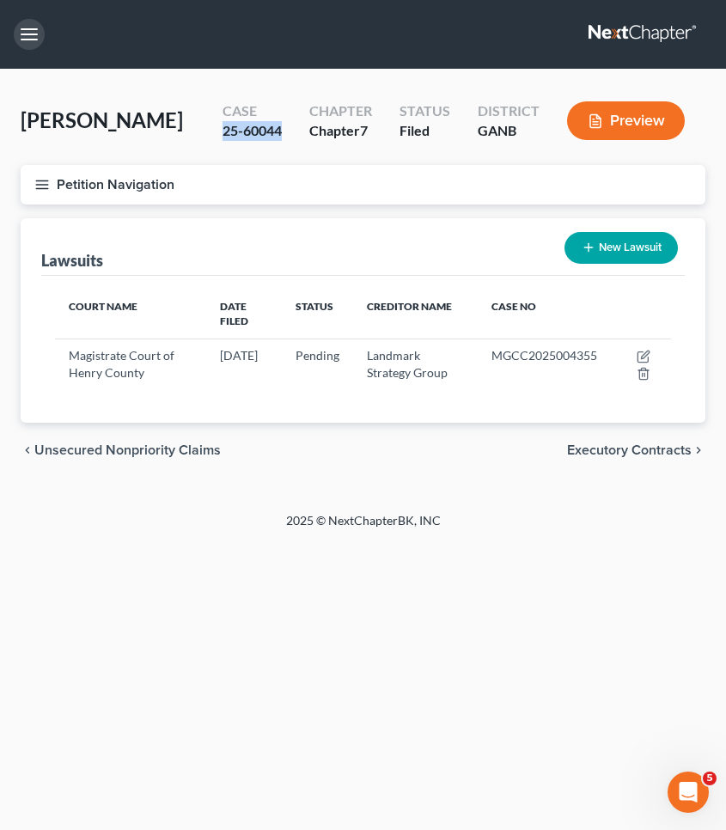
click at [32, 33] on button "button" at bounding box center [29, 34] width 31 height 31
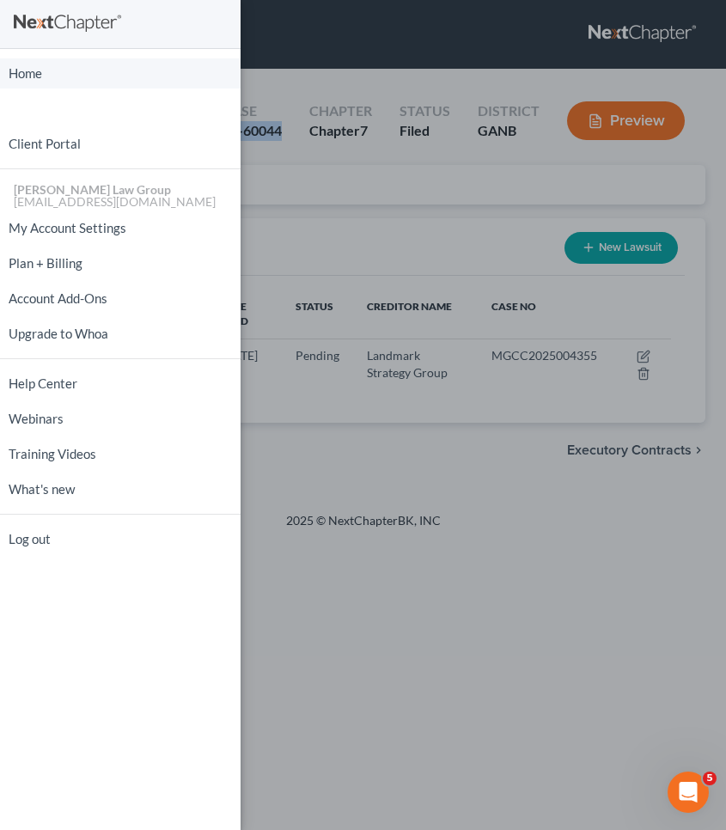
click at [33, 77] on link "Home" at bounding box center [120, 73] width 241 height 30
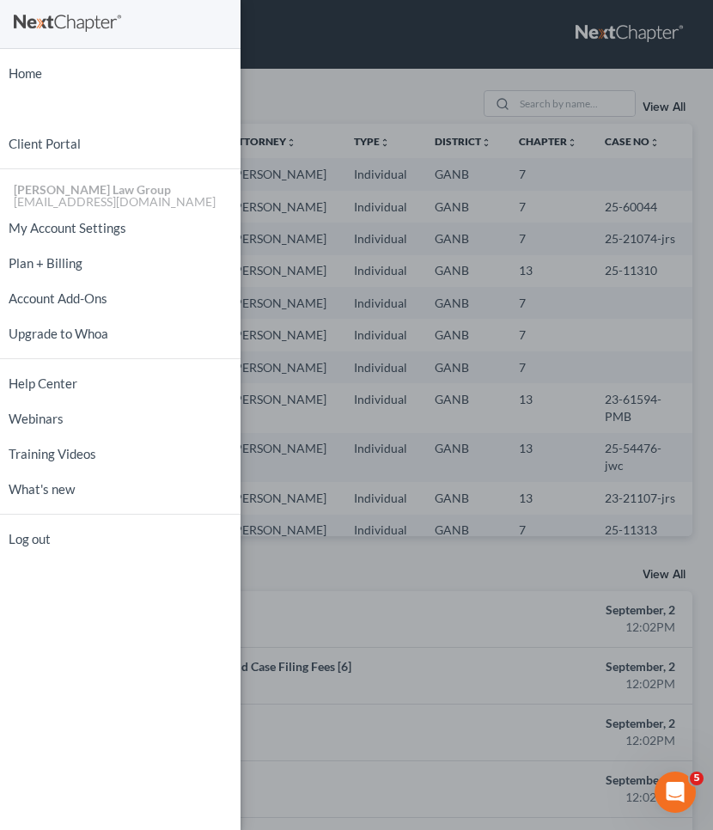
click at [369, 83] on div "Home New Case Client Portal [PERSON_NAME] Law Group [EMAIL_ADDRESS][DOMAIN_NAME…" at bounding box center [356, 415] width 713 height 830
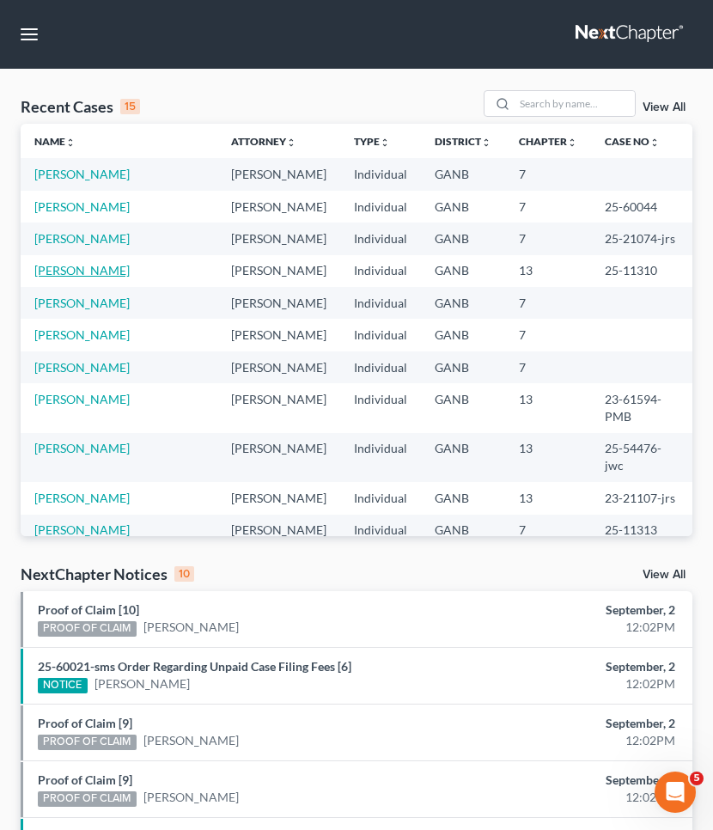
click at [105, 274] on link "[PERSON_NAME]" at bounding box center [81, 270] width 95 height 15
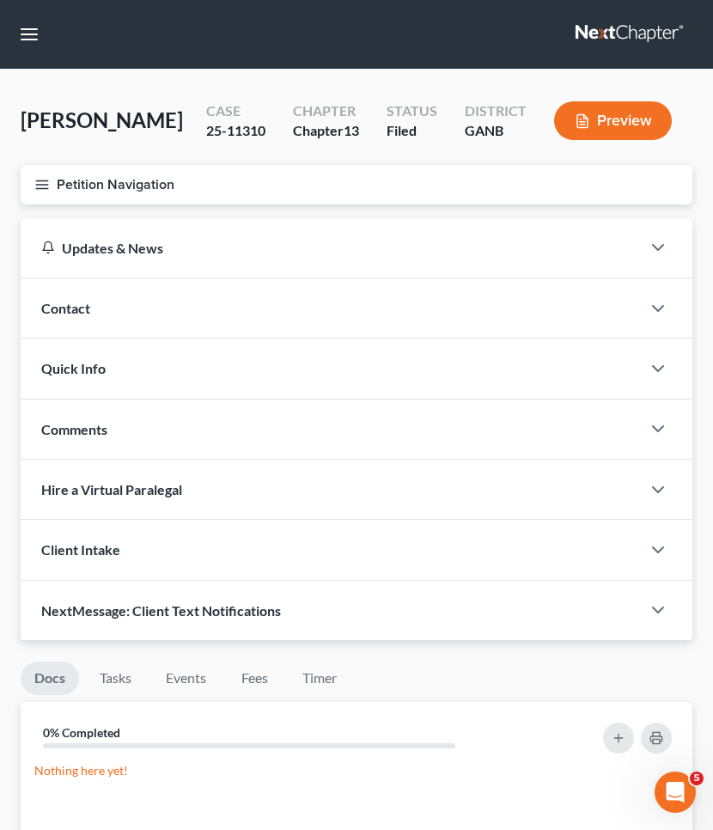
click at [60, 187] on button "Petition Navigation" at bounding box center [357, 185] width 672 height 40
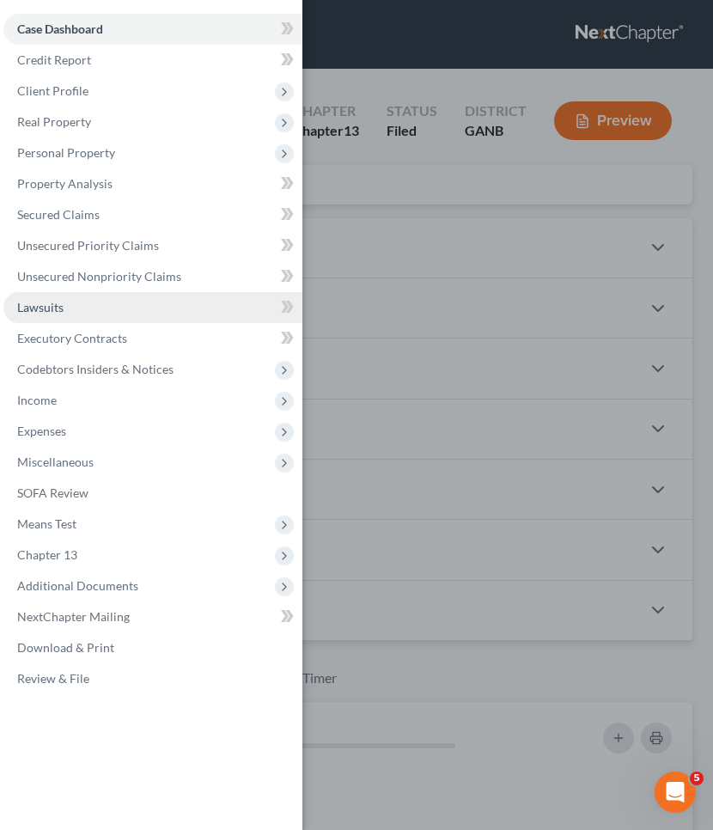
click at [59, 305] on span "Lawsuits" at bounding box center [40, 307] width 46 height 15
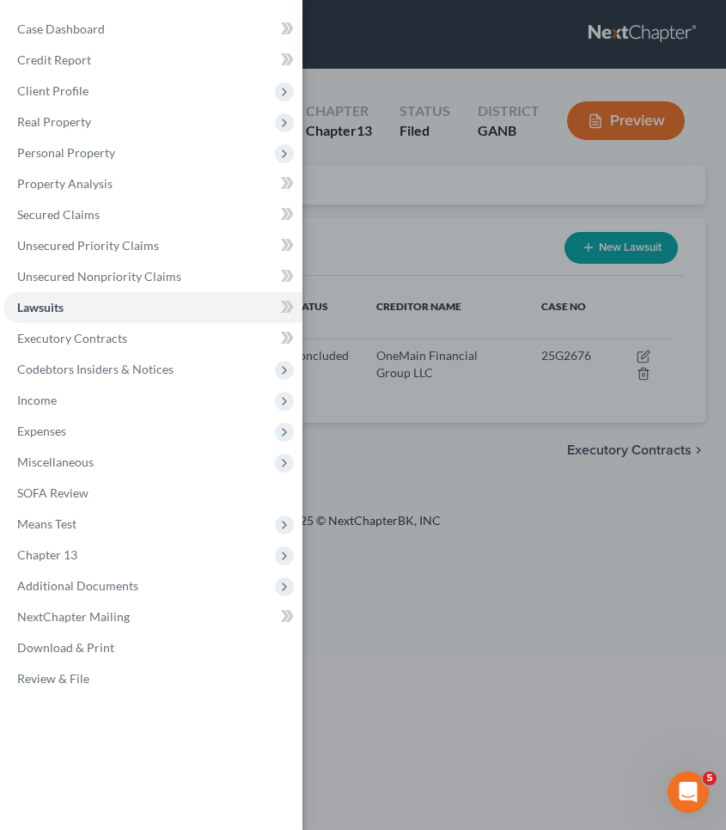
click at [486, 248] on div "Case Dashboard Payments Invoices Payments Payments Credit Report Client Profile" at bounding box center [363, 415] width 726 height 830
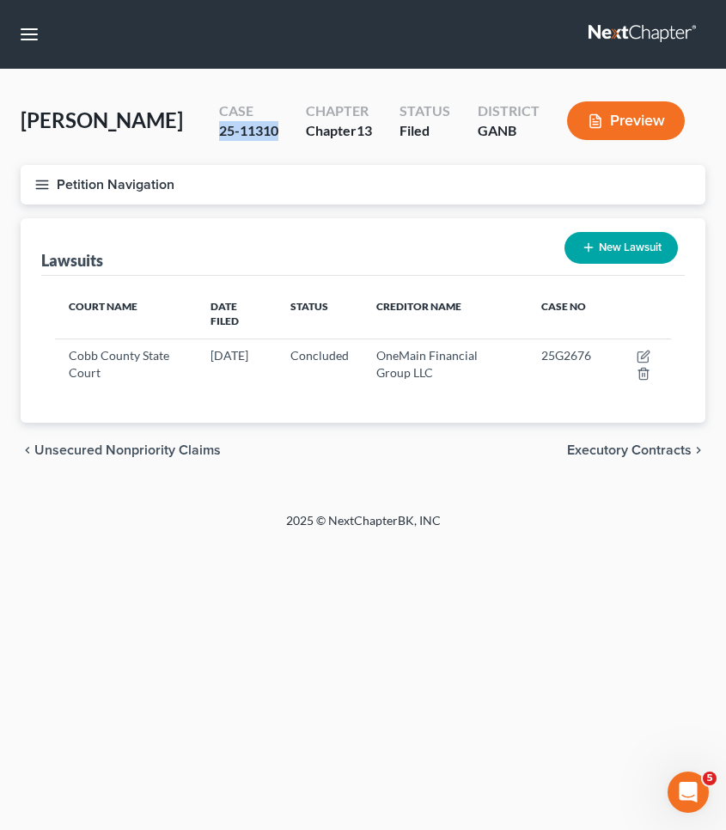
drag, startPoint x: 274, startPoint y: 129, endPoint x: 207, endPoint y: 125, distance: 67.1
click at [207, 125] on div "Case 25-11310" at bounding box center [248, 122] width 87 height 51
